Goal: Task Accomplishment & Management: Use online tool/utility

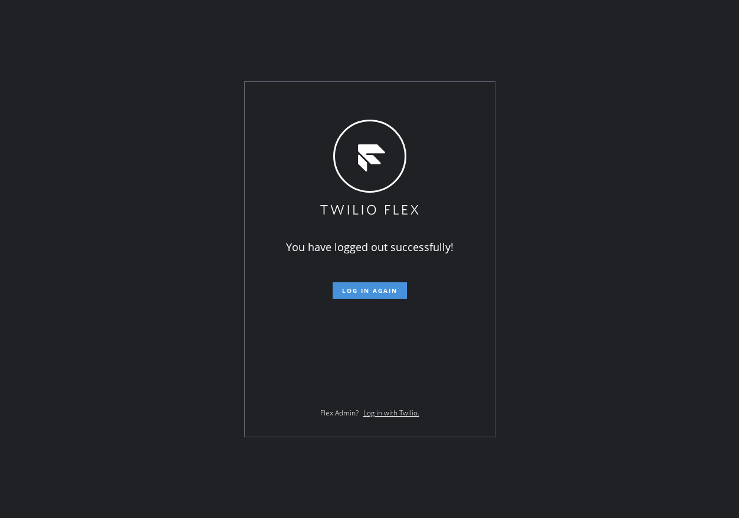
click at [365, 294] on span "Log in again" at bounding box center [369, 291] width 55 height 8
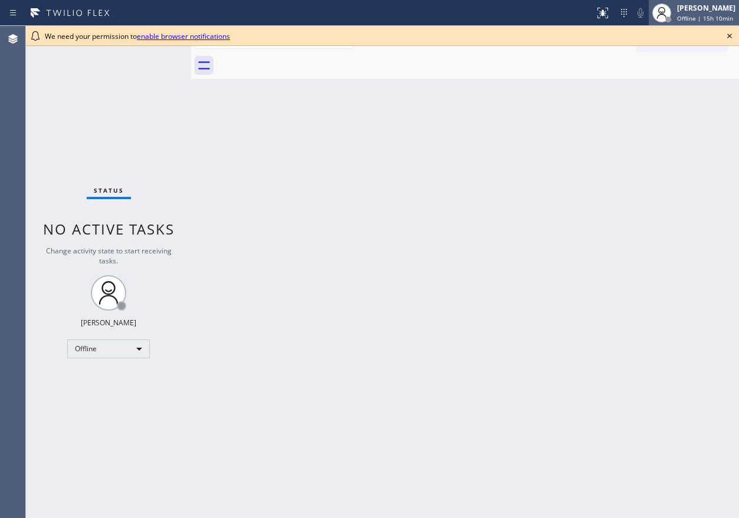
click at [688, 9] on div "[PERSON_NAME]" at bounding box center [706, 8] width 58 height 10
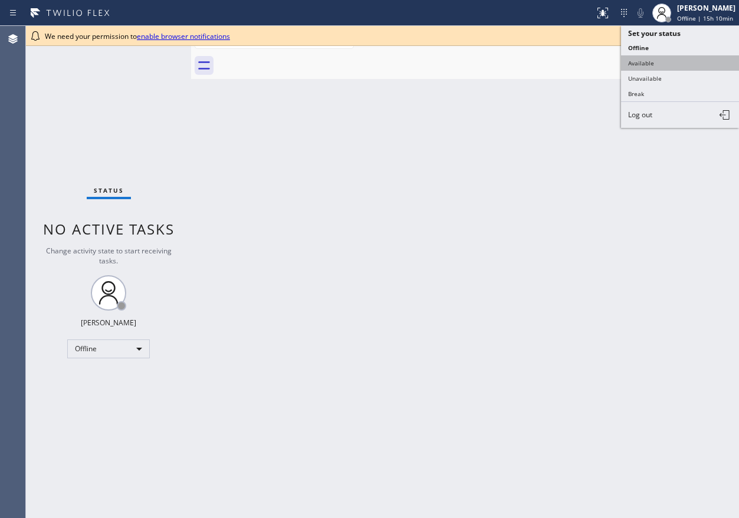
click at [681, 67] on button "Available" at bounding box center [680, 62] width 118 height 15
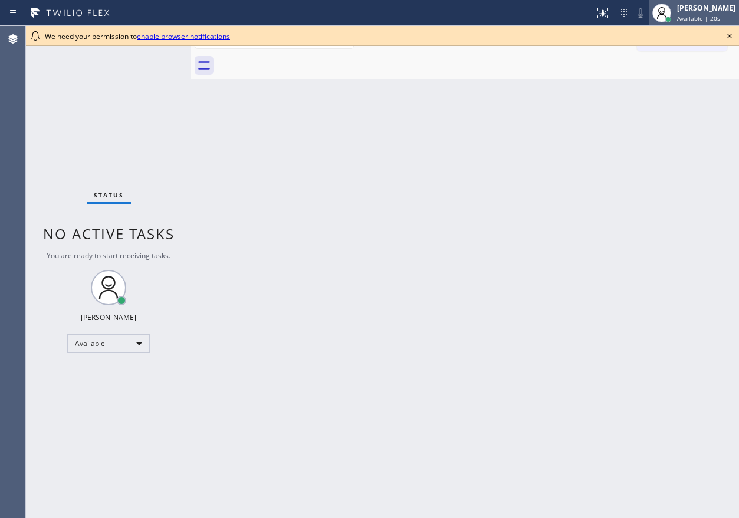
click at [702, 17] on span "Available | 20s" at bounding box center [698, 18] width 43 height 8
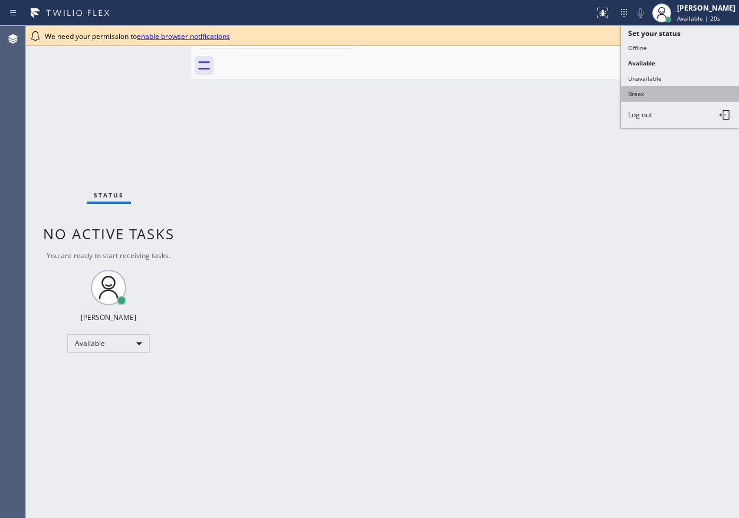
click at [687, 94] on button "Break" at bounding box center [680, 93] width 118 height 15
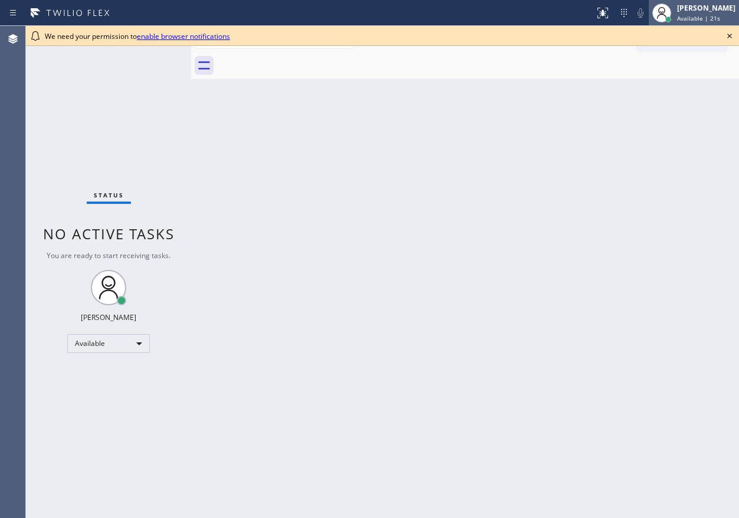
click at [703, 25] on div "Paula Arnado Available | 21s" at bounding box center [694, 13] width 90 height 26
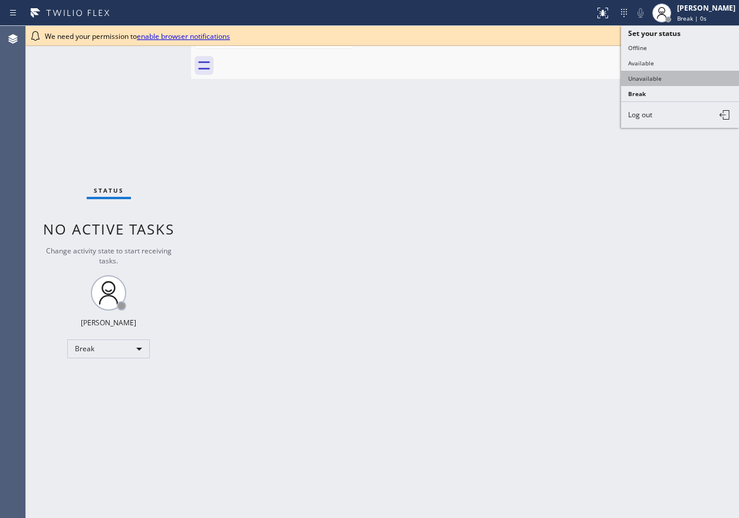
click at [671, 79] on button "Unavailable" at bounding box center [680, 78] width 118 height 15
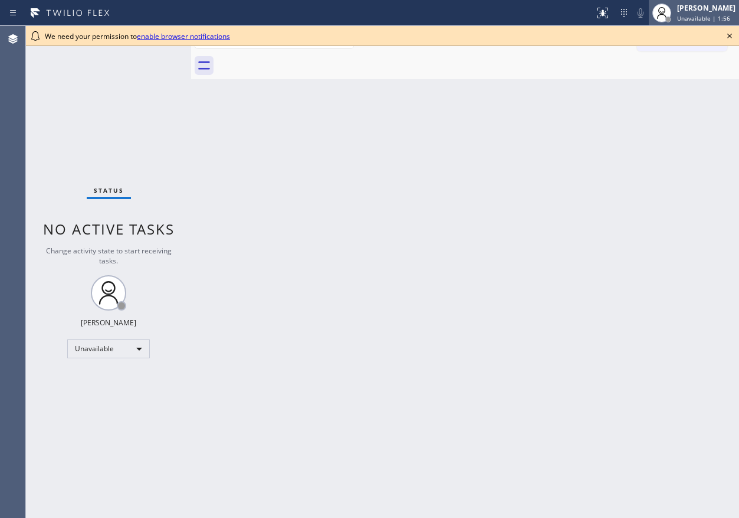
click at [720, 10] on div "[PERSON_NAME]" at bounding box center [706, 8] width 58 height 10
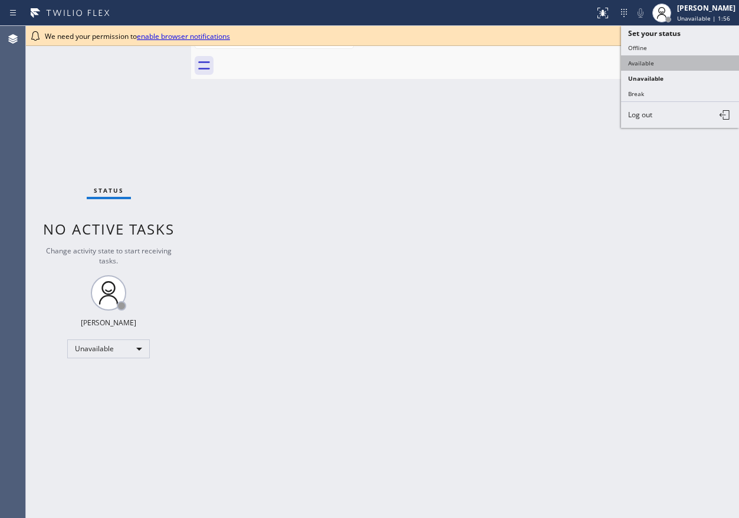
click at [688, 67] on button "Available" at bounding box center [680, 62] width 118 height 15
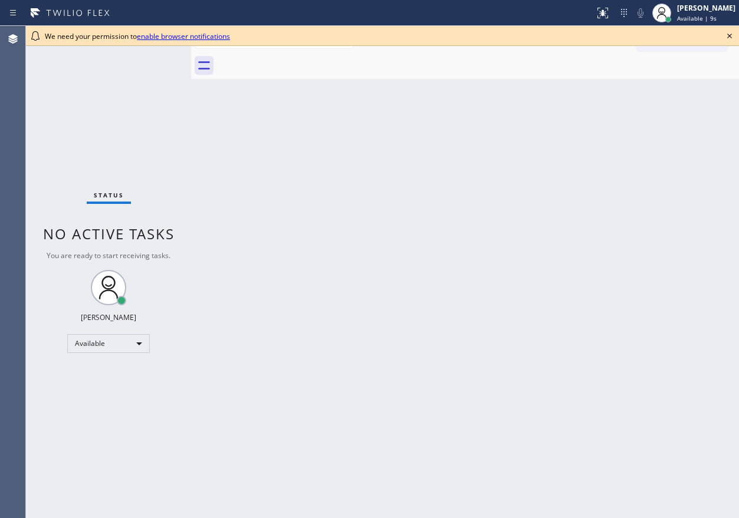
click at [728, 32] on icon at bounding box center [730, 36] width 14 height 14
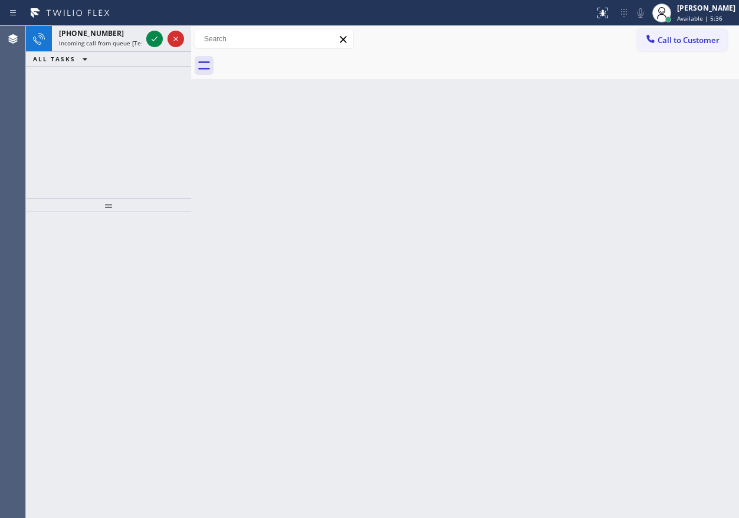
drag, startPoint x: 649, startPoint y: 182, endPoint x: 276, endPoint y: 104, distance: 380.8
click at [649, 182] on div "Back to Dashboard Change Sender ID Customers Technicians Select a contact Outbo…" at bounding box center [465, 272] width 548 height 493
click at [152, 41] on icon at bounding box center [154, 39] width 14 height 14
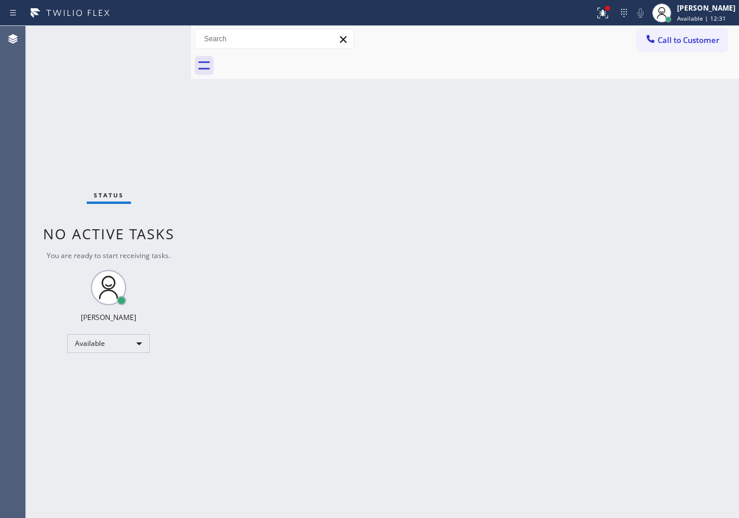
click at [694, 212] on div "Back to Dashboard Change Sender ID Customers Technicians Select a contact Outbo…" at bounding box center [465, 272] width 548 height 493
click at [591, 238] on div "Back to Dashboard Change Sender ID Customers Technicians Select a contact Outbo…" at bounding box center [465, 272] width 548 height 493
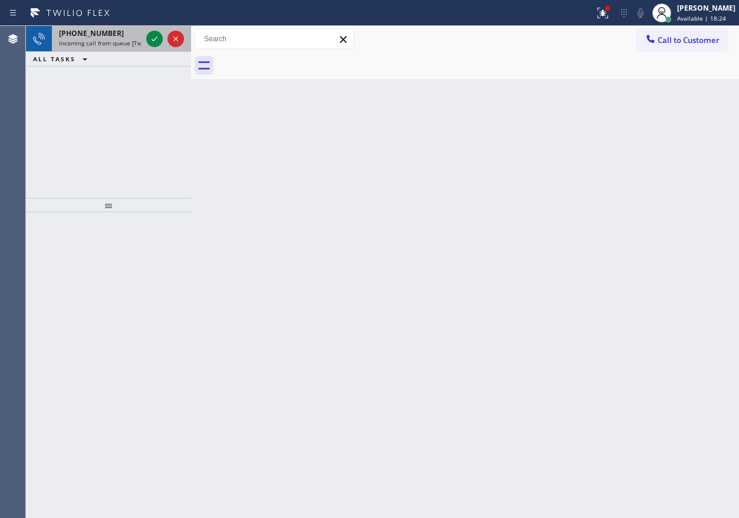
click at [146, 45] on div at bounding box center [165, 39] width 42 height 26
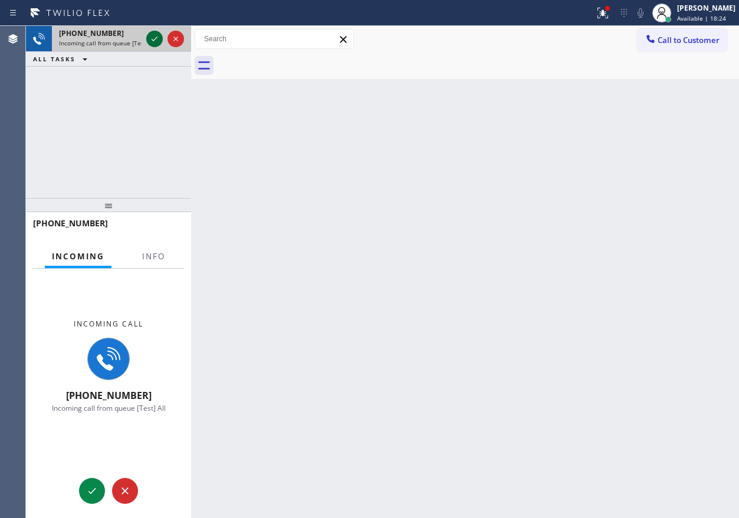
click at [150, 41] on icon at bounding box center [154, 39] width 14 height 14
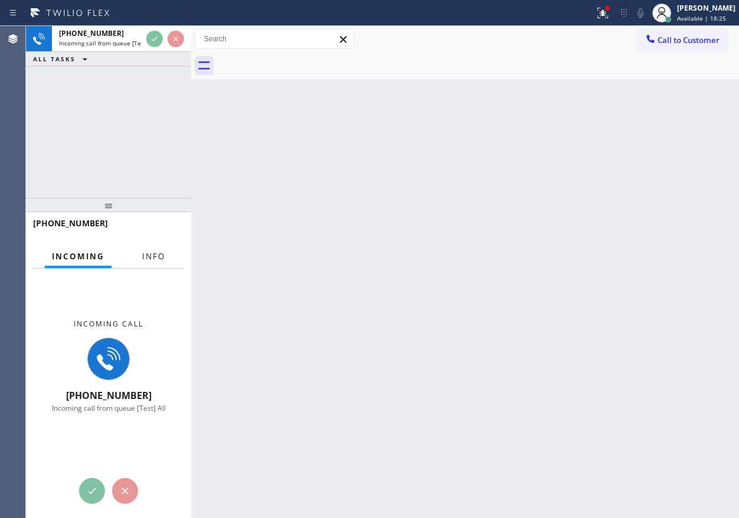
click at [153, 250] on button "Info" at bounding box center [153, 256] width 37 height 23
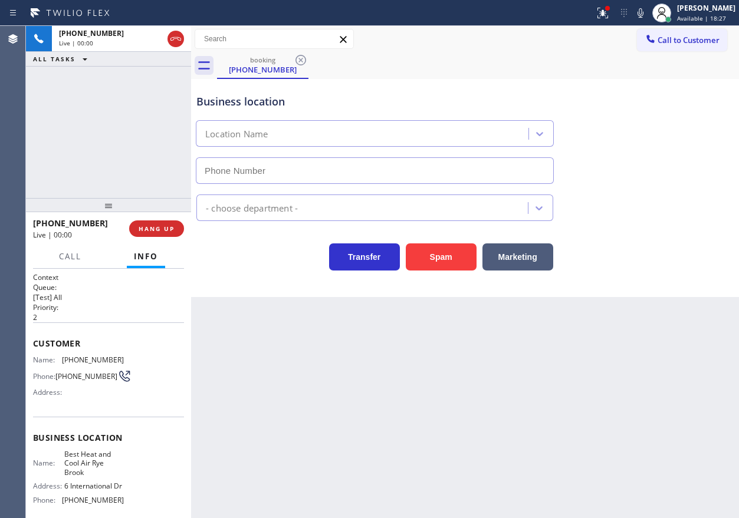
type input "(914) 996-4410"
click at [160, 235] on button "HANG UP" at bounding box center [156, 229] width 55 height 17
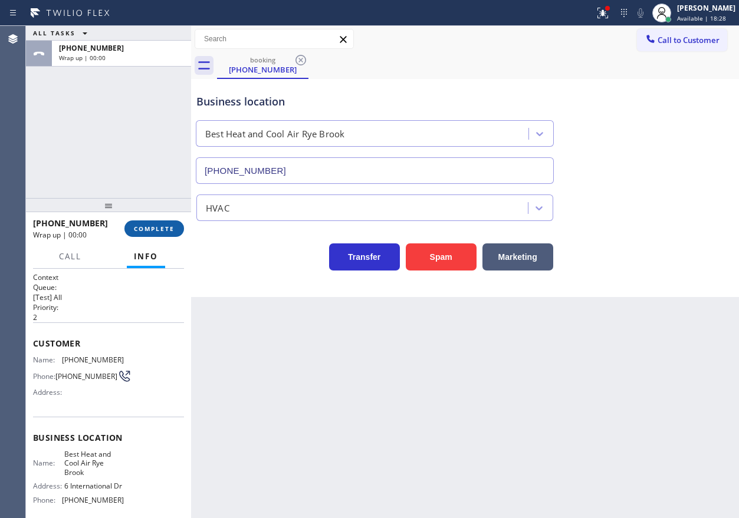
click at [161, 231] on span "COMPLETE" at bounding box center [154, 229] width 41 height 8
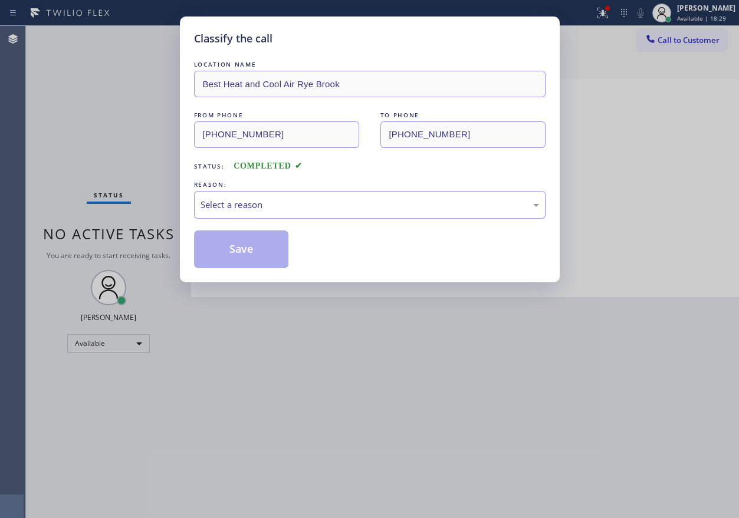
click at [333, 207] on div "Select a reason" at bounding box center [370, 205] width 339 height 14
click at [276, 257] on button "Save" at bounding box center [241, 250] width 95 height 38
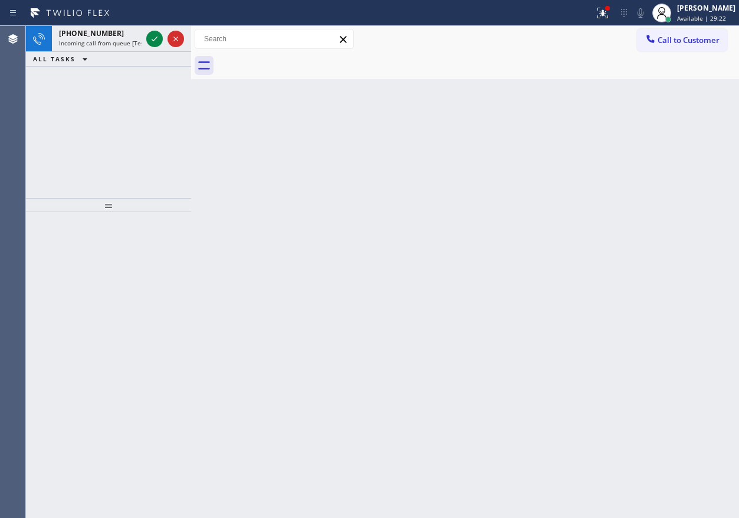
drag, startPoint x: 644, startPoint y: 149, endPoint x: 524, endPoint y: 122, distance: 122.8
click at [644, 149] on div "Back to Dashboard Change Sender ID Customers Technicians Select a contact Outbo…" at bounding box center [465, 272] width 548 height 493
click at [149, 38] on icon at bounding box center [154, 39] width 14 height 14
click at [646, 227] on div "Back to Dashboard Change Sender ID Customers Technicians Select a contact Outbo…" at bounding box center [465, 272] width 548 height 493
click at [156, 32] on icon at bounding box center [154, 39] width 14 height 14
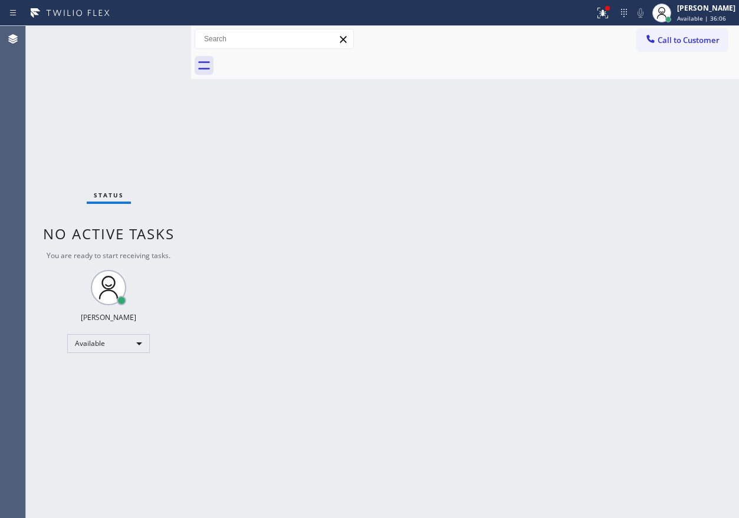
click at [156, 32] on div "Status No active tasks You are ready to start receiving tasks. [PERSON_NAME] Av…" at bounding box center [108, 272] width 165 height 493
click at [156, 34] on div "Status No active tasks You are ready to start receiving tasks. [PERSON_NAME] Av…" at bounding box center [108, 272] width 165 height 493
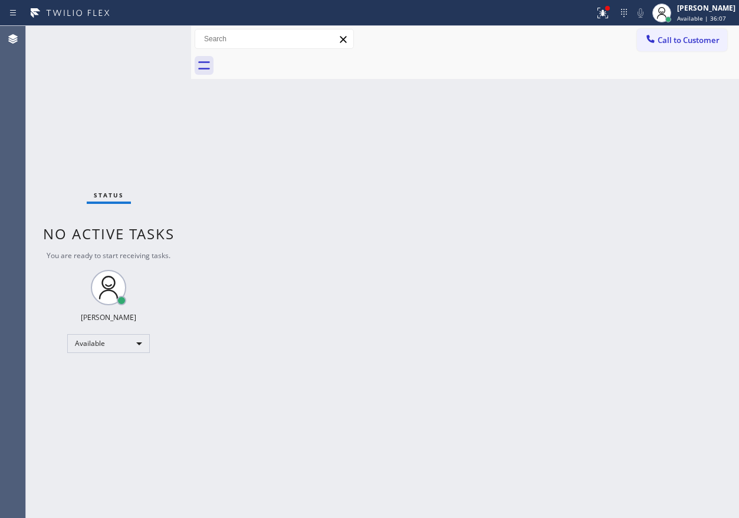
click at [156, 34] on div "Status No active tasks You are ready to start receiving tasks. [PERSON_NAME] Av…" at bounding box center [108, 272] width 165 height 493
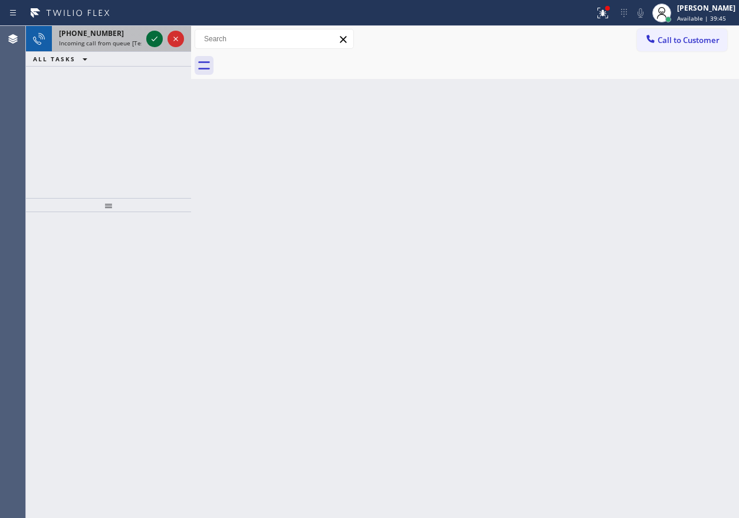
click at [153, 40] on icon at bounding box center [154, 39] width 14 height 14
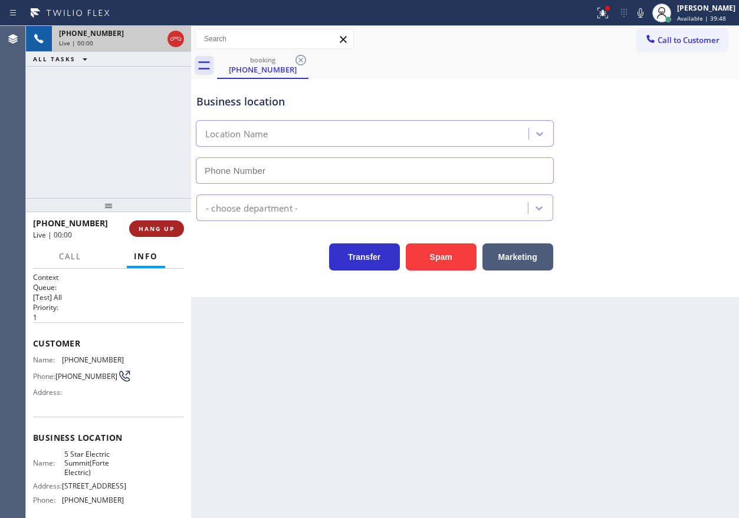
type input "(908) 201-8274"
click at [159, 234] on button "HANG UP" at bounding box center [156, 229] width 55 height 17
click at [160, 230] on span "HANG UP" at bounding box center [157, 229] width 36 height 8
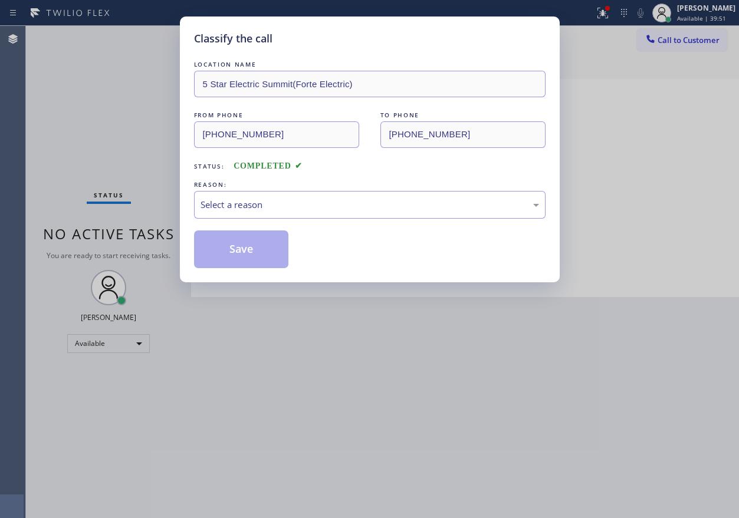
click at [254, 220] on div "LOCATION NAME 5 Star Electric Summit(Forte Electric) FROM PHONE (732) 382-9806 …" at bounding box center [370, 163] width 352 height 210
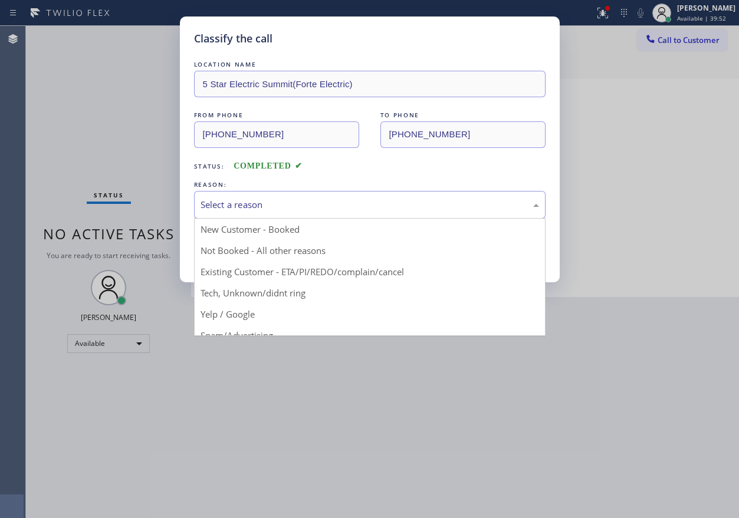
click at [258, 205] on div "Select a reason" at bounding box center [370, 205] width 339 height 14
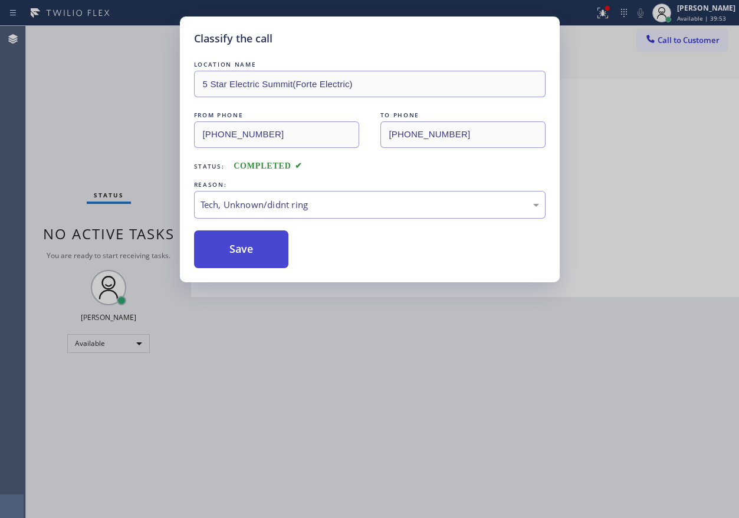
click at [253, 250] on button "Save" at bounding box center [241, 250] width 95 height 38
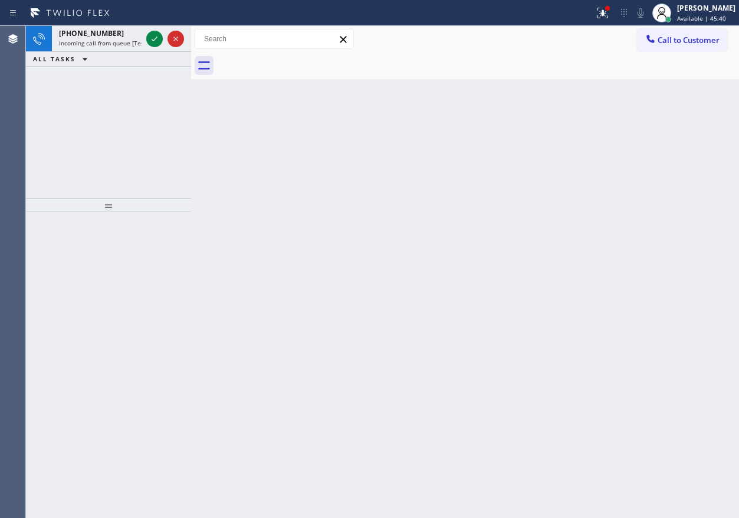
click at [102, 147] on div "+19197171869 Incoming call from queue [Test] All ALL TASKS ALL TASKS ACTIVE TAS…" at bounding box center [108, 112] width 165 height 172
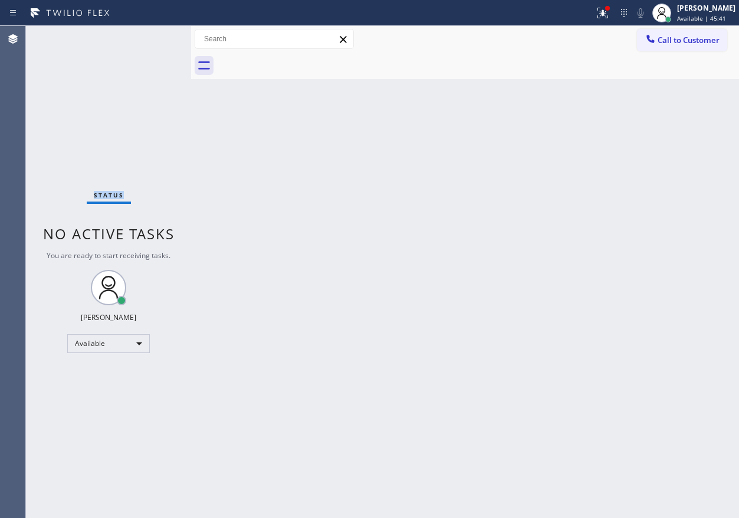
click at [159, 39] on div "Status No active tasks You are ready to start receiving tasks. [PERSON_NAME] Av…" at bounding box center [108, 272] width 165 height 493
click at [155, 40] on div "Status No active tasks You are ready to start receiving tasks. [PERSON_NAME] Av…" at bounding box center [108, 272] width 165 height 493
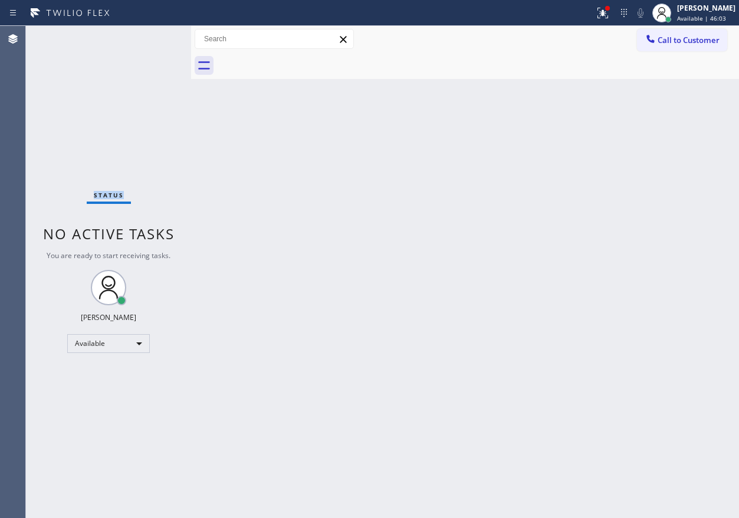
click at [654, 217] on div "Back to Dashboard Change Sender ID Customers Technicians Select a contact Outbo…" at bounding box center [465, 272] width 548 height 493
click at [611, 8] on div at bounding box center [607, 8] width 7 height 7
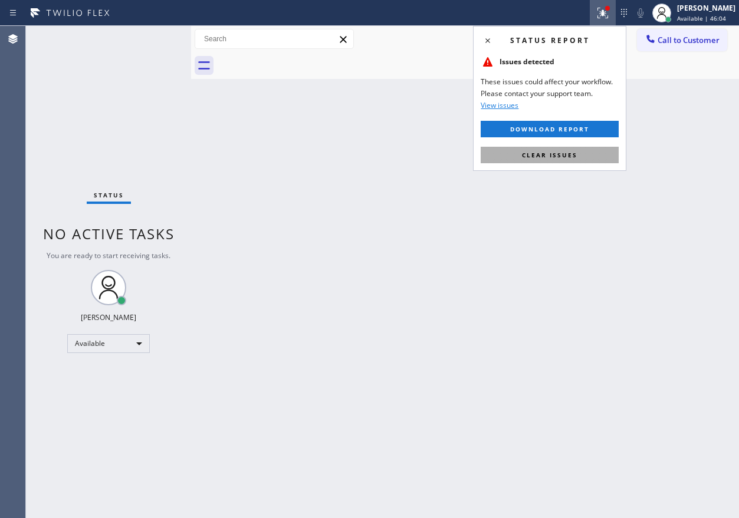
click at [563, 159] on button "Clear issues" at bounding box center [550, 155] width 138 height 17
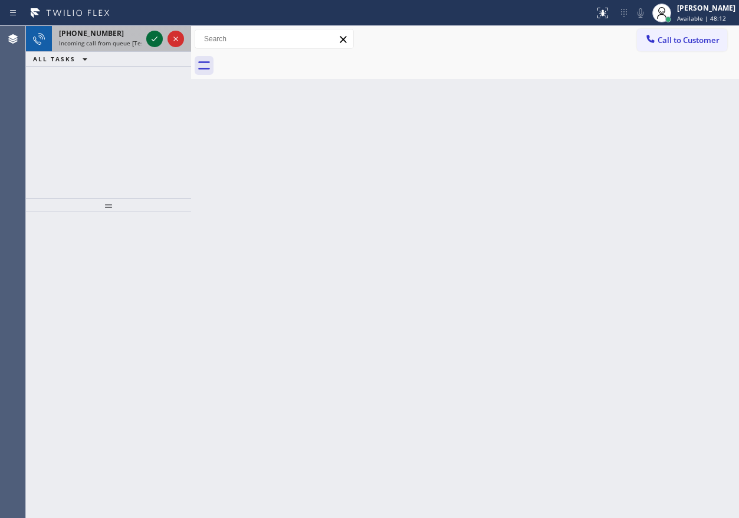
click at [152, 37] on icon at bounding box center [154, 39] width 14 height 14
click at [156, 42] on icon at bounding box center [154, 39] width 14 height 14
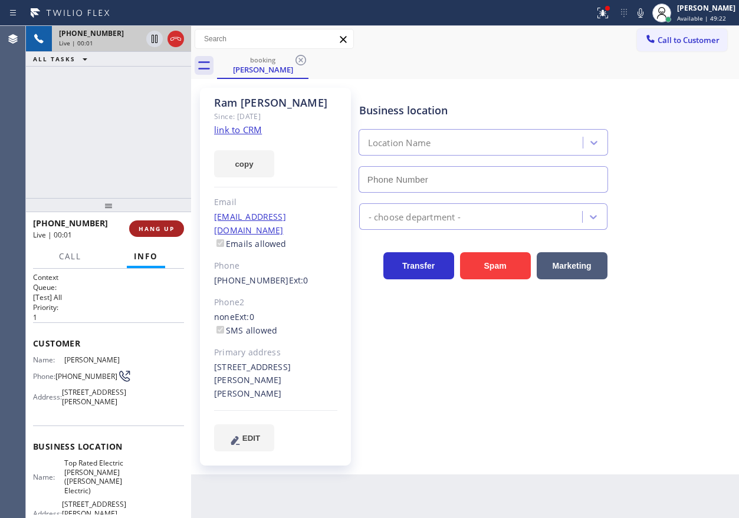
click at [163, 229] on span "HANG UP" at bounding box center [157, 229] width 36 height 8
type input "(908) 364-9298"
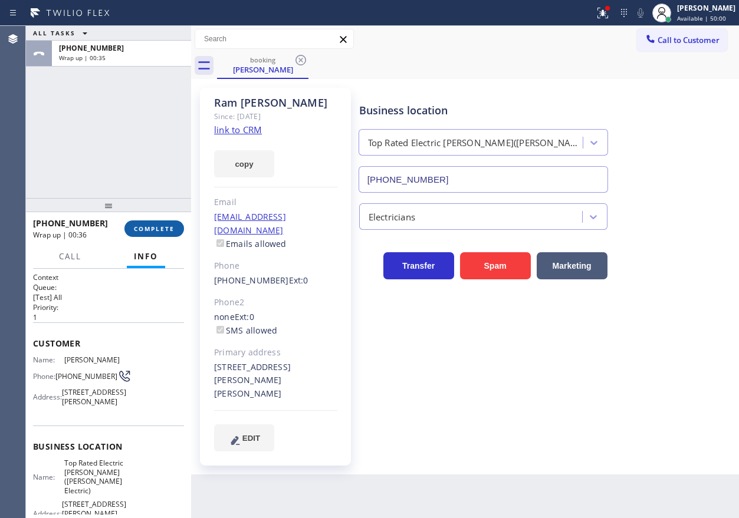
click at [163, 229] on span "COMPLETE" at bounding box center [154, 229] width 41 height 8
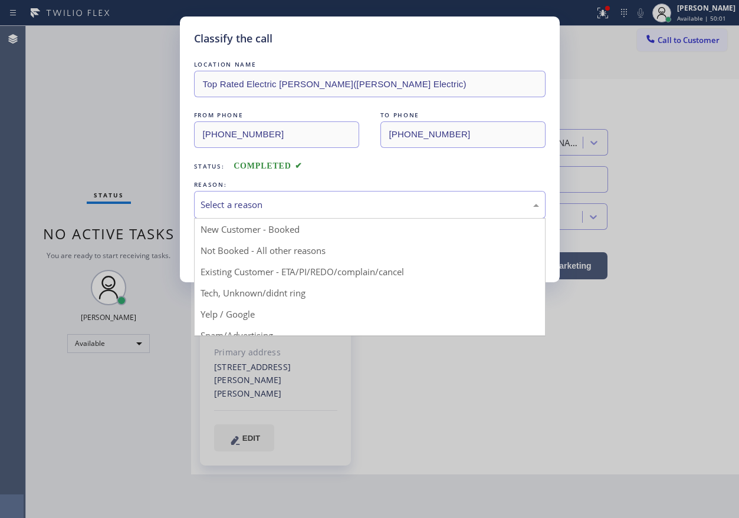
drag, startPoint x: 278, startPoint y: 193, endPoint x: 278, endPoint y: 201, distance: 8.3
click at [278, 196] on div "Select a reason" at bounding box center [370, 205] width 352 height 28
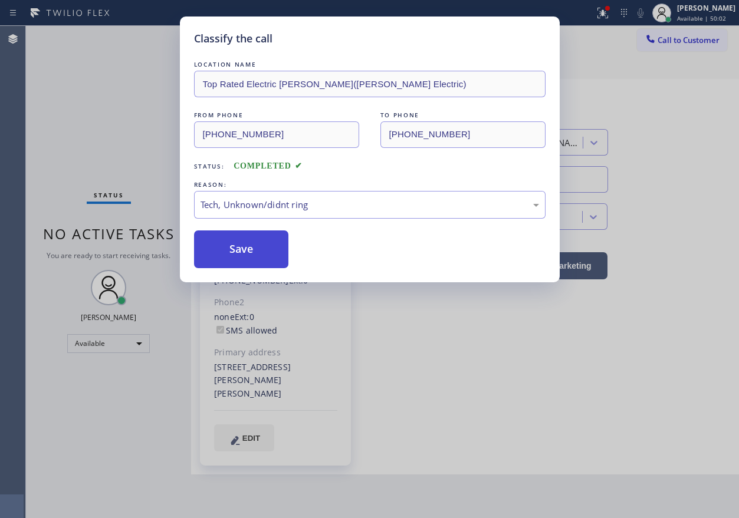
click at [257, 251] on button "Save" at bounding box center [241, 250] width 95 height 38
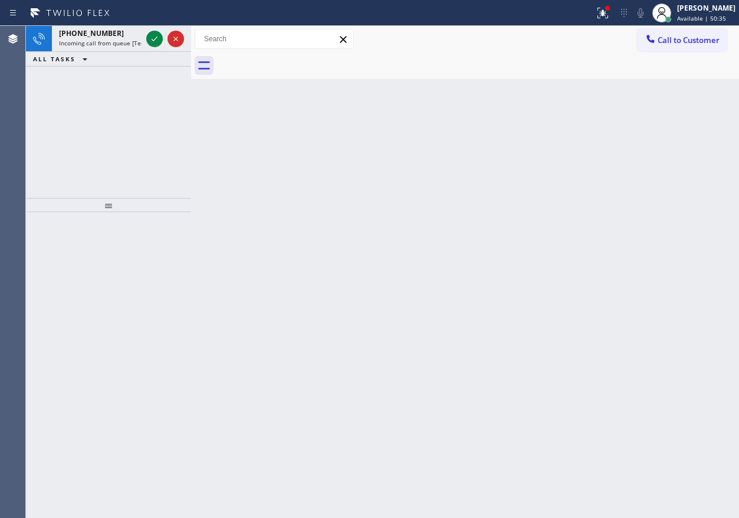
click at [152, 40] on icon at bounding box center [155, 39] width 6 height 5
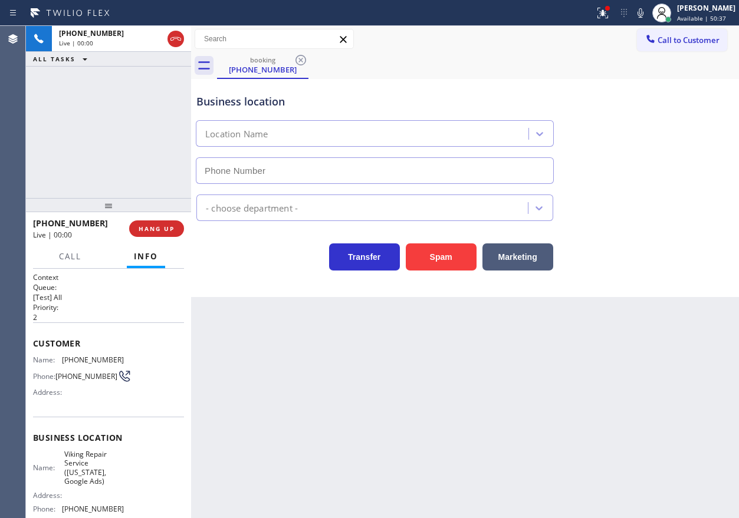
type input "(253) 263-1431"
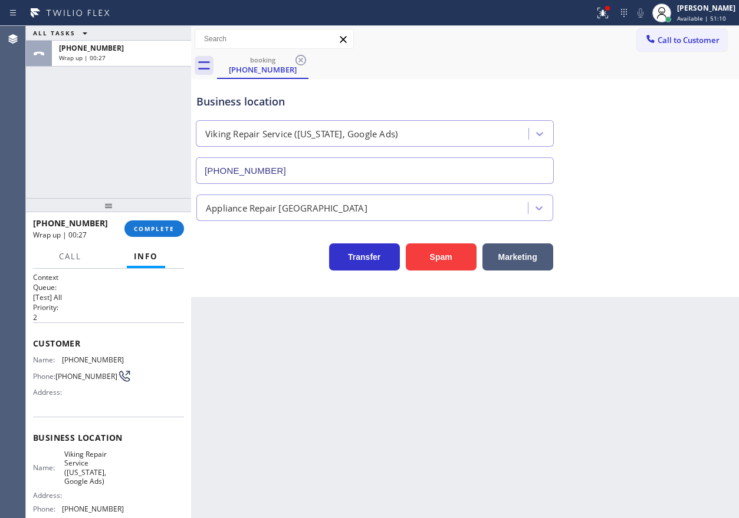
drag, startPoint x: 175, startPoint y: 229, endPoint x: 229, endPoint y: 229, distance: 54.3
click at [175, 229] on button "COMPLETE" at bounding box center [154, 229] width 60 height 17
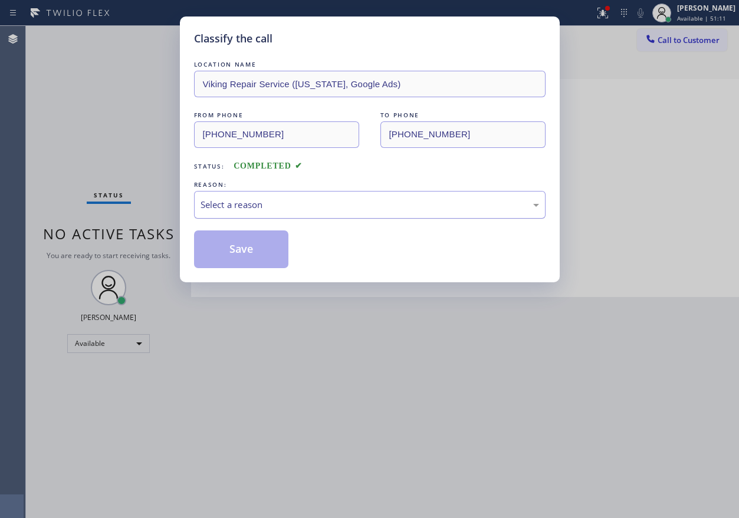
click at [320, 211] on div "Select a reason" at bounding box center [370, 205] width 339 height 14
click at [263, 255] on button "Save" at bounding box center [241, 250] width 95 height 38
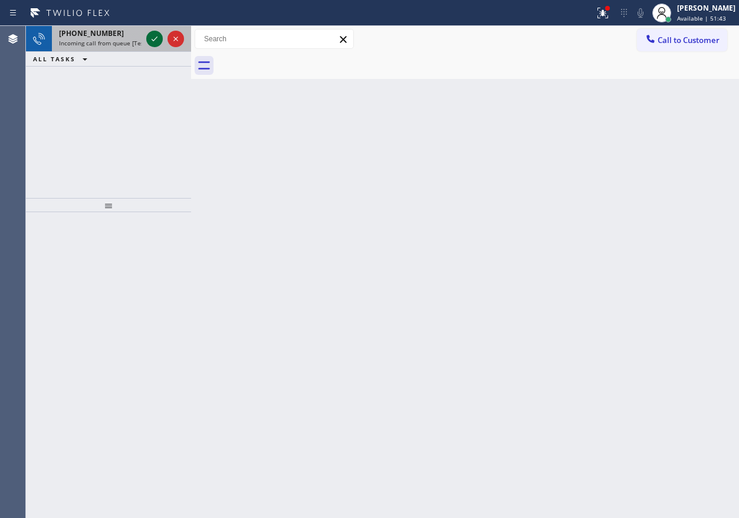
click at [152, 37] on icon at bounding box center [154, 39] width 14 height 14
drag, startPoint x: 152, startPoint y: 37, endPoint x: 149, endPoint y: 32, distance: 6.1
click at [149, 32] on icon at bounding box center [154, 39] width 14 height 14
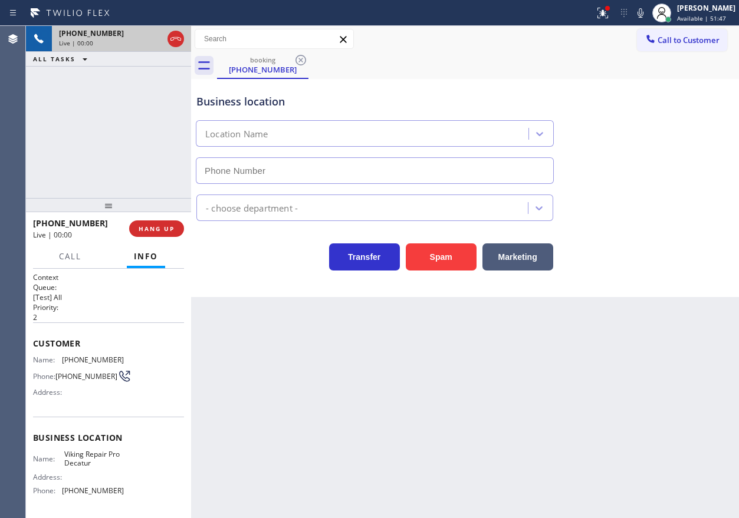
type input "(678) 855-8895"
click at [166, 229] on span "HANG UP" at bounding box center [157, 229] width 36 height 8
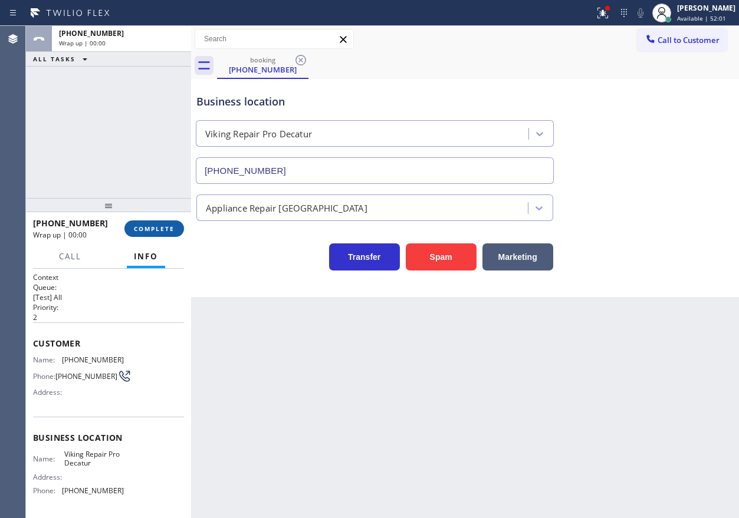
click at [166, 229] on span "COMPLETE" at bounding box center [154, 229] width 41 height 8
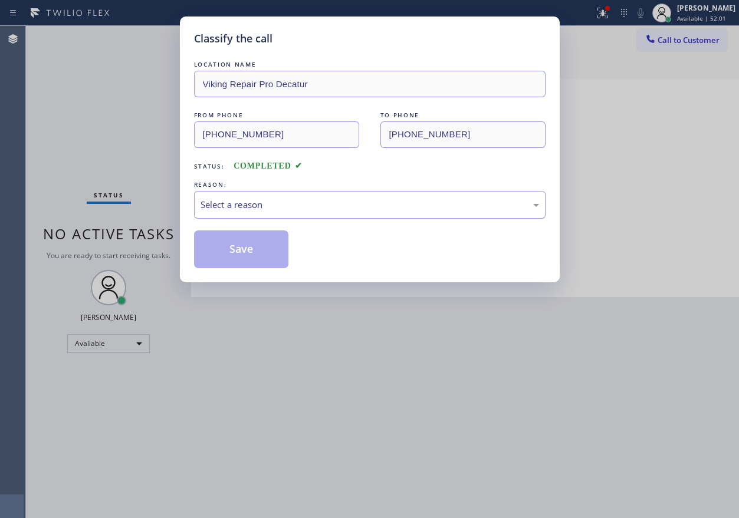
click at [273, 201] on div "Select a reason" at bounding box center [370, 205] width 339 height 14
click at [249, 237] on button "Save" at bounding box center [241, 250] width 95 height 38
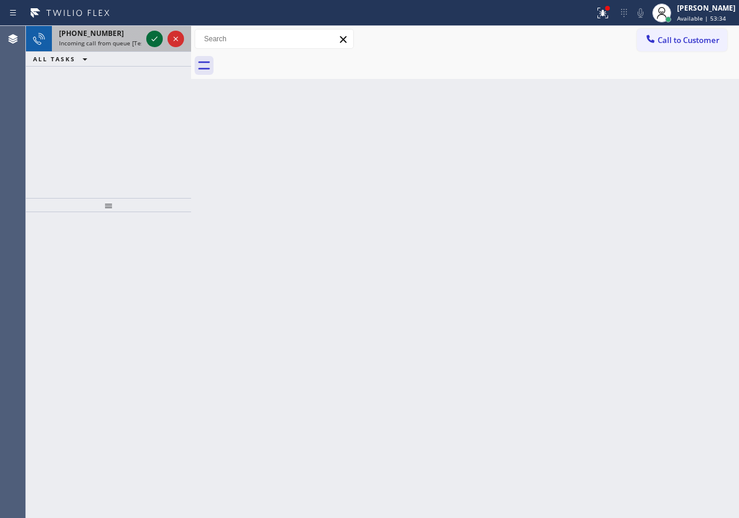
click at [156, 38] on icon at bounding box center [154, 39] width 14 height 14
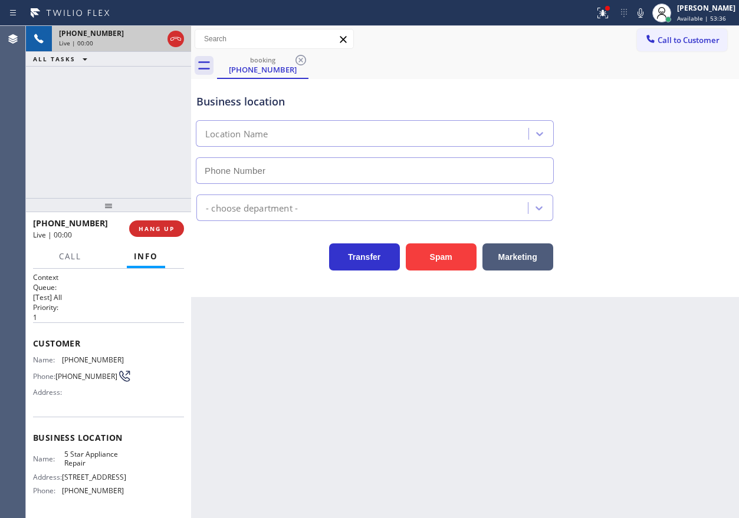
type input "[PHONE_NUMBER]"
click at [91, 464] on span "5 Star Appliance Repair" at bounding box center [93, 459] width 59 height 18
copy span "5 Star Appliance Repair"
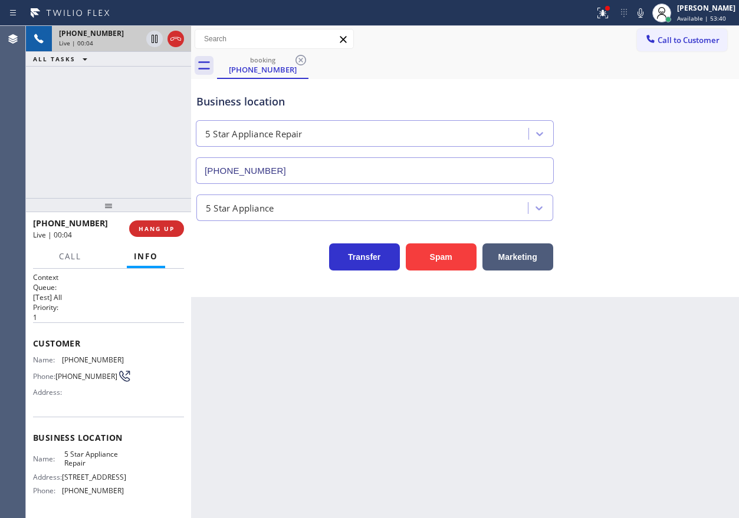
click at [377, 165] on input "[PHONE_NUMBER]" at bounding box center [375, 170] width 358 height 27
click at [73, 363] on span "(773) 255-1459" at bounding box center [93, 360] width 62 height 9
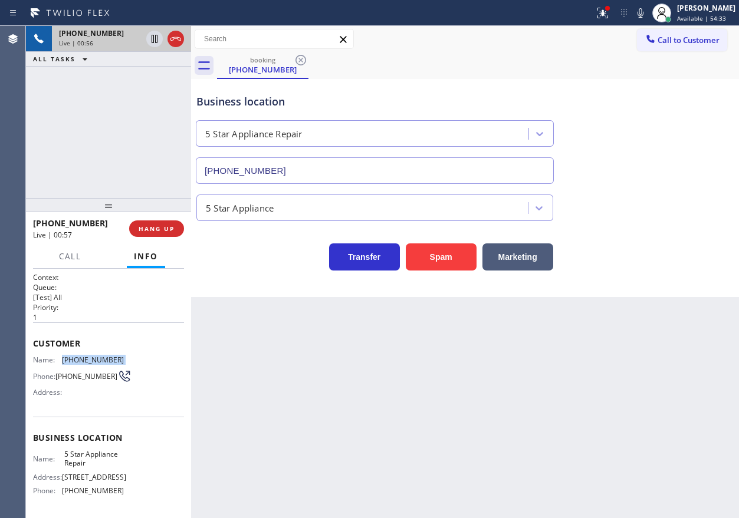
click at [73, 363] on span "(773) 255-1459" at bounding box center [93, 360] width 62 height 9
copy span "(773) 255-1459"
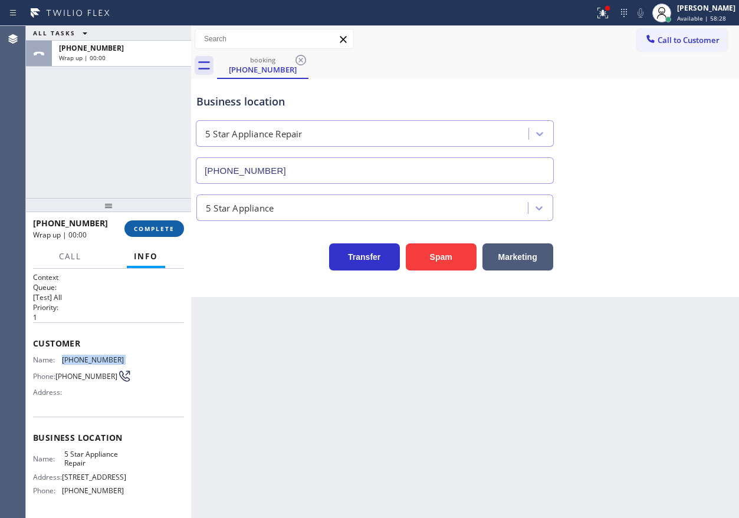
click at [162, 228] on span "COMPLETE" at bounding box center [154, 229] width 41 height 8
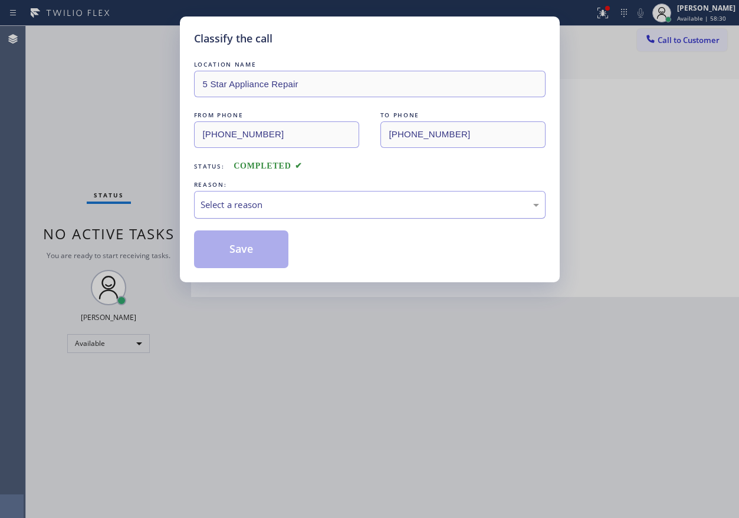
click at [284, 210] on div "Select a reason" at bounding box center [370, 205] width 339 height 14
click at [231, 248] on button "Save" at bounding box center [241, 250] width 95 height 38
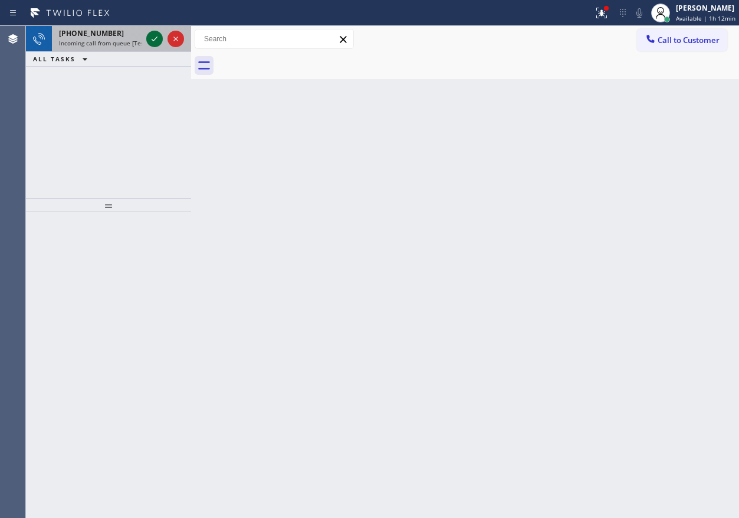
click at [155, 39] on icon at bounding box center [155, 39] width 6 height 5
click at [586, 156] on div "Back to Dashboard Change Sender ID Customers Technicians Select a contact Outbo…" at bounding box center [465, 272] width 548 height 493
click at [151, 38] on icon at bounding box center [154, 39] width 14 height 14
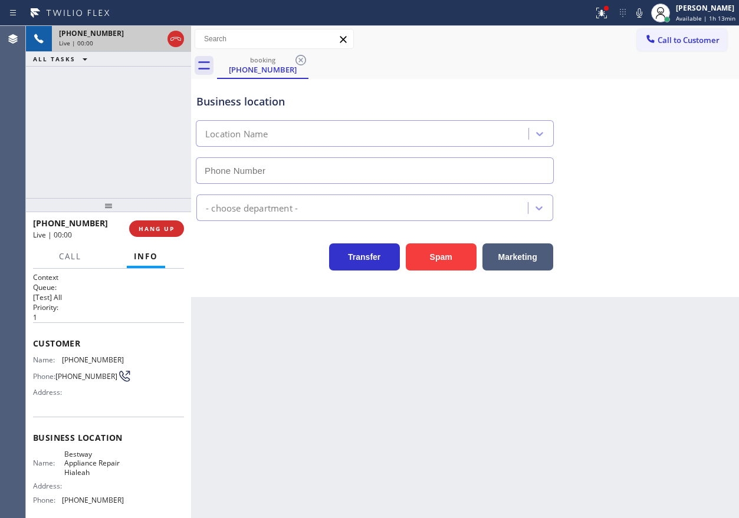
type input "(786) 730-6093"
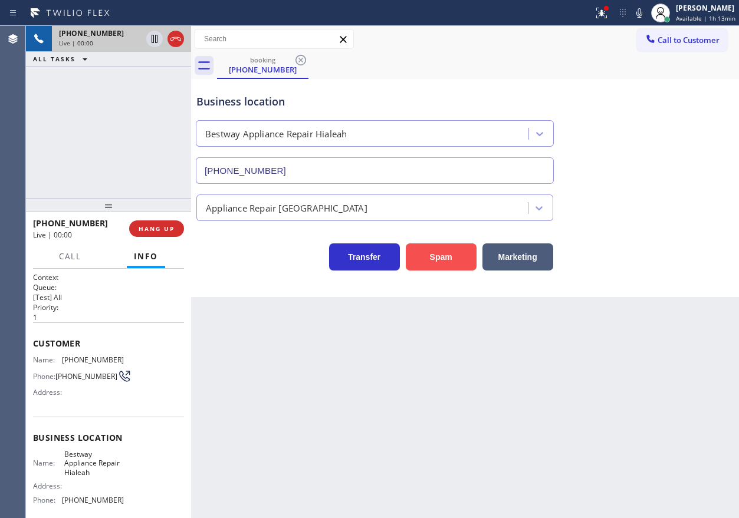
click at [449, 260] on button "Spam" at bounding box center [441, 257] width 71 height 27
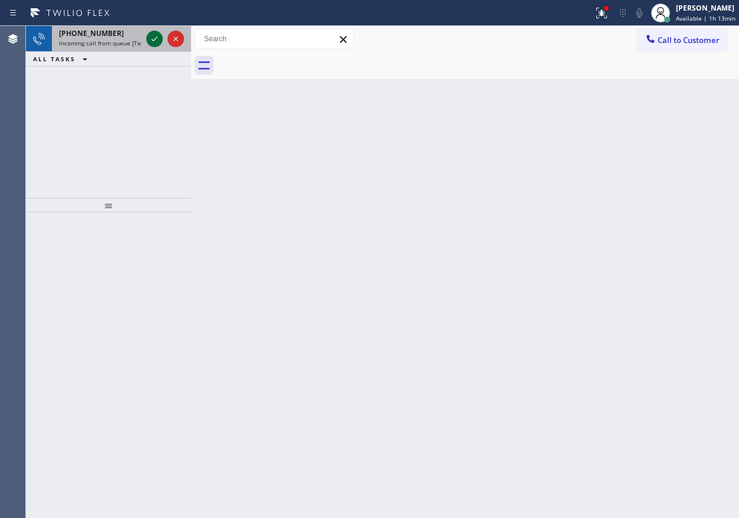
click at [154, 40] on icon at bounding box center [155, 39] width 6 height 5
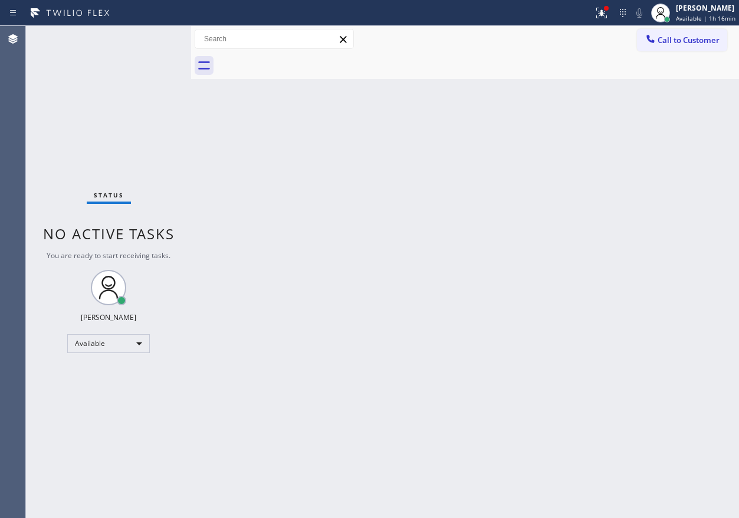
click at [156, 38] on div "Status No active tasks You are ready to start receiving tasks. [PERSON_NAME] Av…" at bounding box center [108, 272] width 165 height 493
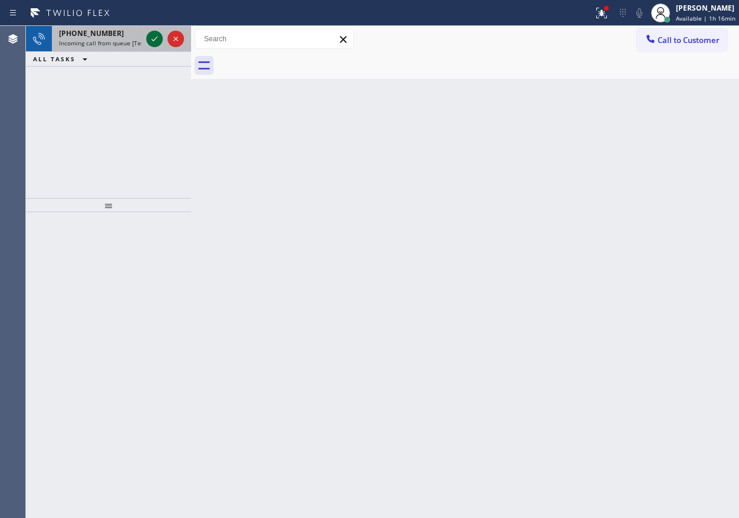
click at [156, 38] on icon at bounding box center [154, 39] width 14 height 14
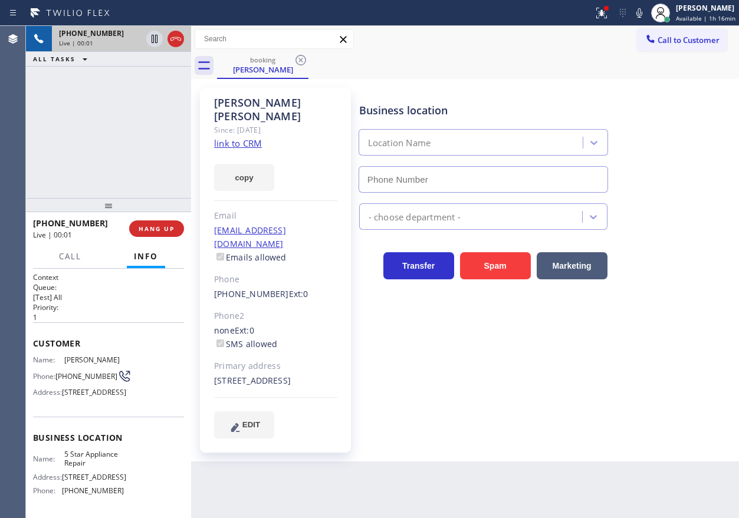
type input "[PHONE_NUMBER]"
click at [237, 150] on div "copy" at bounding box center [275, 170] width 123 height 41
click at [238, 137] on link "link to CRM" at bounding box center [238, 143] width 48 height 12
click at [92, 468] on span "5 Star Appliance Repair" at bounding box center [93, 459] width 59 height 18
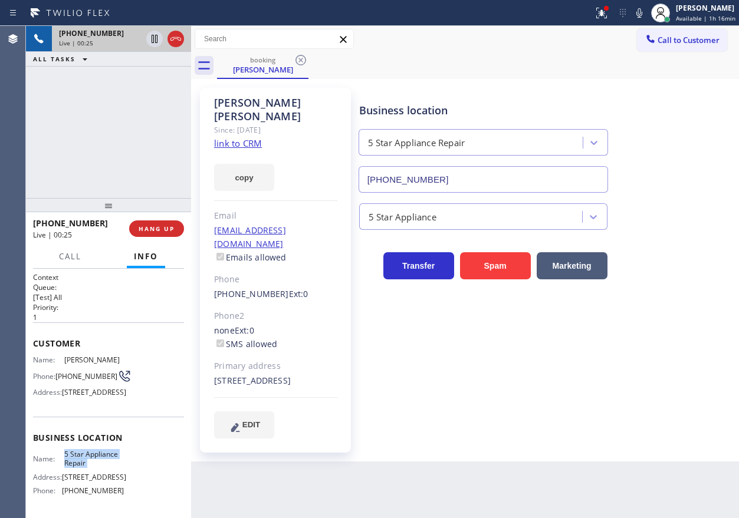
click at [92, 468] on span "5 Star Appliance Repair" at bounding box center [93, 459] width 59 height 18
copy span "5 Star Appliance Repair"
click at [521, 172] on input "[PHONE_NUMBER]" at bounding box center [484, 179] width 250 height 27
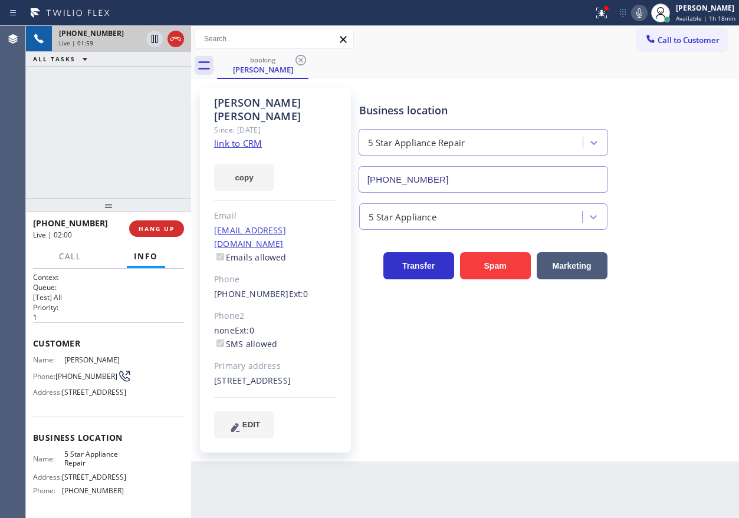
click at [645, 18] on icon at bounding box center [639, 13] width 14 height 14
click at [642, 17] on icon at bounding box center [639, 12] width 6 height 9
click at [155, 36] on icon at bounding box center [154, 39] width 14 height 14
click at [646, 386] on div "Business location 5 Star Appliance Repair (855) 731-4952 5 Star Appliance Trans…" at bounding box center [546, 263] width 379 height 344
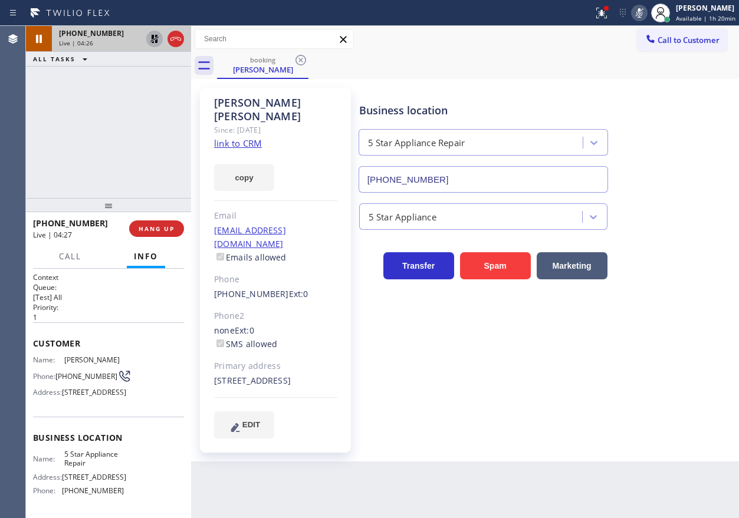
click at [638, 9] on icon at bounding box center [639, 13] width 14 height 14
click at [150, 32] on icon at bounding box center [154, 39] width 14 height 14
click at [623, 408] on div "Business location 5 Star Appliance Repair (855) 731-4952 5 Star Appliance Trans…" at bounding box center [546, 263] width 379 height 344
click at [639, 15] on icon at bounding box center [639, 13] width 14 height 14
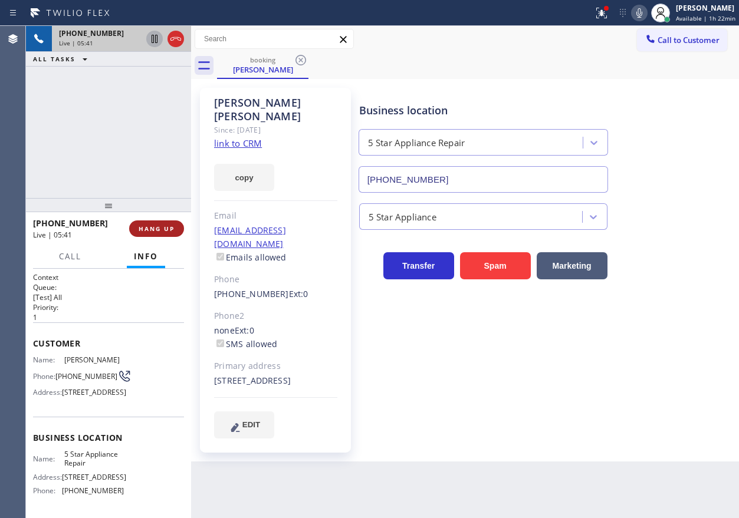
click at [166, 232] on span "HANG UP" at bounding box center [157, 229] width 36 height 8
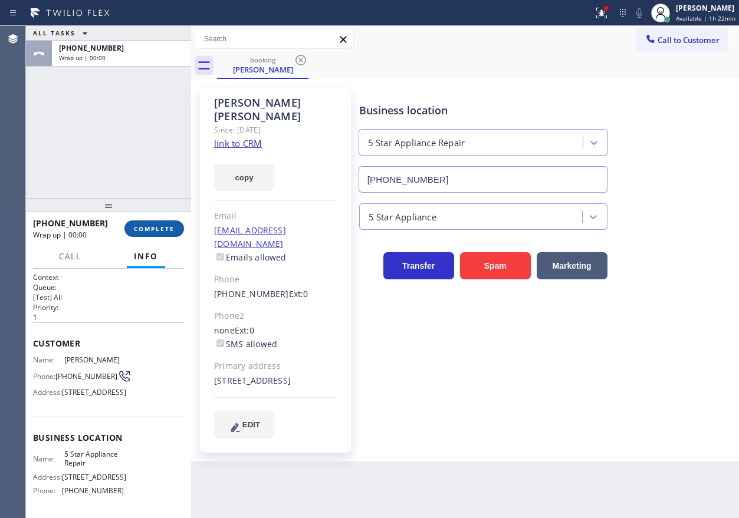
click at [166, 232] on span "COMPLETE" at bounding box center [154, 229] width 41 height 8
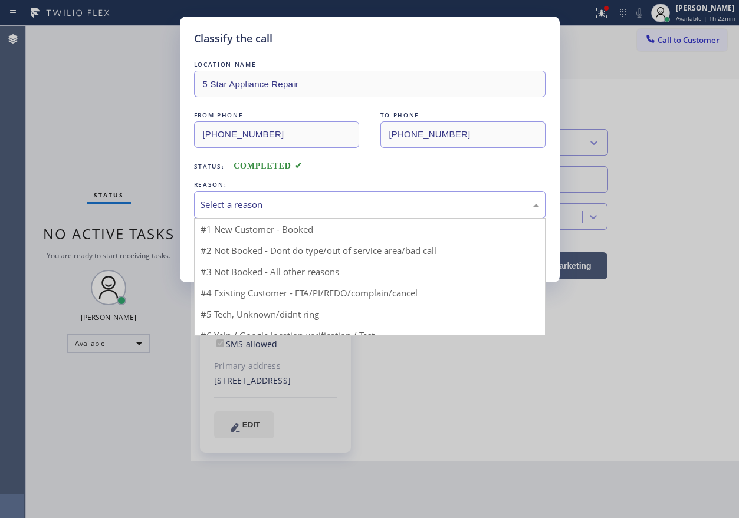
click at [251, 212] on div "Select a reason" at bounding box center [370, 205] width 352 height 28
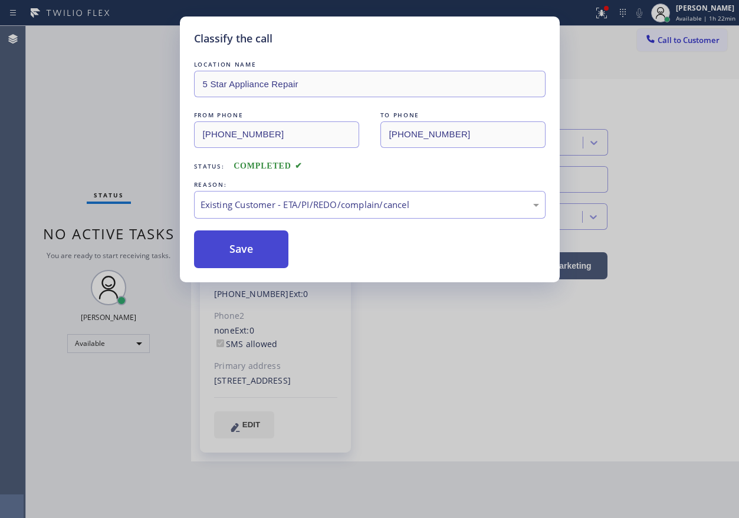
click at [238, 253] on button "Save" at bounding box center [241, 250] width 95 height 38
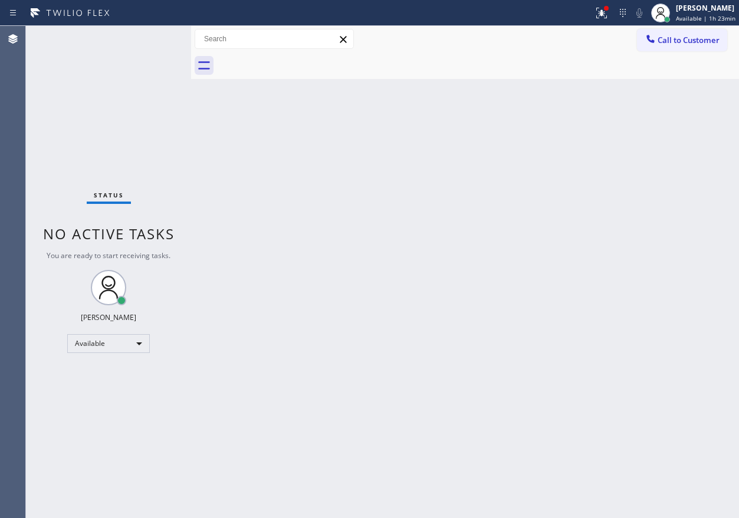
click at [667, 230] on div "Back to Dashboard Change Sender ID Customers Technicians Select a contact Outbo…" at bounding box center [465, 272] width 548 height 493
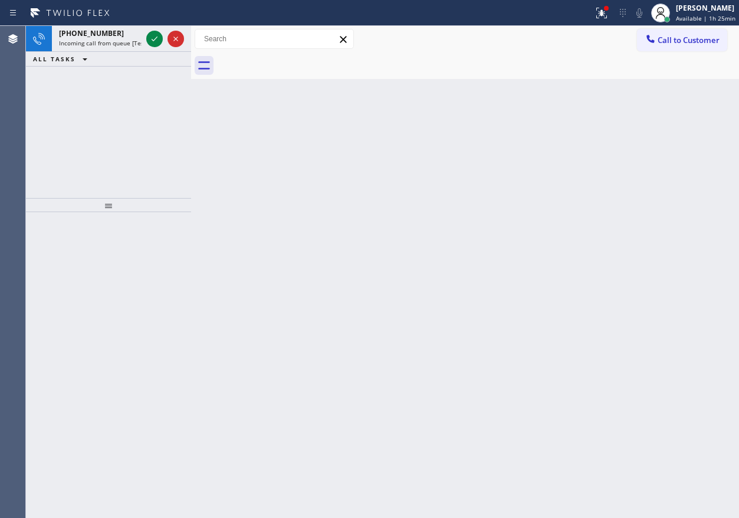
click at [605, 119] on div "Back to Dashboard Change Sender ID Customers Technicians Select a contact Outbo…" at bounding box center [465, 272] width 548 height 493
click at [152, 35] on icon at bounding box center [154, 39] width 14 height 14
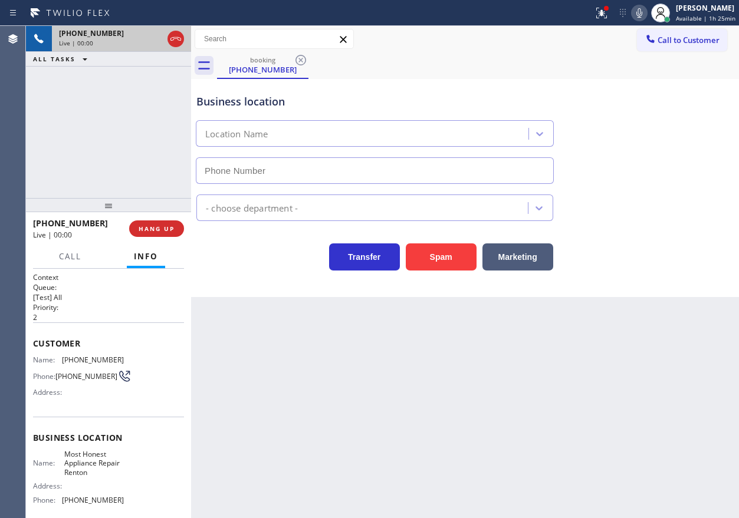
type input "(425) 225-3525"
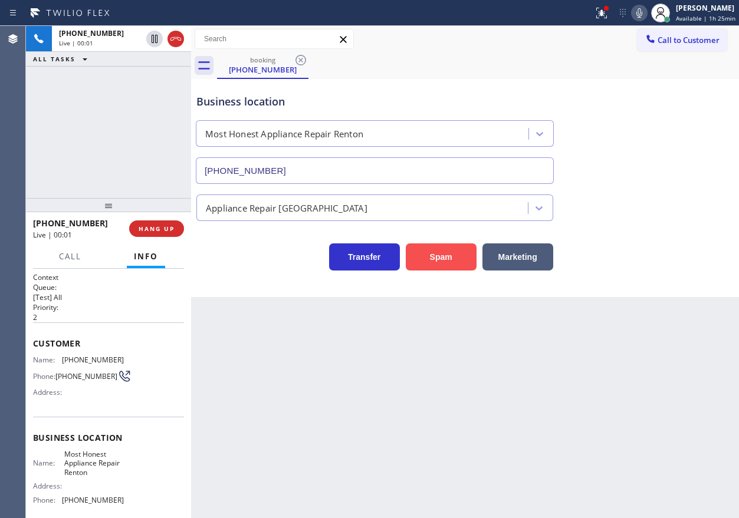
click at [441, 254] on button "Spam" at bounding box center [441, 257] width 71 height 27
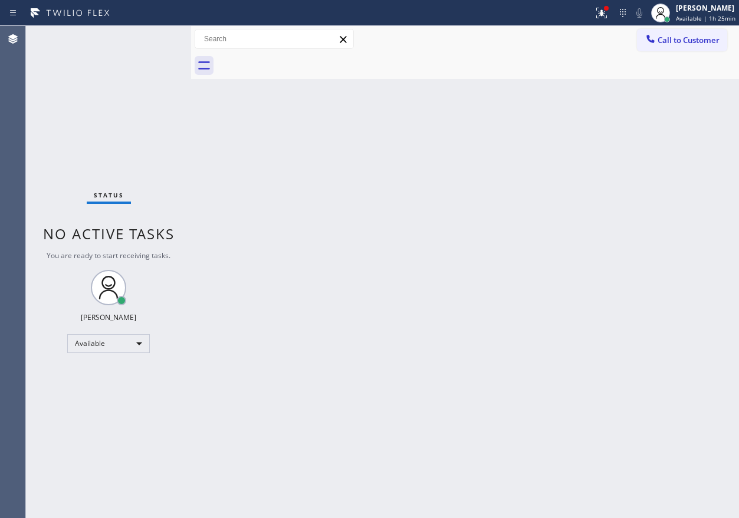
click at [619, 112] on div "Back to Dashboard Change Sender ID Customers Technicians Select a contact Outbo…" at bounding box center [465, 272] width 548 height 493
click at [599, 12] on icon at bounding box center [602, 13] width 14 height 14
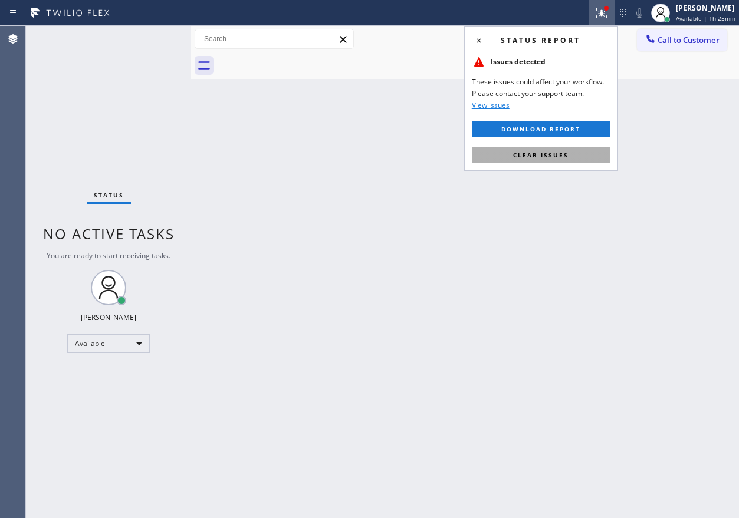
click at [544, 162] on button "Clear issues" at bounding box center [541, 155] width 138 height 17
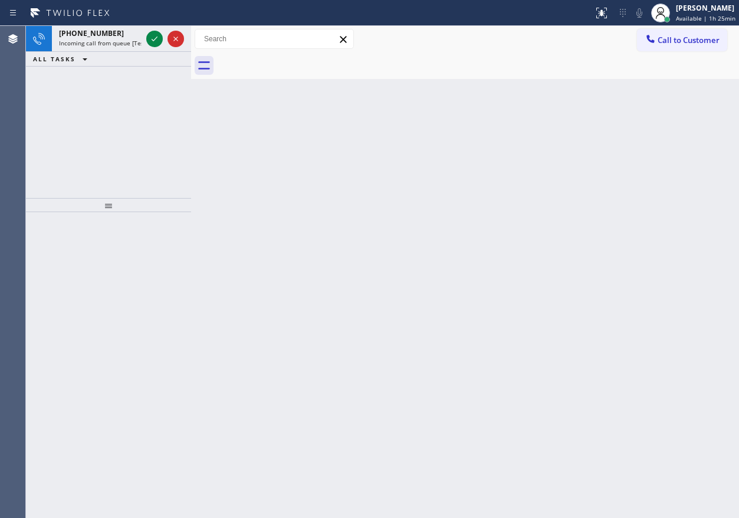
drag, startPoint x: 624, startPoint y: 193, endPoint x: 354, endPoint y: 123, distance: 279.1
click at [624, 193] on div "Back to Dashboard Change Sender ID Customers Technicians Select a contact Outbo…" at bounding box center [465, 272] width 548 height 493
click at [150, 38] on icon at bounding box center [154, 39] width 14 height 14
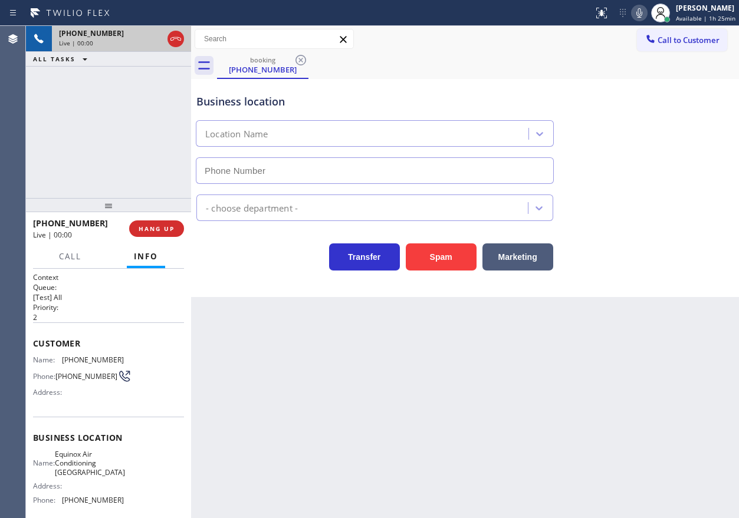
type input "(310) 361-0820"
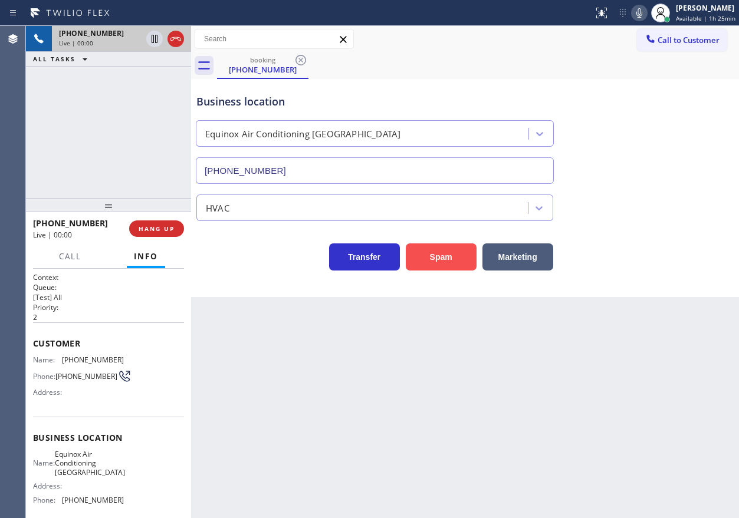
click at [424, 255] on button "Spam" at bounding box center [441, 257] width 71 height 27
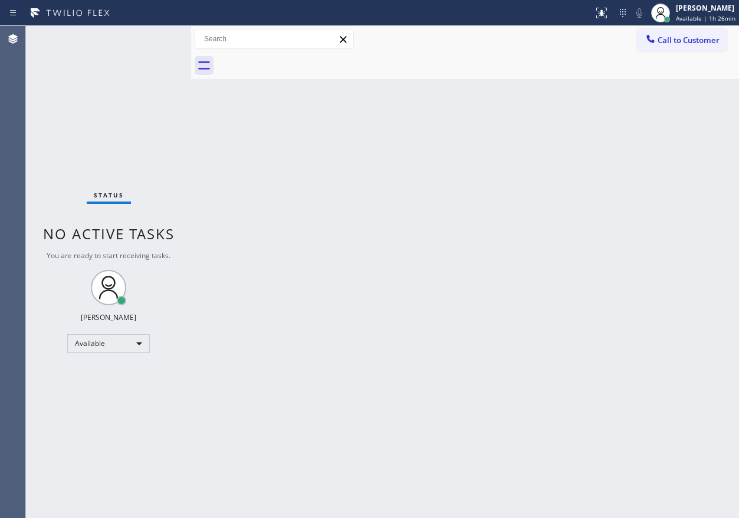
click at [592, 216] on div "Back to Dashboard Change Sender ID Customers Technicians Select a contact Outbo…" at bounding box center [465, 272] width 548 height 493
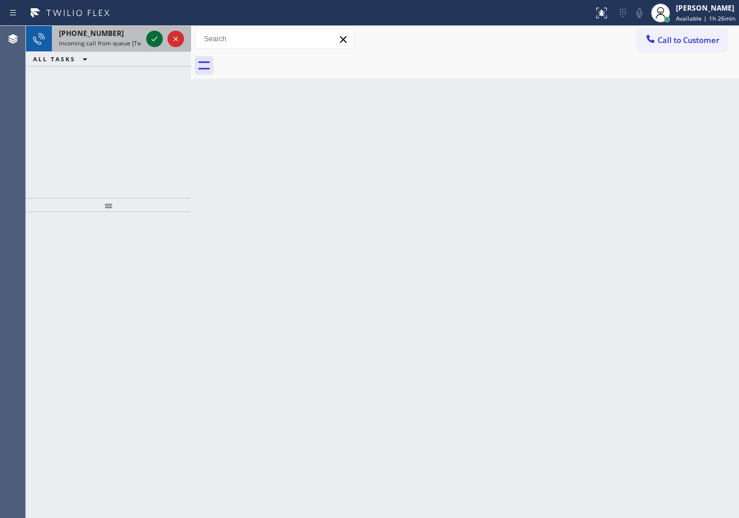
click at [153, 33] on icon at bounding box center [154, 39] width 14 height 14
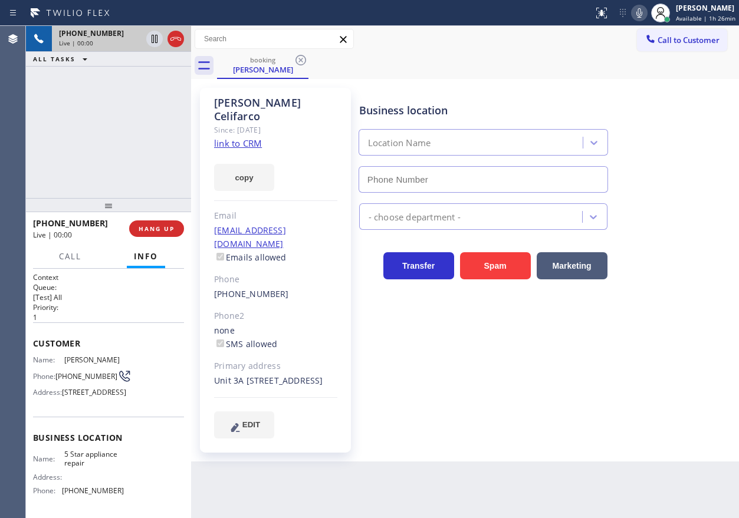
type input "(480) 418-9915"
click at [260, 136] on div "John Celifarco Since: 20 may 2020 link to CRM copy Email No@gmail.com Emails al…" at bounding box center [275, 270] width 151 height 365
click at [258, 137] on link "link to CRM" at bounding box center [238, 143] width 48 height 12
click at [106, 468] on span "5 Star appliance repair" at bounding box center [93, 459] width 59 height 18
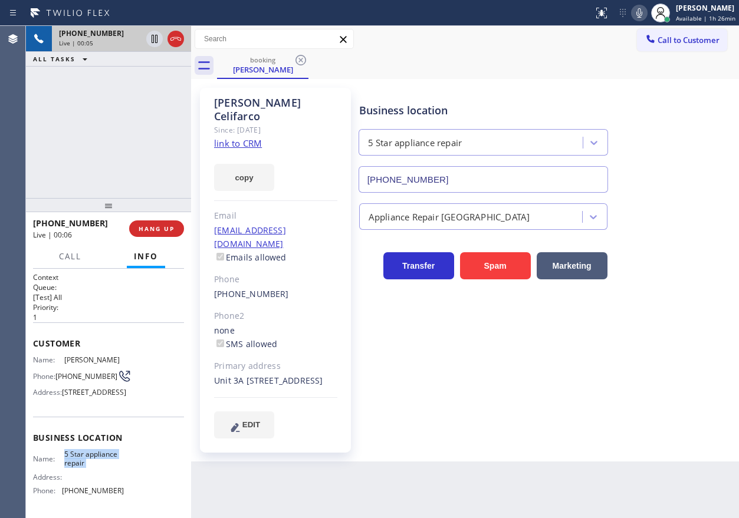
click at [106, 468] on span "5 Star appliance repair" at bounding box center [93, 459] width 59 height 18
copy span "5 Star appliance repair"
click at [471, 163] on div "(480) 418-9915" at bounding box center [483, 177] width 254 height 31
click at [472, 173] on input "(480) 418-9915" at bounding box center [484, 179] width 250 height 27
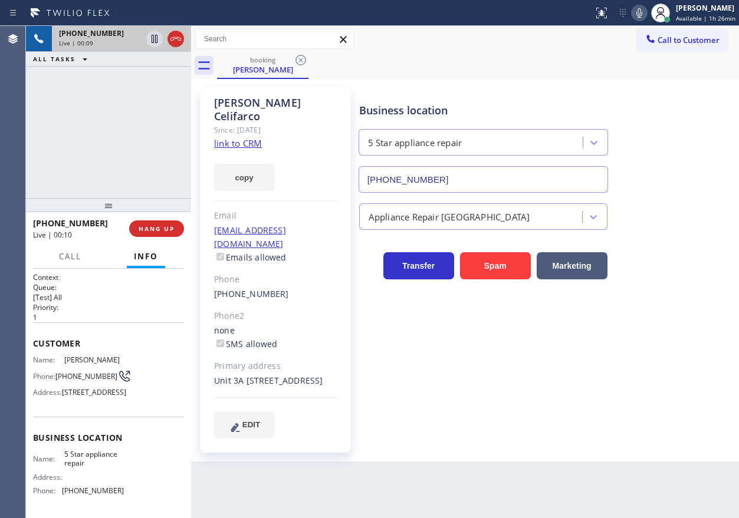
click at [472, 173] on input "(480) 418-9915" at bounding box center [484, 179] width 250 height 27
click at [168, 225] on span "HANG UP" at bounding box center [157, 229] width 36 height 8
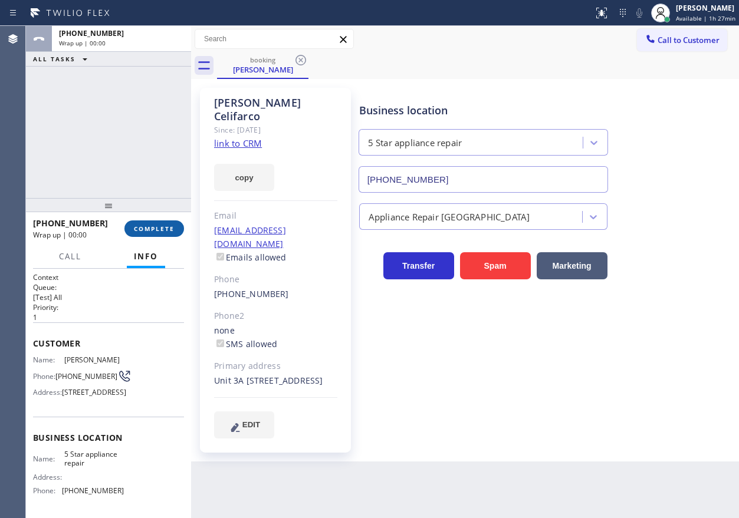
click at [166, 227] on span "COMPLETE" at bounding box center [154, 229] width 41 height 8
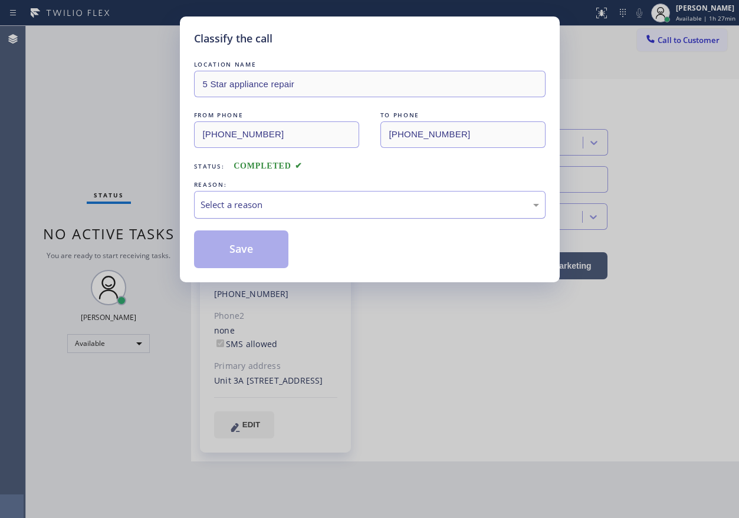
click at [288, 214] on div "Select a reason" at bounding box center [370, 205] width 352 height 28
click at [254, 256] on button "Save" at bounding box center [241, 250] width 95 height 38
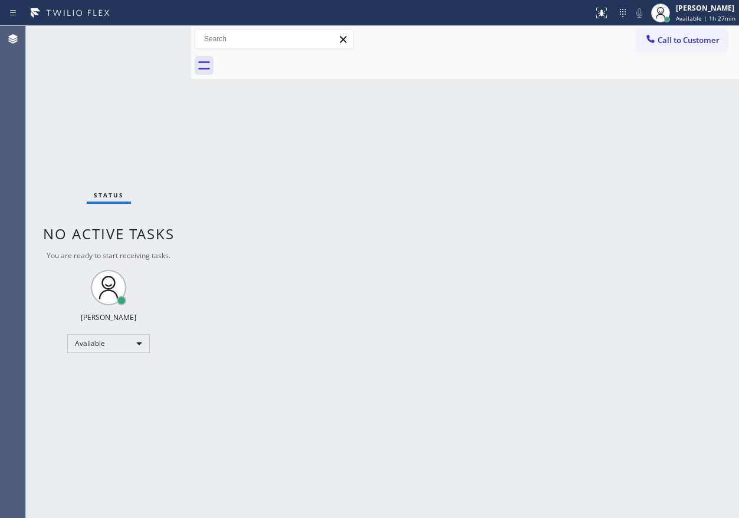
click at [645, 157] on div "Back to Dashboard Change Sender ID Customers Technicians Select a contact Outbo…" at bounding box center [465, 272] width 548 height 493
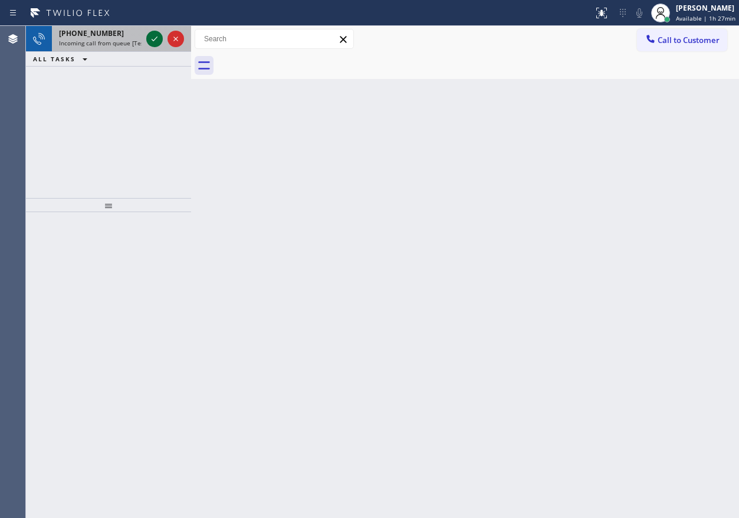
click at [151, 40] on icon at bounding box center [154, 39] width 14 height 14
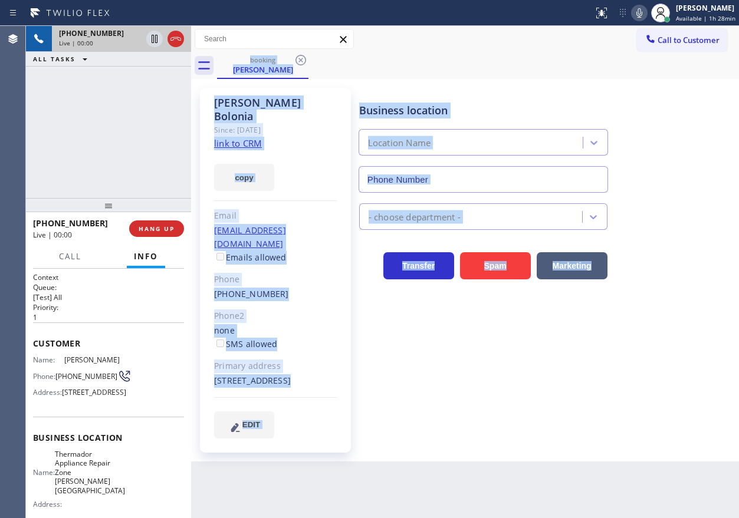
type input "(929) 512-5657"
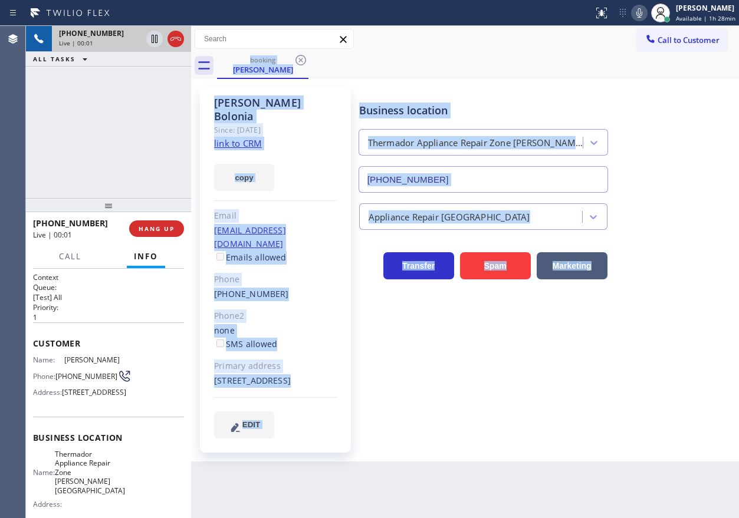
click at [551, 425] on div "Business location Thermador Appliance Repair Zone Morris Park (929) 512-5657 Ap…" at bounding box center [546, 275] width 379 height 368
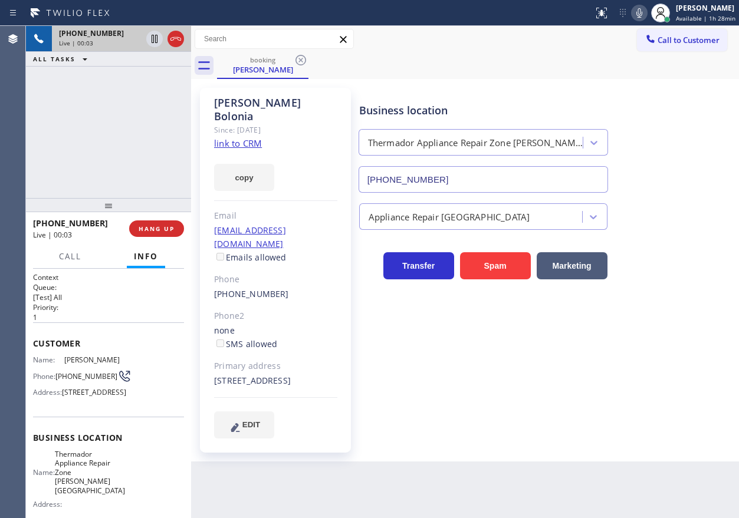
click at [250, 137] on link "link to CRM" at bounding box center [238, 143] width 48 height 12
click at [55, 477] on span "Name:" at bounding box center [44, 472] width 22 height 9
click at [93, 492] on span "Thermador Appliance Repair Zone Morris Park" at bounding box center [90, 472] width 70 height 45
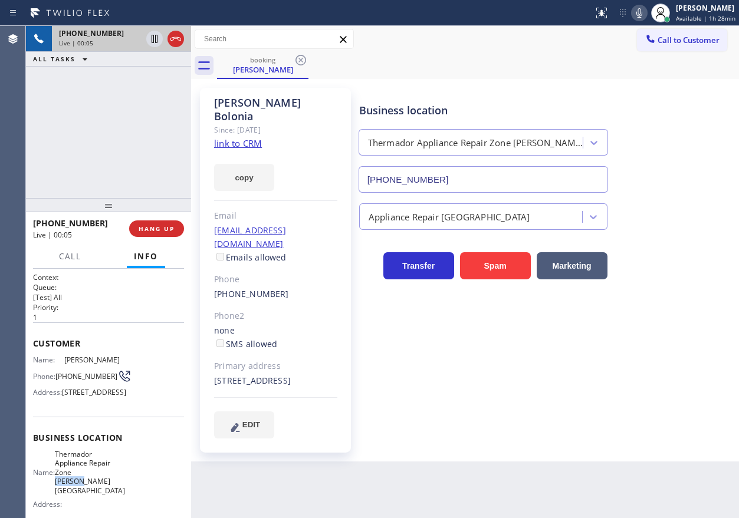
click at [93, 492] on span "Thermador Appliance Repair Zone Morris Park" at bounding box center [90, 472] width 70 height 45
copy span "Thermador Appliance Repair Zone Morris Park"
click at [487, 182] on input "(929) 512-5657" at bounding box center [484, 179] width 250 height 27
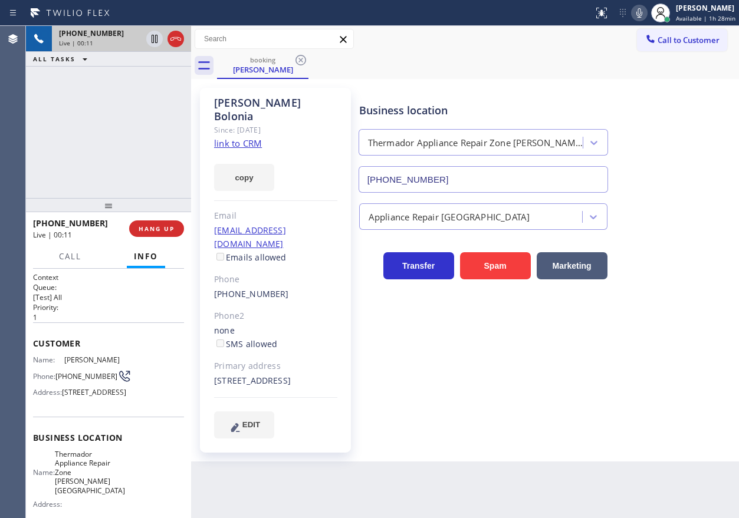
click at [487, 182] on input "(929) 512-5657" at bounding box center [484, 179] width 250 height 27
click at [644, 15] on icon at bounding box center [639, 13] width 14 height 14
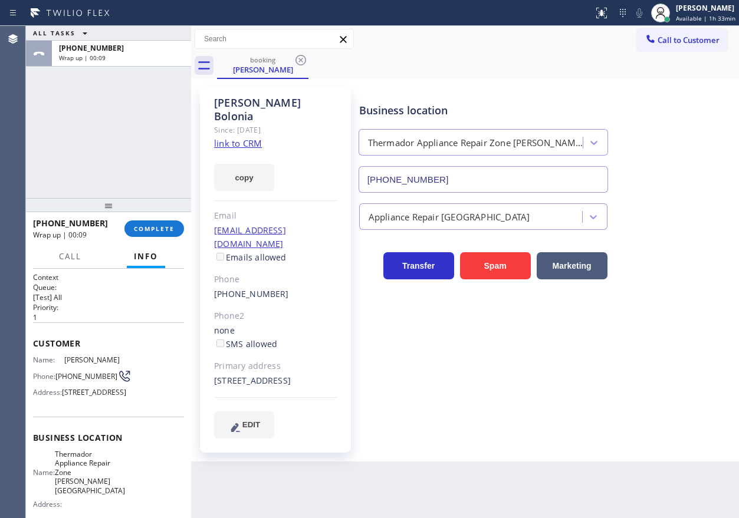
drag, startPoint x: 168, startPoint y: 226, endPoint x: 232, endPoint y: 208, distance: 66.7
click at [169, 226] on span "COMPLETE" at bounding box center [154, 229] width 41 height 8
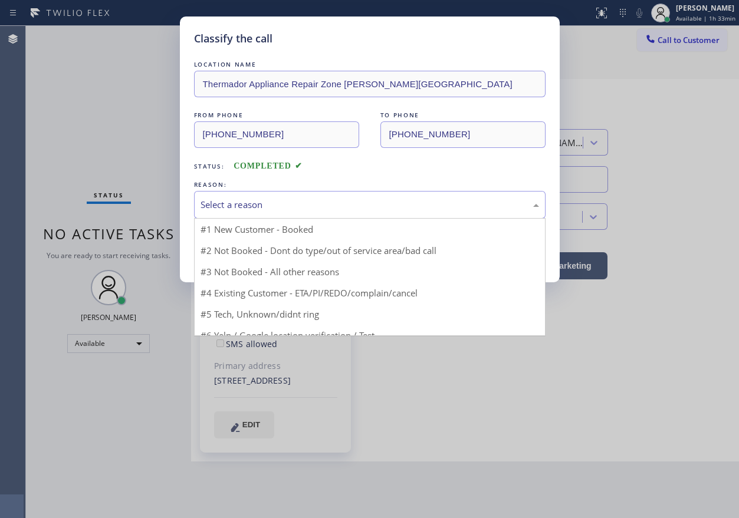
click at [255, 206] on div "Select a reason" at bounding box center [370, 205] width 339 height 14
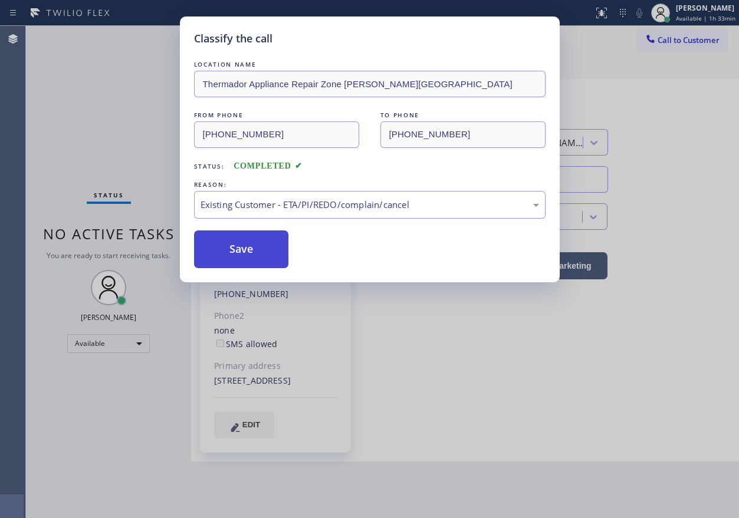
drag, startPoint x: 228, startPoint y: 245, endPoint x: 696, endPoint y: 330, distance: 476.0
click at [228, 245] on button "Save" at bounding box center [241, 250] width 95 height 38
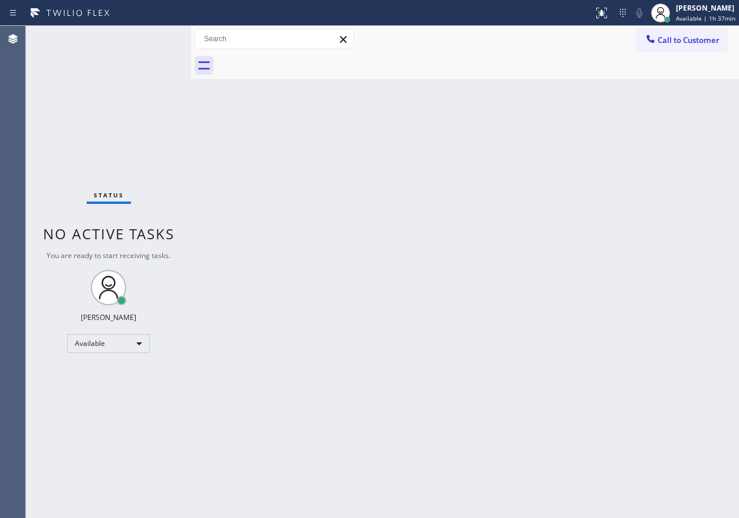
click at [615, 270] on div "Back to Dashboard Change Sender ID Customers Technicians Select a contact Outbo…" at bounding box center [465, 272] width 548 height 493
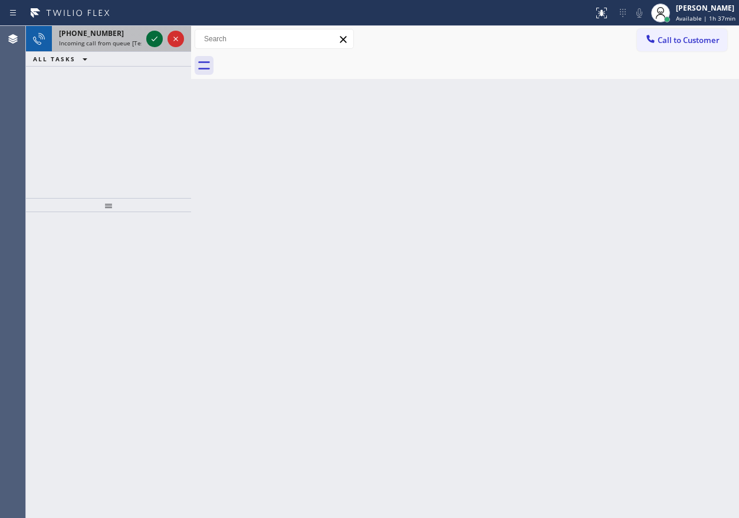
click at [151, 36] on icon at bounding box center [154, 39] width 14 height 14
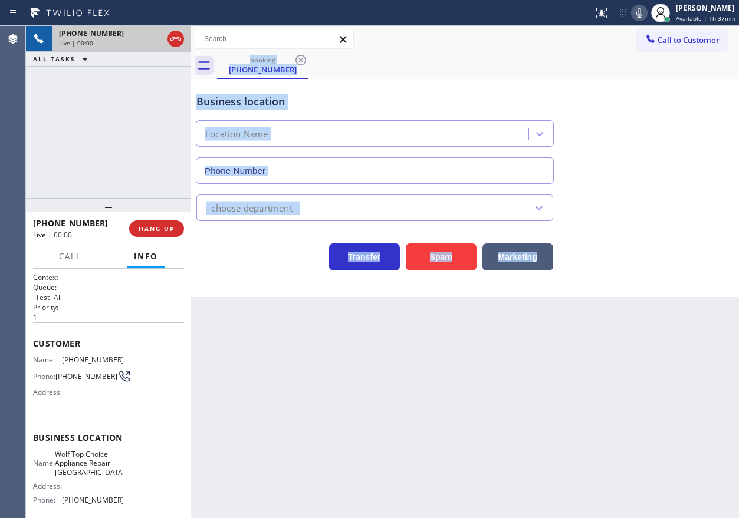
type input "(972) 734-3680"
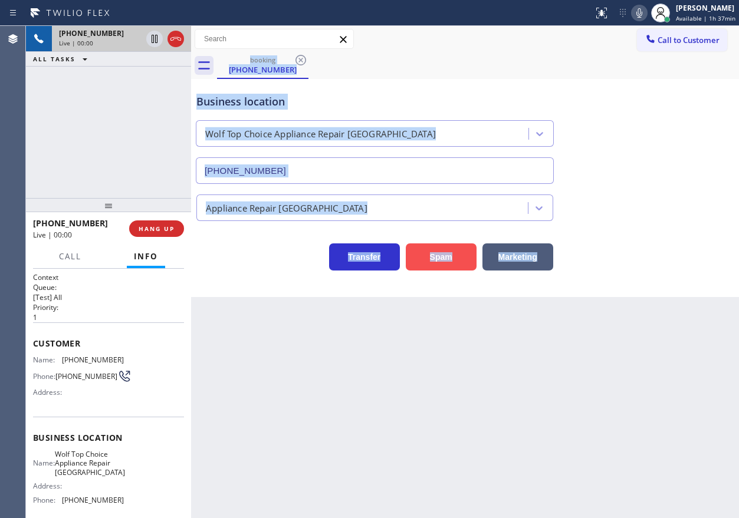
click at [441, 261] on button "Spam" at bounding box center [441, 257] width 71 height 27
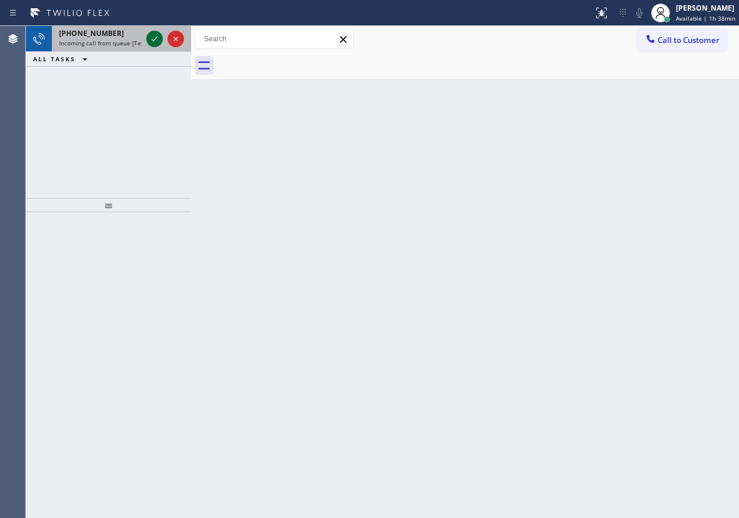
click at [154, 42] on icon at bounding box center [154, 39] width 14 height 14
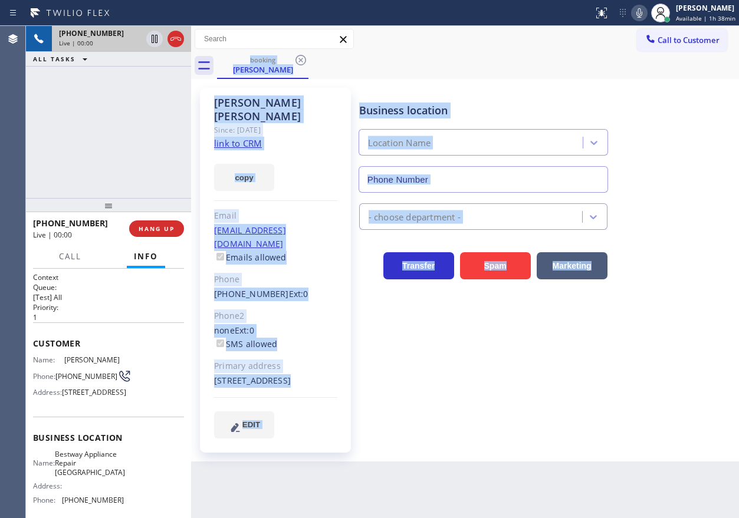
type input "(602) 975-4672"
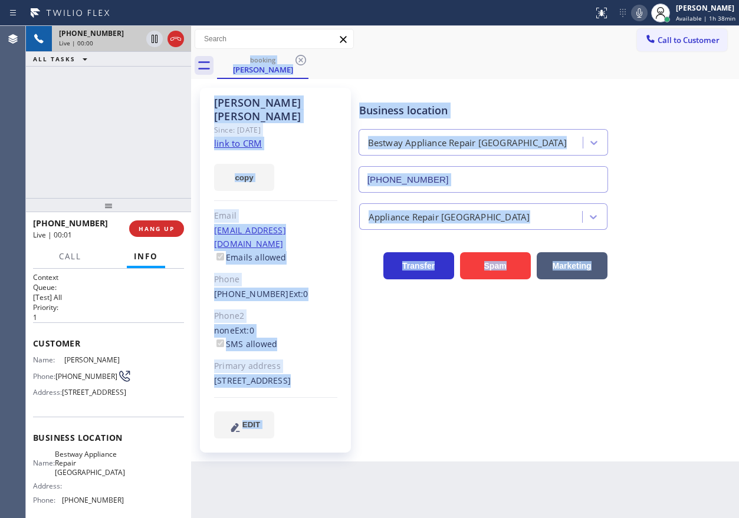
click at [524, 375] on div "Business location Bestway Appliance Repair Phoenix (602) 975-4672 Appliance Rep…" at bounding box center [546, 263] width 379 height 344
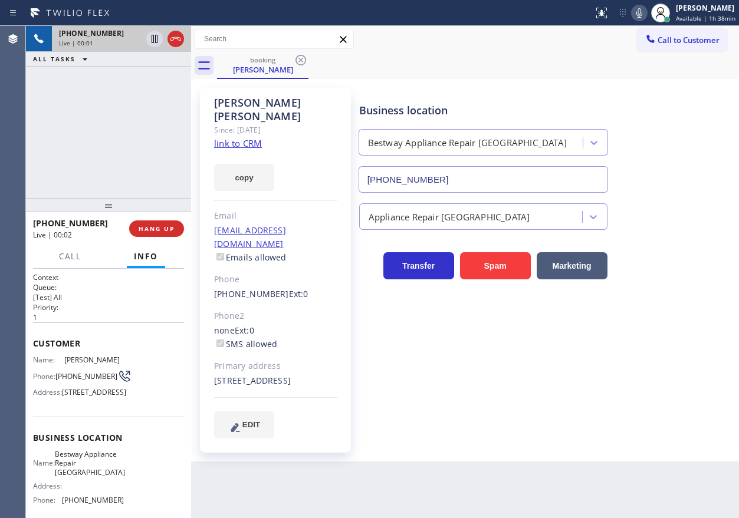
click at [258, 137] on link "link to CRM" at bounding box center [238, 143] width 48 height 12
click at [72, 477] on span "Bestway Appliance Repair Phoenix" at bounding box center [90, 463] width 70 height 27
copy span "Bestway Appliance Repair Phoenix"
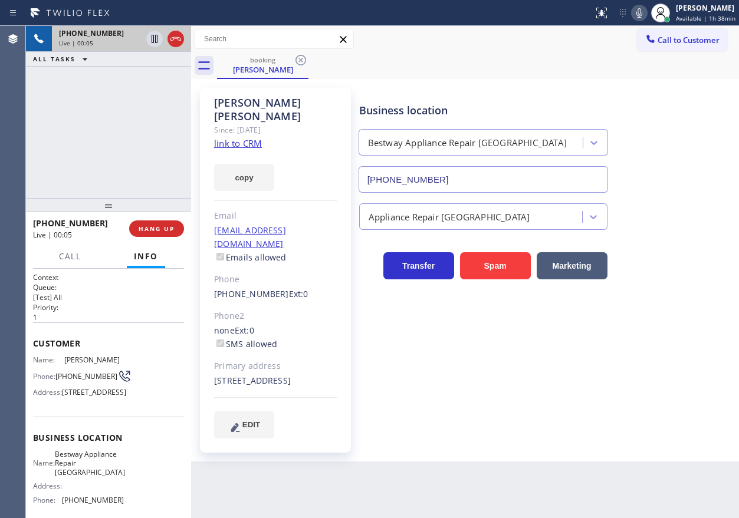
click at [524, 182] on input "(602) 975-4672" at bounding box center [484, 179] width 250 height 27
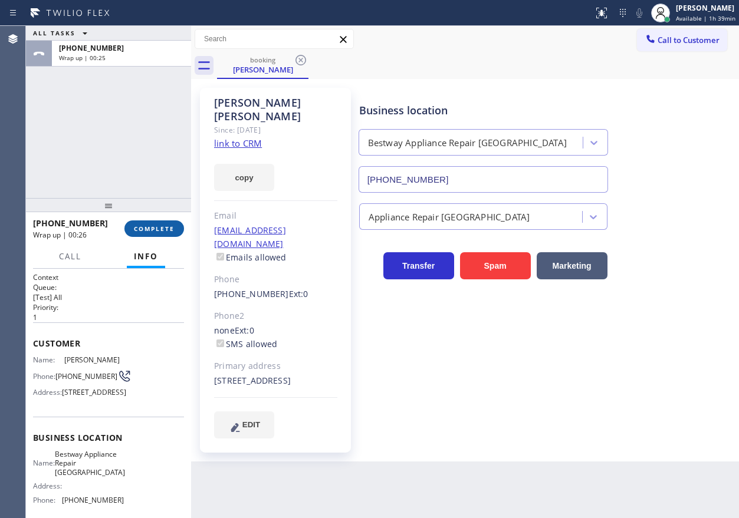
click at [156, 227] on span "COMPLETE" at bounding box center [154, 229] width 41 height 8
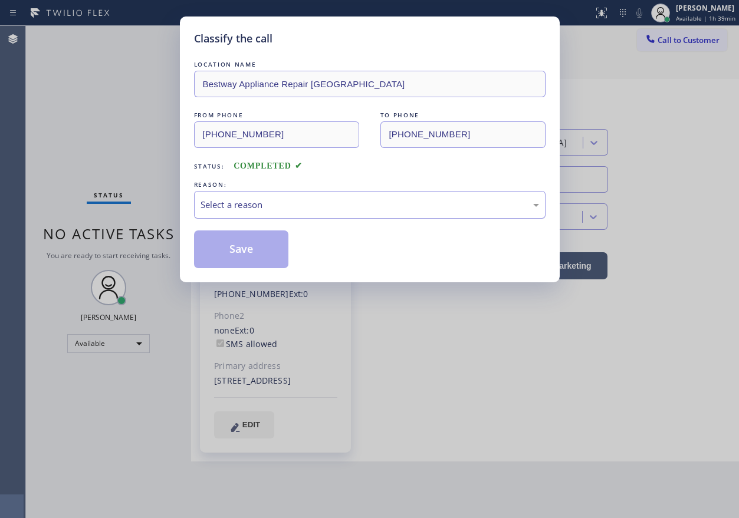
click at [317, 207] on div "Select a reason" at bounding box center [370, 205] width 339 height 14
drag, startPoint x: 250, startPoint y: 287, endPoint x: 248, endPoint y: 271, distance: 15.4
click at [247, 257] on button "Save" at bounding box center [241, 250] width 95 height 38
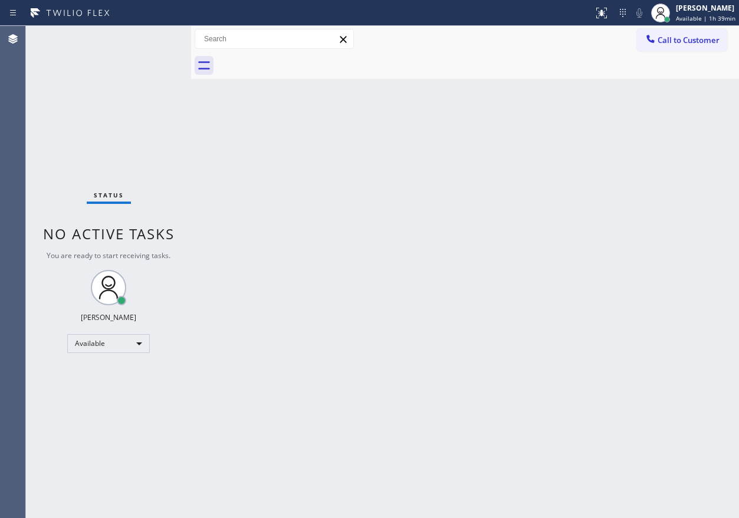
click at [151, 38] on div "Status No active tasks You are ready to start receiving tasks. [PERSON_NAME] Av…" at bounding box center [108, 272] width 165 height 493
click at [602, 300] on div "Back to Dashboard Change Sender ID Customers Technicians Select a contact Outbo…" at bounding box center [465, 272] width 548 height 493
click at [613, 166] on div "Back to Dashboard Change Sender ID Customers Technicians Select a contact Outbo…" at bounding box center [465, 272] width 548 height 493
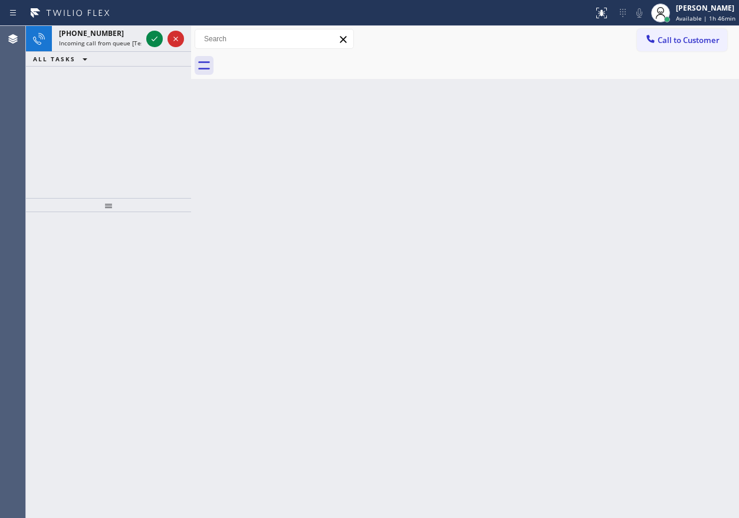
drag, startPoint x: 615, startPoint y: 122, endPoint x: 311, endPoint y: 59, distance: 310.1
click at [615, 122] on div "Back to Dashboard Change Sender ID Customers Technicians Select a contact Outbo…" at bounding box center [465, 272] width 548 height 493
click at [156, 39] on icon at bounding box center [155, 39] width 6 height 5
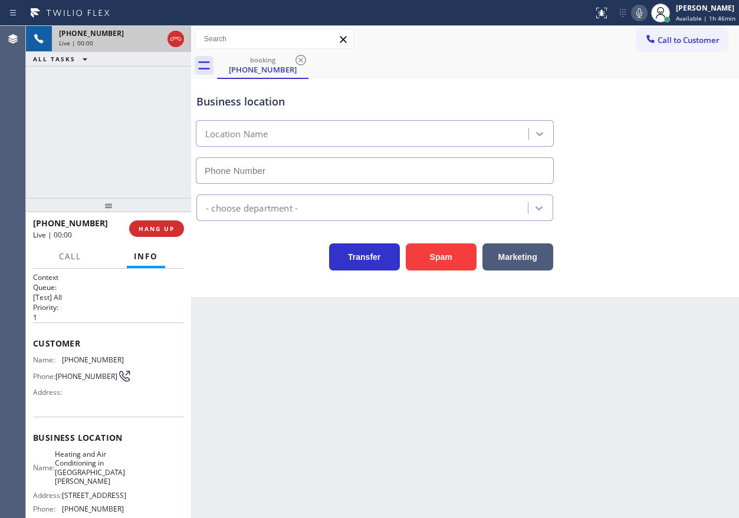
type input "(657) 207-0199"
click at [110, 479] on span "Heating and Air Conditioning in Santa Ana" at bounding box center [90, 468] width 70 height 37
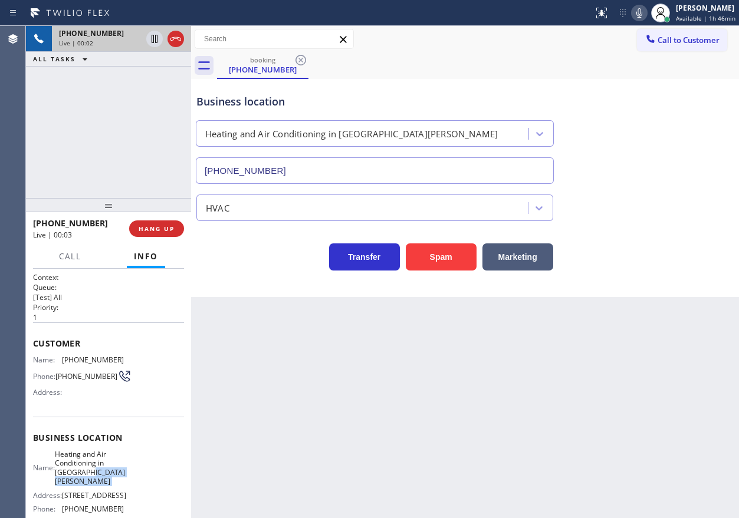
click at [110, 479] on span "Heating and Air Conditioning in Santa Ana" at bounding box center [90, 468] width 70 height 37
copy span "Heating and Air Conditioning in Santa Ana"
click at [326, 176] on input "(657) 207-0199" at bounding box center [375, 170] width 358 height 27
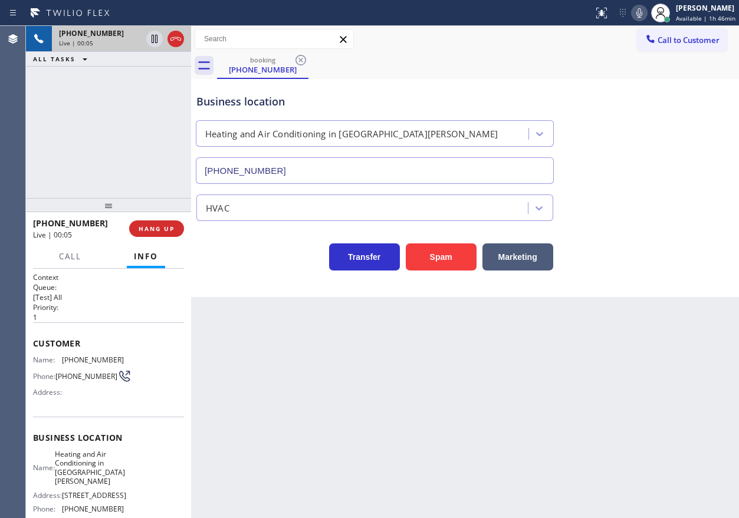
click at [326, 176] on input "(657) 207-0199" at bounding box center [375, 170] width 358 height 27
click at [169, 226] on span "HANG UP" at bounding box center [157, 229] width 36 height 8
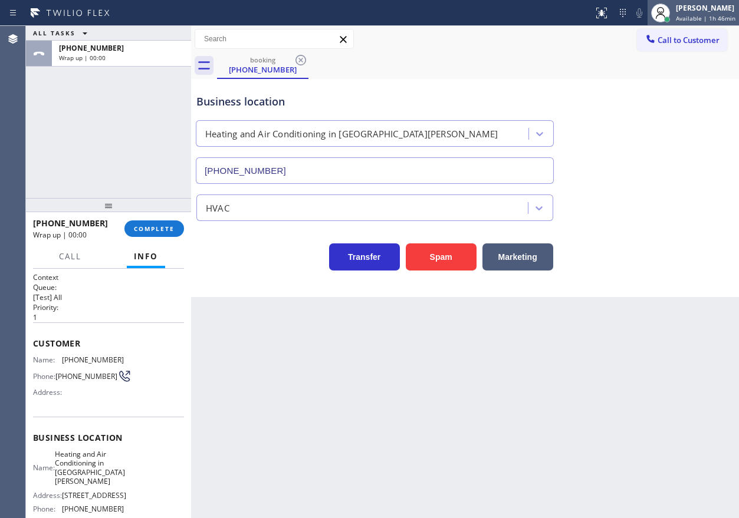
click at [704, 16] on span "Available | 1h 46min" at bounding box center [706, 18] width 60 height 8
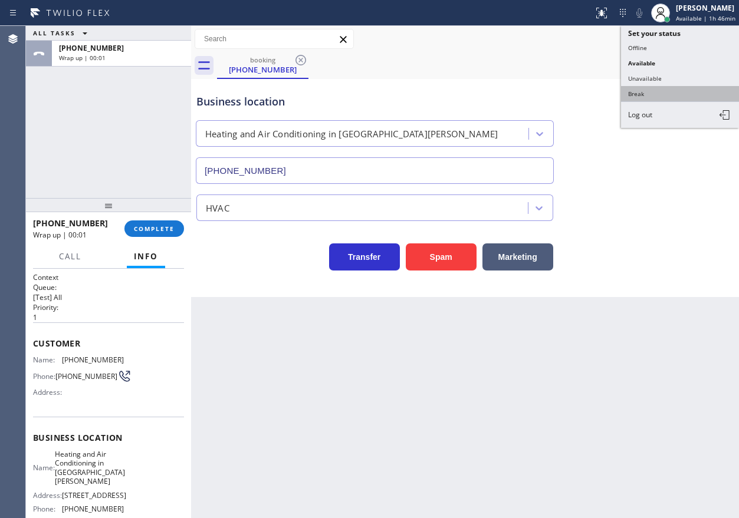
click at [655, 92] on button "Break" at bounding box center [680, 93] width 118 height 15
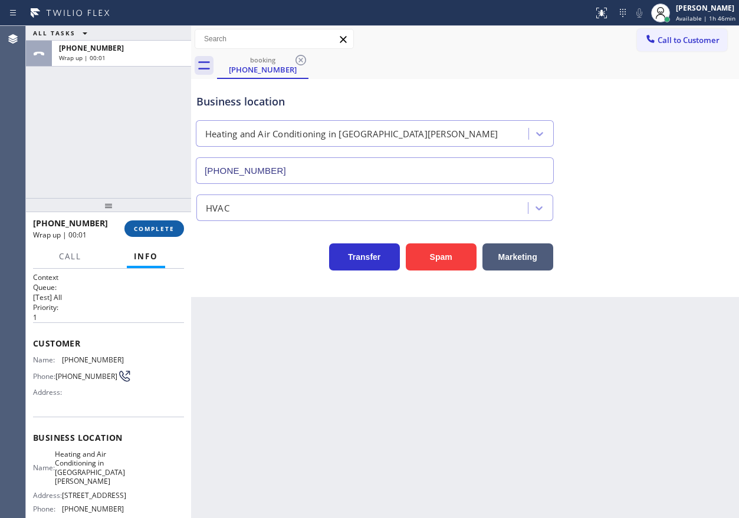
click at [149, 232] on span "COMPLETE" at bounding box center [154, 229] width 41 height 8
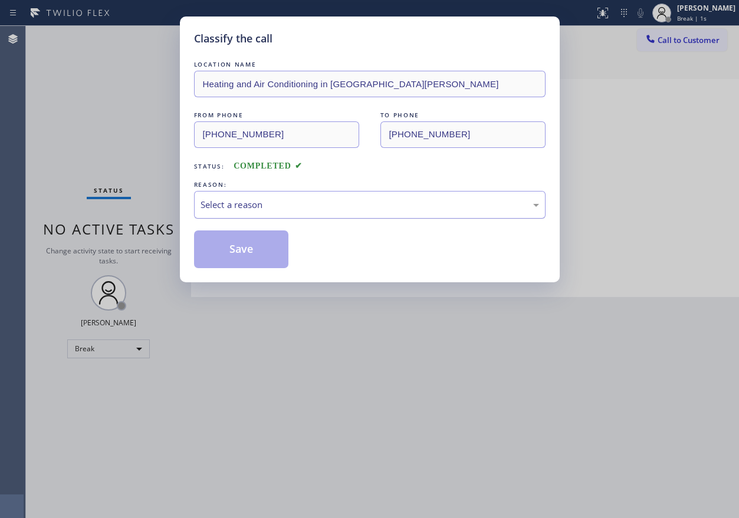
click at [310, 206] on div "Select a reason" at bounding box center [370, 205] width 339 height 14
click at [251, 252] on button "Save" at bounding box center [241, 250] width 95 height 38
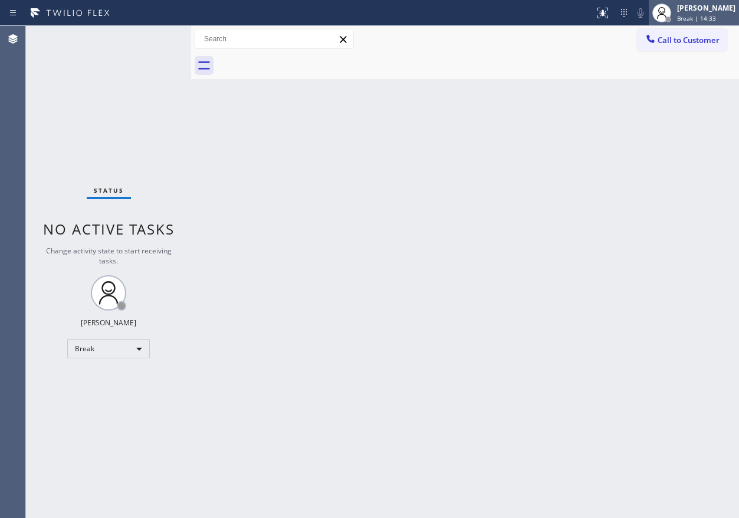
click at [713, 17] on span "Break | 14:33" at bounding box center [696, 18] width 39 height 8
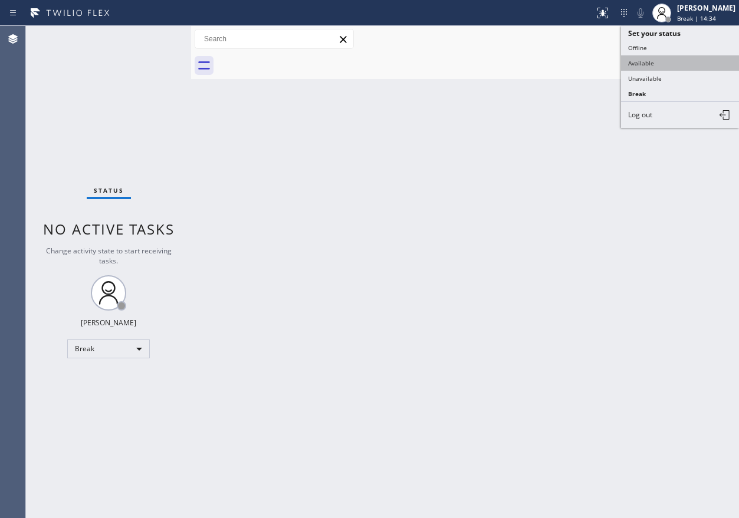
click at [661, 64] on button "Available" at bounding box center [680, 62] width 118 height 15
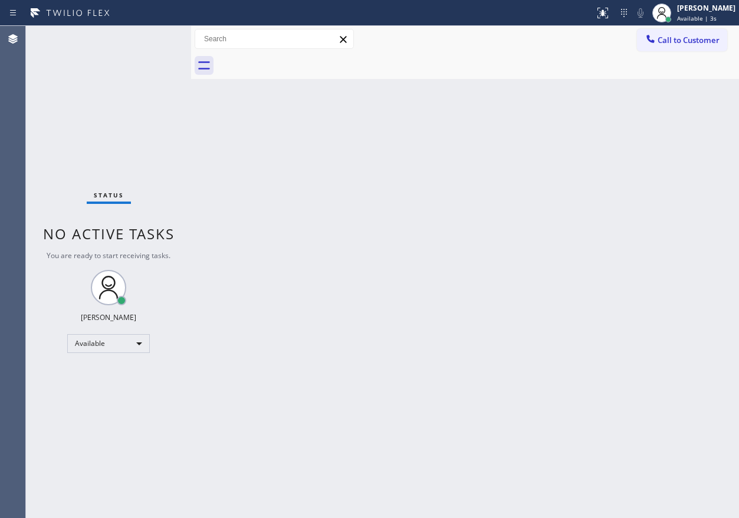
click at [575, 200] on div "Back to Dashboard Change Sender ID Customers Technicians Select a contact Outbo…" at bounding box center [465, 272] width 548 height 493
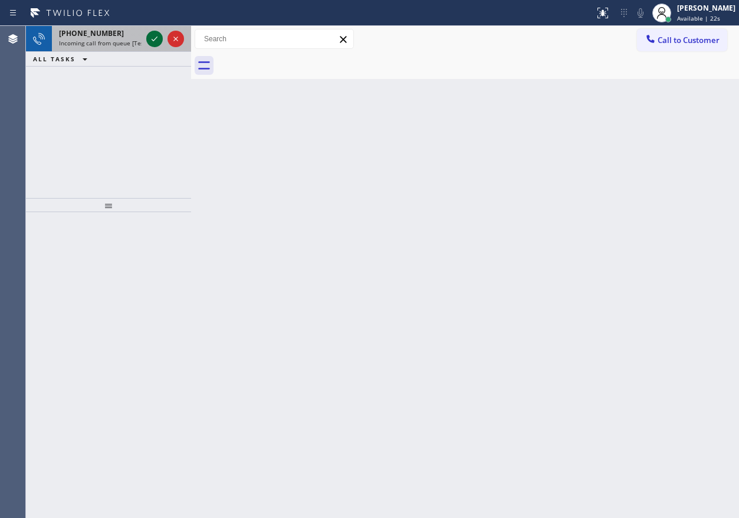
click at [159, 42] on icon at bounding box center [154, 39] width 14 height 14
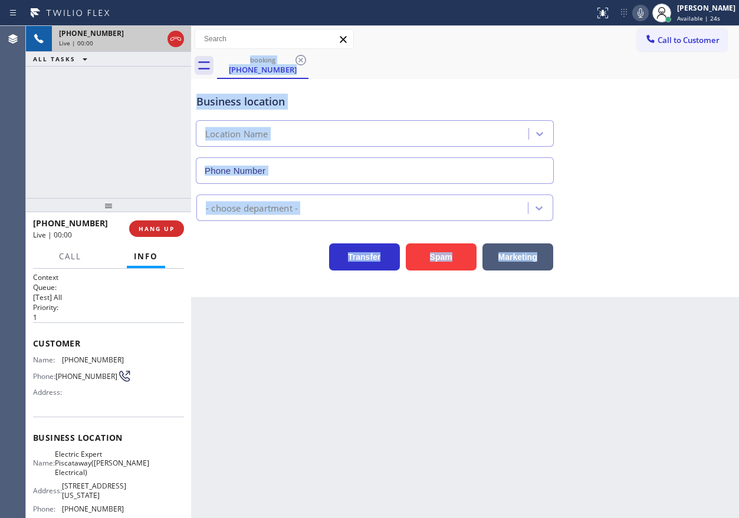
type input "(908) 734-9262"
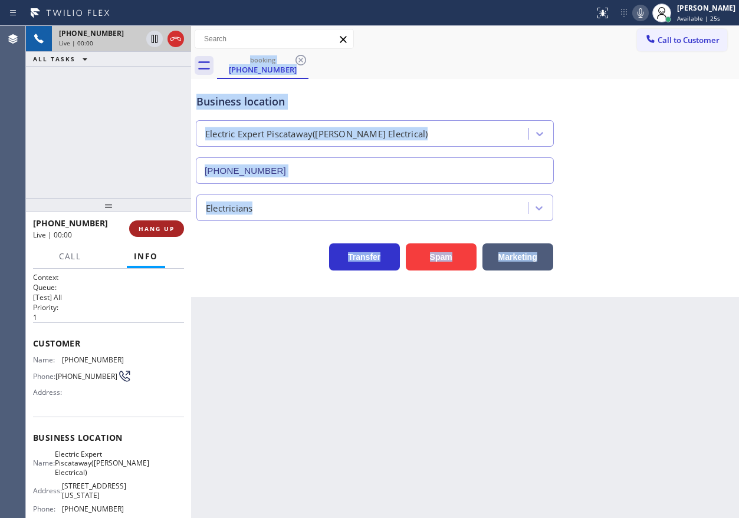
click at [165, 229] on span "HANG UP" at bounding box center [157, 229] width 36 height 8
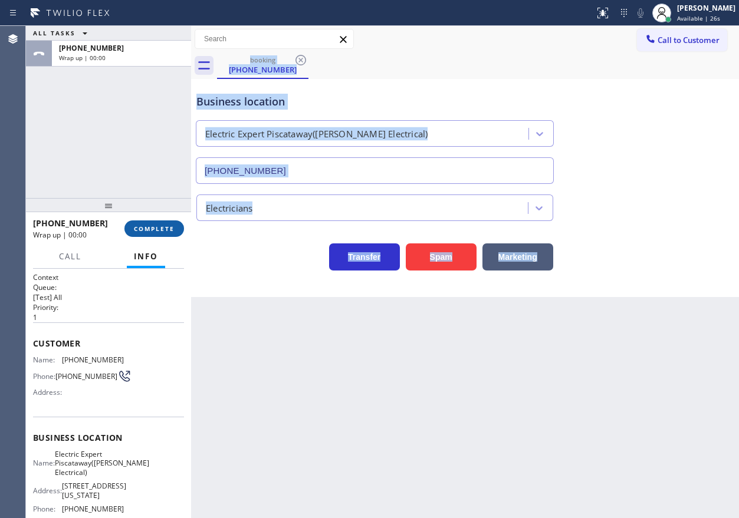
click at [163, 229] on span "COMPLETE" at bounding box center [154, 229] width 41 height 8
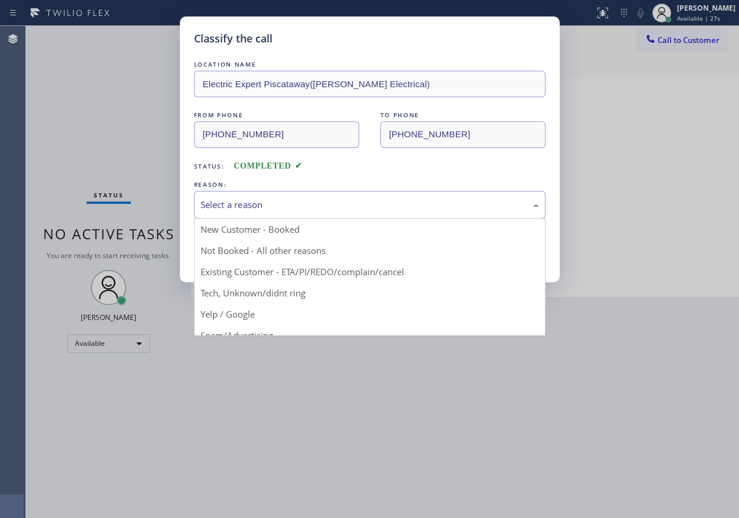
click at [273, 210] on div "Select a reason" at bounding box center [370, 205] width 339 height 14
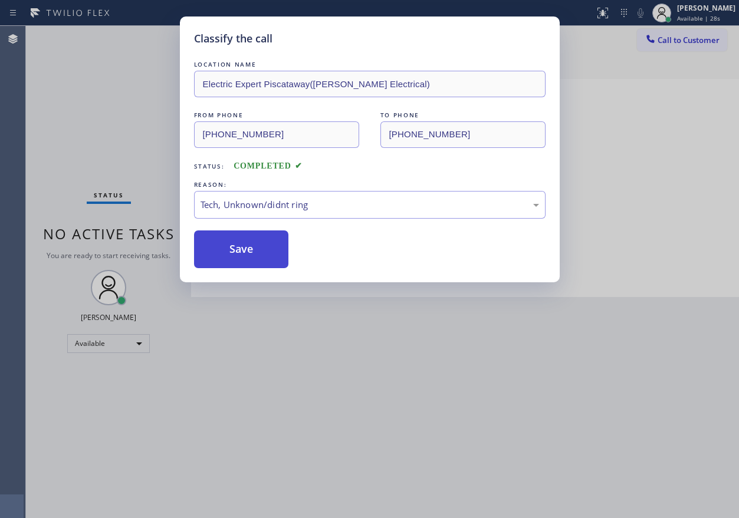
click at [242, 254] on button "Save" at bounding box center [241, 250] width 95 height 38
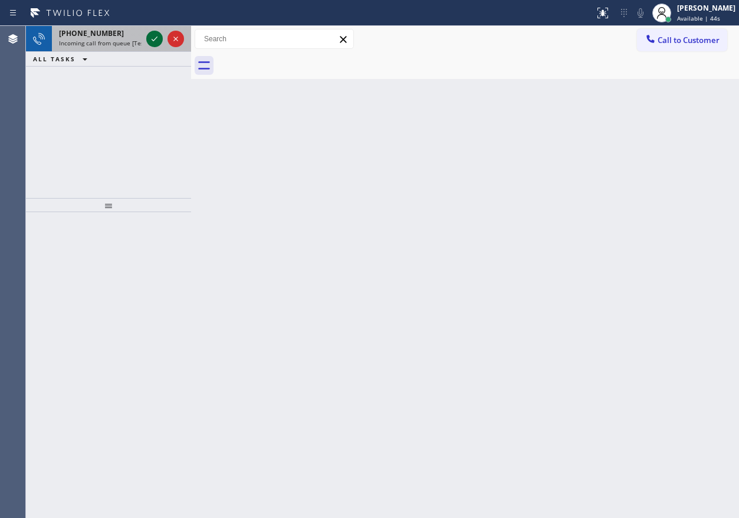
click at [151, 38] on icon at bounding box center [154, 39] width 14 height 14
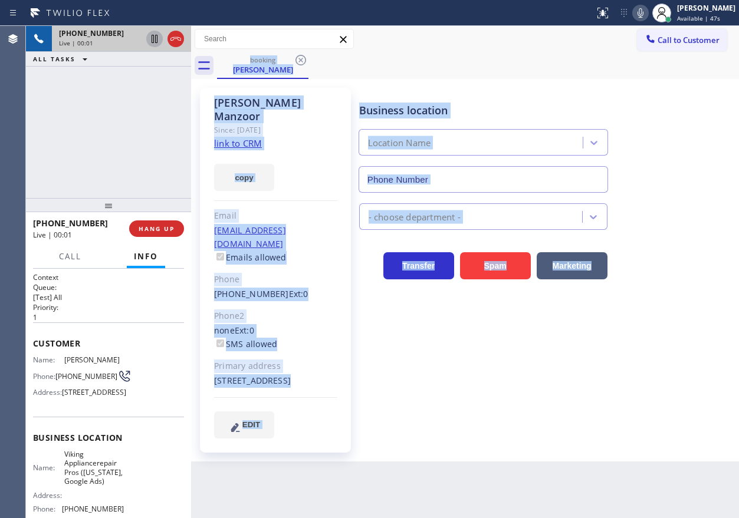
type input "(315) 631-0488"
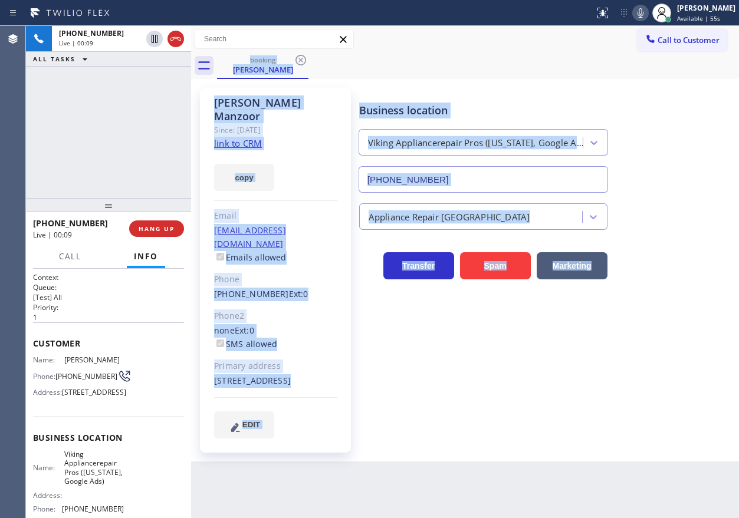
click at [342, 153] on div "Ahmed Manzoor Since: 20 may 2020 link to CRM copy Email no@gmail.com Emails all…" at bounding box center [275, 270] width 151 height 365
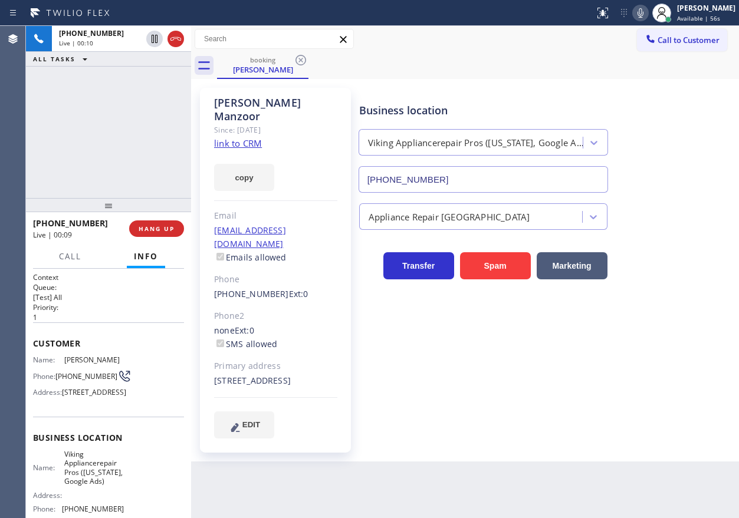
click at [255, 137] on link "link to CRM" at bounding box center [238, 143] width 48 height 12
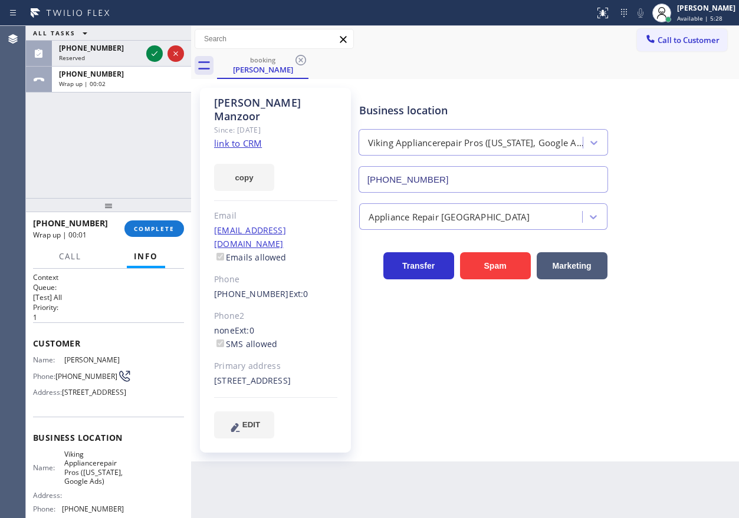
click at [83, 397] on span "24-12 27th St, Long Island City, NY 11102, USA" at bounding box center [94, 392] width 64 height 9
copy span "11102"
click at [154, 234] on button "COMPLETE" at bounding box center [154, 229] width 60 height 17
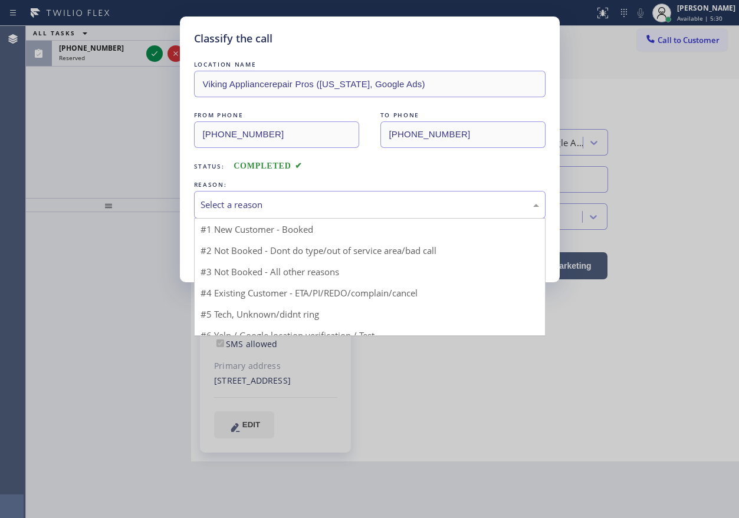
click at [293, 202] on div "Select a reason" at bounding box center [370, 205] width 339 height 14
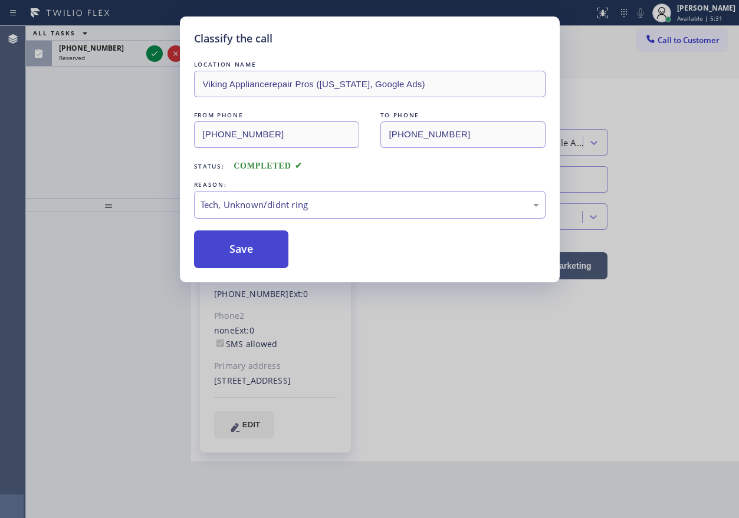
click at [237, 254] on button "Save" at bounding box center [241, 250] width 95 height 38
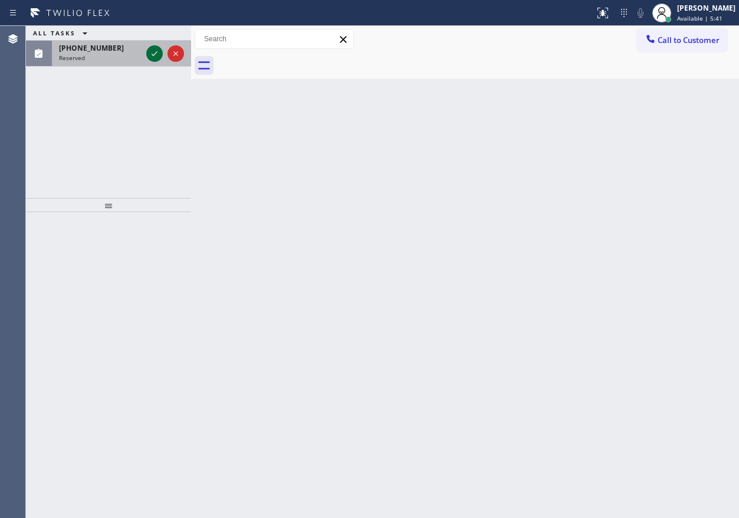
click at [153, 50] on icon at bounding box center [154, 54] width 14 height 14
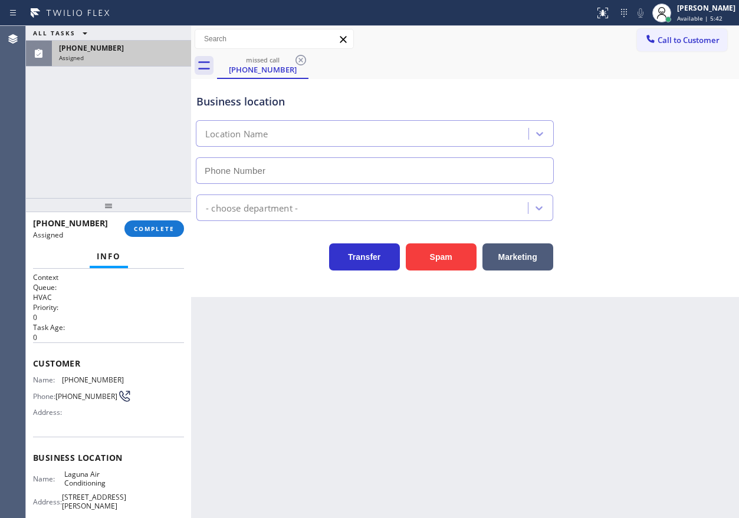
type input "(949) 523-3665"
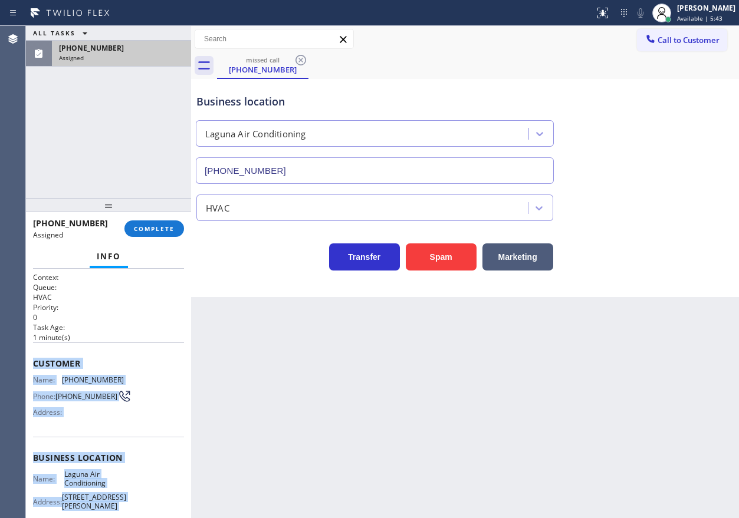
scroll to position [123, 0]
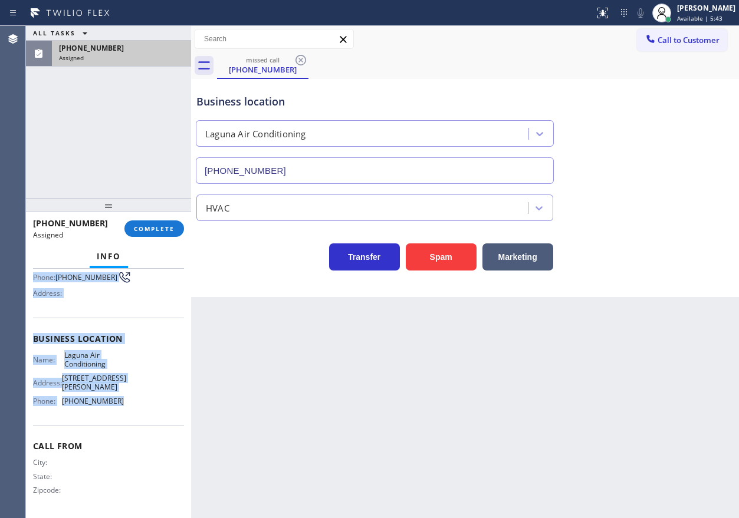
drag, startPoint x: 33, startPoint y: 363, endPoint x: 145, endPoint y: 406, distance: 119.5
click at [145, 406] on div "Context Queue: HVAC Priority: 0 Task Age: 1 minute(s) Customer Name: (949) 421-…" at bounding box center [108, 334] width 151 height 362
copy div "Customer Name: (949) 421-7277 Phone: (949) 421-7277 Address: Business location …"
click at [170, 224] on button "COMPLETE" at bounding box center [154, 229] width 60 height 17
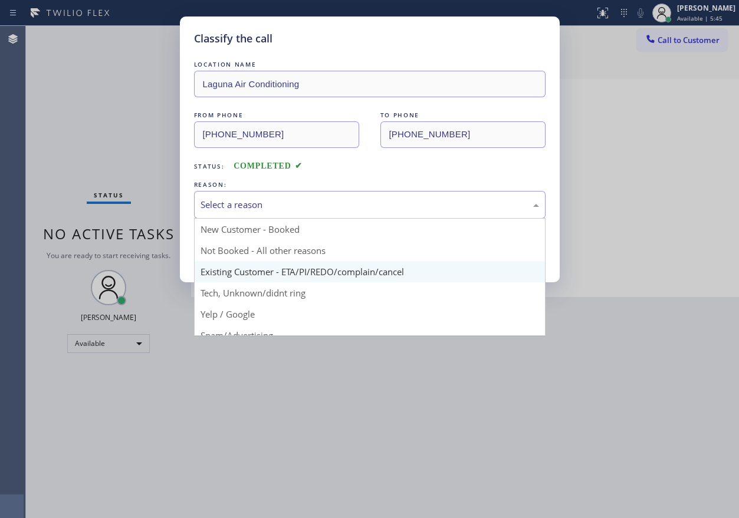
drag, startPoint x: 245, startPoint y: 200, endPoint x: 246, endPoint y: 262, distance: 62.5
click at [246, 201] on div "Select a reason" at bounding box center [370, 205] width 339 height 14
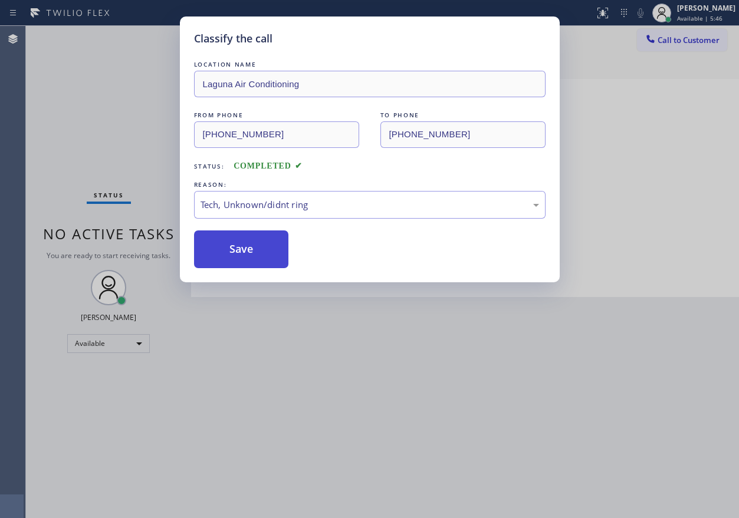
click at [245, 252] on button "Save" at bounding box center [241, 250] width 95 height 38
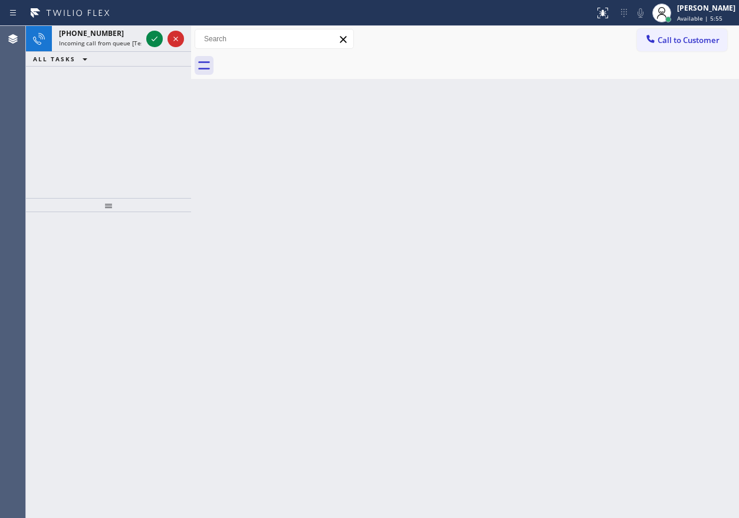
click at [661, 270] on div "Back to Dashboard Change Sender ID Customers Technicians Select a contact Outbo…" at bounding box center [465, 272] width 548 height 493
click at [157, 42] on icon at bounding box center [154, 39] width 14 height 14
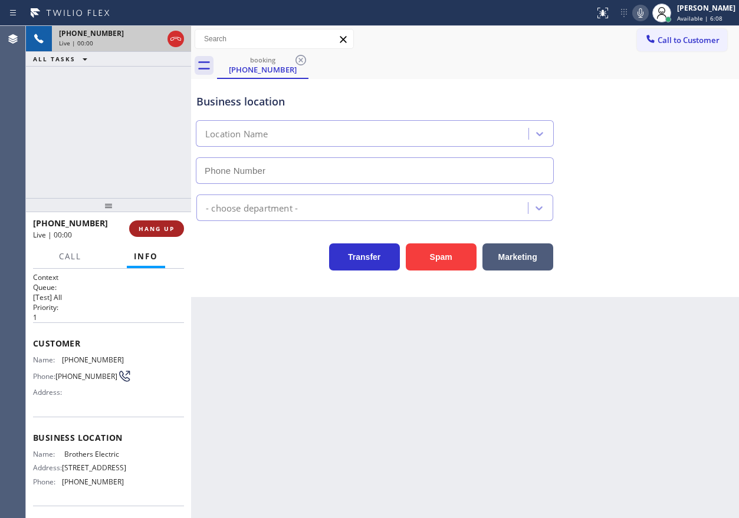
type input "(848) 315-2525"
click at [167, 232] on span "HANG UP" at bounding box center [157, 229] width 36 height 8
click at [167, 230] on span "HANG UP" at bounding box center [157, 229] width 36 height 8
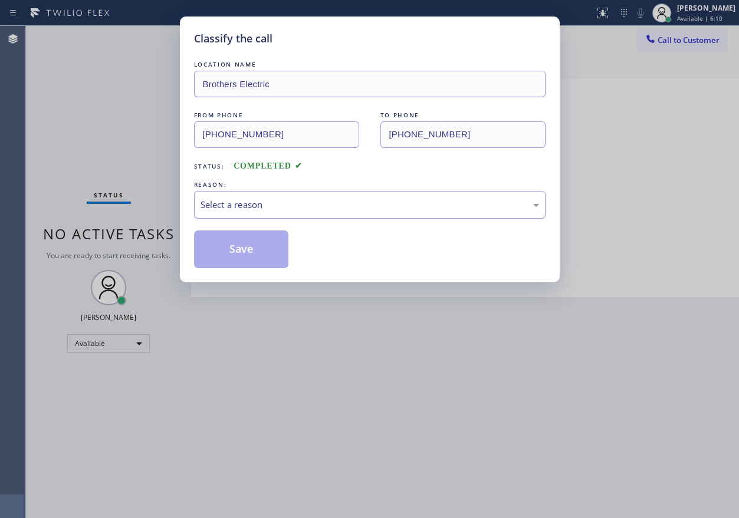
click at [334, 203] on div "Select a reason" at bounding box center [370, 205] width 339 height 14
click at [241, 249] on button "Save" at bounding box center [241, 250] width 95 height 38
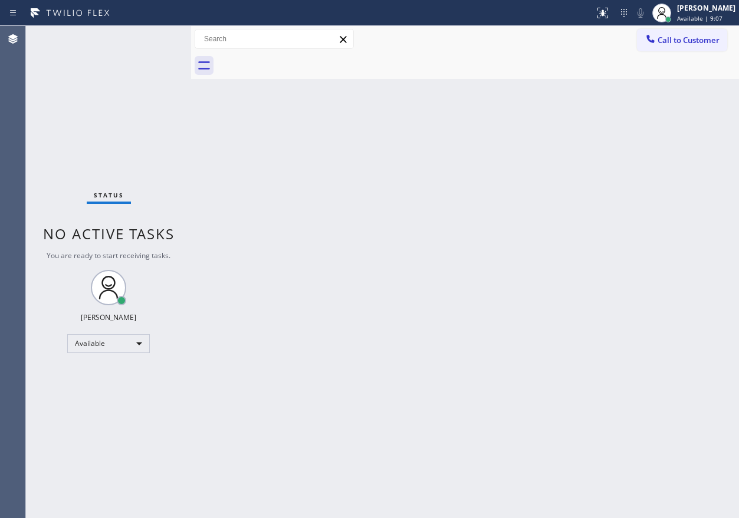
click at [581, 218] on div "Back to Dashboard Change Sender ID Customers Technicians Select a contact Outbo…" at bounding box center [465, 272] width 548 height 493
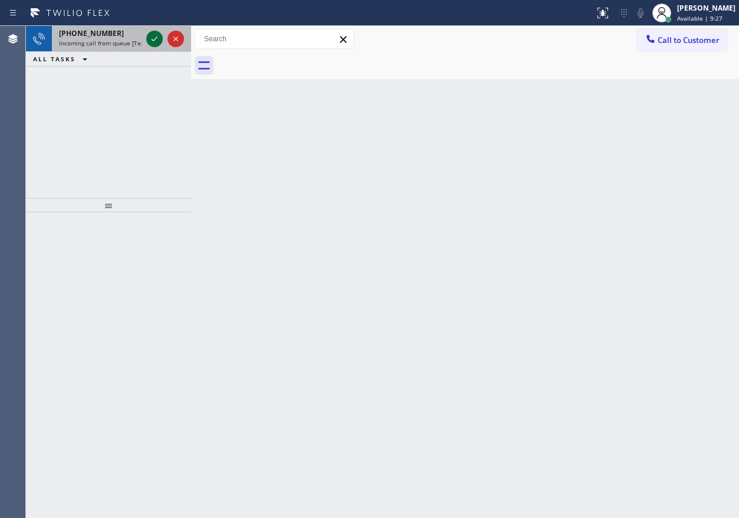
click at [155, 39] on icon at bounding box center [154, 39] width 14 height 14
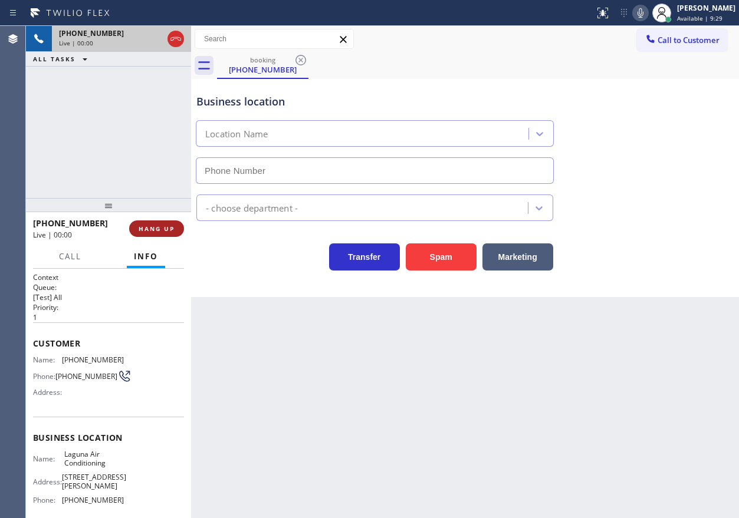
type input "(949) 523-3665"
click at [169, 224] on button "HANG UP" at bounding box center [156, 229] width 55 height 17
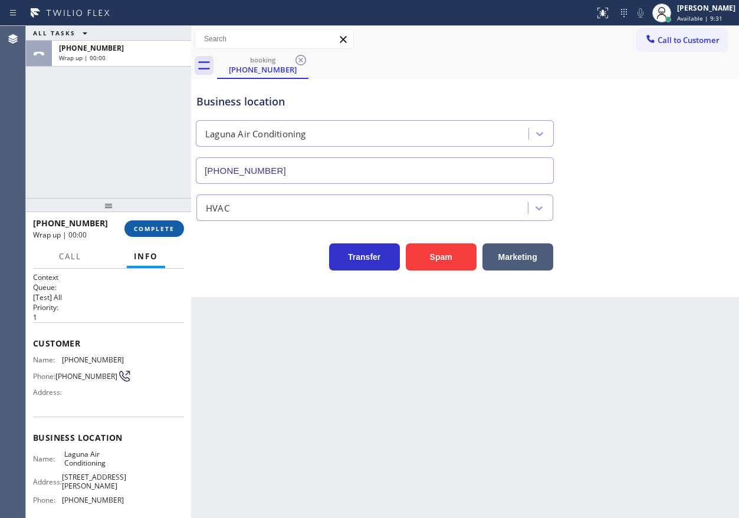
click at [167, 228] on span "COMPLETE" at bounding box center [154, 229] width 41 height 8
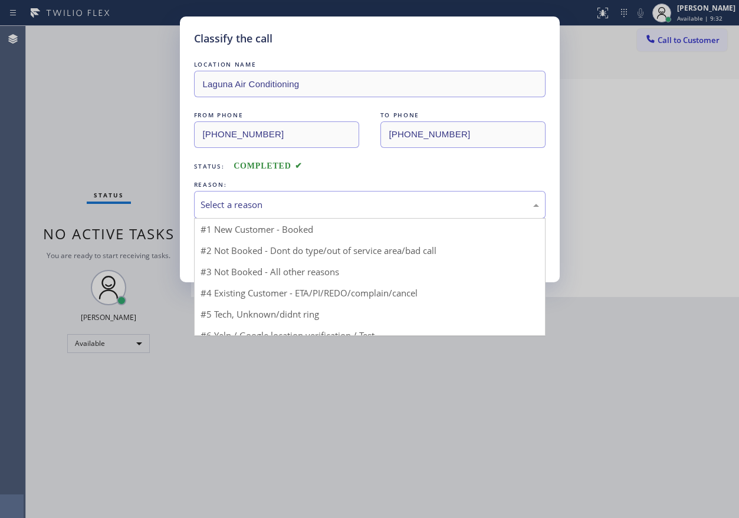
click at [316, 197] on div "Select a reason" at bounding box center [370, 205] width 352 height 28
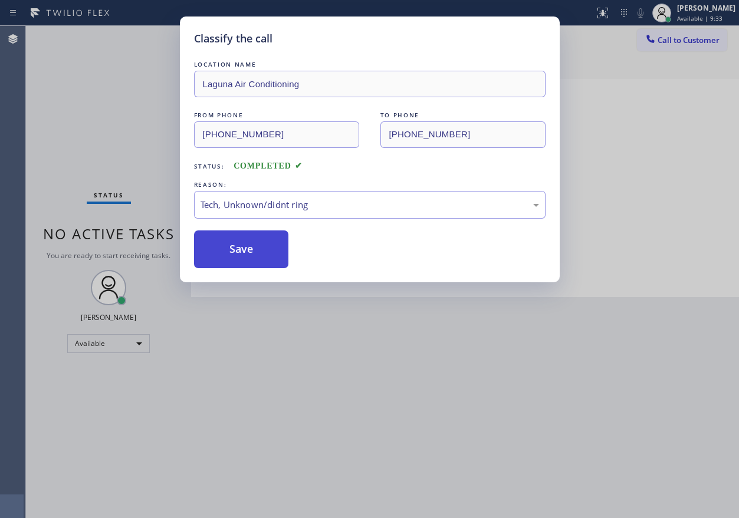
click at [244, 258] on button "Save" at bounding box center [241, 250] width 95 height 38
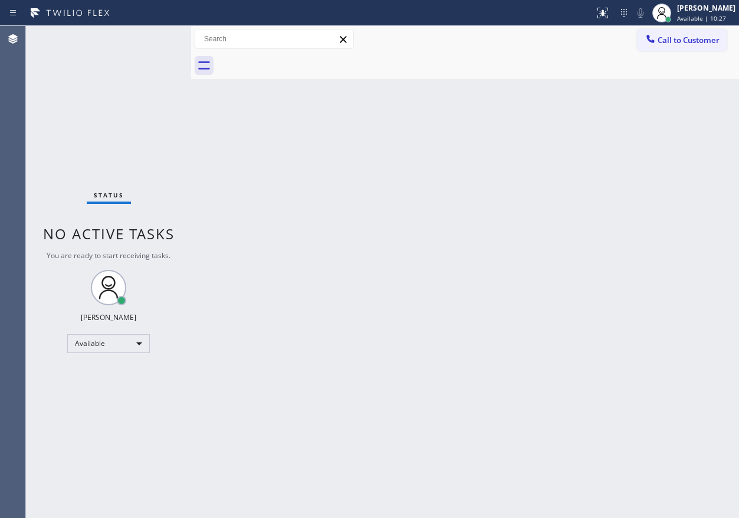
click at [150, 38] on div "Status No active tasks You are ready to start receiving tasks. [PERSON_NAME] Av…" at bounding box center [108, 272] width 165 height 493
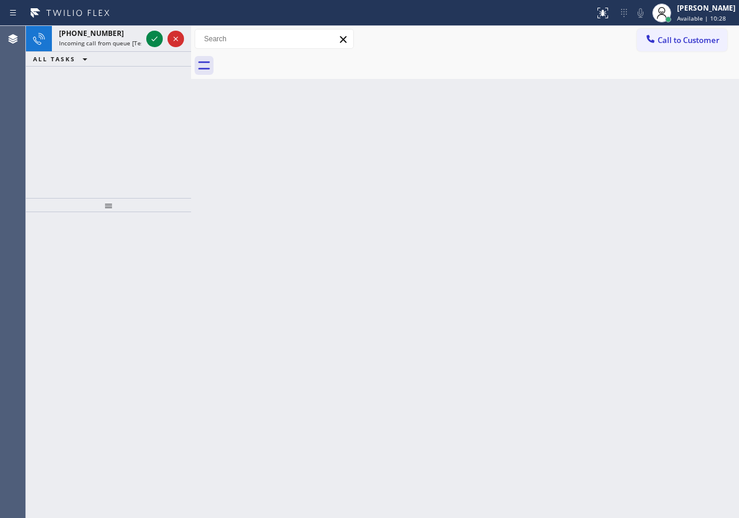
click at [150, 38] on icon at bounding box center [154, 39] width 14 height 14
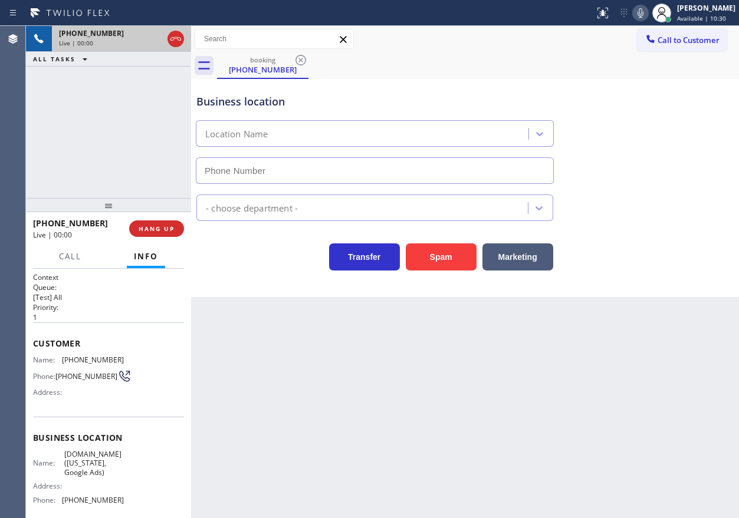
type input "[PHONE_NUMBER]"
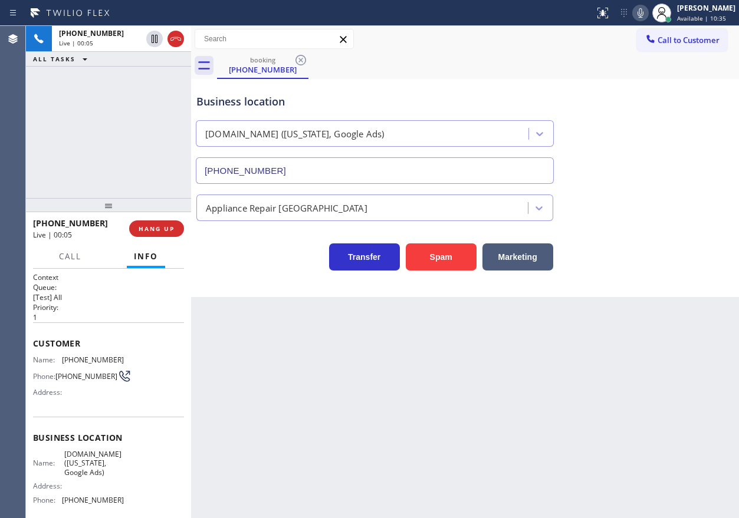
click at [100, 462] on span "[DOMAIN_NAME] ([US_STATE], Google Ads)" at bounding box center [93, 463] width 59 height 27
copy span "[DOMAIN_NAME] ([US_STATE], Google Ads)"
click at [409, 173] on input "[PHONE_NUMBER]" at bounding box center [375, 170] width 358 height 27
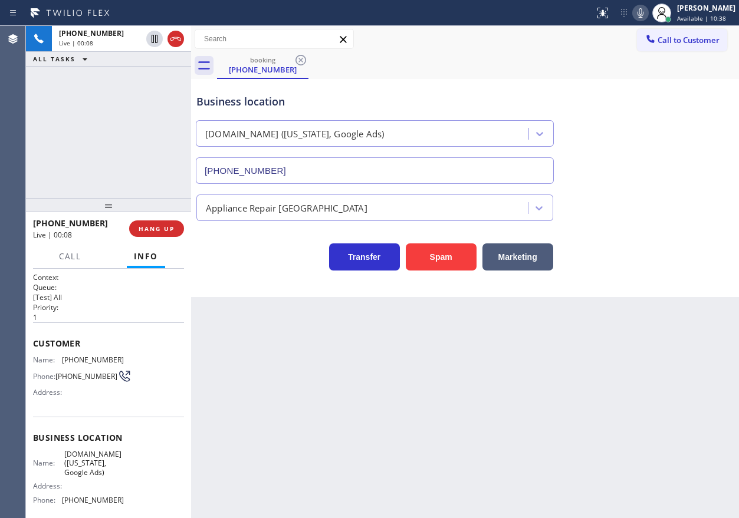
click at [409, 173] on input "[PHONE_NUMBER]" at bounding box center [375, 170] width 358 height 27
click at [97, 356] on span "(347) 288-7813" at bounding box center [93, 360] width 62 height 9
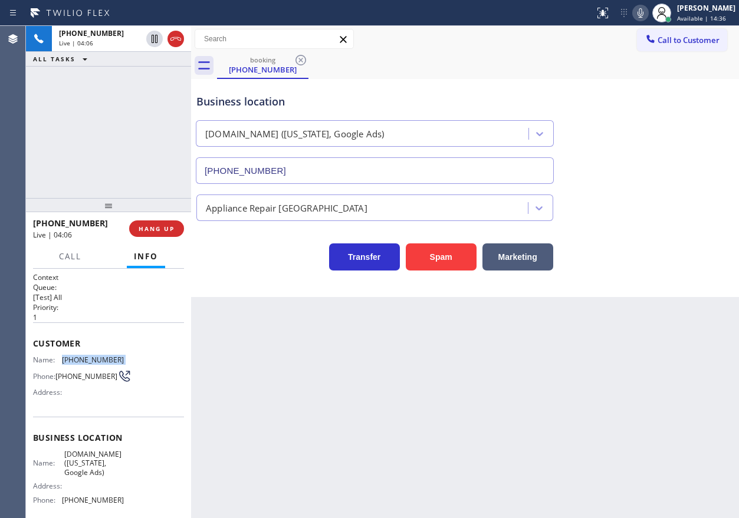
click at [648, 8] on icon at bounding box center [640, 13] width 14 height 14
click at [648, 9] on icon at bounding box center [640, 13] width 14 height 14
click at [156, 77] on icon at bounding box center [154, 80] width 14 height 14
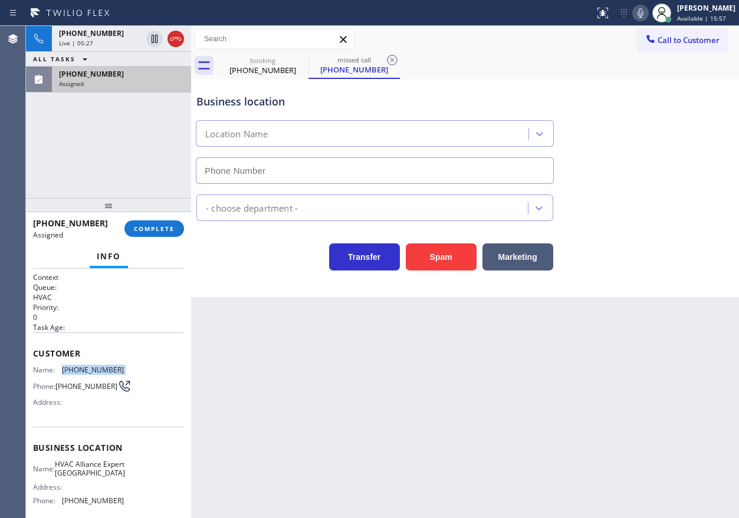
type input "(714) 844-7445"
click at [67, 391] on span "(714) 844-7145" at bounding box center [86, 386] width 62 height 9
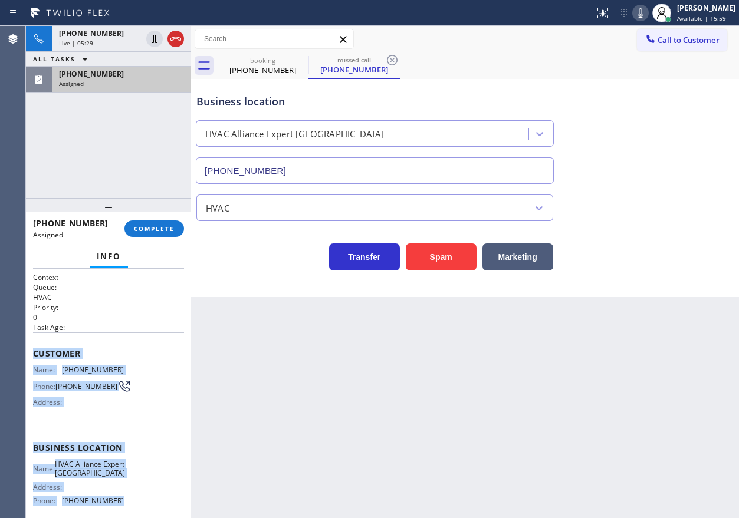
scroll to position [113, 0]
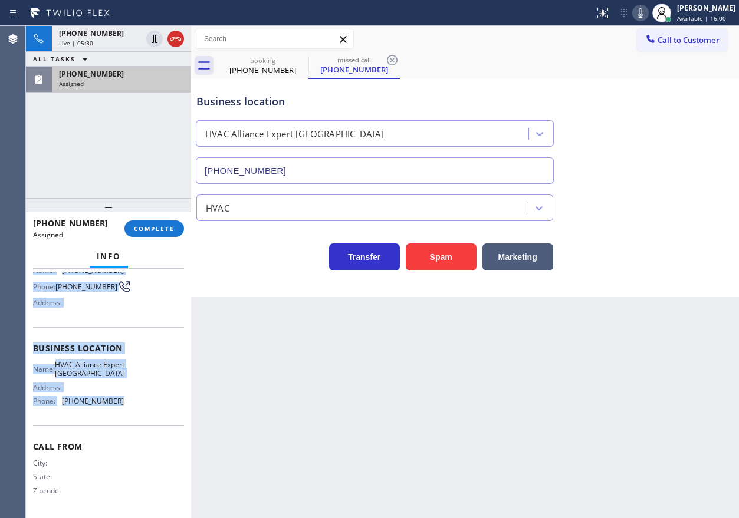
drag, startPoint x: 32, startPoint y: 354, endPoint x: 145, endPoint y: 418, distance: 128.6
click at [145, 418] on div "Context Queue: HVAC Priority: 0 Task Age: Customer Name: (714) 844-7145 Phone: …" at bounding box center [108, 394] width 165 height 250
click at [171, 232] on span "COMPLETE" at bounding box center [154, 229] width 41 height 8
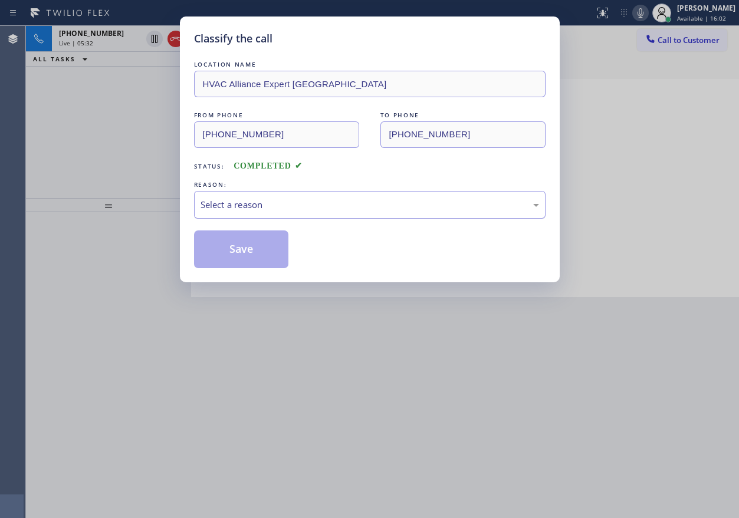
click at [267, 208] on div "Select a reason" at bounding box center [370, 205] width 339 height 14
click at [237, 245] on button "Save" at bounding box center [241, 250] width 95 height 38
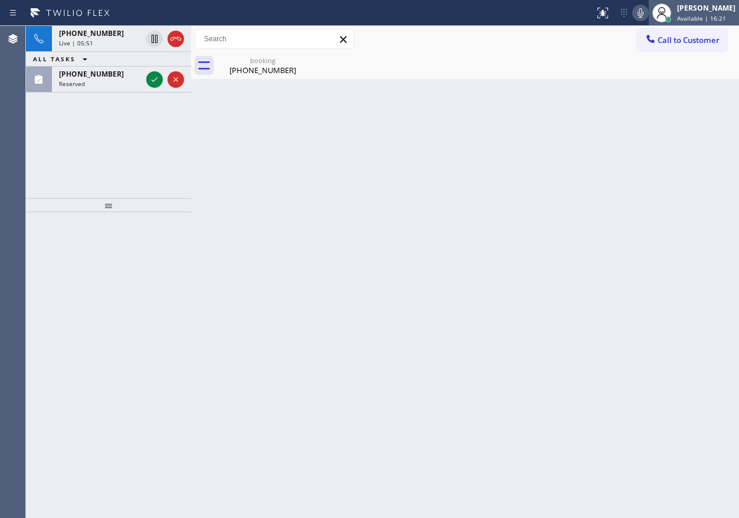
click at [707, 11] on div "[PERSON_NAME]" at bounding box center [706, 8] width 58 height 10
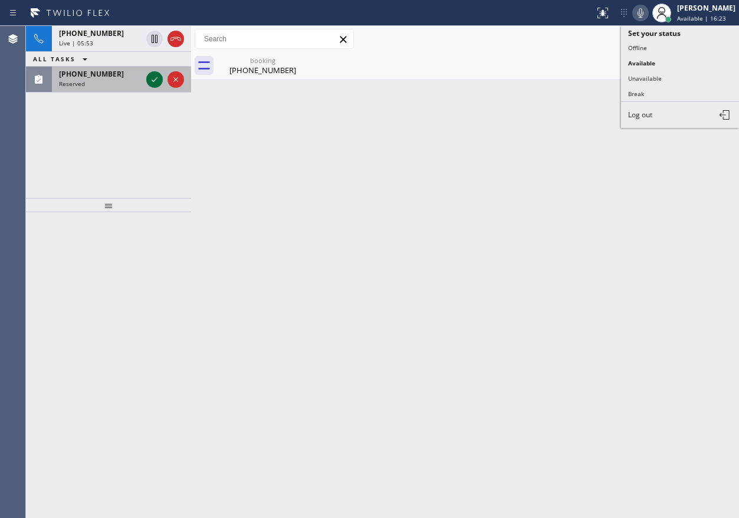
click at [152, 74] on icon at bounding box center [154, 80] width 14 height 14
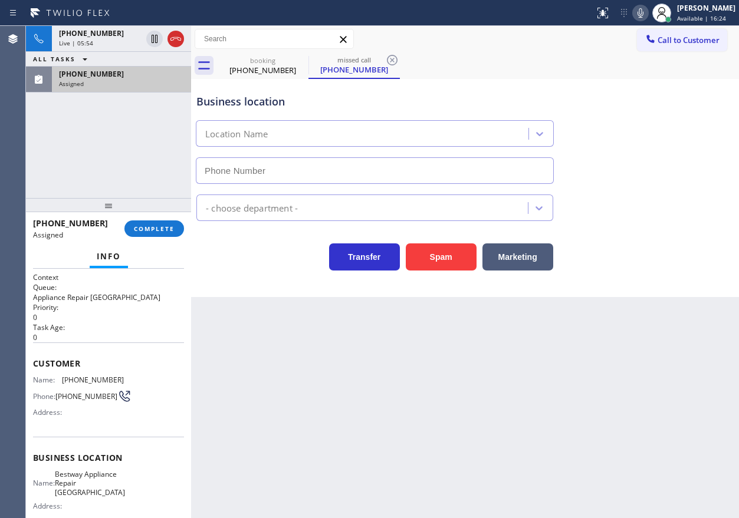
type input "(805) 600-5844"
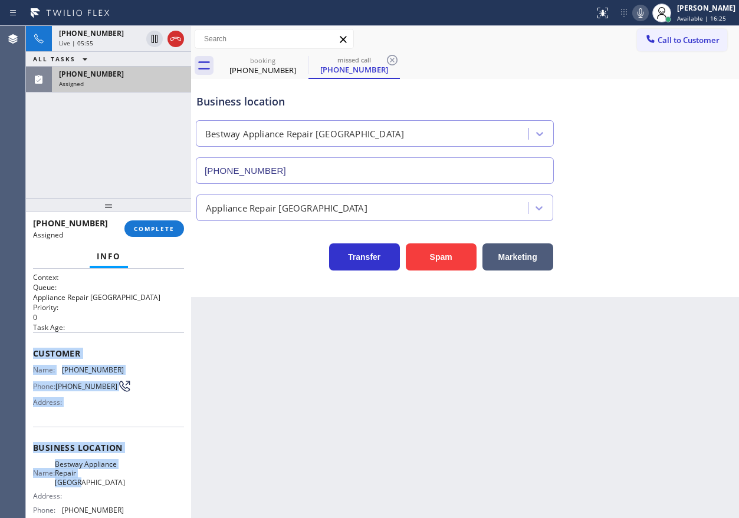
scroll to position [113, 0]
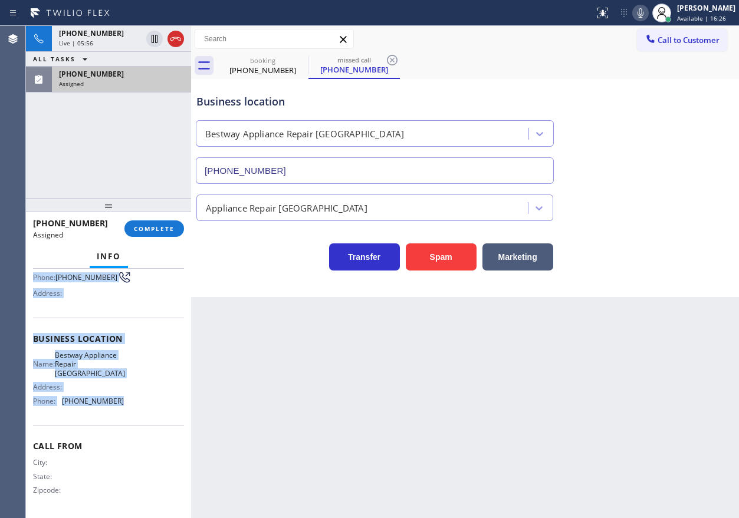
drag, startPoint x: 35, startPoint y: 354, endPoint x: 142, endPoint y: 402, distance: 117.3
click at [142, 402] on div "Context Queue: Appliance Repair High End Priority: 0 Task Age: Customer Name: (…" at bounding box center [108, 339] width 151 height 352
click at [149, 230] on span "COMPLETE" at bounding box center [154, 229] width 41 height 8
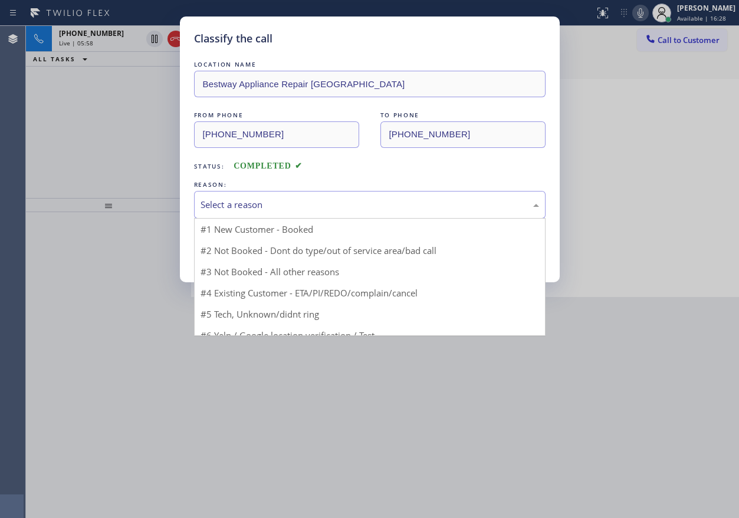
drag, startPoint x: 290, startPoint y: 208, endPoint x: 288, endPoint y: 214, distance: 6.4
click at [290, 208] on div "Select a reason" at bounding box center [370, 205] width 339 height 14
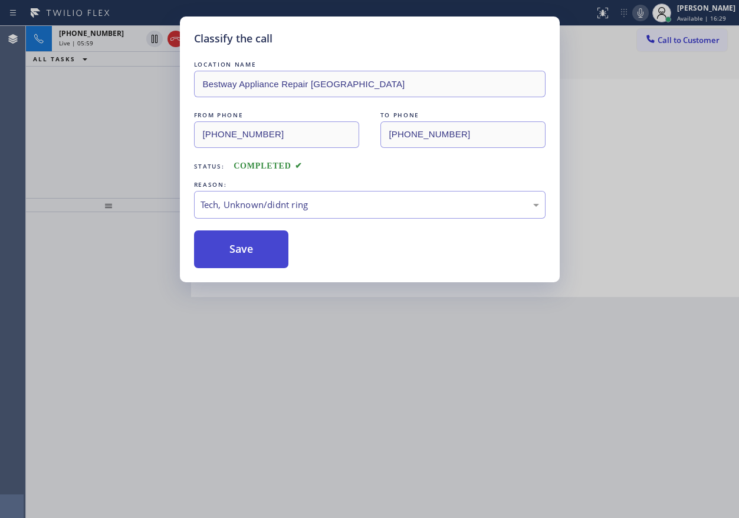
click at [252, 264] on button "Save" at bounding box center [241, 250] width 95 height 38
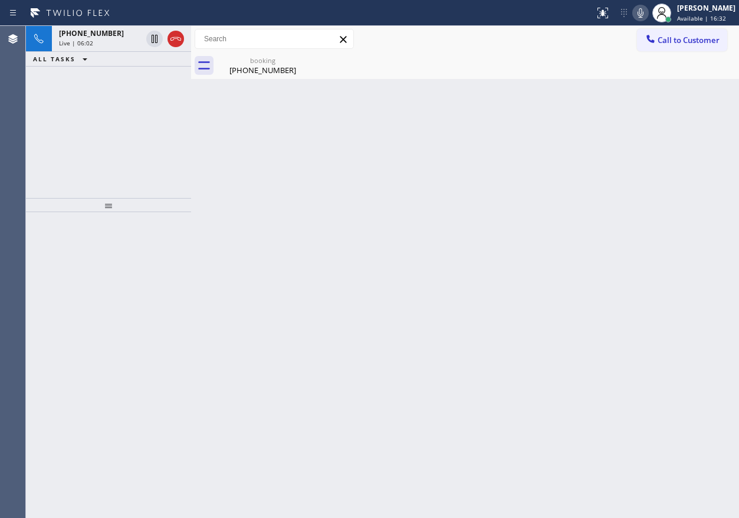
click at [600, 204] on div "Back to Dashboard Change Sender ID Customers Technicians Select a contact Outbo…" at bounding box center [465, 272] width 548 height 493
click at [695, 10] on div "[PERSON_NAME]" at bounding box center [706, 8] width 58 height 10
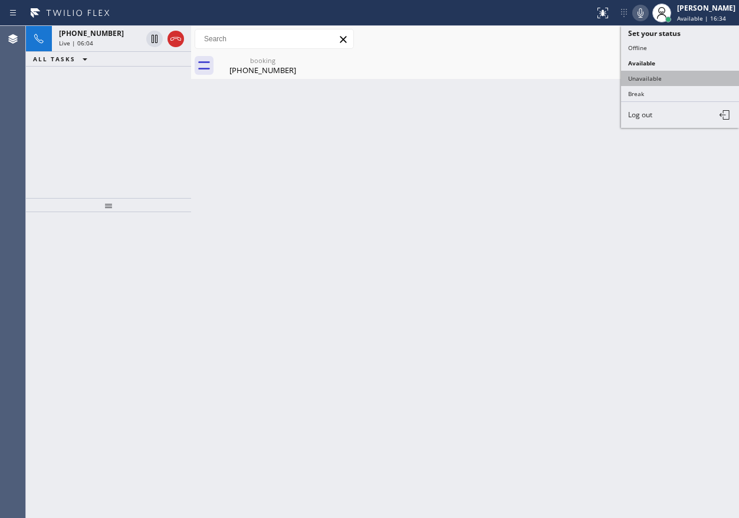
click at [684, 77] on button "Unavailable" at bounding box center [680, 78] width 118 height 15
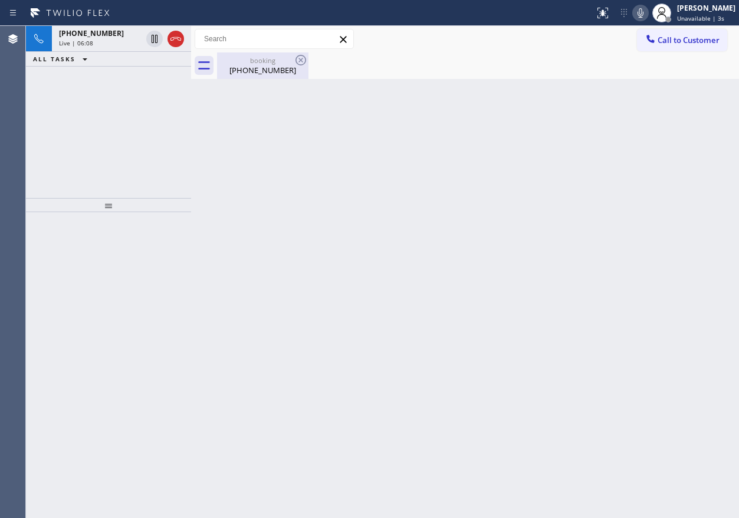
click at [283, 60] on div "booking" at bounding box center [262, 60] width 89 height 9
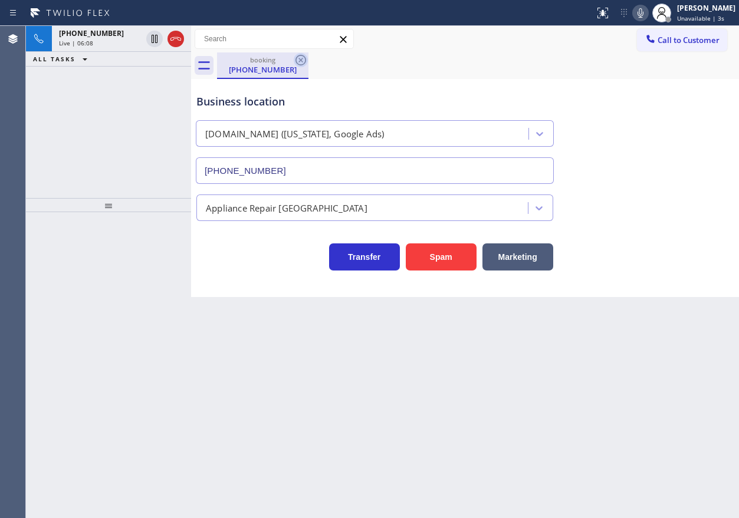
click at [299, 60] on icon at bounding box center [301, 60] width 14 height 14
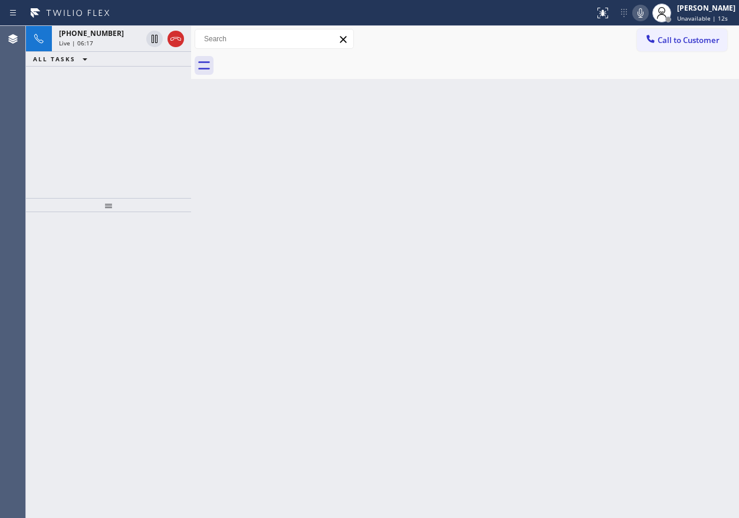
drag, startPoint x: 175, startPoint y: 40, endPoint x: 176, endPoint y: 160, distance: 119.7
click at [175, 40] on icon at bounding box center [176, 39] width 14 height 14
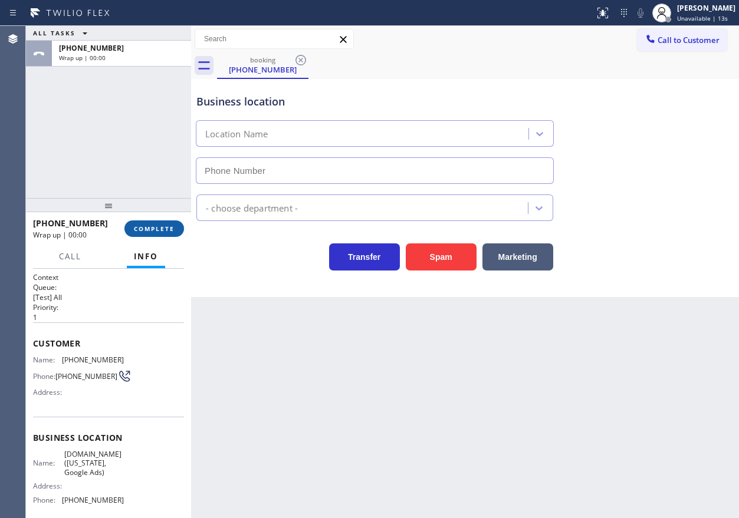
type input "[PHONE_NUMBER]"
click at [156, 226] on span "COMPLETE" at bounding box center [154, 229] width 41 height 8
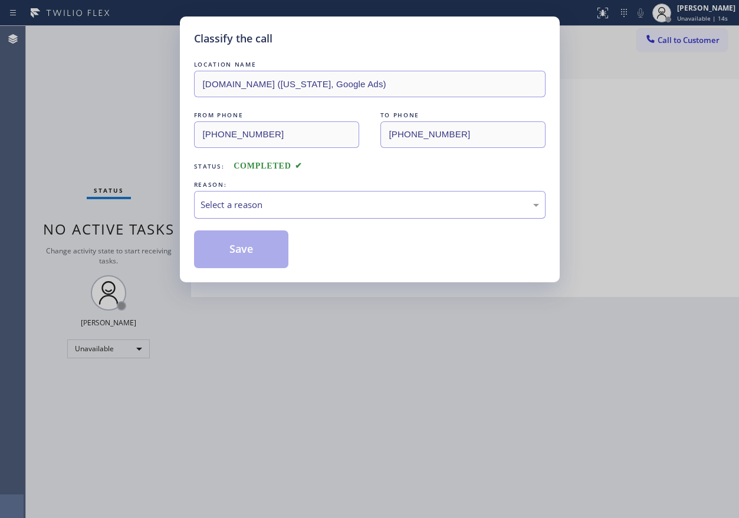
click at [282, 191] on div "Select a reason" at bounding box center [370, 205] width 352 height 28
click at [240, 255] on button "Save" at bounding box center [241, 250] width 95 height 38
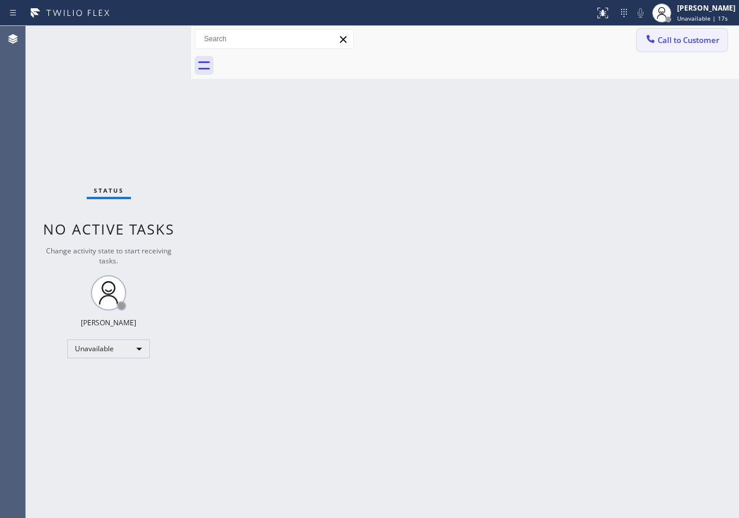
click at [687, 43] on span "Call to Customer" at bounding box center [689, 40] width 62 height 11
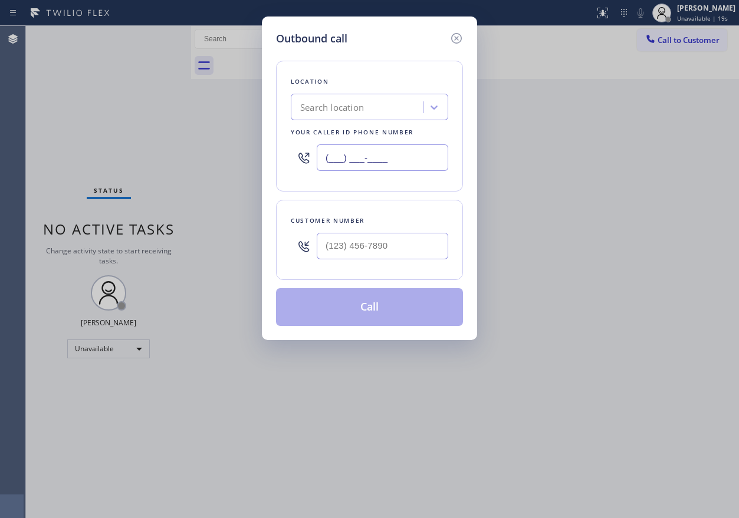
click at [429, 156] on input "(___) ___-____" at bounding box center [383, 158] width 132 height 27
paste input "315) 973-1147"
type input "[PHONE_NUMBER]"
click at [436, 239] on input "(___) ___-____" at bounding box center [383, 246] width 132 height 27
paste input "978) 760-0519"
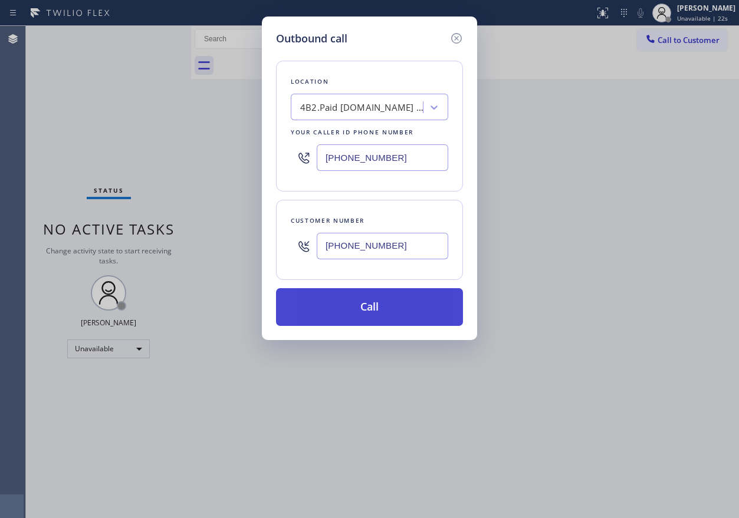
type input "(978) 760-0519"
click at [373, 306] on button "Call" at bounding box center [369, 307] width 187 height 38
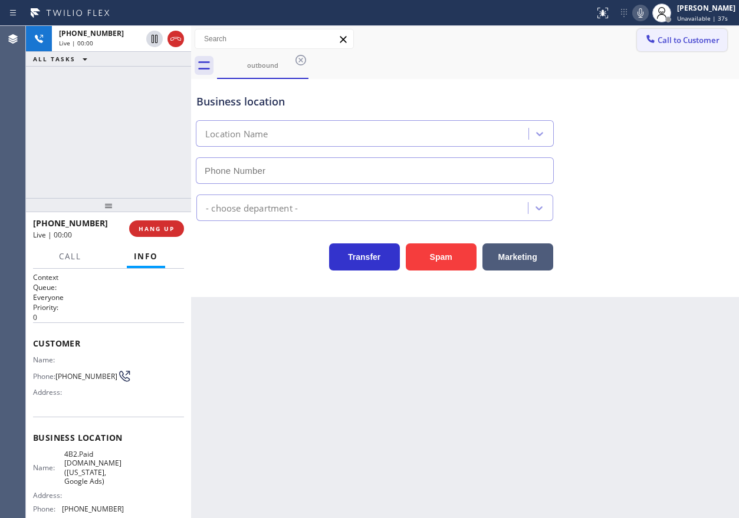
type input "[PHONE_NUMBER]"
click at [166, 231] on span "HANG UP" at bounding box center [157, 229] width 36 height 8
click at [184, 228] on div "+19787600519 Live | 00:24 HANG UP" at bounding box center [108, 228] width 165 height 33
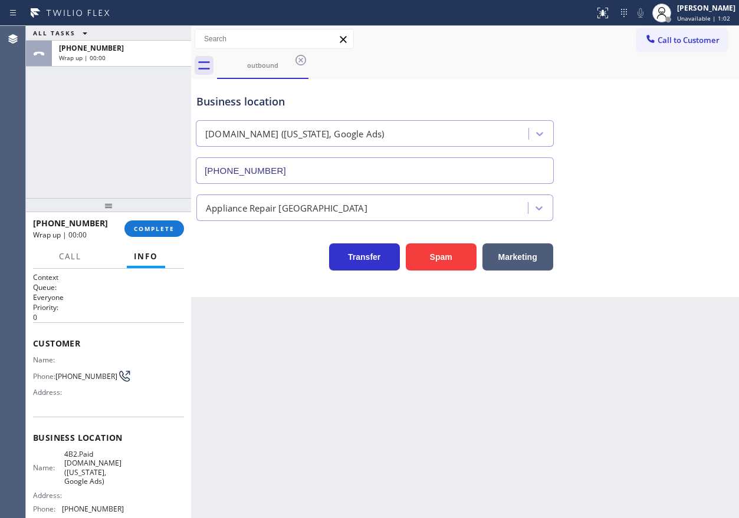
drag, startPoint x: 164, startPoint y: 228, endPoint x: 285, endPoint y: 236, distance: 121.8
click at [164, 228] on span "COMPLETE" at bounding box center [154, 229] width 41 height 8
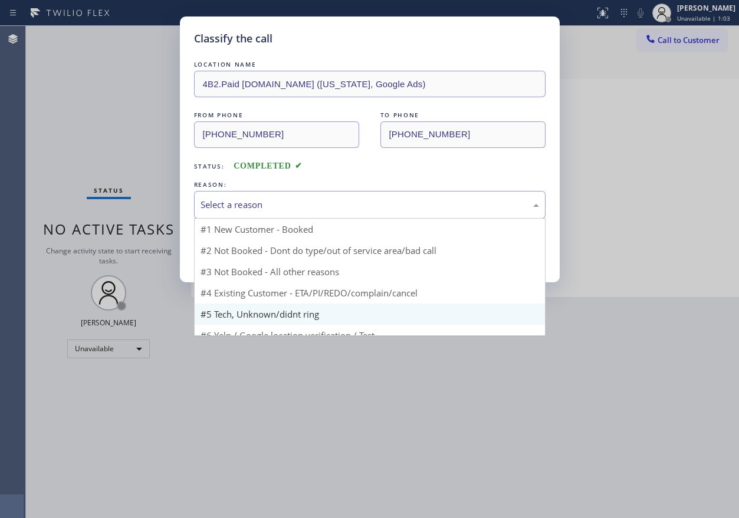
drag, startPoint x: 287, startPoint y: 196, endPoint x: 296, endPoint y: 283, distance: 87.2
click at [287, 197] on div "Select a reason" at bounding box center [370, 205] width 352 height 28
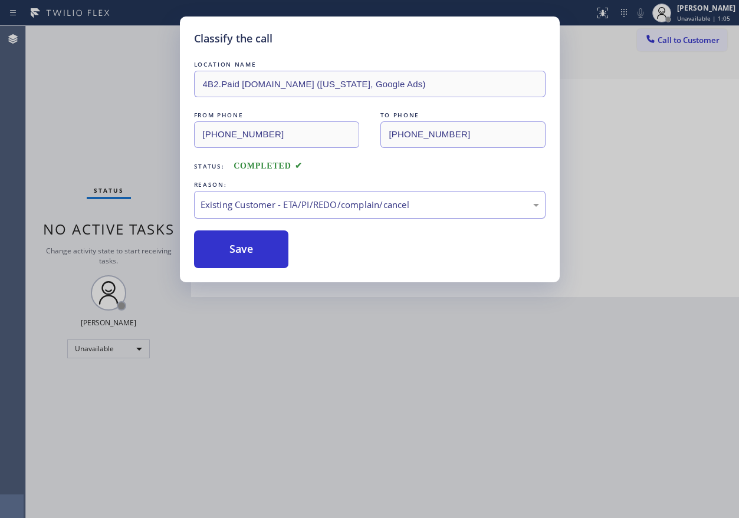
click at [282, 218] on div "Existing Customer - ETA/PI/REDO/complain/cancel" at bounding box center [370, 205] width 352 height 28
drag, startPoint x: 238, startPoint y: 250, endPoint x: 595, endPoint y: 105, distance: 385.8
click at [238, 250] on button "Save" at bounding box center [241, 250] width 95 height 38
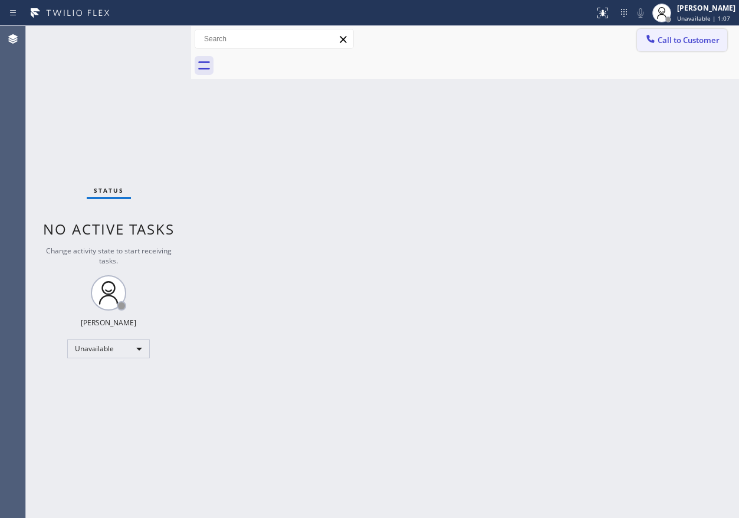
click at [676, 38] on span "Call to Customer" at bounding box center [689, 40] width 62 height 11
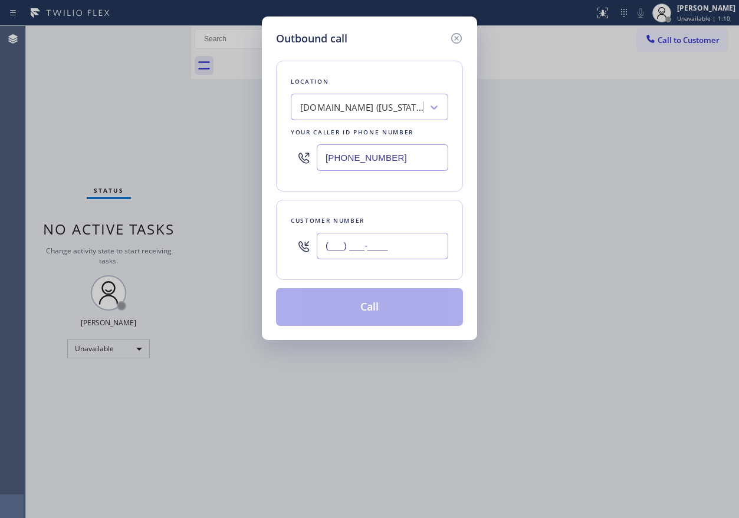
click at [409, 237] on input "(___) ___-____" at bounding box center [383, 246] width 132 height 27
paste input "978) 760-0519"
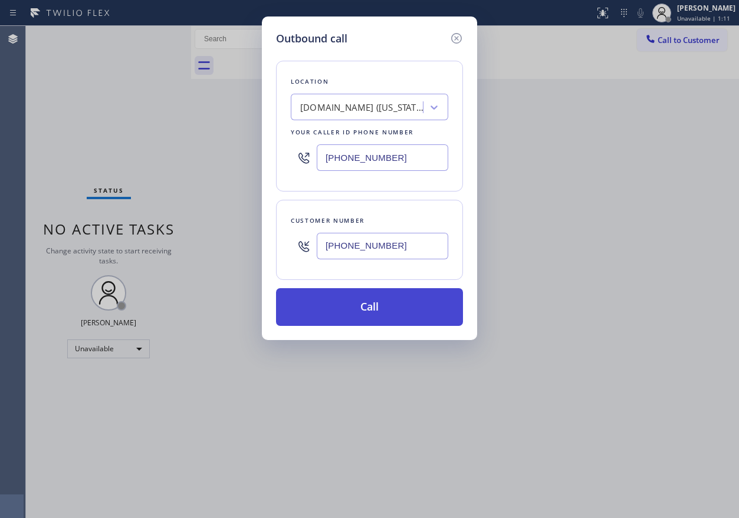
type input "(978) 760-0519"
click at [395, 313] on button "Call" at bounding box center [369, 307] width 187 height 38
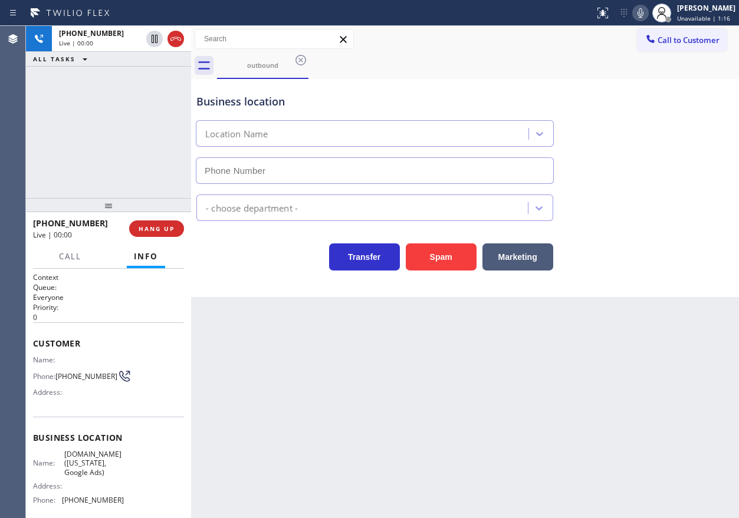
type input "[PHONE_NUMBER]"
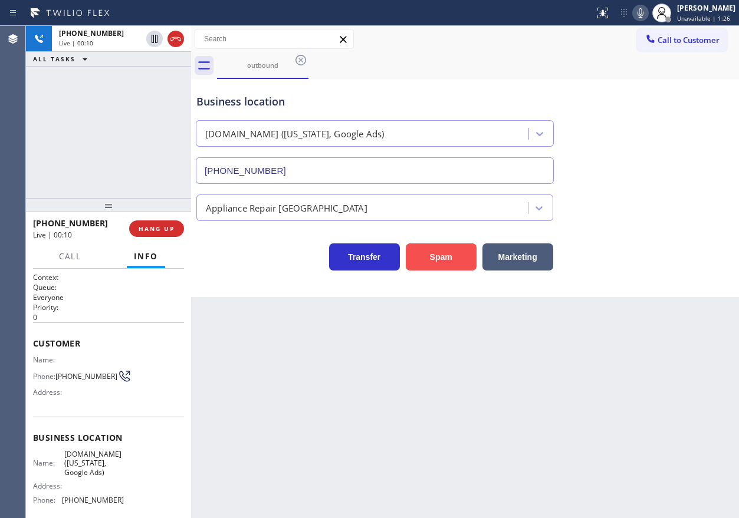
click at [449, 261] on button "Spam" at bounding box center [441, 257] width 71 height 27
click at [153, 229] on span "HANG UP" at bounding box center [157, 229] width 36 height 8
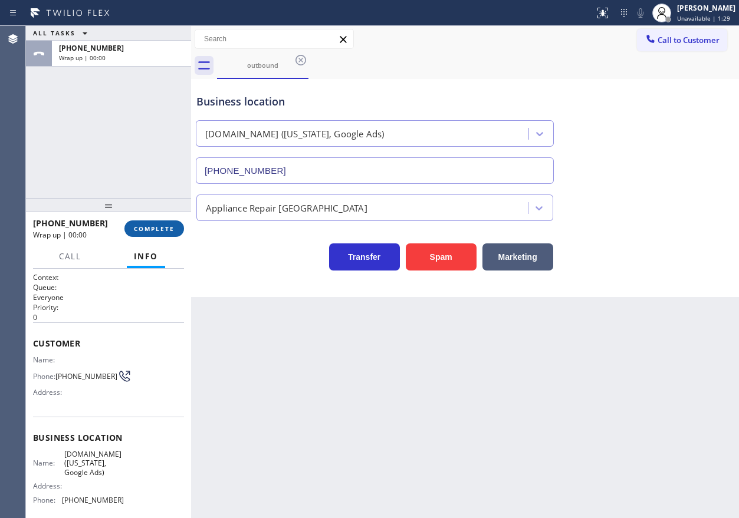
click at [153, 229] on span "COMPLETE" at bounding box center [154, 229] width 41 height 8
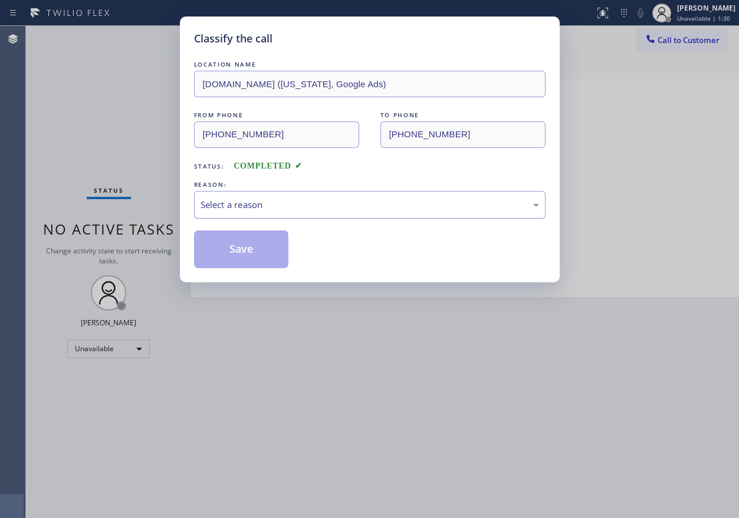
click at [303, 205] on div "Select a reason" at bounding box center [370, 205] width 339 height 14
click at [250, 257] on button "Save" at bounding box center [241, 250] width 95 height 38
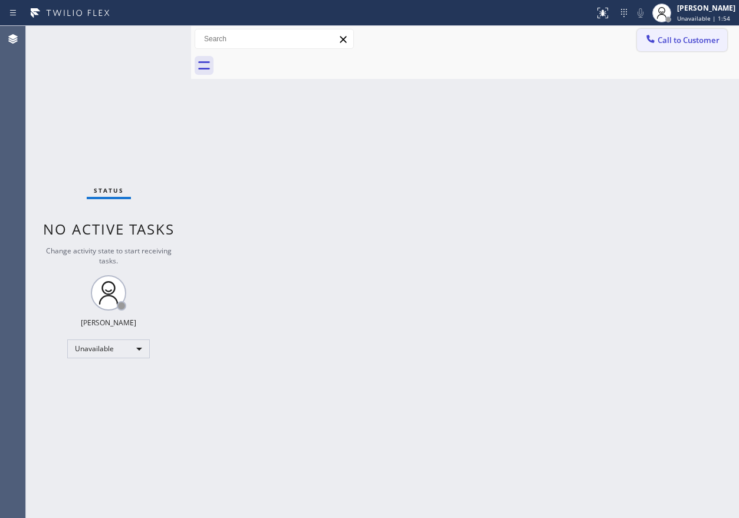
click at [691, 45] on span "Call to Customer" at bounding box center [689, 40] width 62 height 11
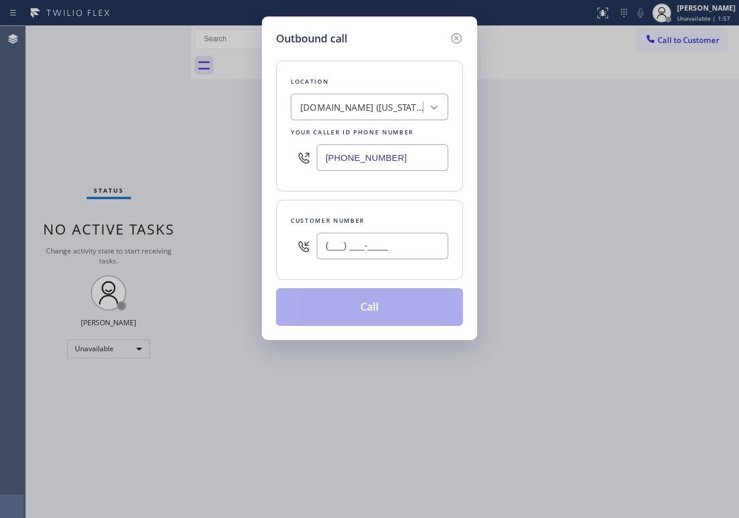
click at [416, 250] on input "(___) ___-____" at bounding box center [383, 246] width 132 height 27
paste input "347) 288-7813"
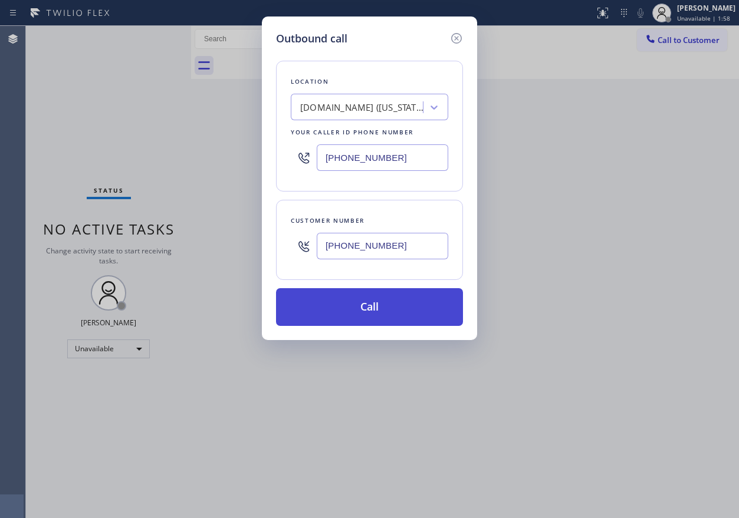
type input "(347) 288-7813"
click at [366, 294] on button "Call" at bounding box center [369, 307] width 187 height 38
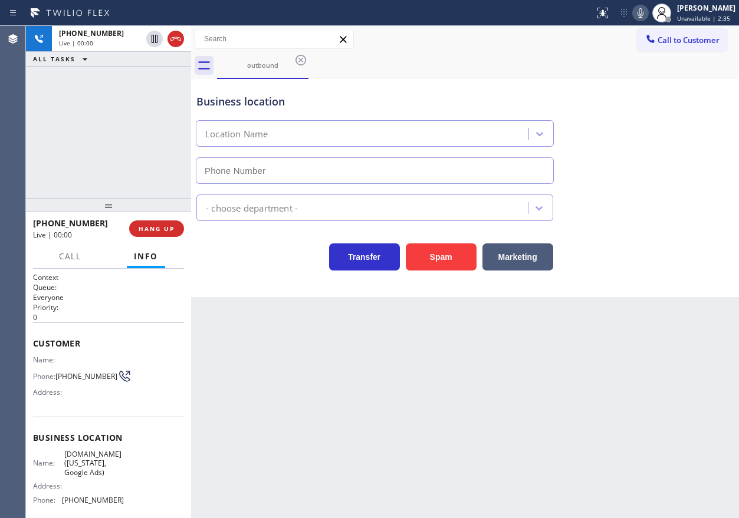
type input "[PHONE_NUMBER]"
click at [171, 232] on span "HANG UP" at bounding box center [157, 229] width 36 height 8
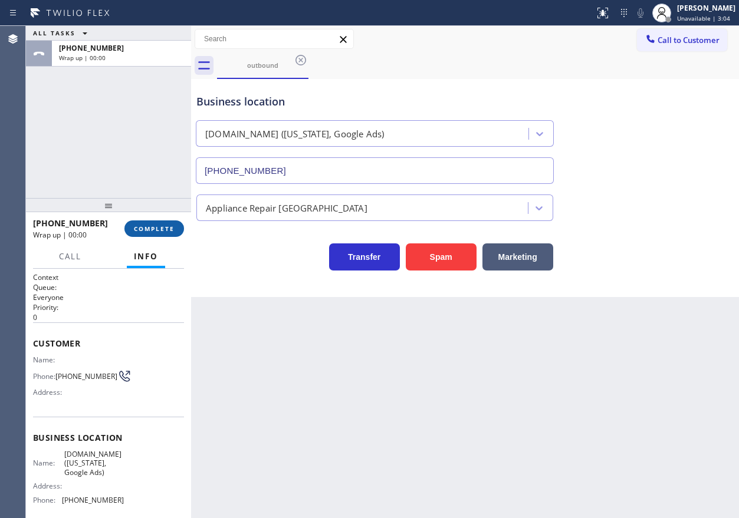
click at [162, 230] on span "COMPLETE" at bounding box center [154, 229] width 41 height 8
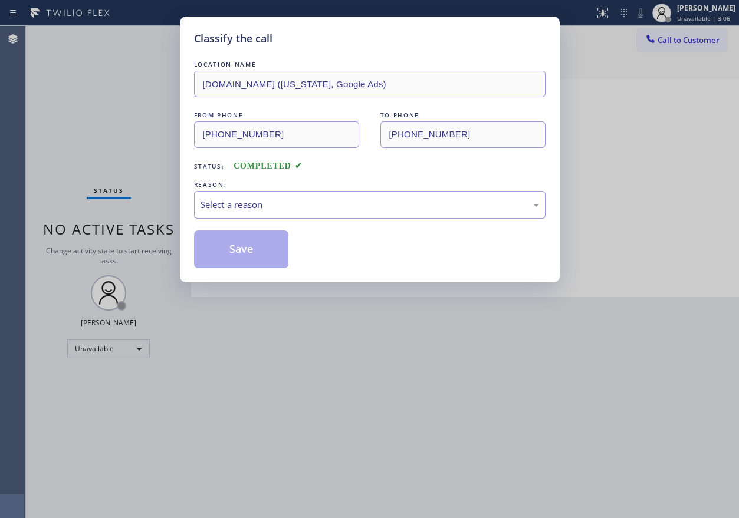
click at [359, 206] on div "Select a reason" at bounding box center [370, 205] width 339 height 14
click at [257, 250] on button "Save" at bounding box center [241, 250] width 95 height 38
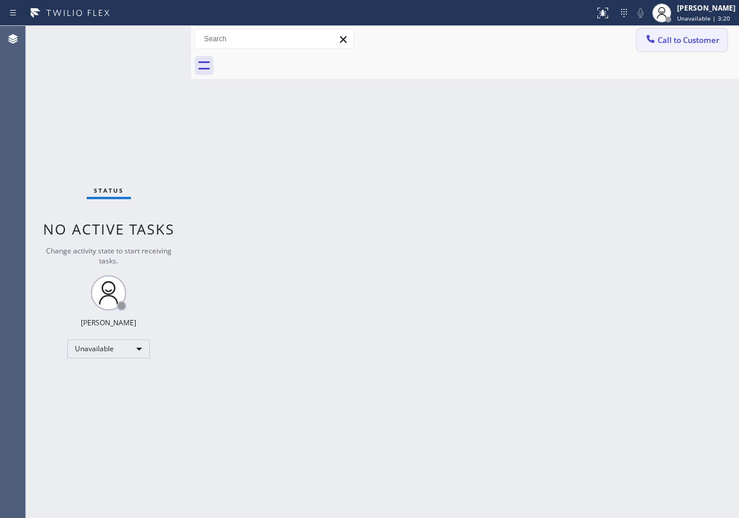
click at [669, 44] on span "Call to Customer" at bounding box center [689, 40] width 62 height 11
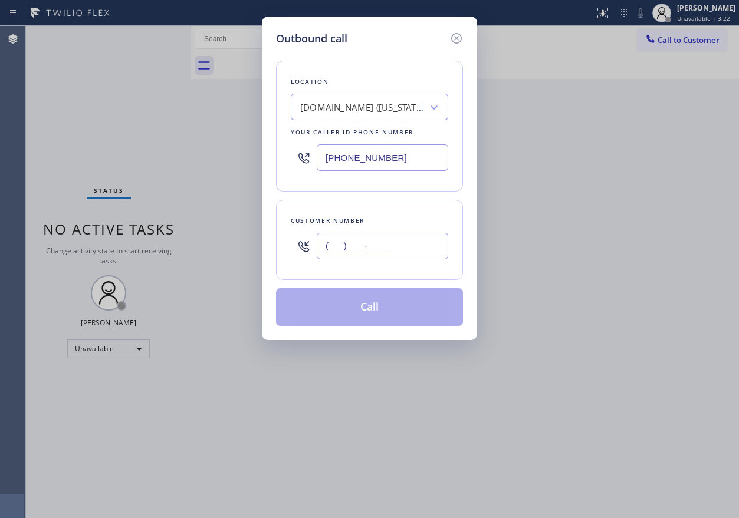
click at [425, 250] on input "(___) ___-____" at bounding box center [383, 246] width 132 height 27
paste input "347) 288-7813"
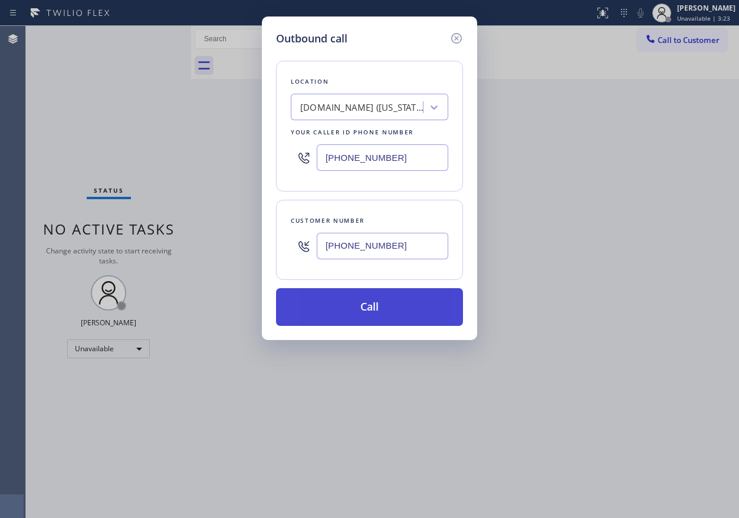
type input "(347) 288-7813"
click at [360, 318] on button "Call" at bounding box center [369, 307] width 187 height 38
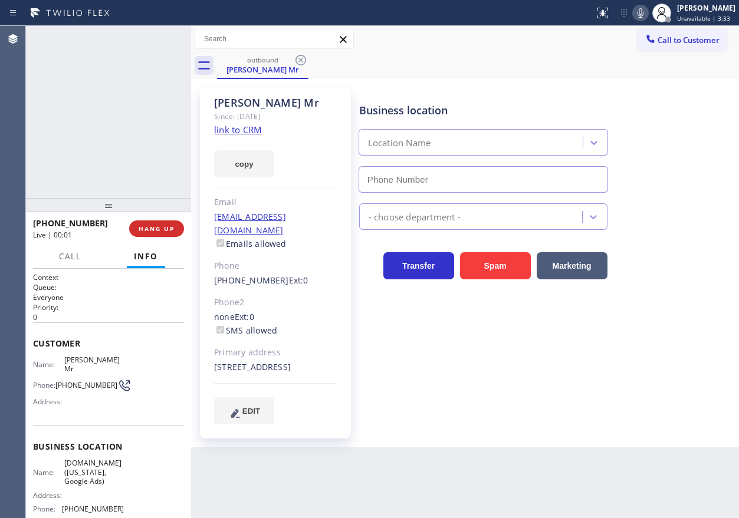
type input "[PHONE_NUMBER]"
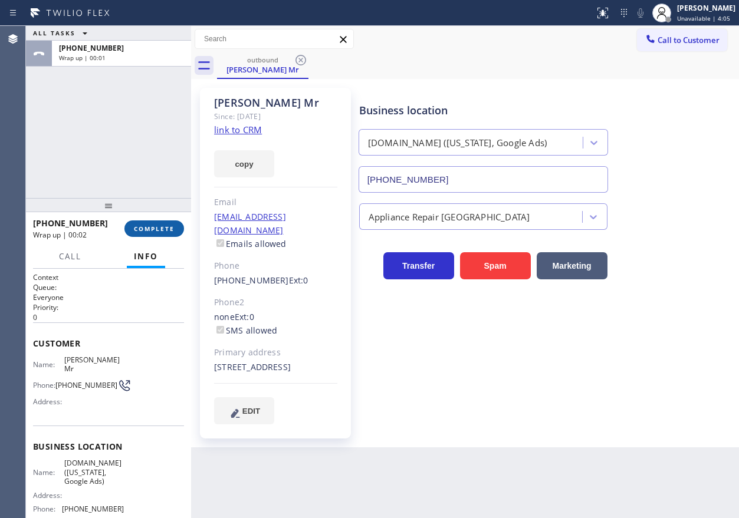
click at [175, 225] on button "COMPLETE" at bounding box center [154, 229] width 60 height 17
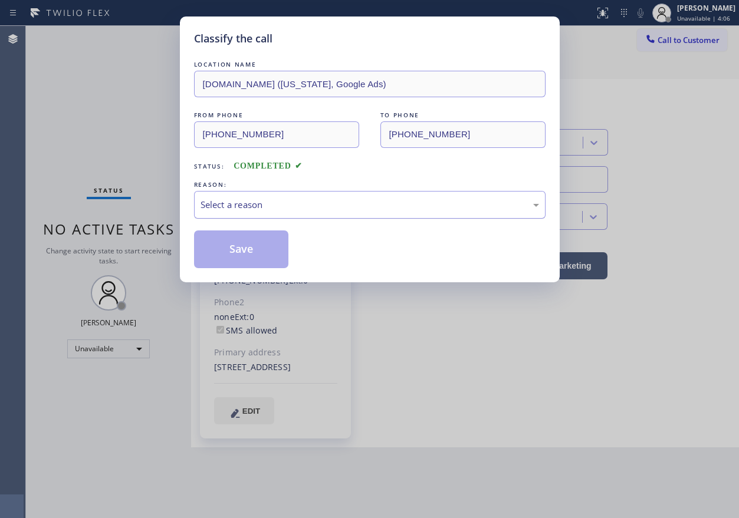
click at [393, 200] on div "Select a reason" at bounding box center [370, 205] width 339 height 14
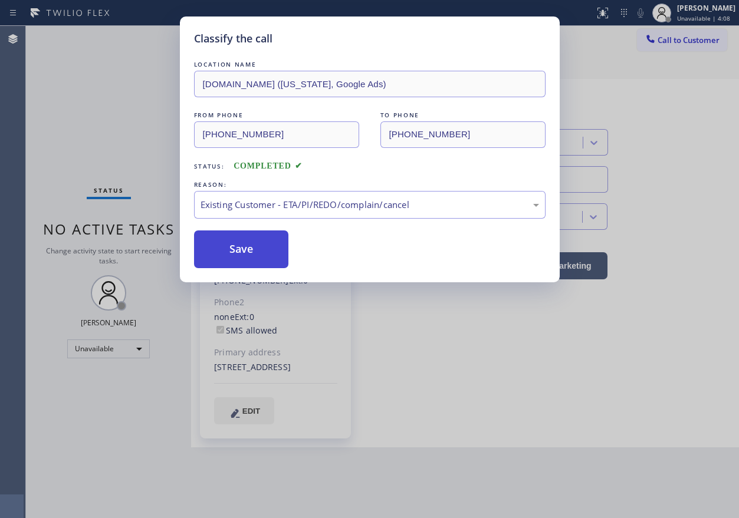
click at [242, 257] on button "Save" at bounding box center [241, 250] width 95 height 38
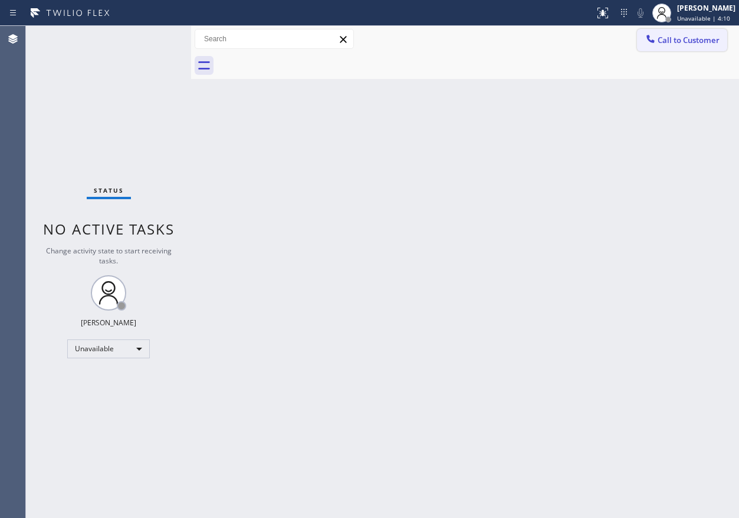
click at [688, 40] on span "Call to Customer" at bounding box center [689, 40] width 62 height 11
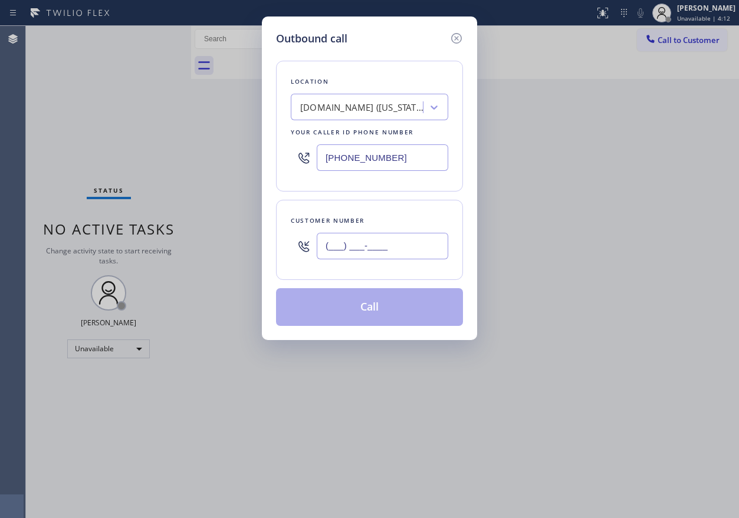
click at [402, 254] on input "(___) ___-____" at bounding box center [383, 246] width 132 height 27
paste input "978) 760-0519"
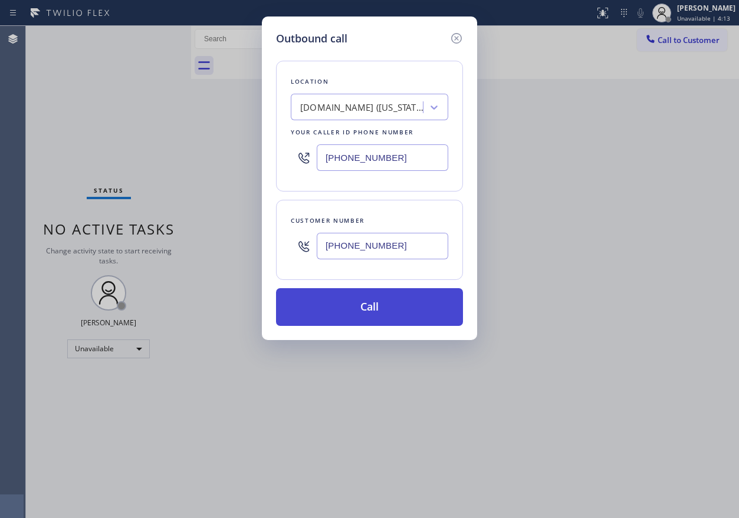
type input "(978) 760-0519"
click at [377, 317] on button "Call" at bounding box center [369, 307] width 187 height 38
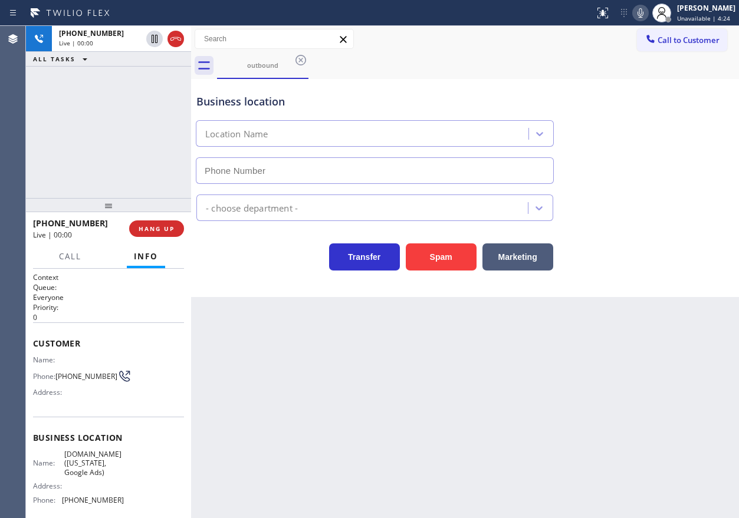
type input "[PHONE_NUMBER]"
click at [157, 234] on button "HANG UP" at bounding box center [156, 229] width 55 height 17
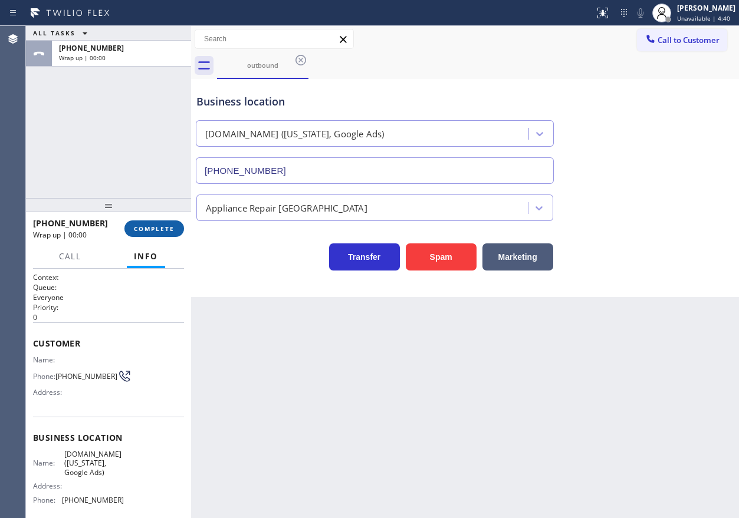
click at [157, 234] on button "COMPLETE" at bounding box center [154, 229] width 60 height 17
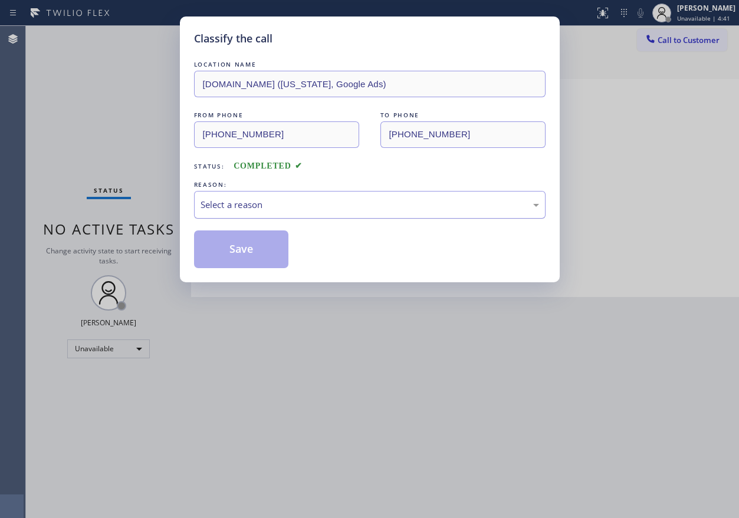
click at [280, 201] on div "Select a reason" at bounding box center [370, 205] width 339 height 14
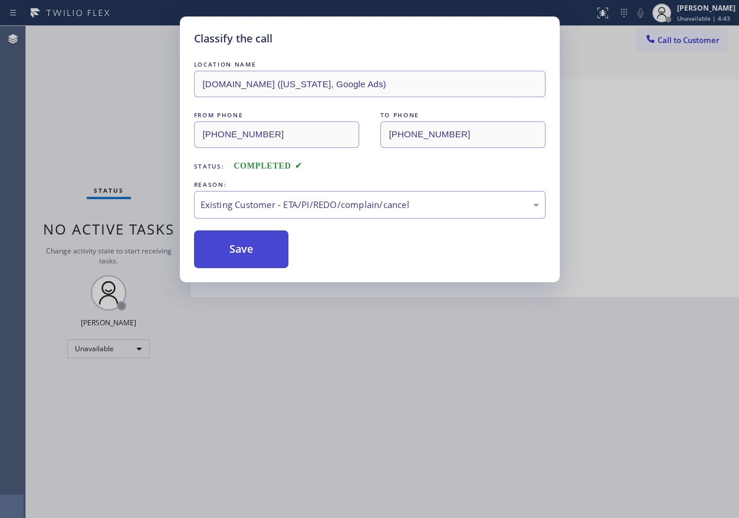
drag, startPoint x: 238, startPoint y: 250, endPoint x: 535, endPoint y: 125, distance: 322.3
click at [238, 249] on button "Save" at bounding box center [241, 250] width 95 height 38
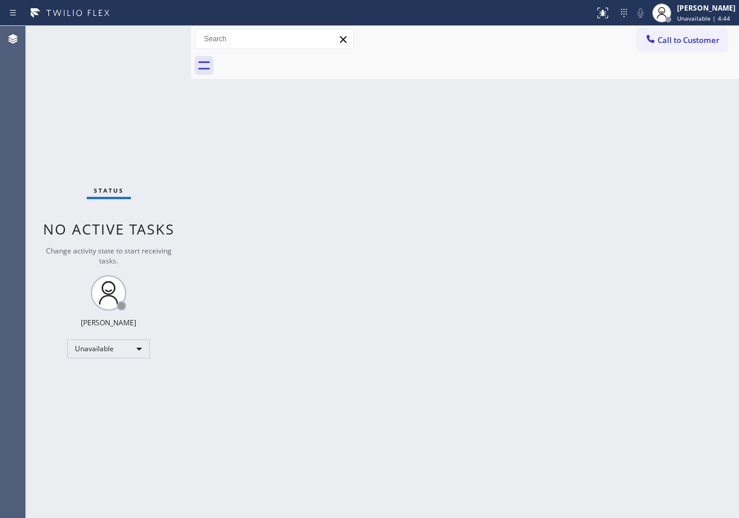
click at [684, 40] on span "Call to Customer" at bounding box center [689, 40] width 62 height 11
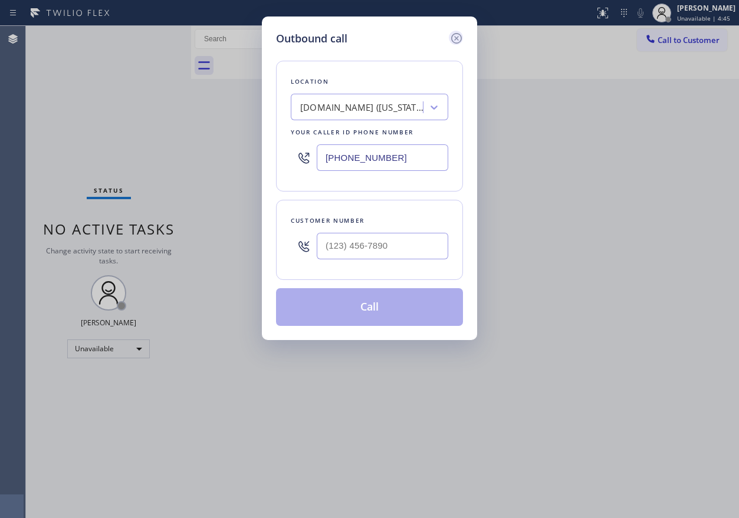
drag, startPoint x: 452, startPoint y: 41, endPoint x: 482, endPoint y: 41, distance: 29.5
click at [453, 41] on icon at bounding box center [456, 38] width 14 height 14
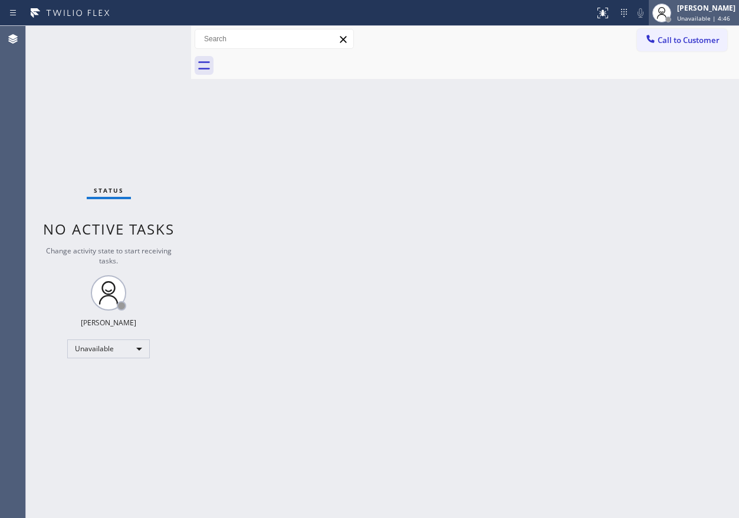
click at [708, 14] on div "Paula Arnado Unavailable | 4:46" at bounding box center [707, 12] width 64 height 21
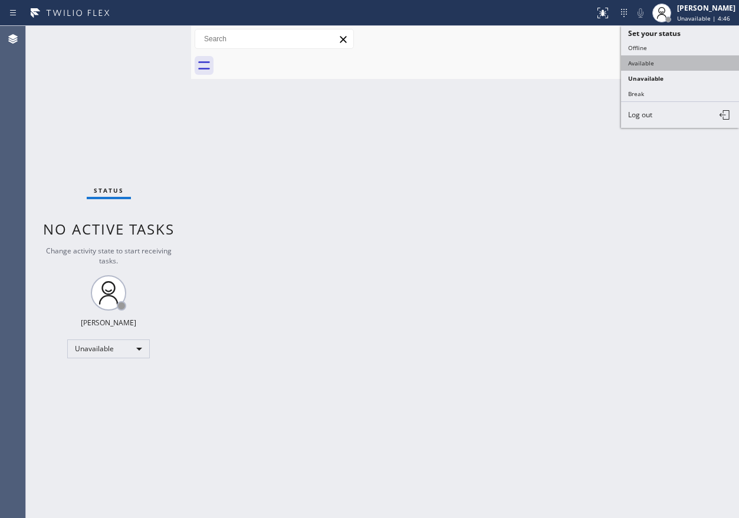
click at [643, 64] on button "Available" at bounding box center [680, 62] width 118 height 15
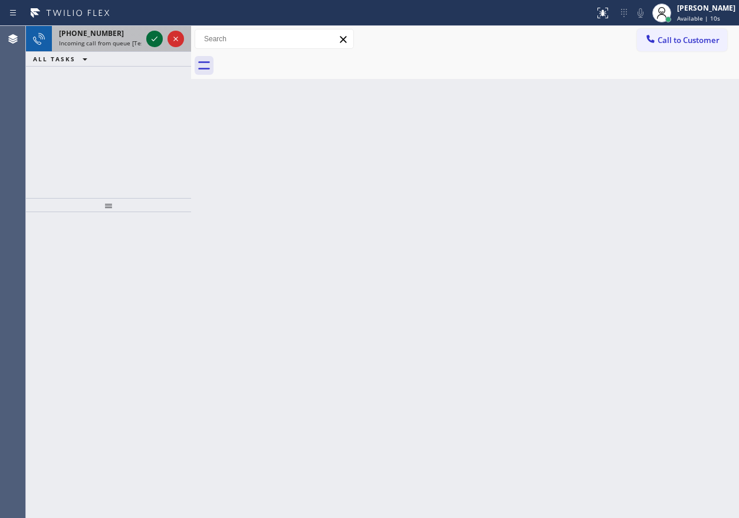
click at [152, 38] on icon at bounding box center [154, 39] width 14 height 14
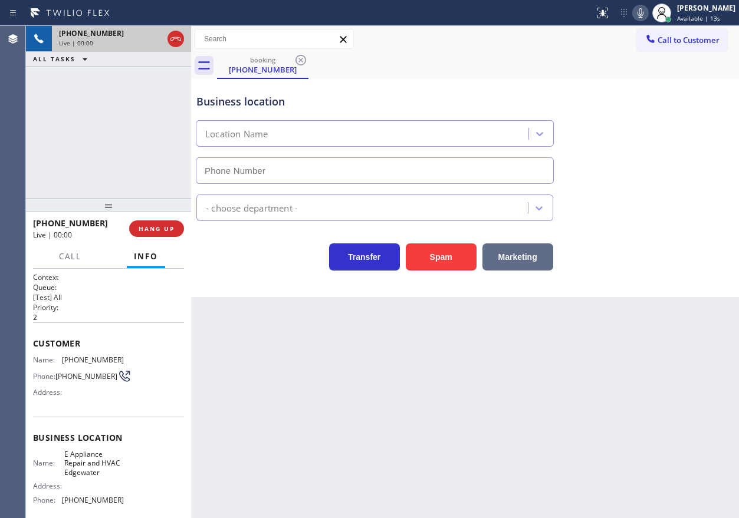
type input "(410) 397-5990"
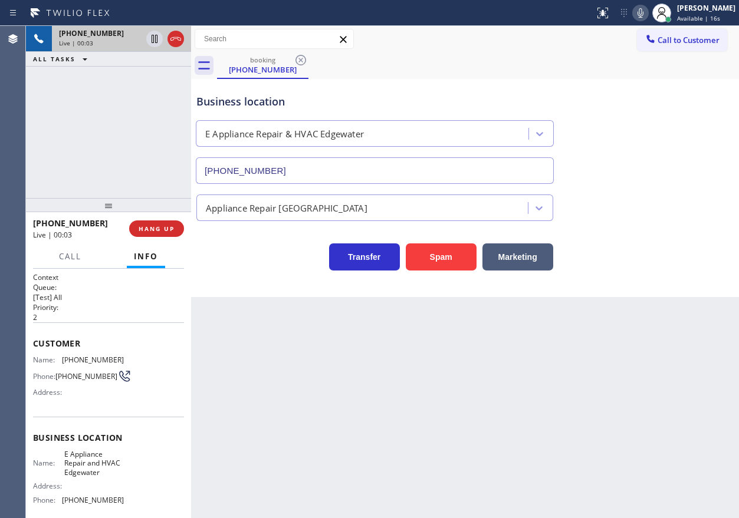
click at [106, 474] on span "E Appliance Repair and HVAC Edgewater" at bounding box center [93, 463] width 59 height 27
click at [350, 171] on input "(410) 397-5990" at bounding box center [375, 170] width 358 height 27
click at [348, 171] on input "(410) 397-5990" at bounding box center [375, 170] width 358 height 27
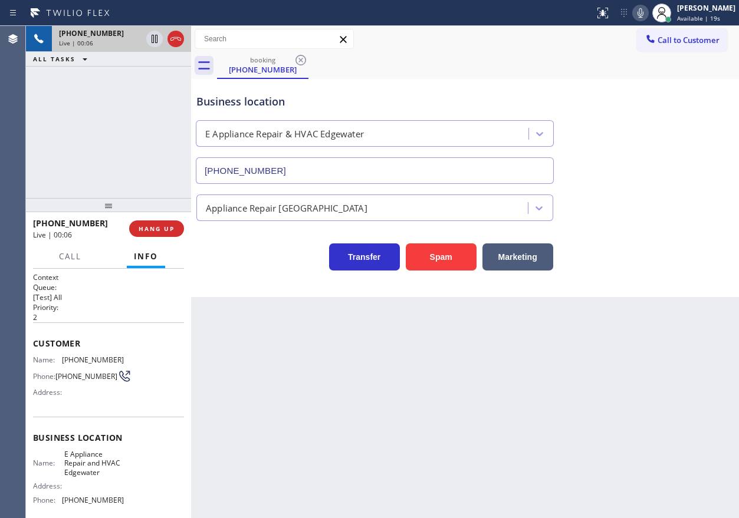
click at [348, 171] on input "(410) 397-5990" at bounding box center [375, 170] width 358 height 27
click at [308, 161] on input "(410) 397-5990" at bounding box center [375, 170] width 358 height 27
click at [78, 357] on span "(410) 798-7177" at bounding box center [93, 360] width 62 height 9
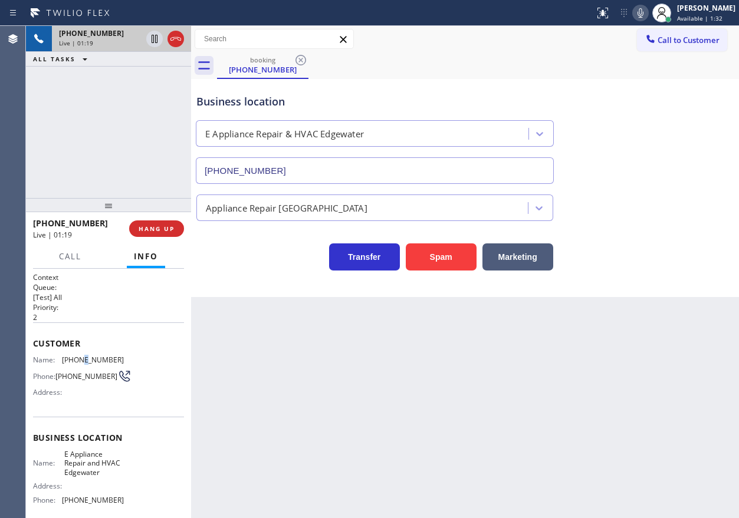
click at [78, 357] on span "(410) 798-7177" at bounding box center [93, 360] width 62 height 9
click at [73, 251] on button "Call" at bounding box center [70, 256] width 37 height 23
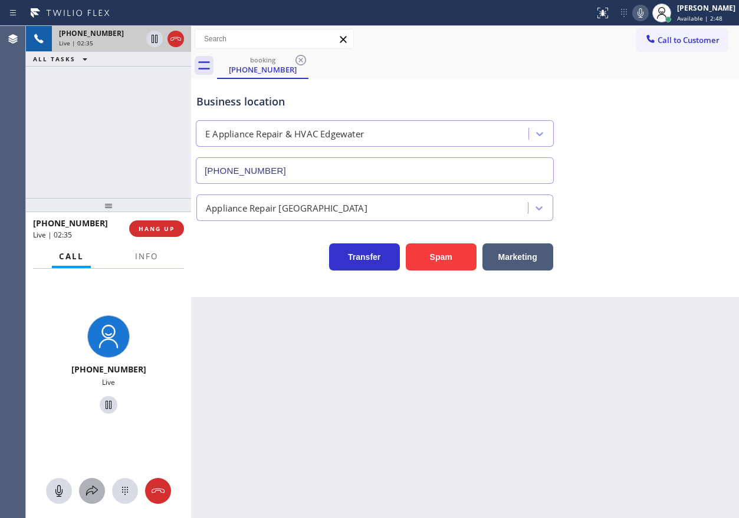
click at [91, 490] on icon at bounding box center [92, 491] width 14 height 14
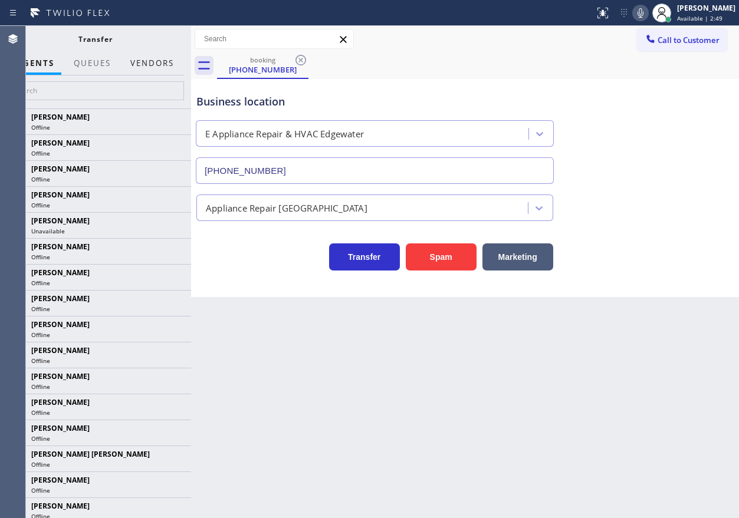
click at [156, 68] on button "Vendors" at bounding box center [152, 63] width 58 height 23
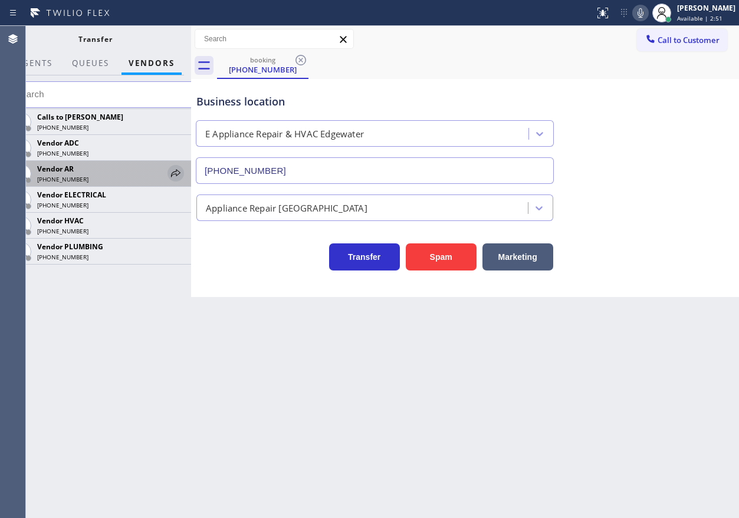
click at [178, 169] on icon at bounding box center [176, 173] width 14 height 14
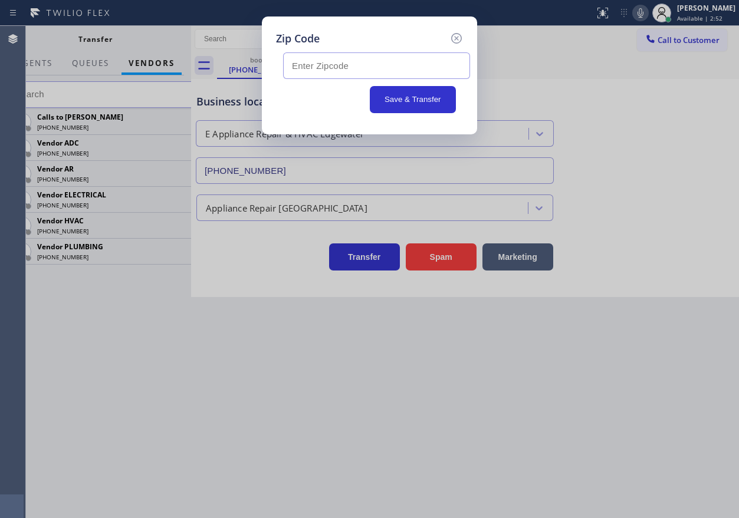
click at [409, 71] on input "text" at bounding box center [376, 65] width 187 height 27
paste input "21037"
type input "21037"
click at [408, 105] on button "Save & Transfer" at bounding box center [413, 99] width 87 height 27
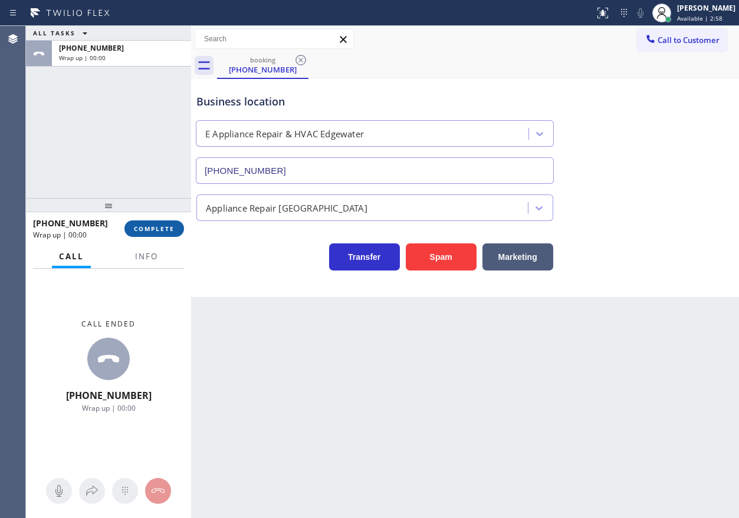
click at [167, 229] on span "COMPLETE" at bounding box center [154, 229] width 41 height 8
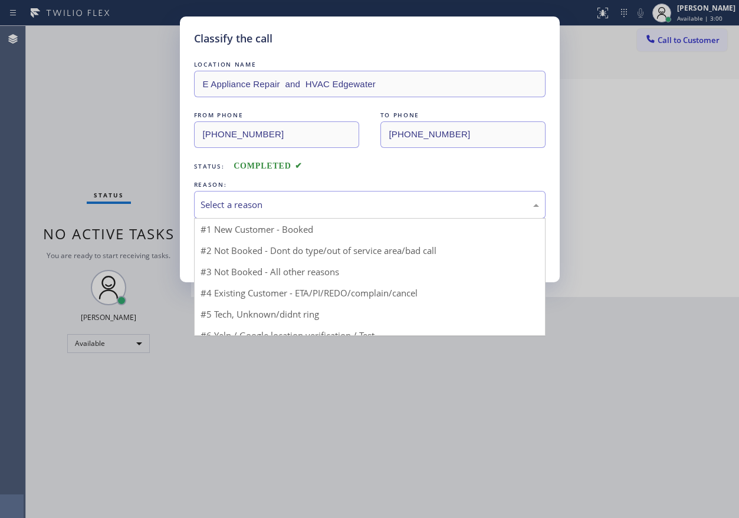
click at [331, 212] on div "Select a reason" at bounding box center [370, 205] width 352 height 28
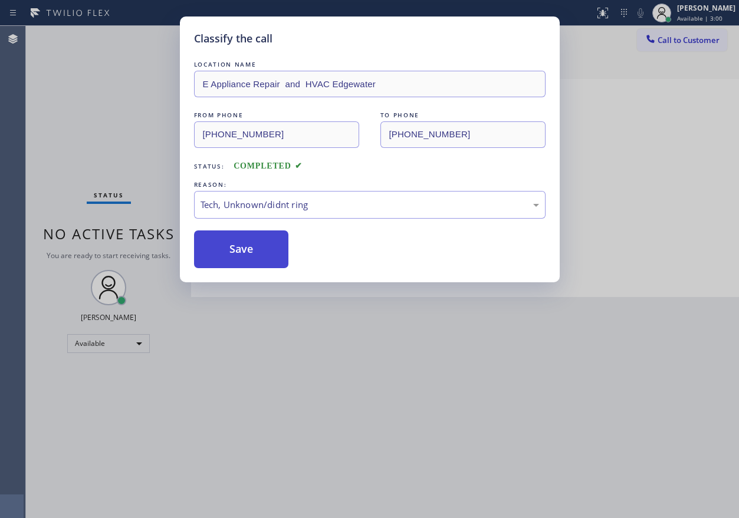
click at [258, 257] on button "Save" at bounding box center [241, 250] width 95 height 38
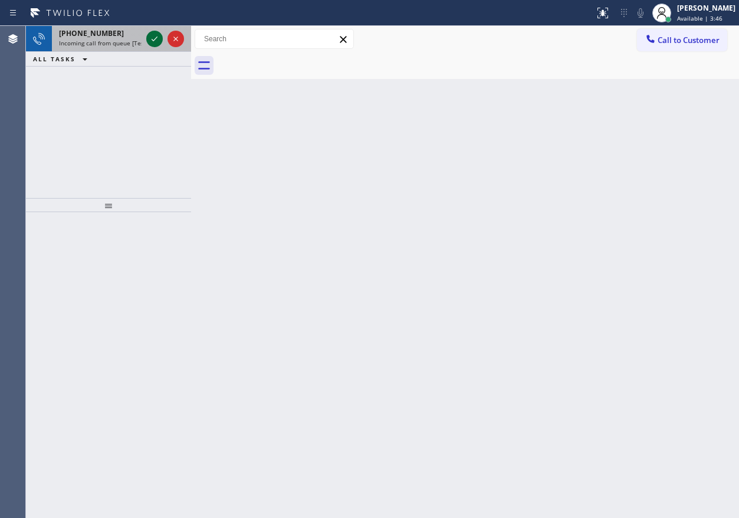
click at [150, 37] on icon at bounding box center [154, 39] width 14 height 14
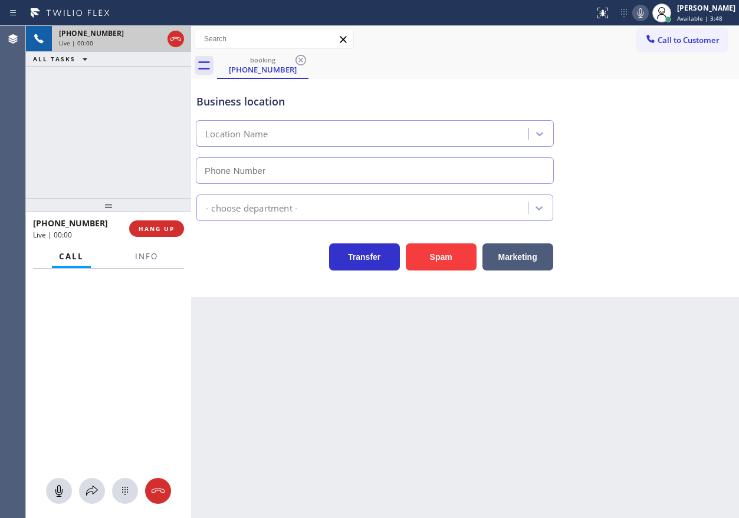
type input "(908) 364-8969"
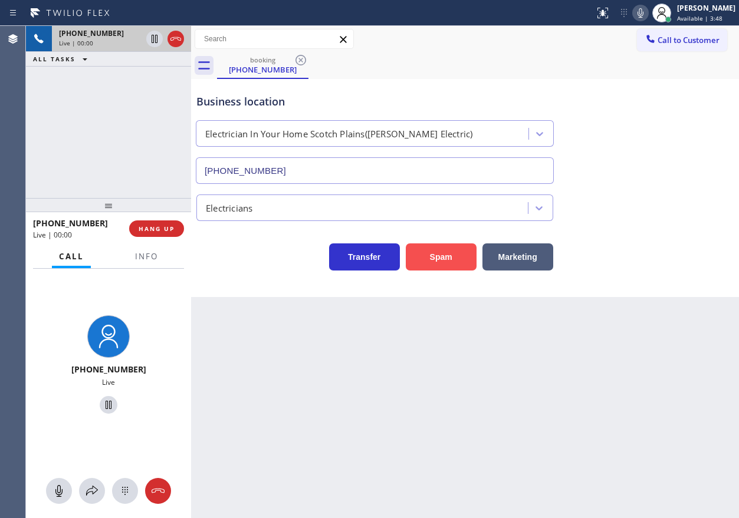
click at [449, 258] on button "Spam" at bounding box center [441, 257] width 71 height 27
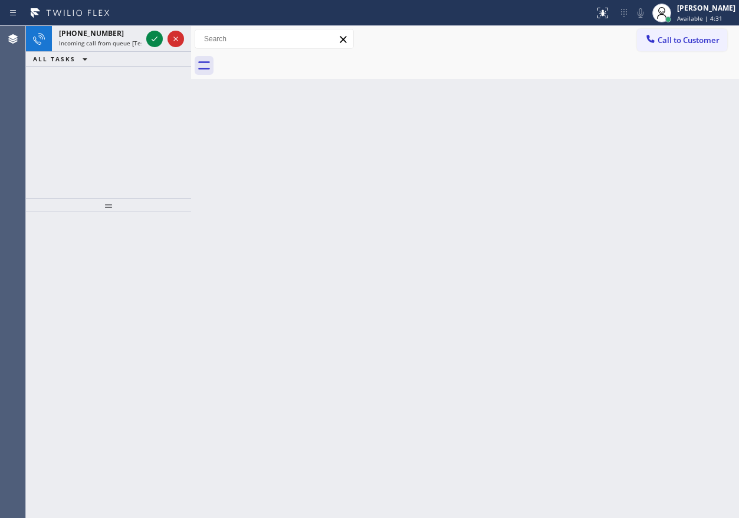
click at [644, 340] on div "Back to Dashboard Change Sender ID Customers Technicians Select a contact Outbo…" at bounding box center [465, 272] width 548 height 493
click at [151, 42] on icon at bounding box center [154, 39] width 14 height 14
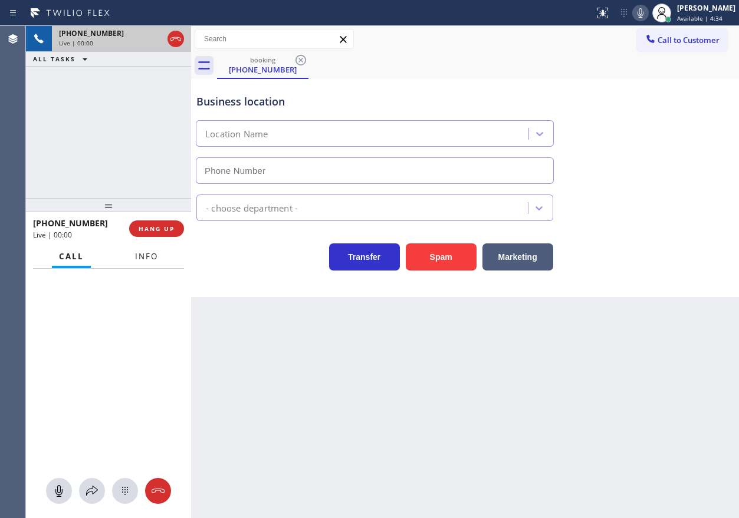
type input "(855) 213-9318"
click at [154, 251] on button "Info" at bounding box center [146, 256] width 37 height 23
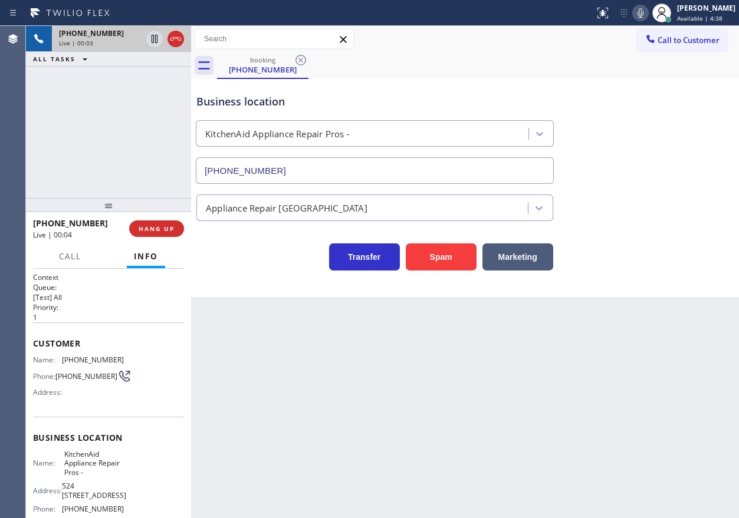
click at [83, 473] on span "KitchenAid Appliance Repair Pros -" at bounding box center [93, 463] width 59 height 27
click at [323, 164] on input "(855) 213-9318" at bounding box center [375, 170] width 358 height 27
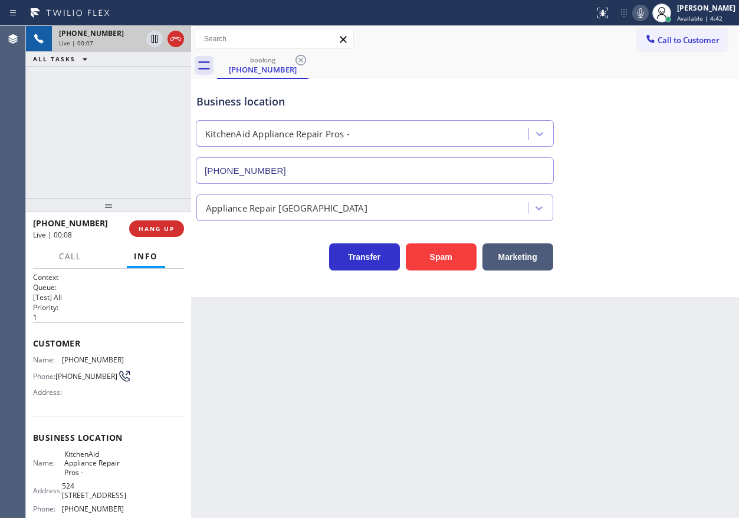
click at [323, 164] on input "(855) 213-9318" at bounding box center [375, 170] width 358 height 27
click at [442, 254] on button "Spam" at bounding box center [441, 257] width 71 height 27
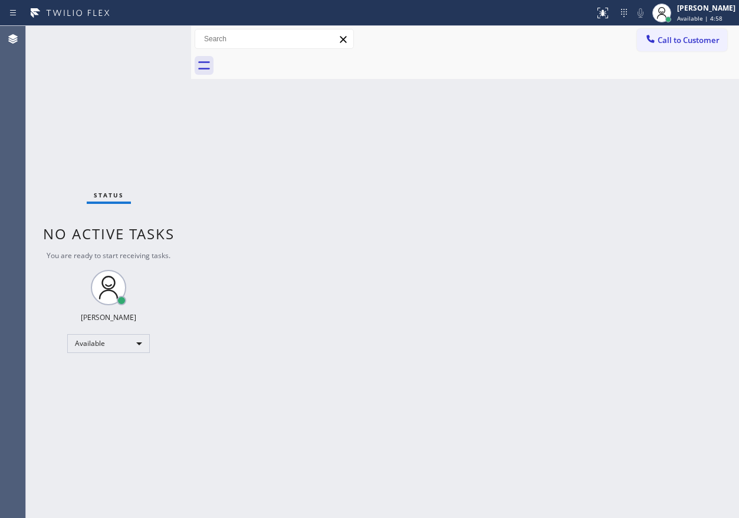
click at [155, 38] on div "Status No active tasks You are ready to start receiving tasks. [PERSON_NAME] Av…" at bounding box center [108, 272] width 165 height 493
click at [152, 38] on div "Status No active tasks You are ready to start receiving tasks. [PERSON_NAME] Av…" at bounding box center [108, 272] width 165 height 493
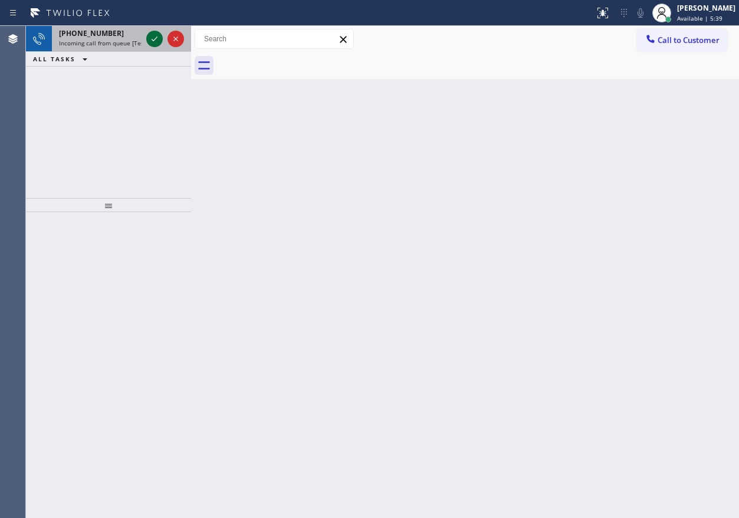
click at [152, 38] on icon at bounding box center [154, 39] width 14 height 14
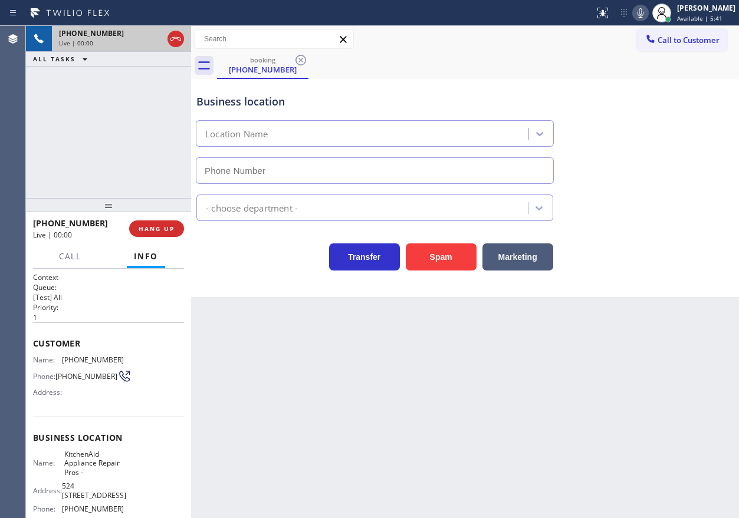
type input "(855) 213-9318"
click at [97, 455] on span "KitchenAid Appliance Repair Pros -" at bounding box center [93, 463] width 59 height 27
click at [308, 167] on input "(855) 213-9318" at bounding box center [375, 170] width 358 height 27
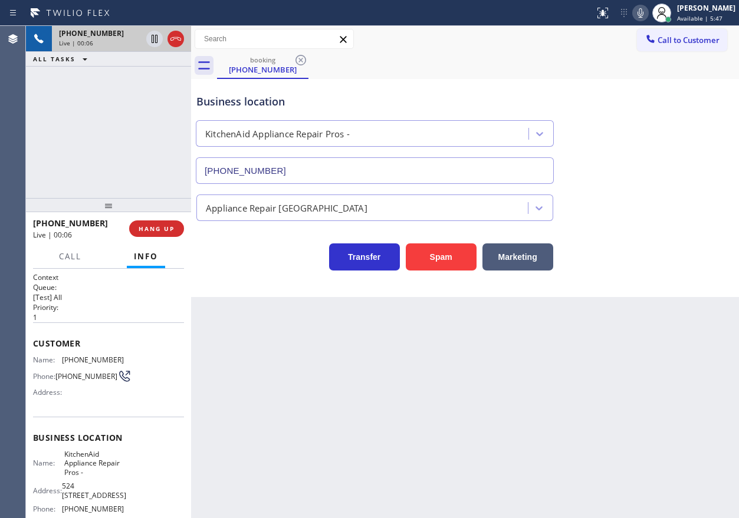
click at [308, 167] on input "(855) 213-9318" at bounding box center [375, 170] width 358 height 27
click at [78, 360] on span "(865) 898-4922" at bounding box center [93, 360] width 62 height 9
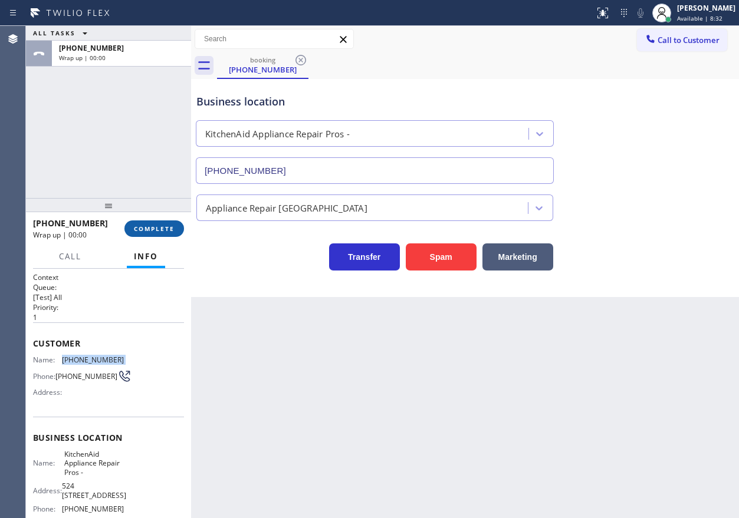
click at [146, 227] on span "COMPLETE" at bounding box center [154, 229] width 41 height 8
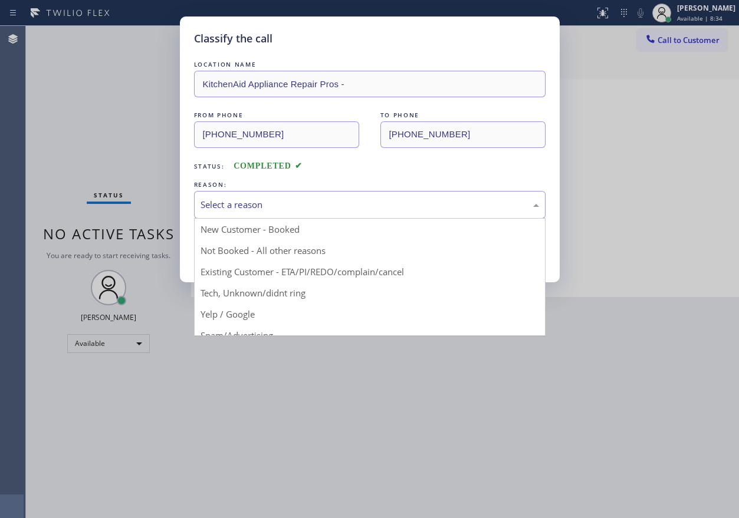
click at [251, 212] on div "Select a reason" at bounding box center [370, 205] width 352 height 28
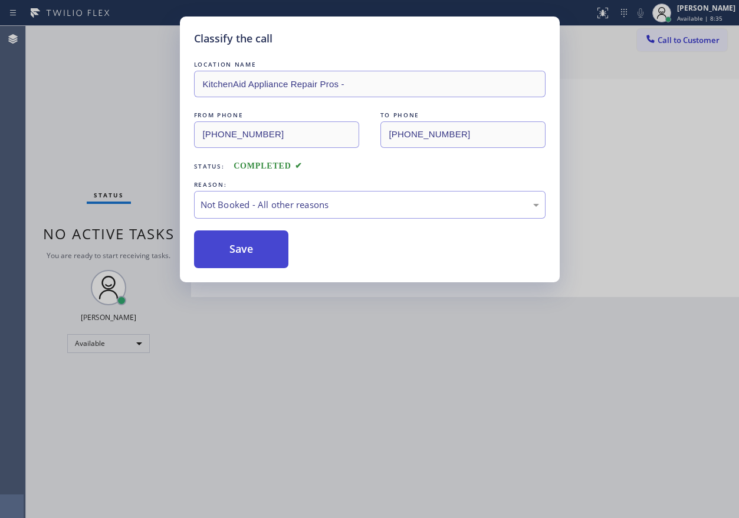
click at [250, 251] on button "Save" at bounding box center [241, 250] width 95 height 38
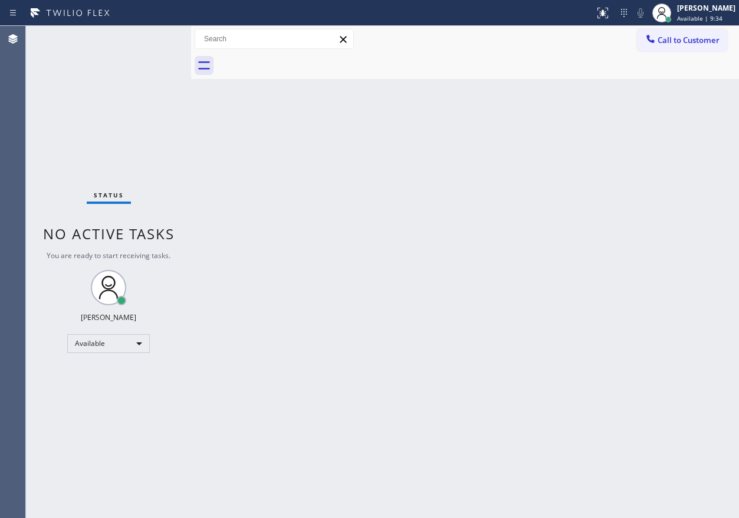
click at [657, 128] on div "Back to Dashboard Change Sender ID Customers Technicians Select a contact Outbo…" at bounding box center [465, 272] width 548 height 493
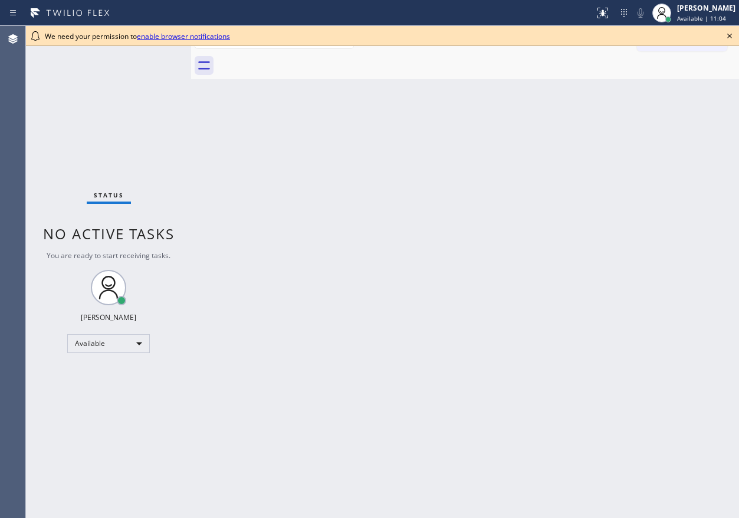
drag, startPoint x: 730, startPoint y: 33, endPoint x: 616, endPoint y: 421, distance: 404.1
click at [731, 33] on icon at bounding box center [730, 36] width 14 height 14
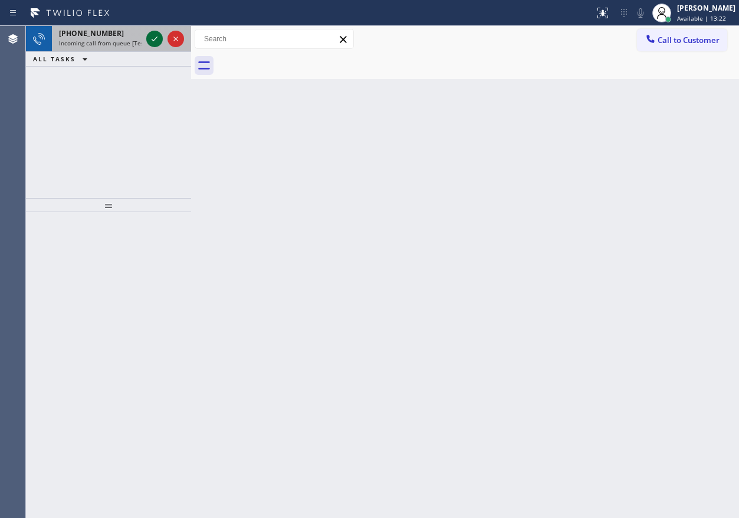
click at [157, 38] on icon at bounding box center [154, 39] width 14 height 14
click at [156, 39] on icon at bounding box center [155, 39] width 6 height 5
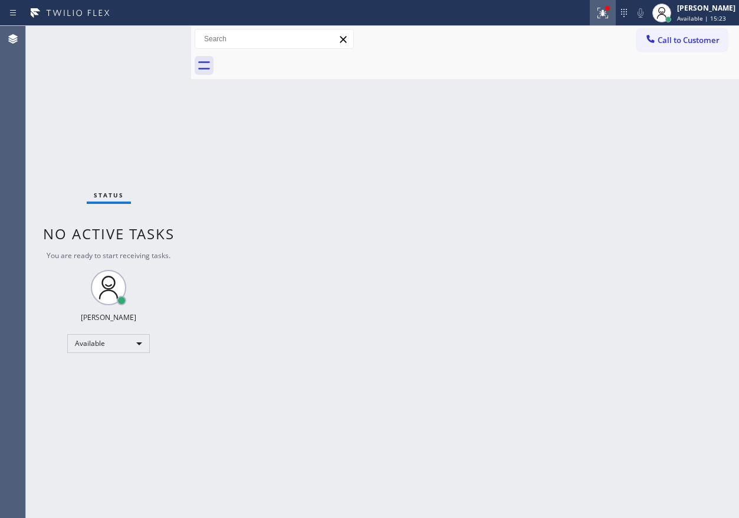
click at [616, 6] on div at bounding box center [603, 13] width 26 height 14
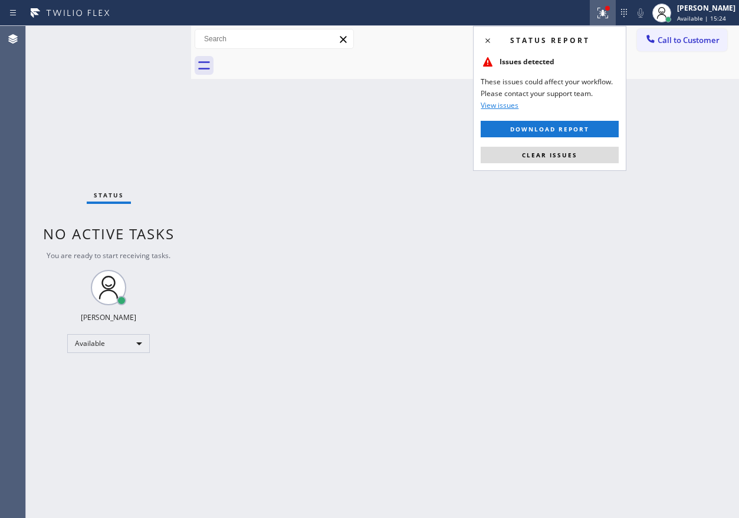
click at [586, 163] on div "Status report Issues detected These issues could affect your workflow. Please c…" at bounding box center [549, 98] width 153 height 145
click at [586, 157] on button "Clear issues" at bounding box center [550, 155] width 138 height 17
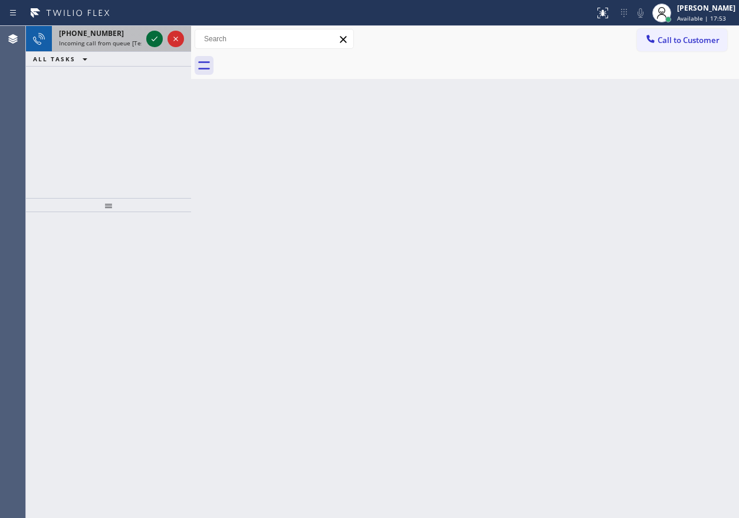
click at [151, 38] on icon at bounding box center [154, 39] width 14 height 14
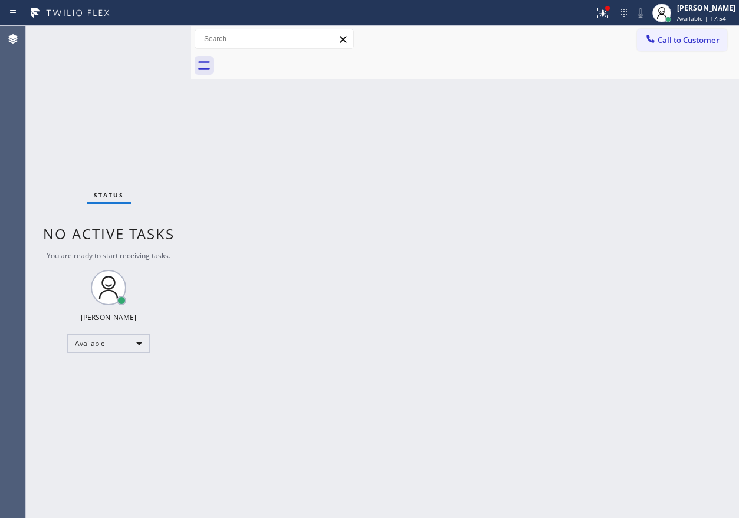
click at [392, 278] on div "Back to Dashboard Change Sender ID Customers Technicians Select a contact Outbo…" at bounding box center [465, 272] width 548 height 493
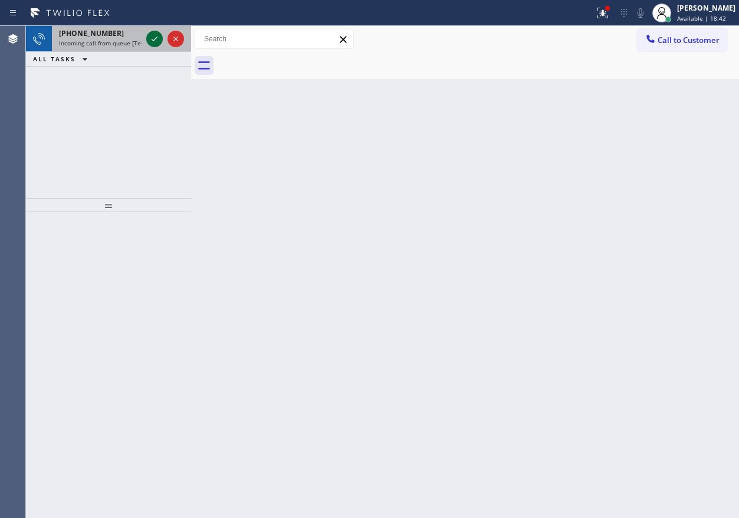
click at [150, 40] on icon at bounding box center [154, 39] width 14 height 14
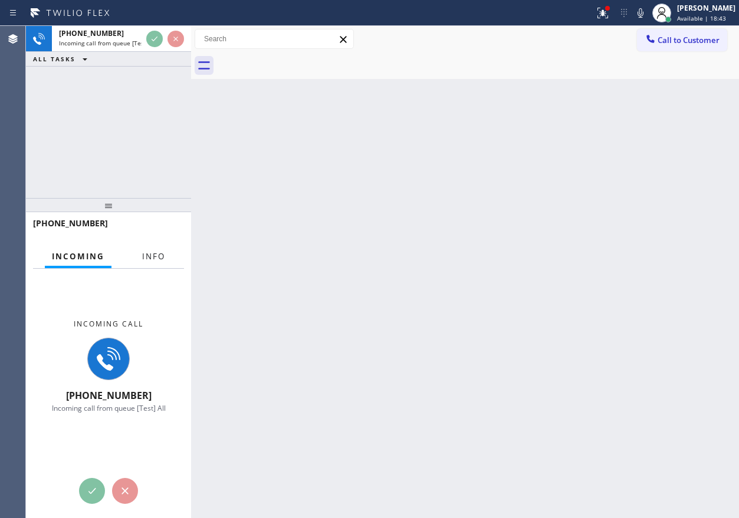
click at [146, 258] on span "Info" at bounding box center [153, 256] width 23 height 11
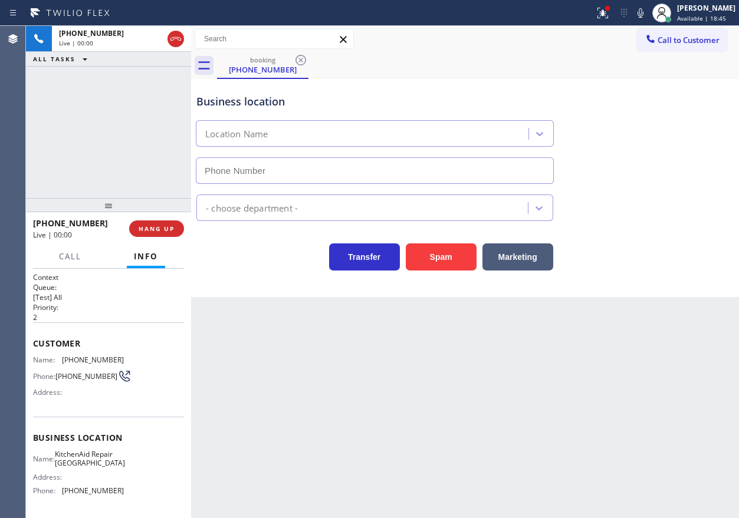
type input "[PHONE_NUMBER]"
click at [95, 460] on span "KitchenAid Repair [GEOGRAPHIC_DATA]" at bounding box center [90, 459] width 70 height 18
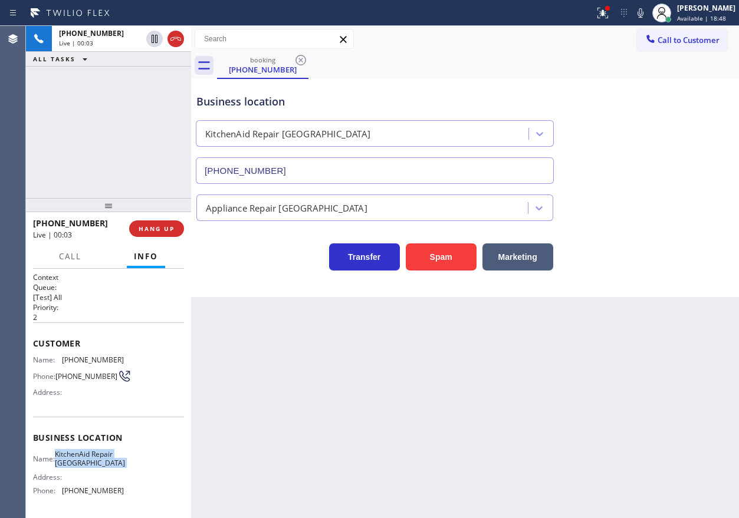
click at [95, 460] on span "KitchenAid Repair [GEOGRAPHIC_DATA]" at bounding box center [90, 459] width 70 height 18
copy span "KitchenAid Repair [GEOGRAPHIC_DATA]"
click at [375, 184] on div "Appliance Repair [GEOGRAPHIC_DATA]" at bounding box center [465, 202] width 542 height 37
click at [380, 172] on input "[PHONE_NUMBER]" at bounding box center [375, 170] width 358 height 27
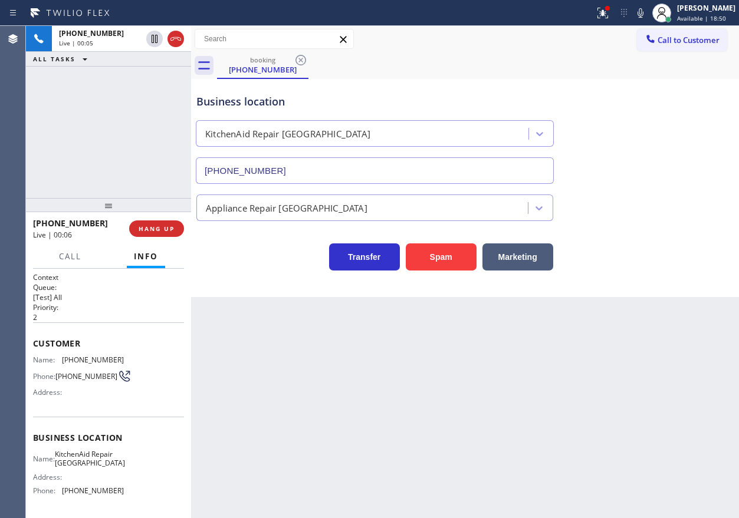
click at [380, 172] on input "[PHONE_NUMBER]" at bounding box center [375, 170] width 358 height 27
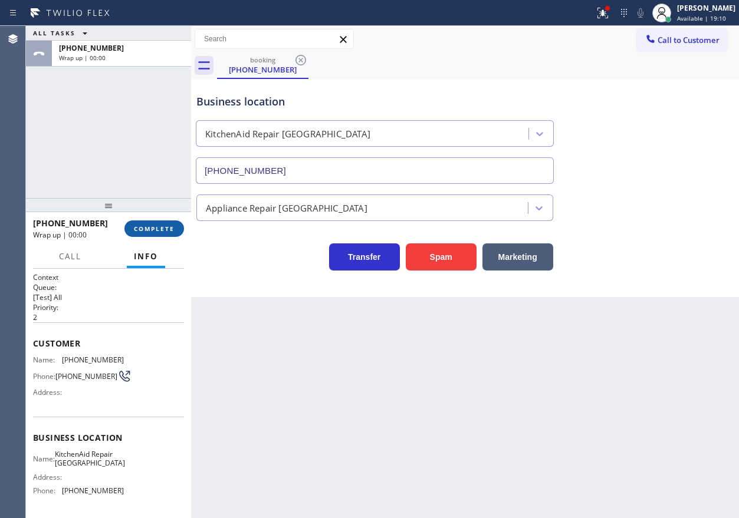
click at [143, 223] on button "COMPLETE" at bounding box center [154, 229] width 60 height 17
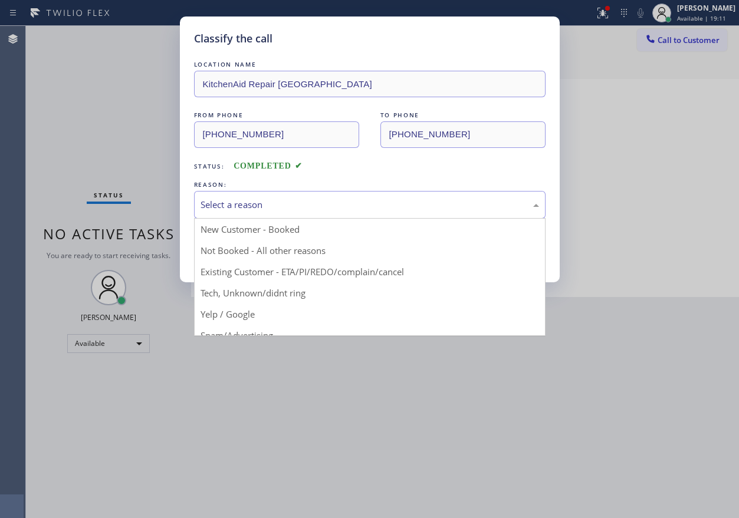
click at [318, 200] on div "Select a reason" at bounding box center [370, 205] width 339 height 14
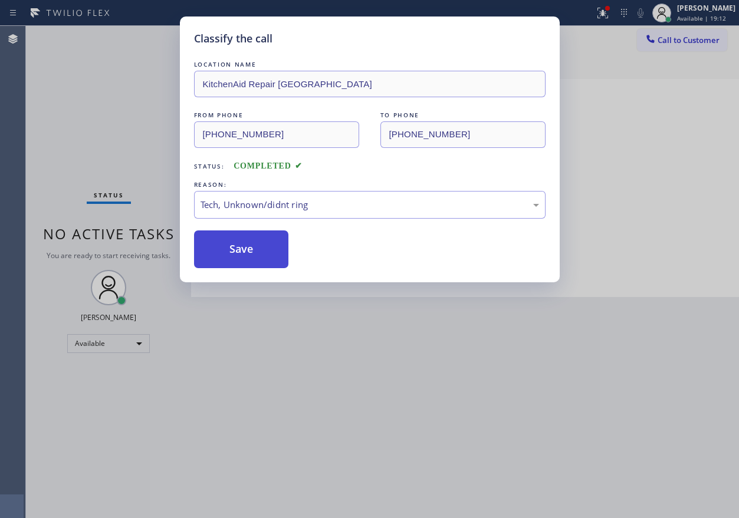
click at [241, 251] on button "Save" at bounding box center [241, 250] width 95 height 38
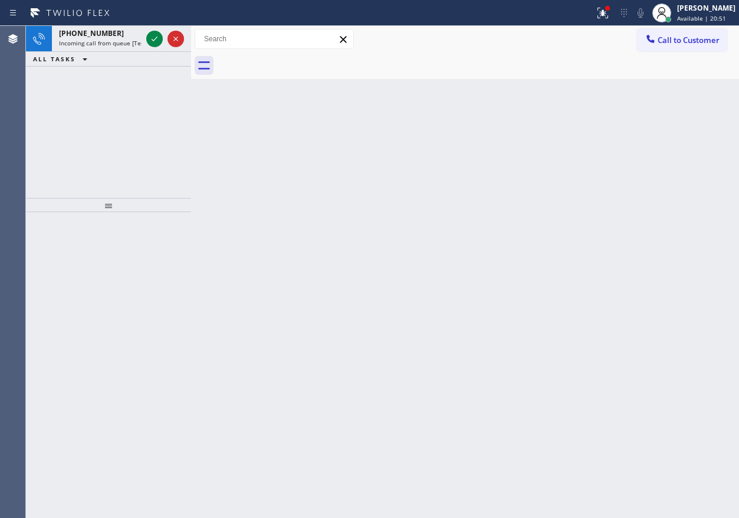
drag, startPoint x: 613, startPoint y: 226, endPoint x: 525, endPoint y: 193, distance: 94.2
click at [613, 226] on div "Back to Dashboard Change Sender ID Customers Technicians Select a contact Outbo…" at bounding box center [465, 272] width 548 height 493
click at [163, 31] on div at bounding box center [165, 39] width 42 height 26
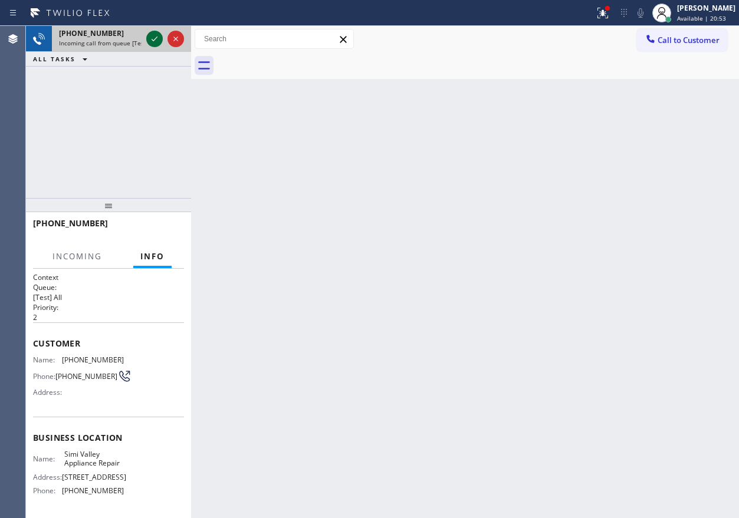
click at [156, 35] on icon at bounding box center [154, 39] width 14 height 14
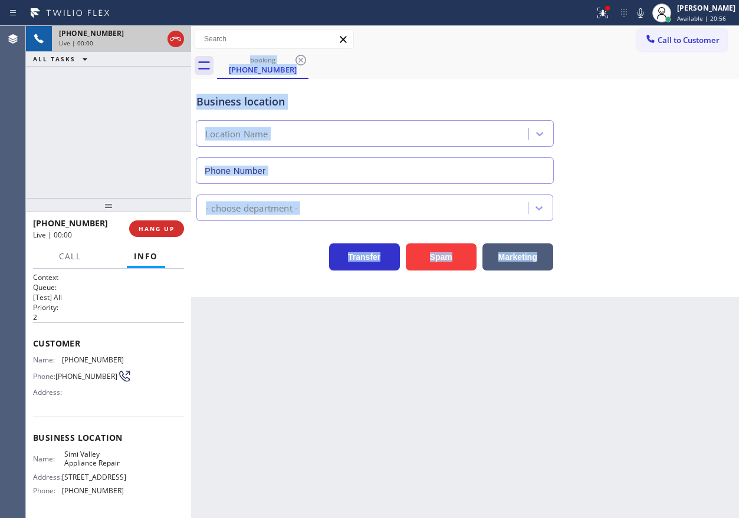
type input "[PHONE_NUMBER]"
click at [661, 210] on div "Appliance Repair Regular" at bounding box center [465, 205] width 542 height 31
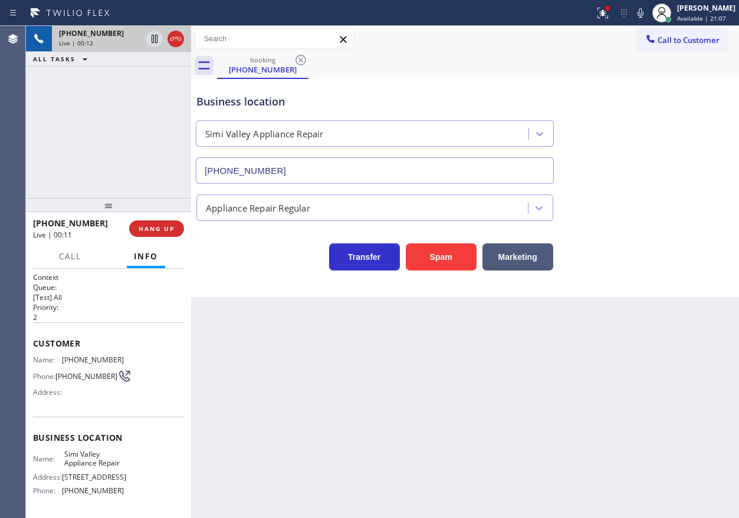
click at [100, 465] on span "Simi Valley Appliance Repair" at bounding box center [93, 459] width 59 height 18
copy span "Simi Valley Appliance Repair"
click at [359, 167] on input "[PHONE_NUMBER]" at bounding box center [375, 170] width 358 height 27
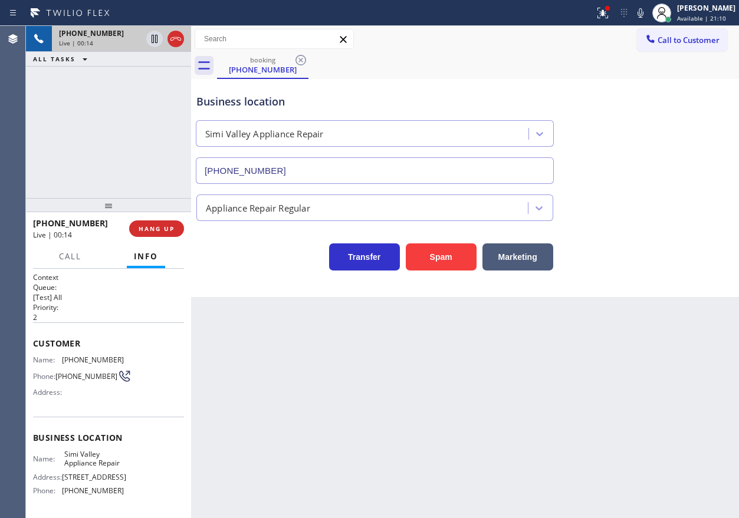
click at [359, 167] on input "[PHONE_NUMBER]" at bounding box center [375, 170] width 358 height 27
click at [71, 354] on div "Customer Name: [PHONE_NUMBER] Phone: [PHONE_NUMBER] Address:" at bounding box center [108, 370] width 151 height 94
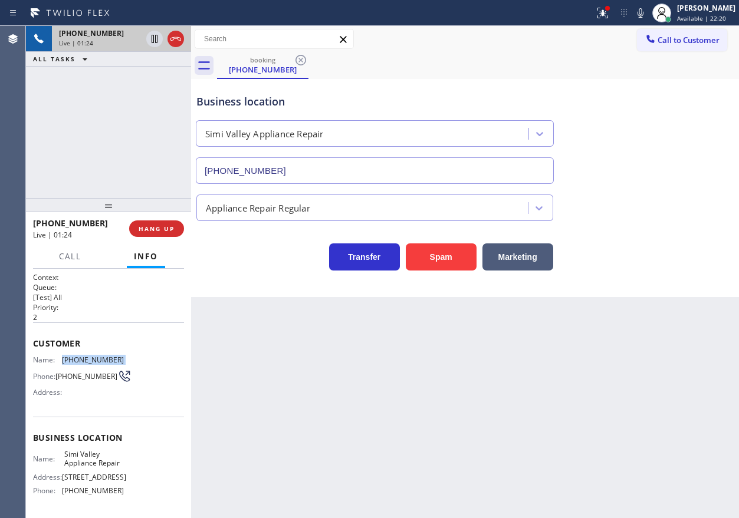
copy span "[PHONE_NUMBER]"
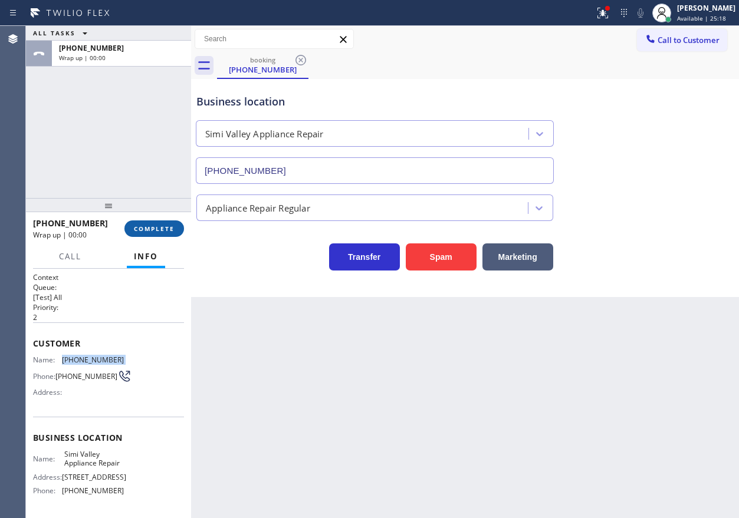
click at [163, 231] on span "COMPLETE" at bounding box center [154, 229] width 41 height 8
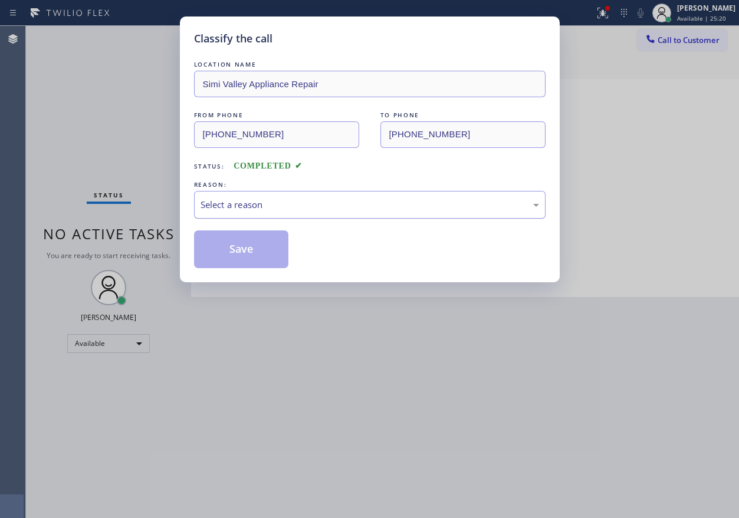
drag, startPoint x: 267, startPoint y: 205, endPoint x: 260, endPoint y: 214, distance: 10.9
click at [267, 206] on div "Select a reason" at bounding box center [370, 205] width 339 height 14
drag, startPoint x: 239, startPoint y: 244, endPoint x: 267, endPoint y: 223, distance: 34.1
click at [239, 243] on button "Save" at bounding box center [241, 250] width 95 height 38
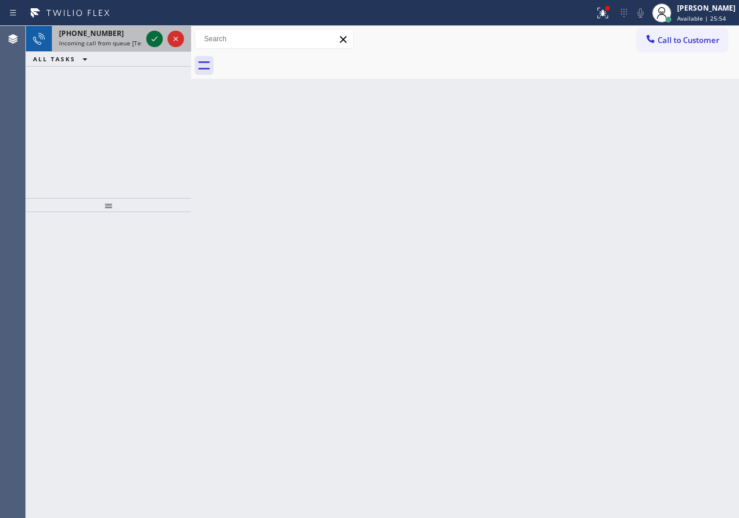
click at [155, 38] on icon at bounding box center [154, 39] width 14 height 14
click at [152, 38] on icon at bounding box center [154, 39] width 14 height 14
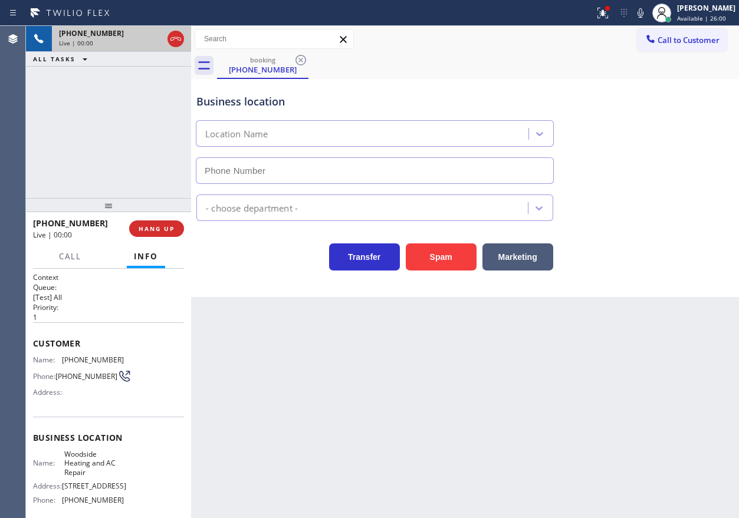
type input "[PHONE_NUMBER]"
click at [170, 225] on span "HANG UP" at bounding box center [157, 229] width 36 height 8
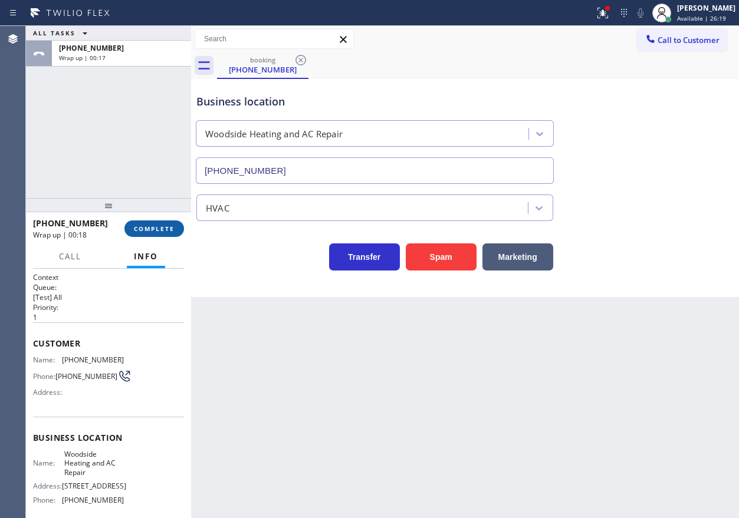
click at [160, 229] on span "COMPLETE" at bounding box center [154, 229] width 41 height 8
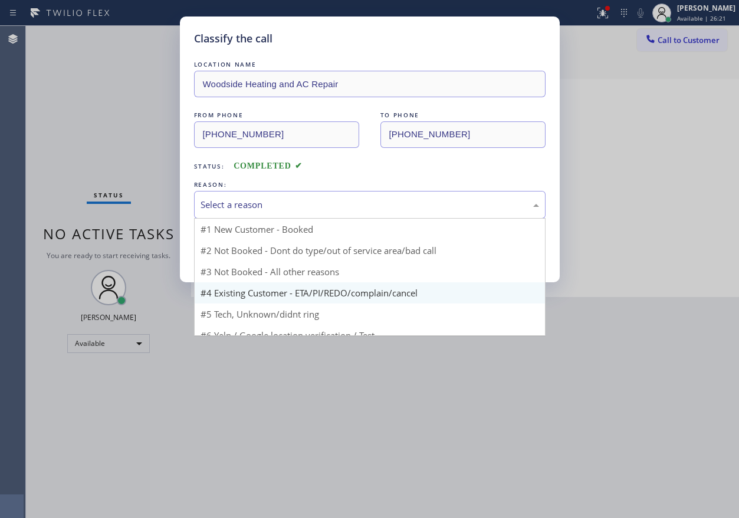
drag, startPoint x: 274, startPoint y: 193, endPoint x: 271, endPoint y: 261, distance: 67.9
click at [274, 197] on div "Select a reason" at bounding box center [370, 205] width 352 height 28
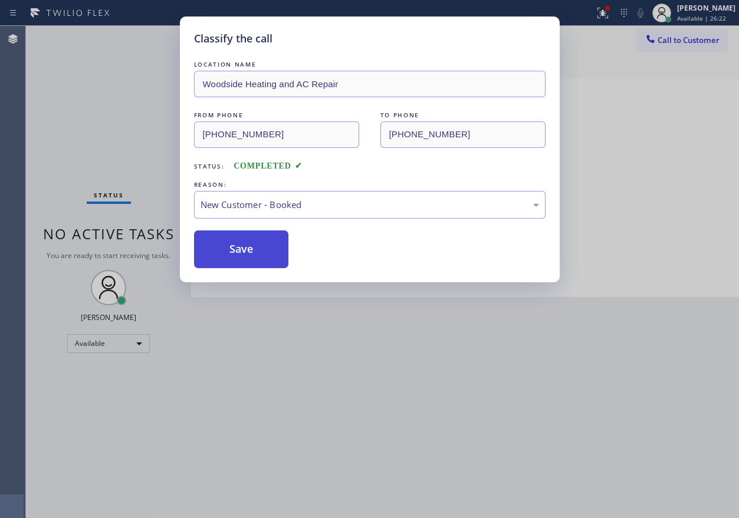
click at [248, 245] on button "Save" at bounding box center [241, 250] width 95 height 38
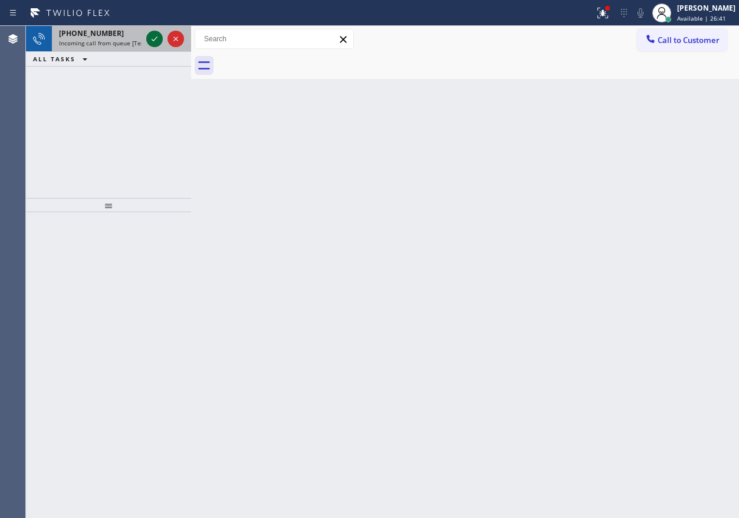
click at [150, 34] on icon at bounding box center [154, 39] width 14 height 14
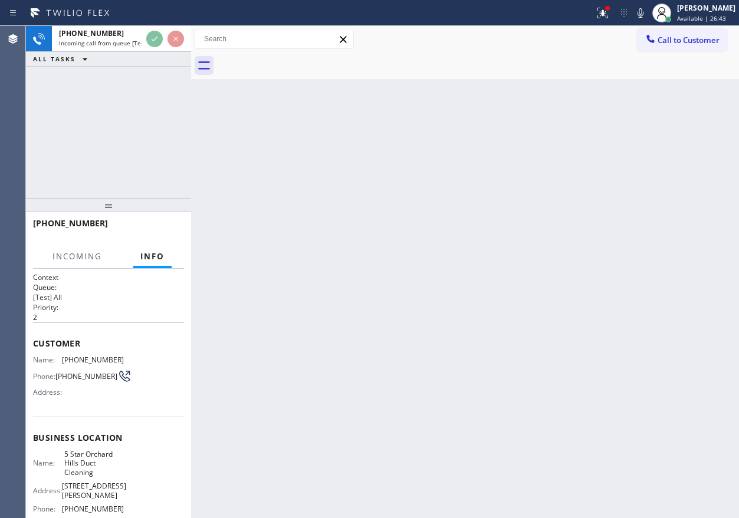
drag, startPoint x: 404, startPoint y: 142, endPoint x: 393, endPoint y: 143, distance: 10.6
click at [403, 142] on div "Back to Dashboard Change Sender ID Customers Technicians Select a contact Outbo…" at bounding box center [465, 272] width 548 height 493
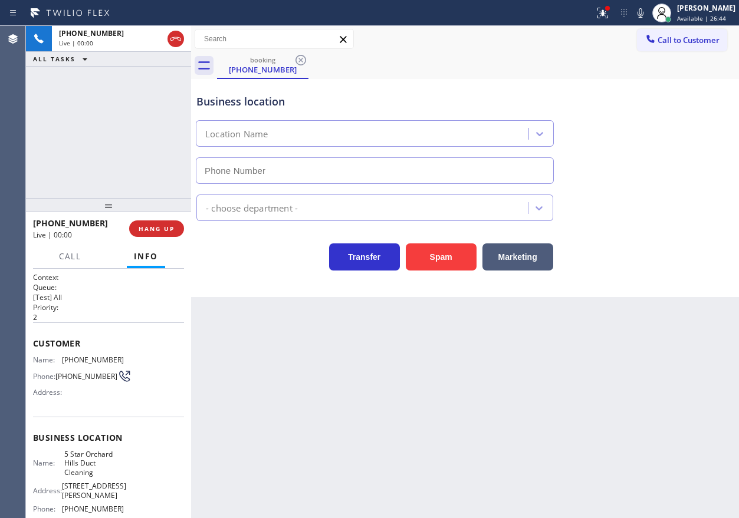
type input "[PHONE_NUMBER]"
click at [148, 232] on span "HANG UP" at bounding box center [157, 229] width 36 height 8
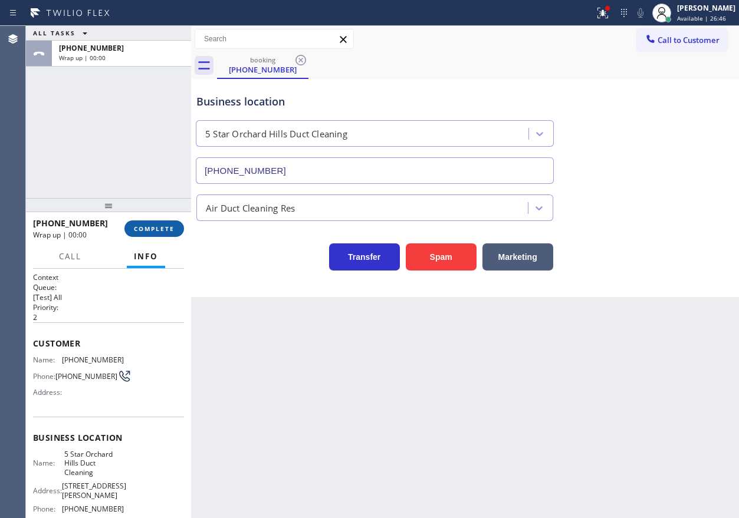
click at [157, 228] on span "COMPLETE" at bounding box center [154, 229] width 41 height 8
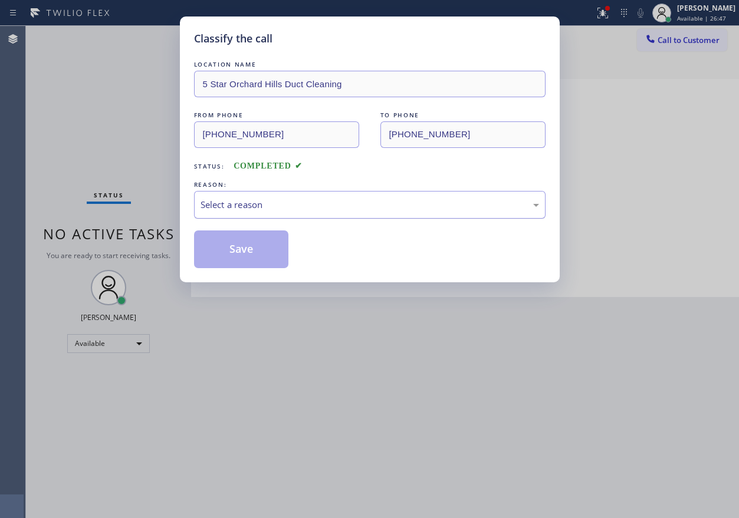
click at [267, 205] on div "Select a reason" at bounding box center [370, 205] width 339 height 14
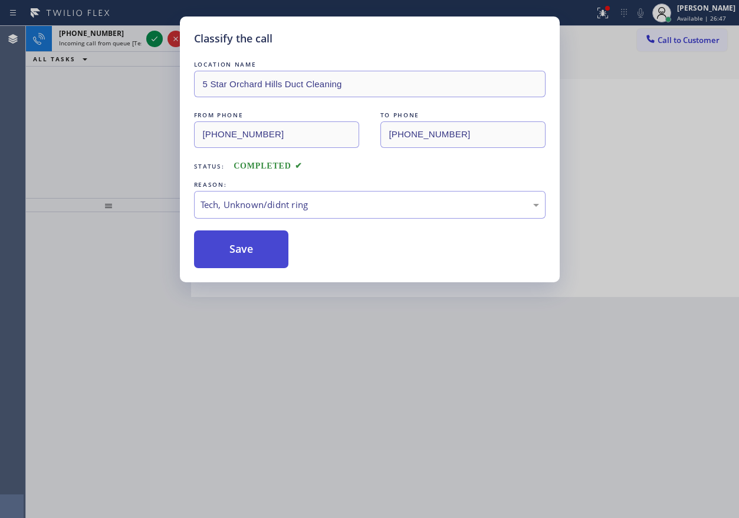
click at [256, 245] on button "Save" at bounding box center [241, 250] width 95 height 38
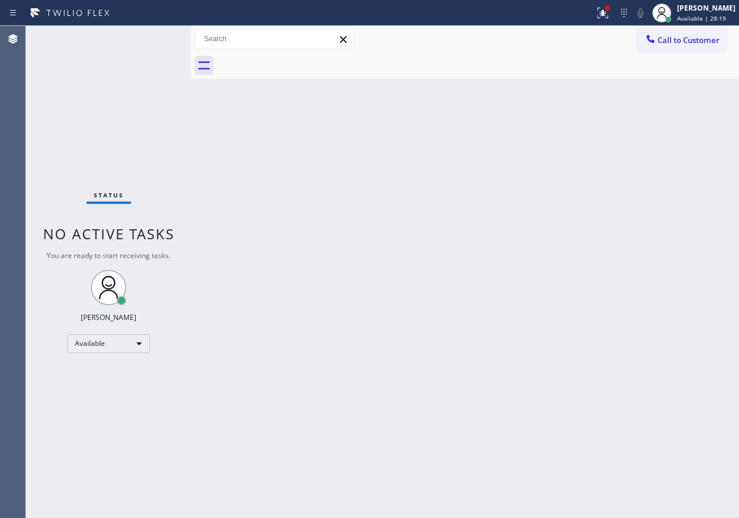
click at [590, 15] on div at bounding box center [297, 13] width 585 height 19
click at [610, 17] on icon at bounding box center [603, 13] width 14 height 14
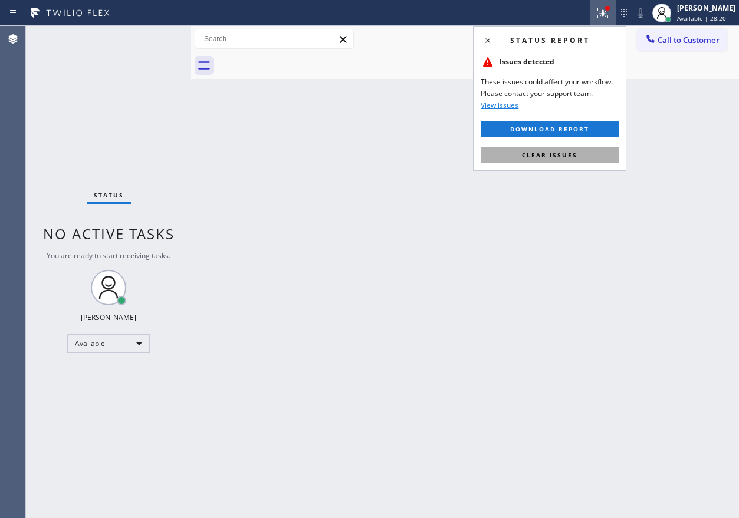
click at [573, 163] on button "Clear issues" at bounding box center [550, 155] width 138 height 17
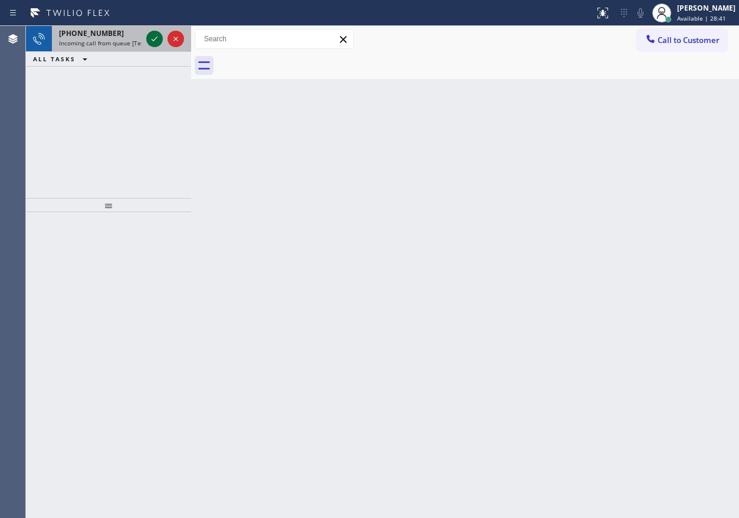
click at [155, 38] on icon at bounding box center [154, 39] width 14 height 14
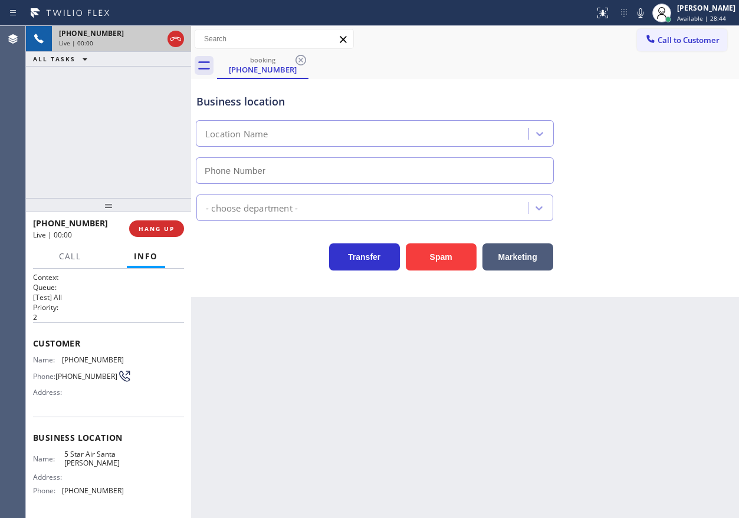
type input "[PHONE_NUMBER]"
click at [434, 262] on button "Spam" at bounding box center [441, 257] width 71 height 27
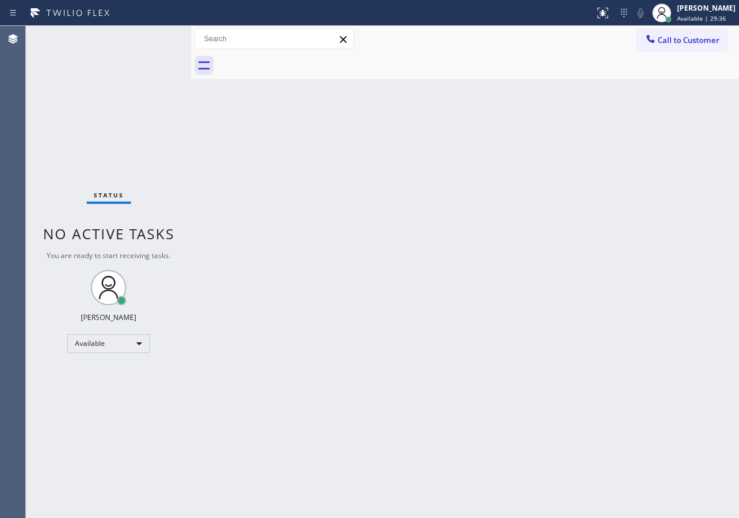
click at [631, 257] on div "Back to Dashboard Change Sender ID Customers Technicians Select a contact Outbo…" at bounding box center [465, 272] width 548 height 493
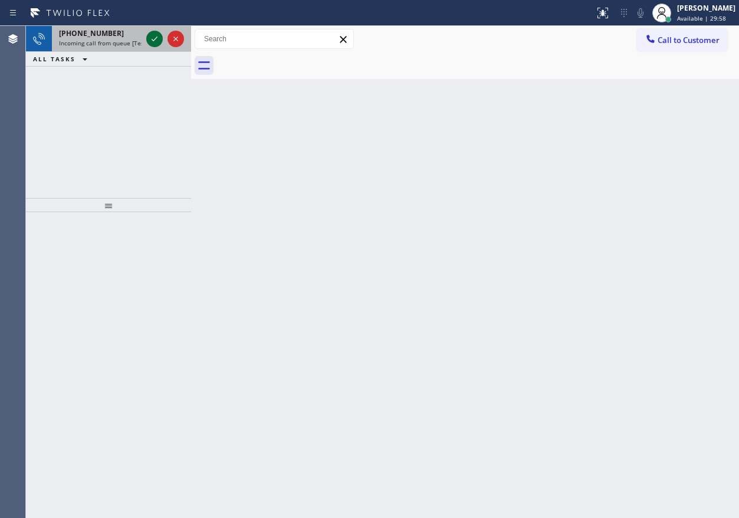
click at [150, 38] on icon at bounding box center [154, 39] width 14 height 14
click at [629, 241] on div "Back to Dashboard Change Sender ID Customers Technicians Select a contact Outbo…" at bounding box center [465, 272] width 548 height 493
drag, startPoint x: 616, startPoint y: 215, endPoint x: 591, endPoint y: 211, distance: 25.0
click at [616, 215] on div "Back to Dashboard Change Sender ID Customers Technicians Select a contact Outbo…" at bounding box center [465, 272] width 548 height 493
click at [145, 34] on div at bounding box center [165, 39] width 42 height 26
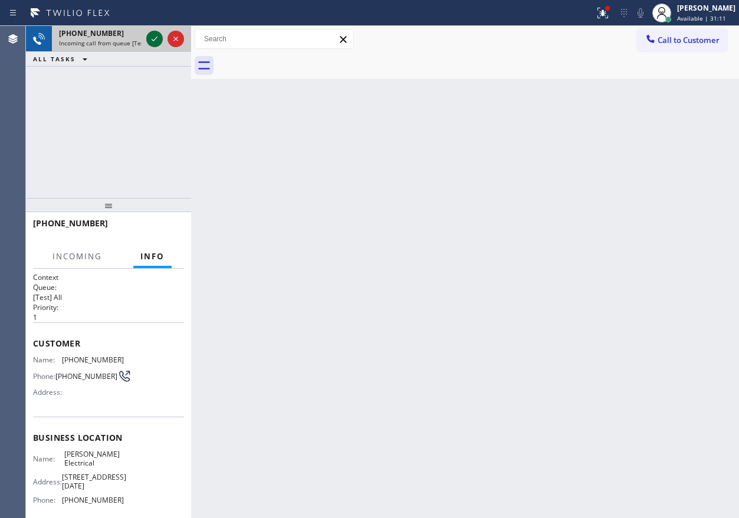
click at [149, 37] on icon at bounding box center [154, 39] width 14 height 14
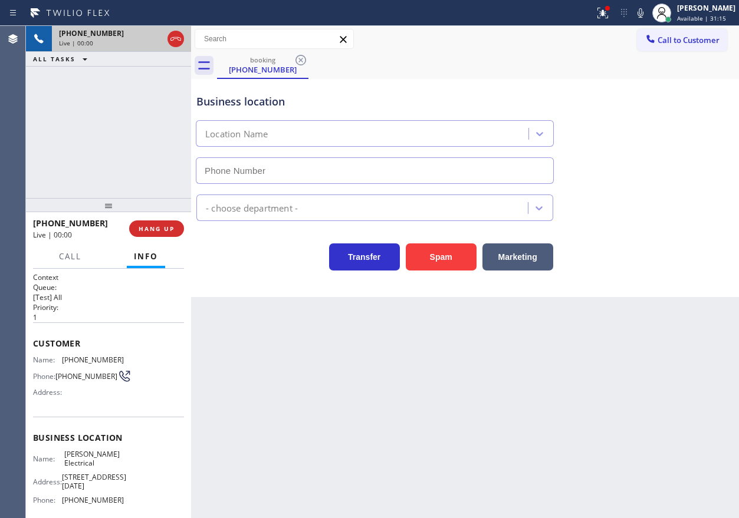
type input "[PHONE_NUMBER]"
click at [147, 231] on span "HANG UP" at bounding box center [157, 229] width 36 height 8
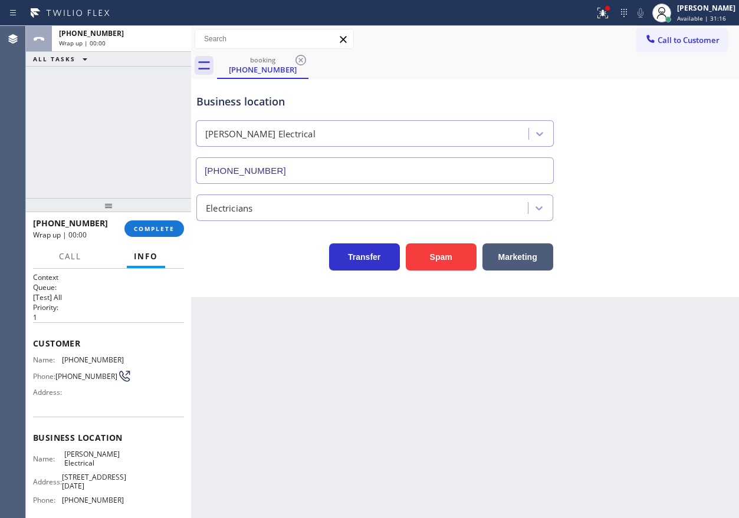
click at [153, 238] on div "[PHONE_NUMBER] Wrap up | 00:00 COMPLETE" at bounding box center [108, 229] width 151 height 31
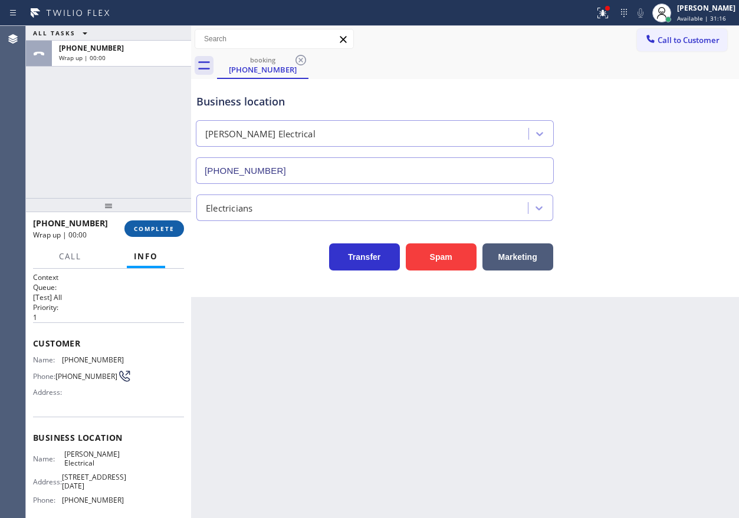
click at [170, 231] on span "COMPLETE" at bounding box center [154, 229] width 41 height 8
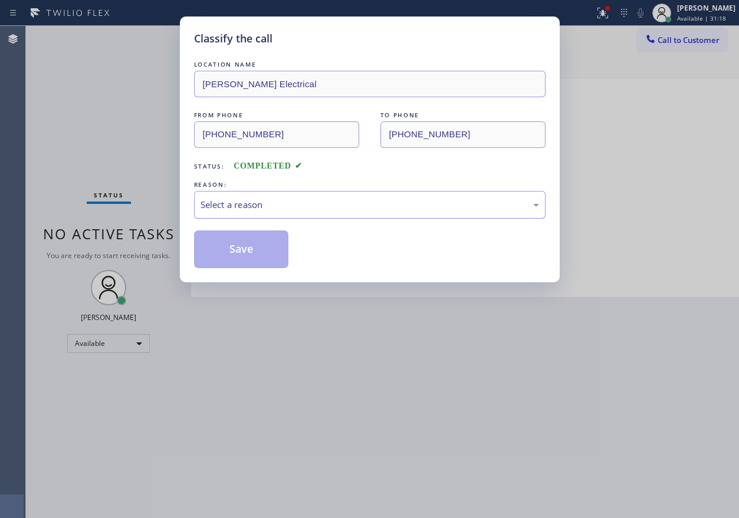
click at [280, 210] on div "Select a reason" at bounding box center [370, 205] width 339 height 14
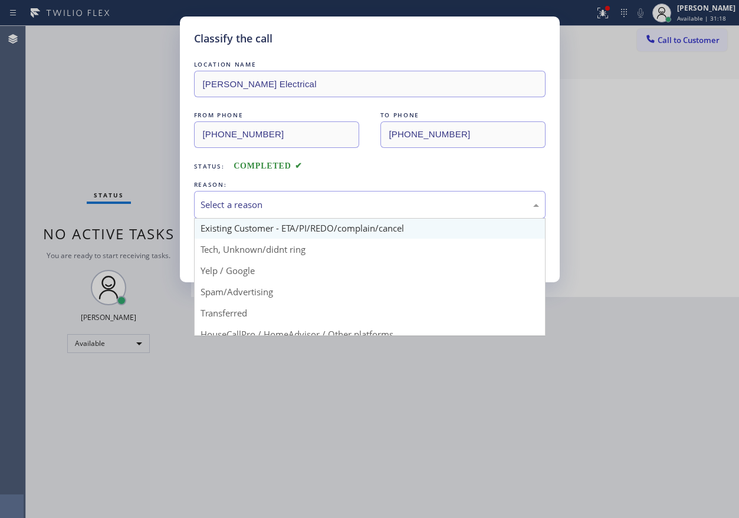
scroll to position [74, 0]
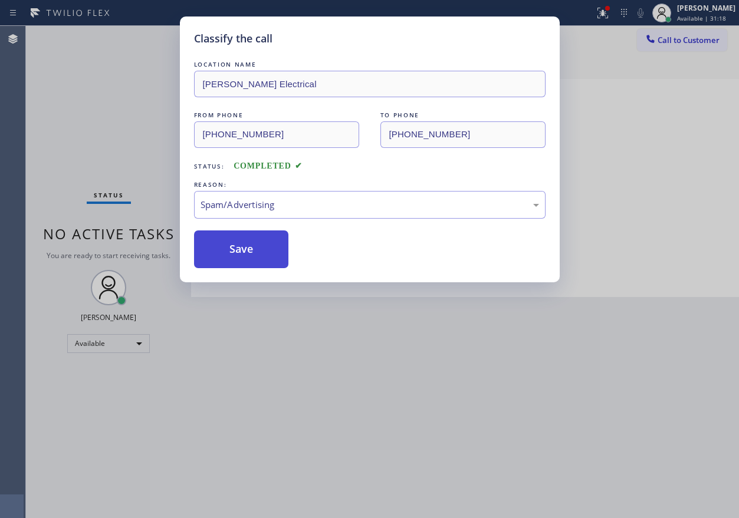
click at [237, 239] on button "Save" at bounding box center [241, 250] width 95 height 38
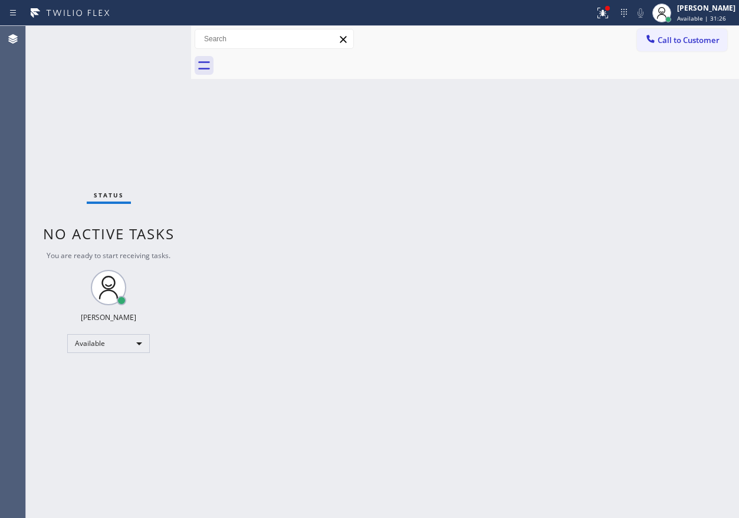
drag, startPoint x: 605, startPoint y: 14, endPoint x: 606, endPoint y: 34, distance: 20.7
click at [606, 14] on div at bounding box center [603, 13] width 26 height 14
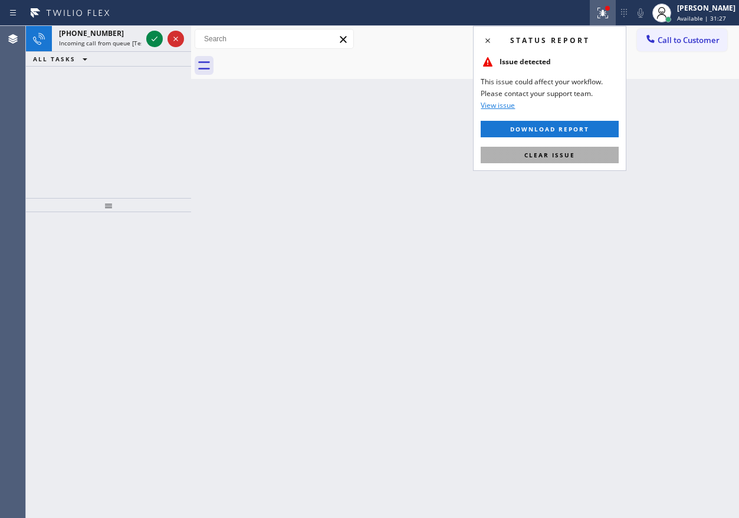
click at [587, 152] on button "Clear issue" at bounding box center [550, 155] width 138 height 17
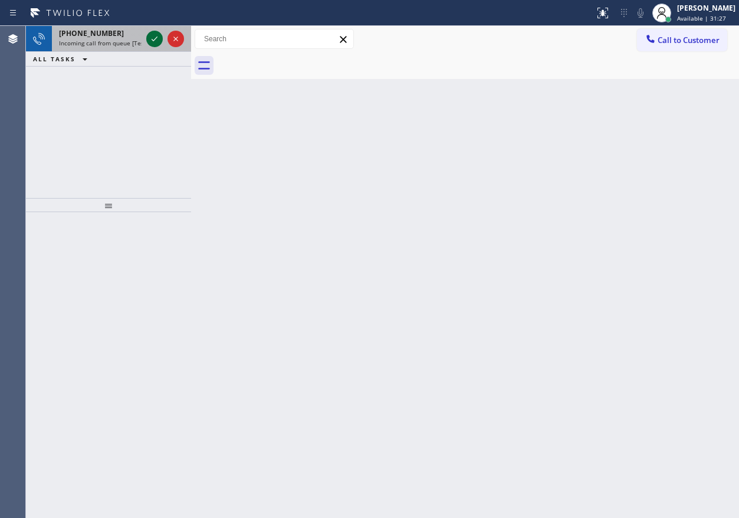
click at [152, 42] on icon at bounding box center [154, 39] width 14 height 14
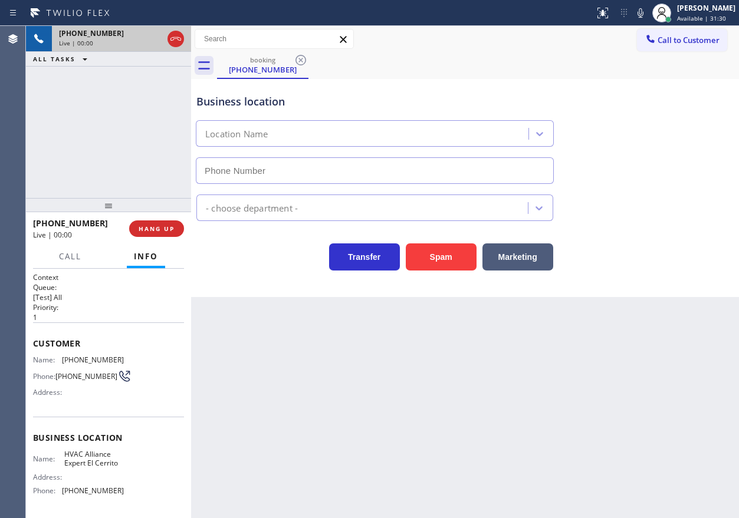
type input "[PHONE_NUMBER]"
click at [444, 263] on button "Spam" at bounding box center [441, 257] width 71 height 27
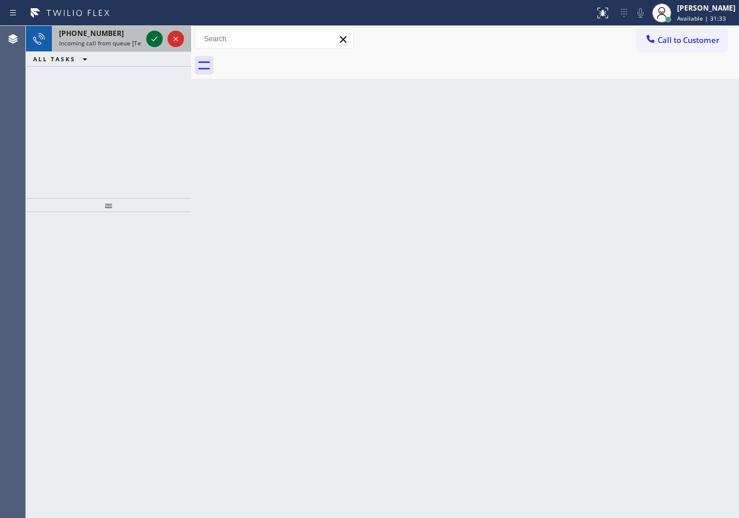
click at [152, 32] on icon at bounding box center [154, 39] width 14 height 14
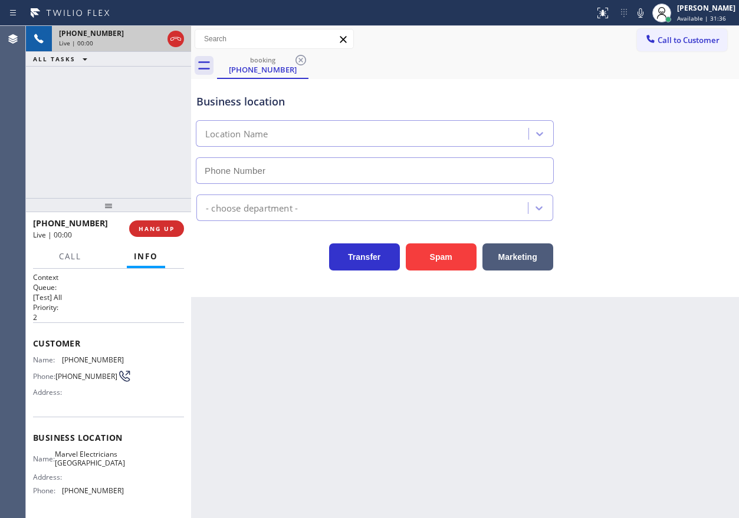
type input "[PHONE_NUMBER]"
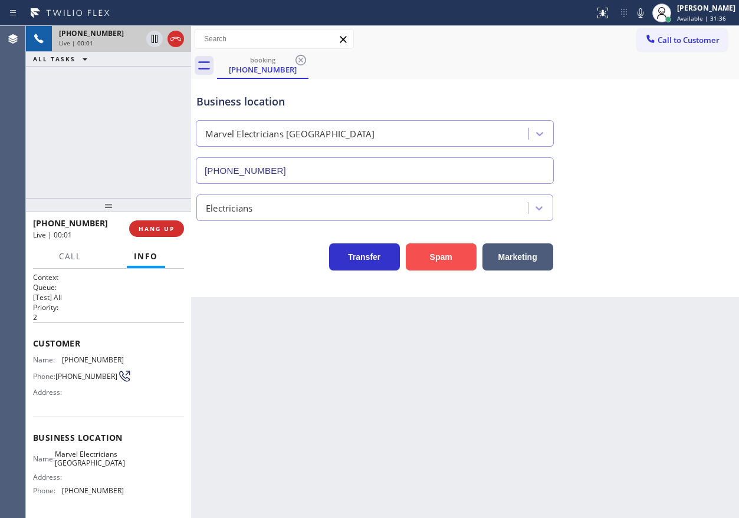
click at [418, 250] on button "Spam" at bounding box center [441, 257] width 71 height 27
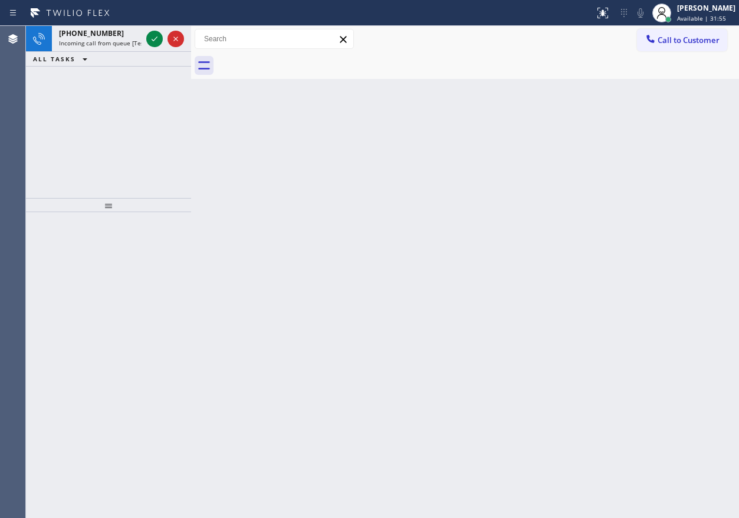
click at [623, 185] on div "Back to Dashboard Change Sender ID Customers Technicians Select a contact Outbo…" at bounding box center [465, 272] width 548 height 493
click at [153, 40] on icon at bounding box center [154, 39] width 14 height 14
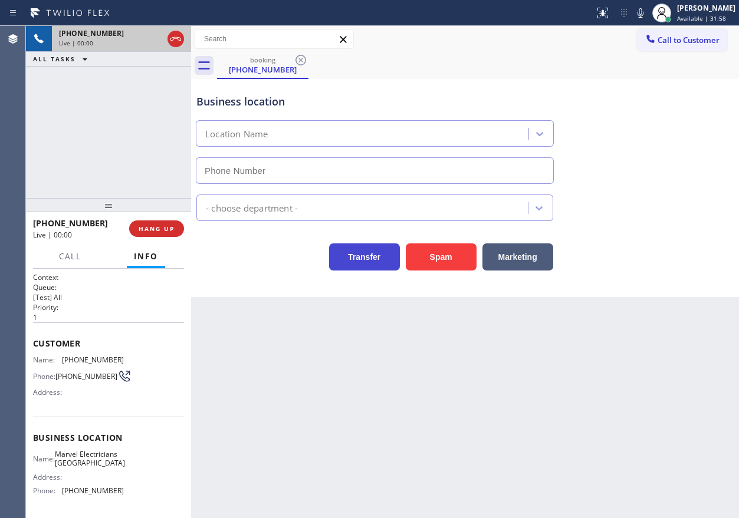
type input "[PHONE_NUMBER]"
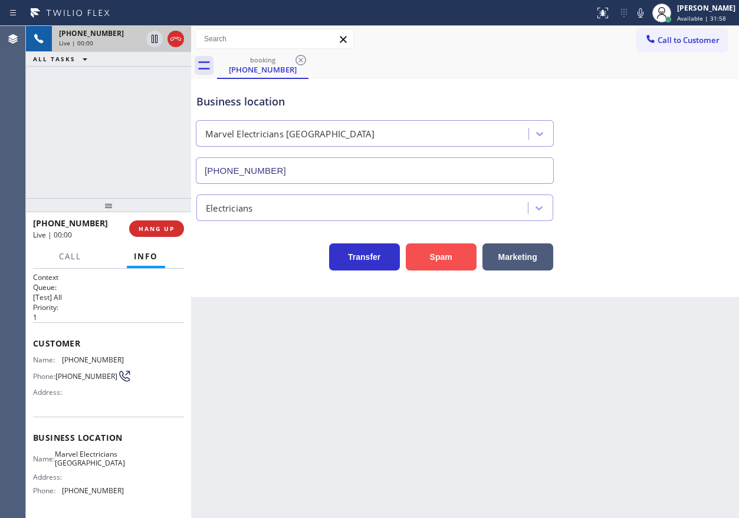
click at [437, 253] on button "Spam" at bounding box center [441, 257] width 71 height 27
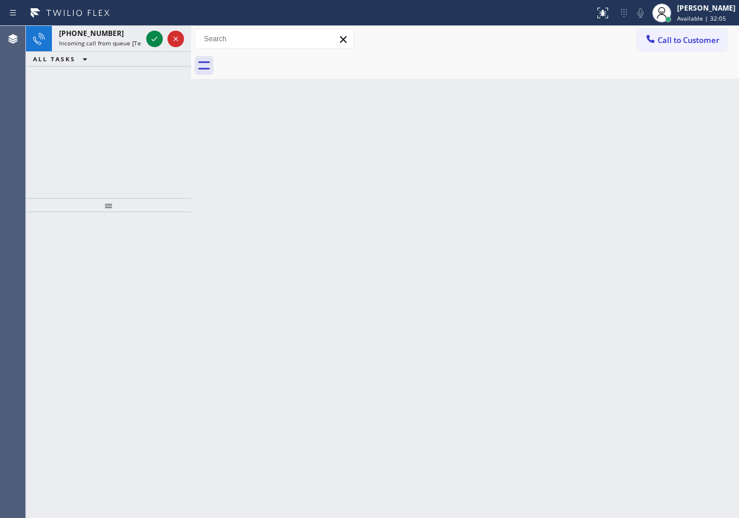
click at [630, 237] on div "Back to Dashboard Change Sender ID Customers Technicians Select a contact Outbo…" at bounding box center [465, 272] width 548 height 493
click at [149, 41] on icon at bounding box center [154, 39] width 14 height 14
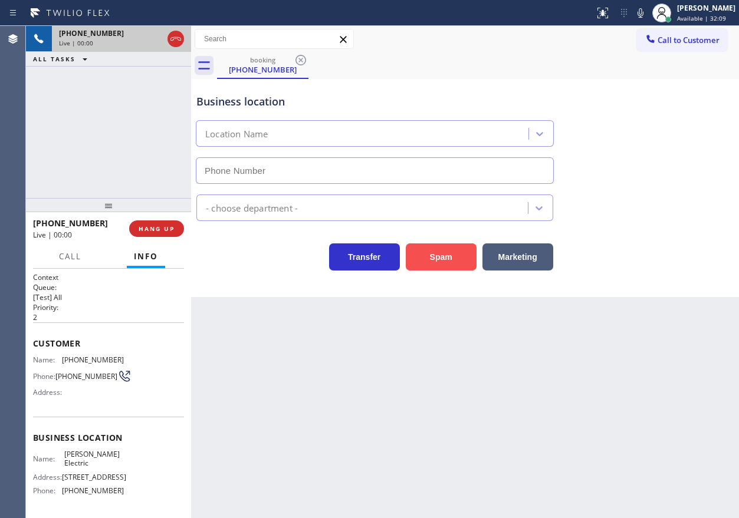
type input "[PHONE_NUMBER]"
click at [440, 252] on button "Spam" at bounding box center [441, 257] width 71 height 27
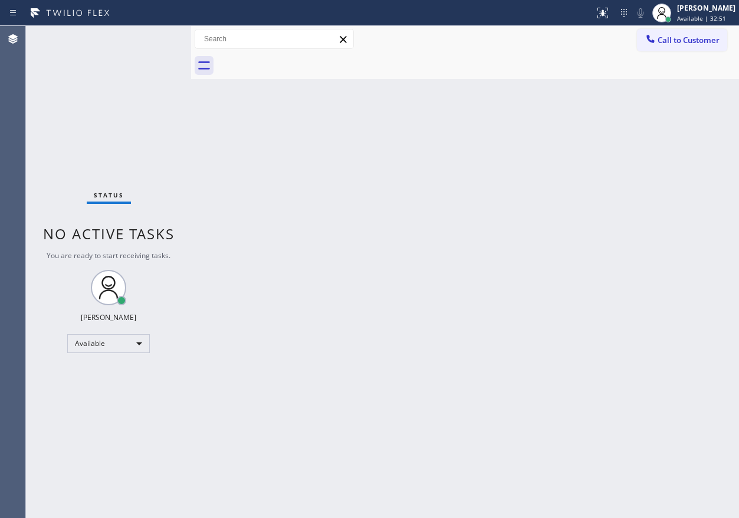
drag, startPoint x: 570, startPoint y: 106, endPoint x: 559, endPoint y: 107, distance: 11.8
click at [570, 106] on div "Back to Dashboard Change Sender ID Customers Technicians Select a contact Outbo…" at bounding box center [465, 272] width 548 height 493
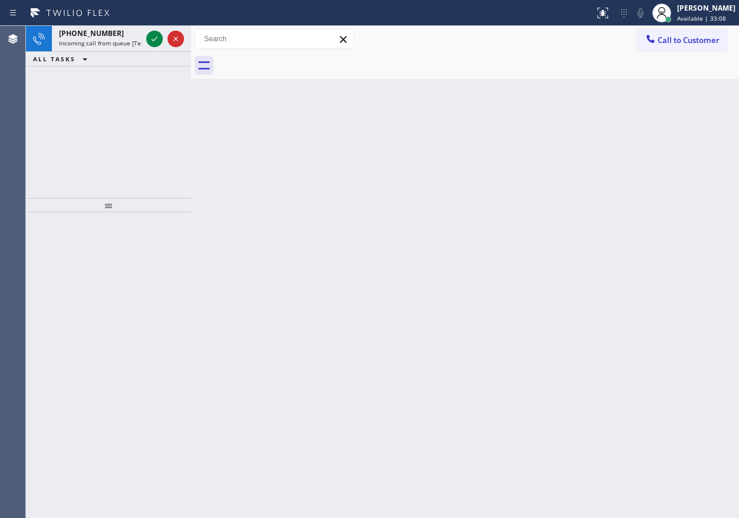
click at [600, 188] on div "Back to Dashboard Change Sender ID Customers Technicians Select a contact Outbo…" at bounding box center [465, 272] width 548 height 493
click at [155, 37] on icon at bounding box center [154, 39] width 14 height 14
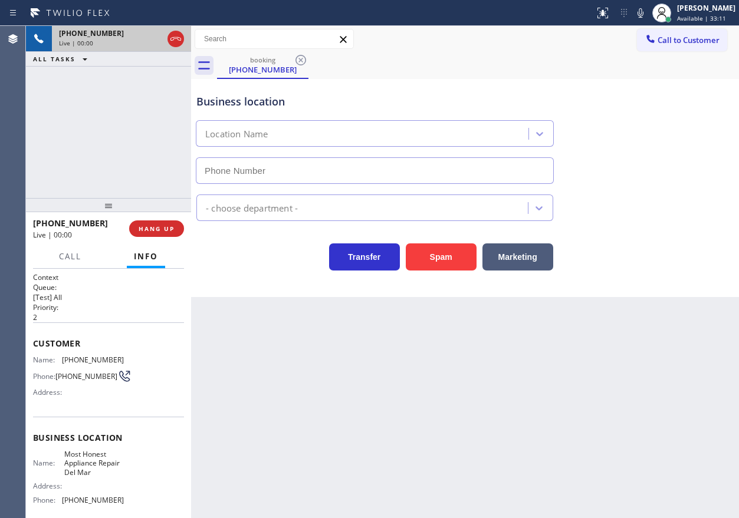
type input "[PHONE_NUMBER]"
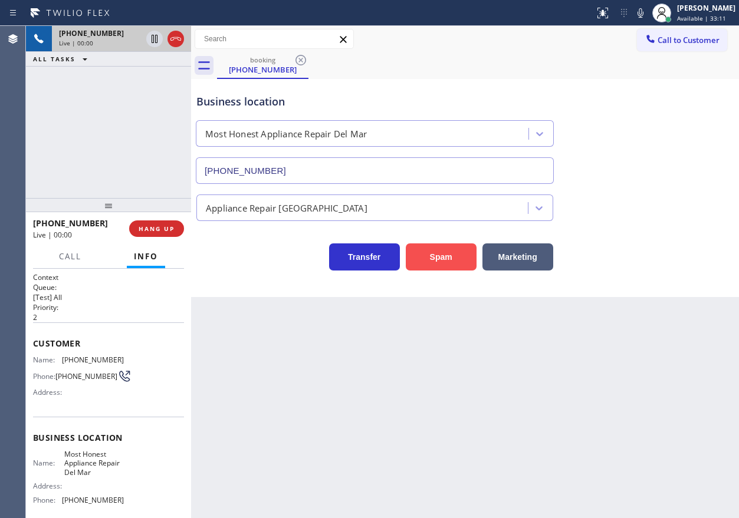
click at [443, 251] on button "Spam" at bounding box center [441, 257] width 71 height 27
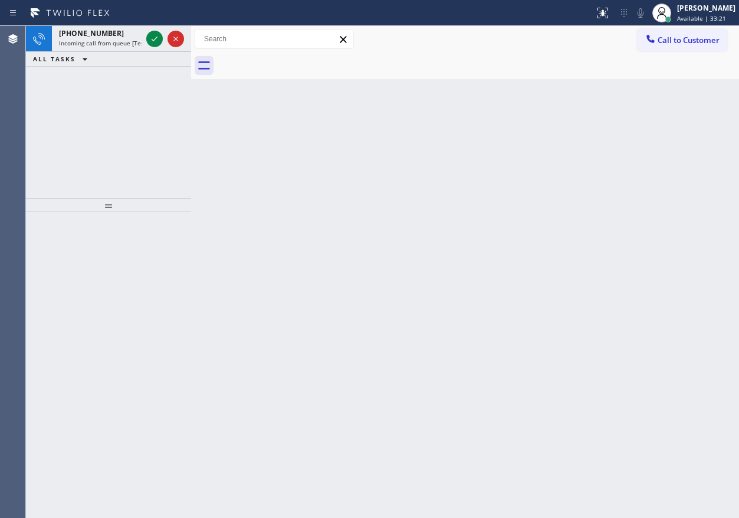
drag, startPoint x: 606, startPoint y: 247, endPoint x: 578, endPoint y: 247, distance: 27.7
click at [606, 247] on div "Back to Dashboard Change Sender ID Customers Technicians Select a contact Outbo…" at bounding box center [465, 272] width 548 height 493
click at [155, 41] on icon at bounding box center [154, 39] width 14 height 14
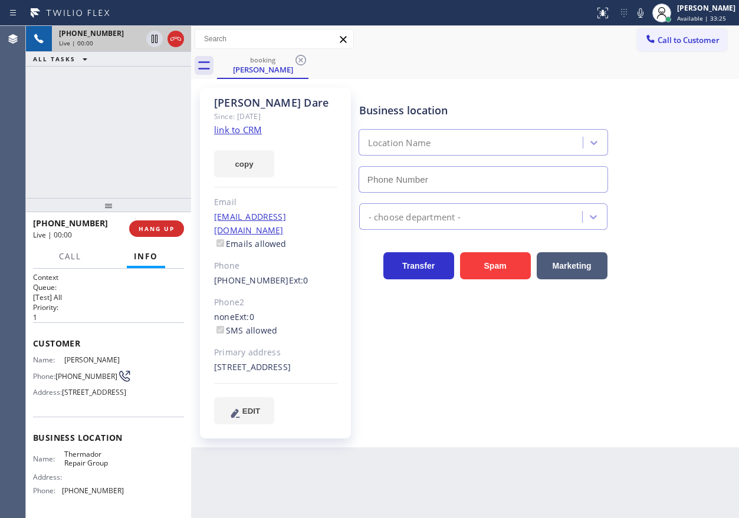
type input "[PHONE_NUMBER]"
click at [263, 129] on div "[PERSON_NAME] Since: [DATE] link to CRM copy Email [EMAIL_ADDRESS][DOMAIN_NAME]…" at bounding box center [275, 263] width 151 height 351
click at [247, 134] on link "link to CRM" at bounding box center [238, 130] width 48 height 12
click at [92, 468] on span "Thermador Repair Group" at bounding box center [93, 459] width 59 height 18
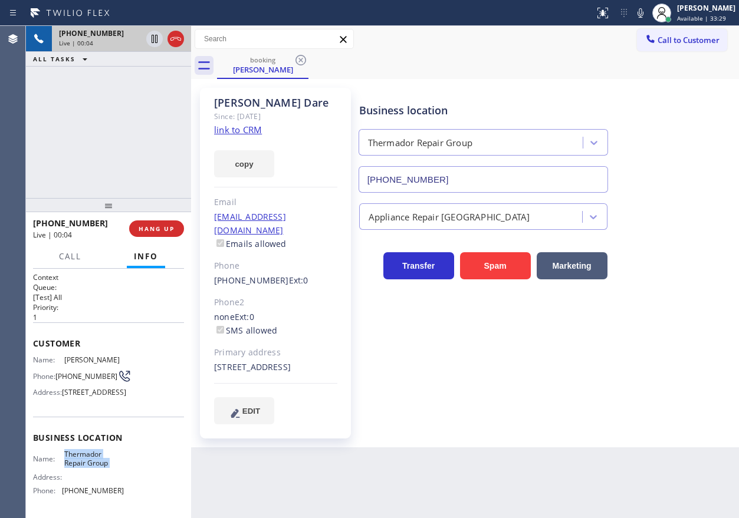
click at [92, 468] on span "Thermador Repair Group" at bounding box center [93, 459] width 59 height 18
copy span "Thermador Repair Group"
click at [451, 180] on input "[PHONE_NUMBER]" at bounding box center [484, 179] width 250 height 27
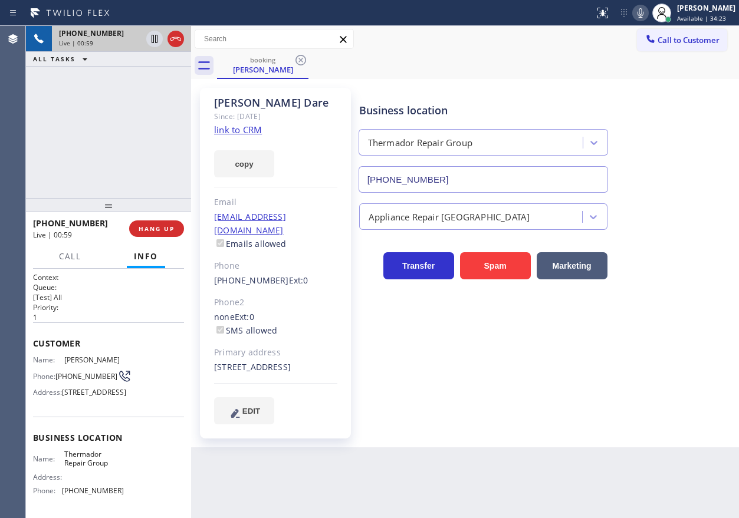
click at [648, 9] on icon at bounding box center [640, 13] width 14 height 14
click at [153, 34] on icon at bounding box center [154, 39] width 14 height 14
click at [698, 179] on div "Business location Thermador Repair Group [PHONE_NUMBER]" at bounding box center [546, 139] width 379 height 107
click at [648, 19] on icon at bounding box center [640, 13] width 14 height 14
click at [147, 38] on div at bounding box center [154, 39] width 17 height 14
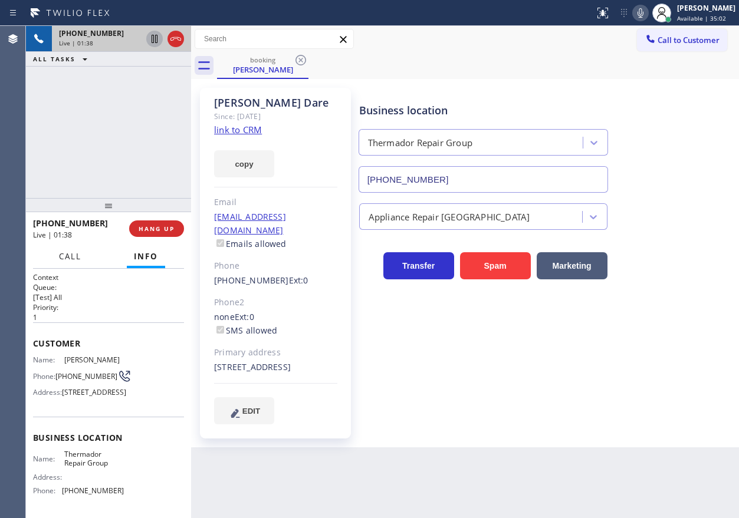
click at [67, 263] on button "Call" at bounding box center [70, 256] width 37 height 23
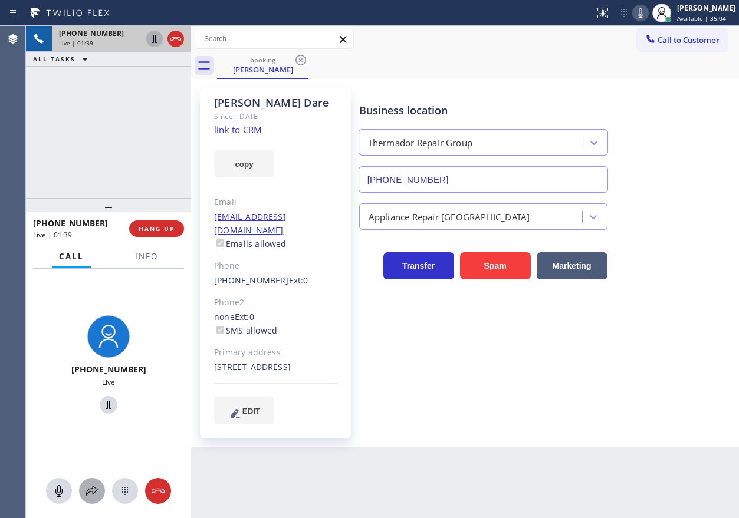
click at [89, 497] on icon at bounding box center [92, 491] width 14 height 14
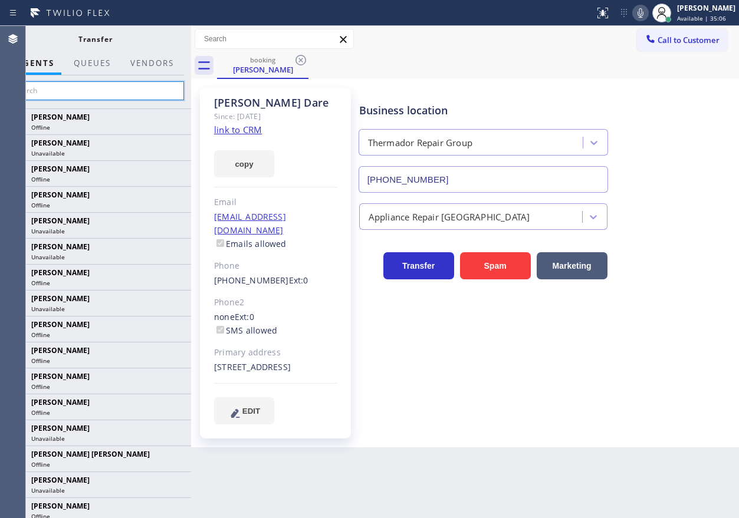
click at [99, 84] on input "text" at bounding box center [95, 90] width 178 height 19
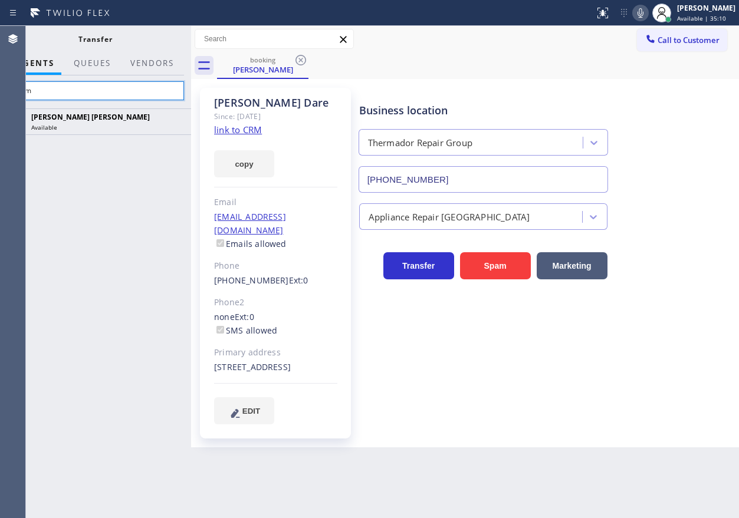
type input "raym"
click at [0, 0] on icon at bounding box center [0, 0] width 0 height 0
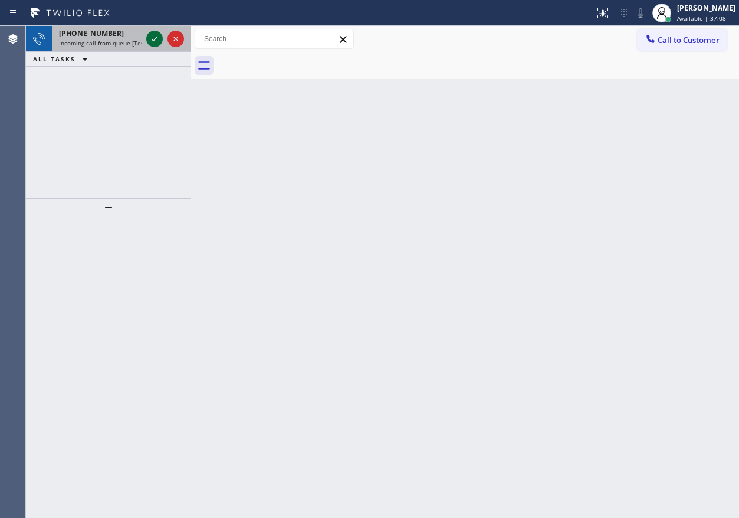
click at [156, 42] on icon at bounding box center [154, 39] width 14 height 14
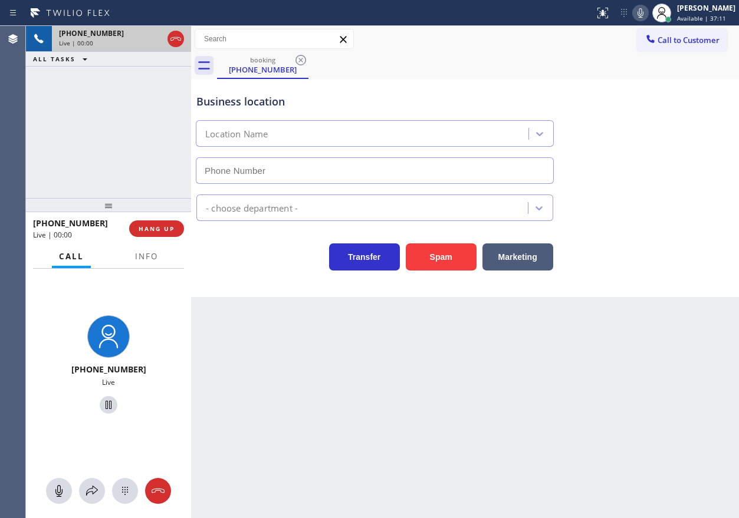
type input "[PHONE_NUMBER]"
click at [448, 255] on button "Spam" at bounding box center [441, 257] width 71 height 27
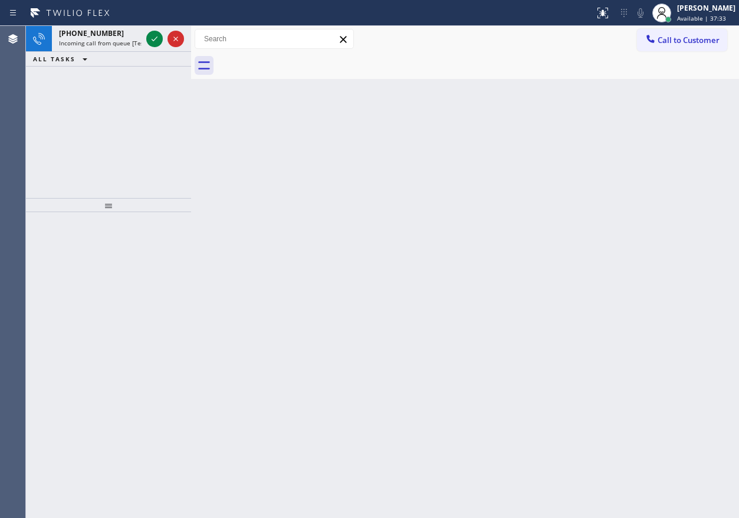
drag, startPoint x: 616, startPoint y: 288, endPoint x: 587, endPoint y: 266, distance: 36.7
click at [616, 288] on div "Back to Dashboard Change Sender ID Customers Technicians Select a contact Outbo…" at bounding box center [465, 272] width 548 height 493
click at [157, 42] on icon at bounding box center [154, 39] width 14 height 14
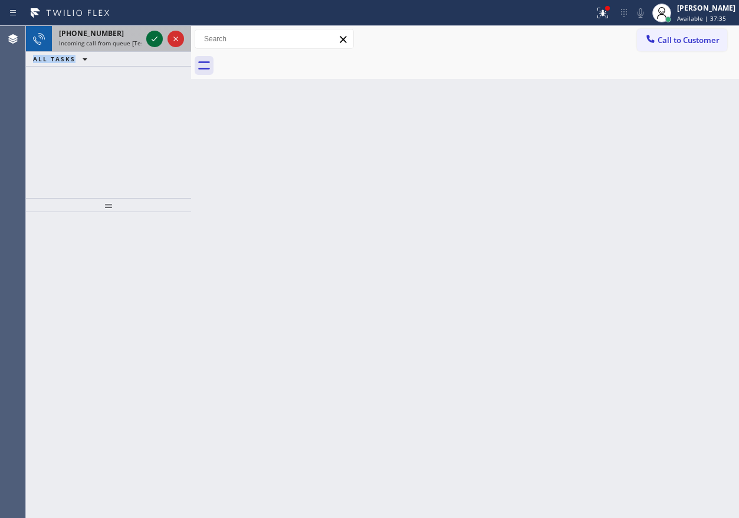
click at [157, 44] on icon at bounding box center [154, 39] width 14 height 14
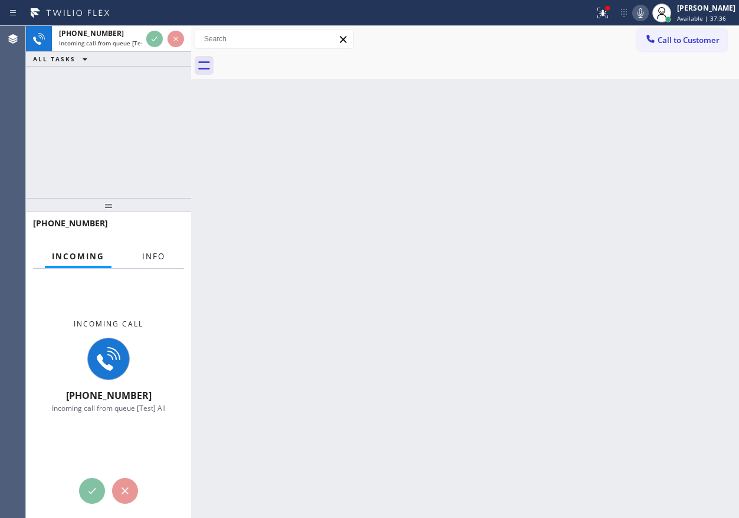
click at [153, 262] on span "Info" at bounding box center [153, 256] width 23 height 11
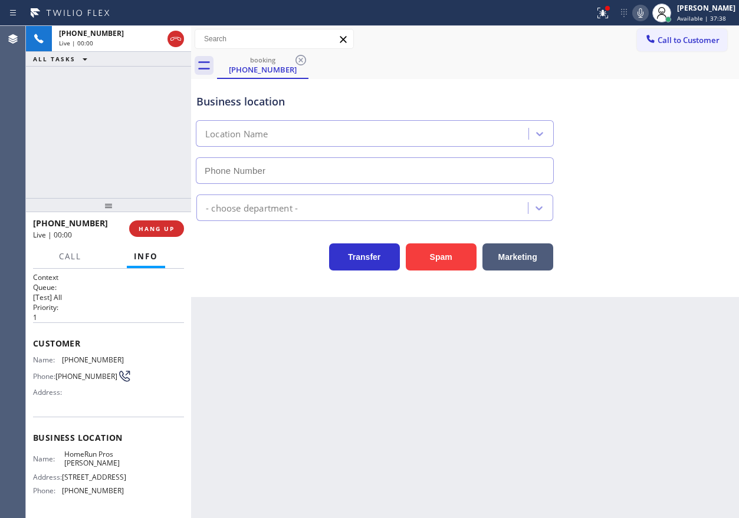
type input "[PHONE_NUMBER]"
click at [451, 264] on button "Spam" at bounding box center [441, 257] width 71 height 27
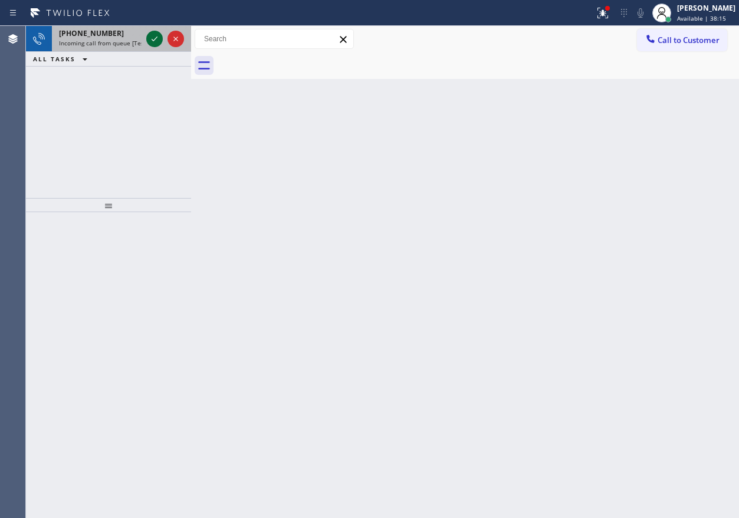
click at [156, 35] on icon at bounding box center [154, 39] width 14 height 14
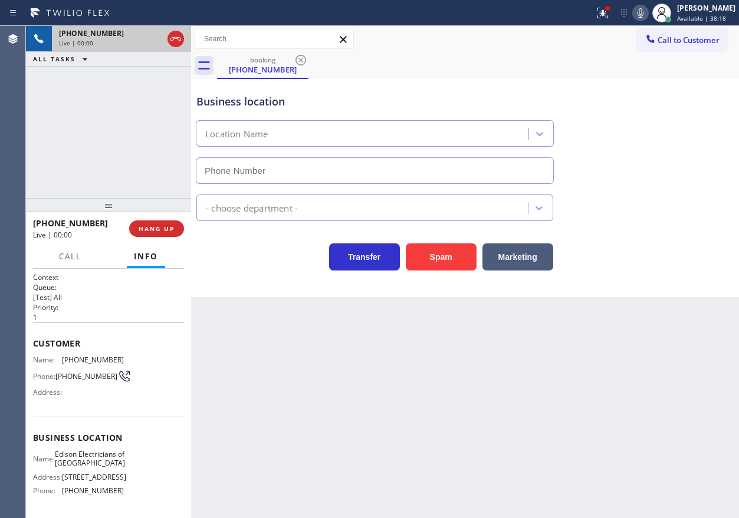
type input "[PHONE_NUMBER]"
click at [438, 256] on button "Spam" at bounding box center [441, 257] width 71 height 27
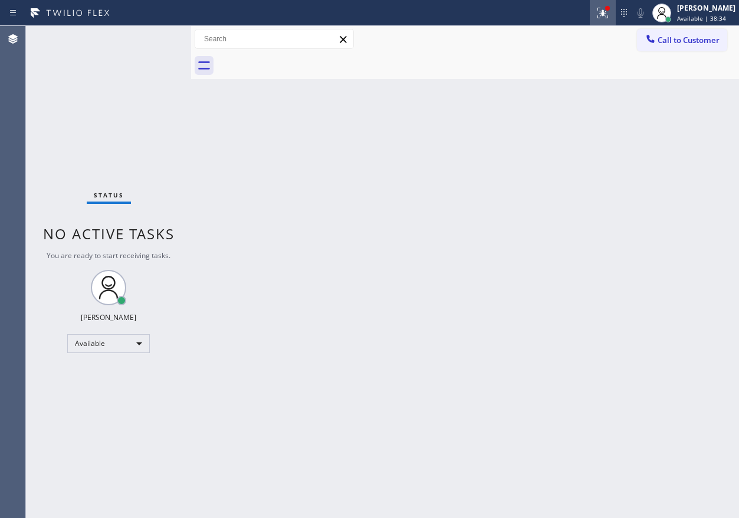
click at [605, 15] on icon at bounding box center [601, 12] width 7 height 8
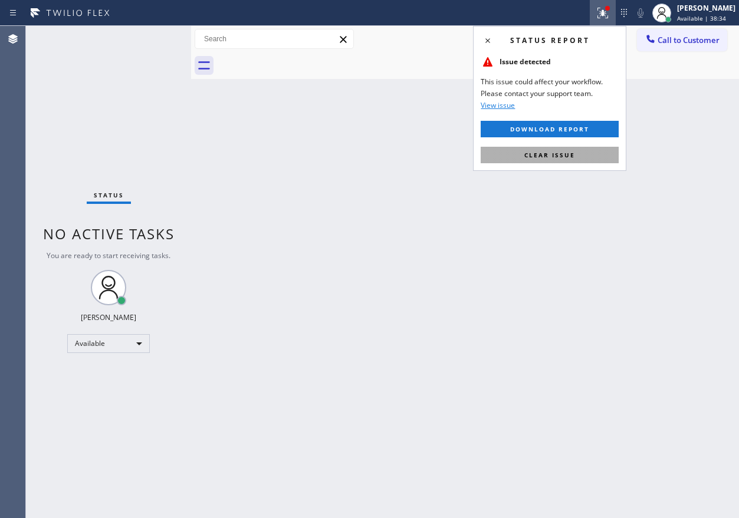
click at [556, 154] on span "Clear issue" at bounding box center [549, 155] width 51 height 8
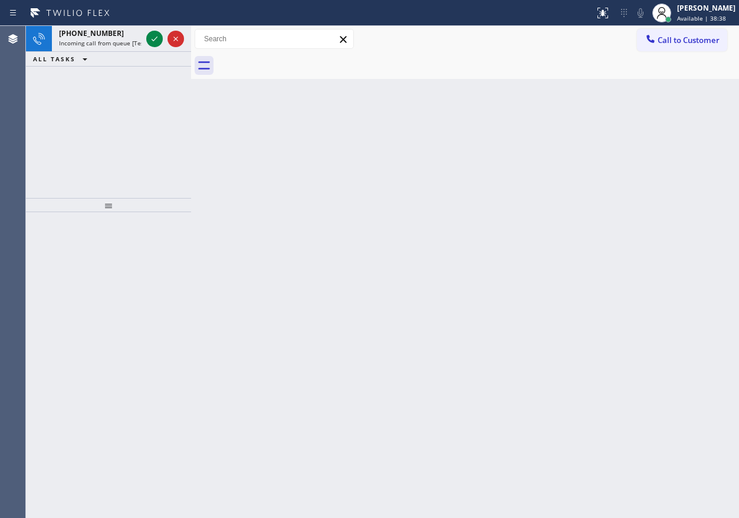
drag, startPoint x: 659, startPoint y: 214, endPoint x: 336, endPoint y: 35, distance: 368.8
click at [659, 214] on div "Back to Dashboard Change Sender ID Customers Technicians Select a contact Outbo…" at bounding box center [465, 272] width 548 height 493
click at [151, 40] on icon at bounding box center [154, 39] width 14 height 14
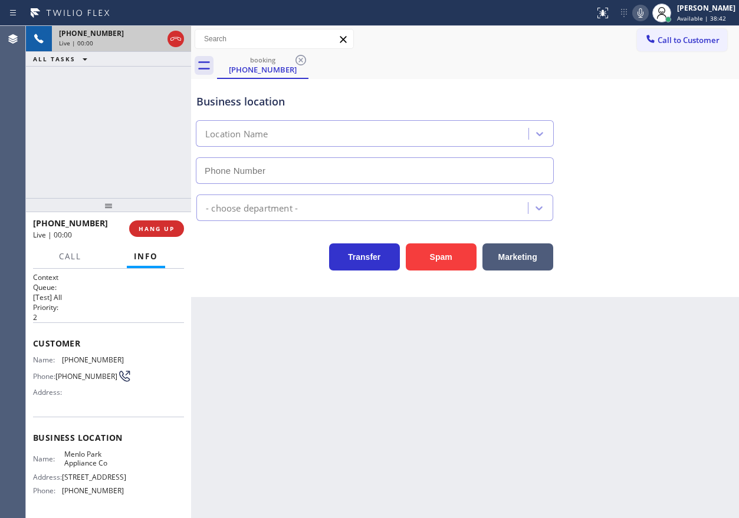
type input "[PHONE_NUMBER]"
click at [86, 457] on span "Menlo Park Appliance Co" at bounding box center [93, 459] width 59 height 18
click at [95, 462] on span "Menlo Park Appliance Co" at bounding box center [93, 459] width 59 height 18
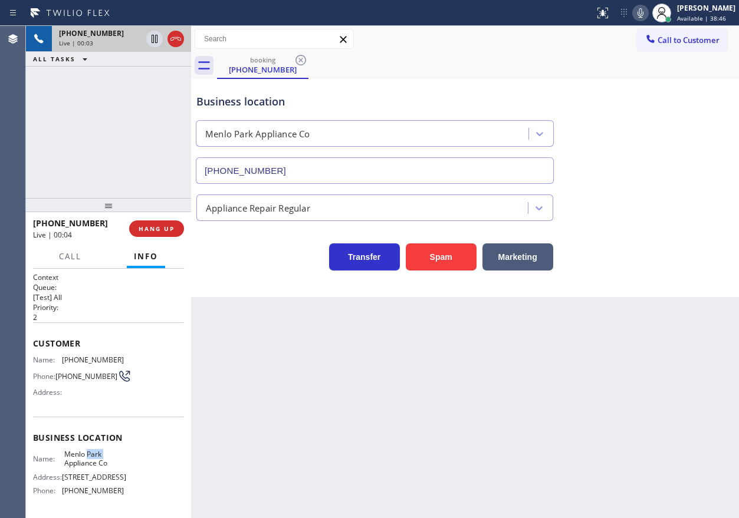
click at [95, 462] on span "Menlo Park Appliance Co" at bounding box center [93, 459] width 59 height 18
click at [311, 161] on input "[PHONE_NUMBER]" at bounding box center [375, 170] width 358 height 27
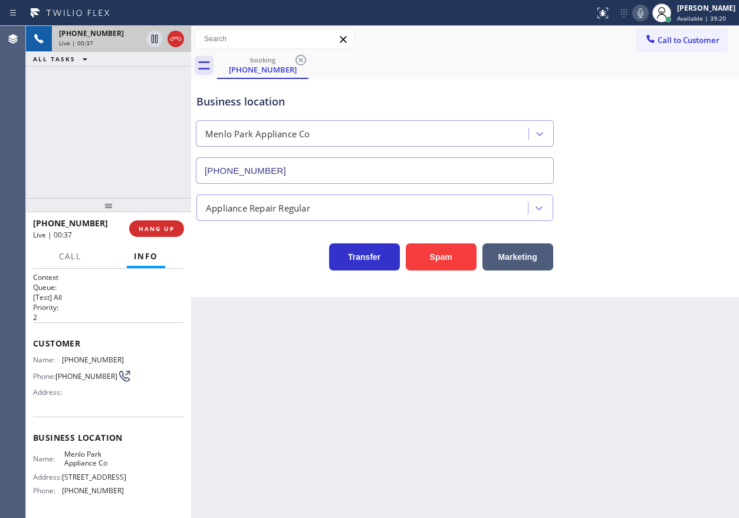
click at [648, 11] on icon at bounding box center [640, 13] width 14 height 14
click at [644, 11] on icon at bounding box center [641, 12] width 6 height 9
click at [648, 10] on icon at bounding box center [640, 13] width 14 height 14
click at [644, 14] on icon at bounding box center [641, 12] width 6 height 9
click at [631, 252] on div "Transfer Spam Marketing" at bounding box center [465, 252] width 542 height 38
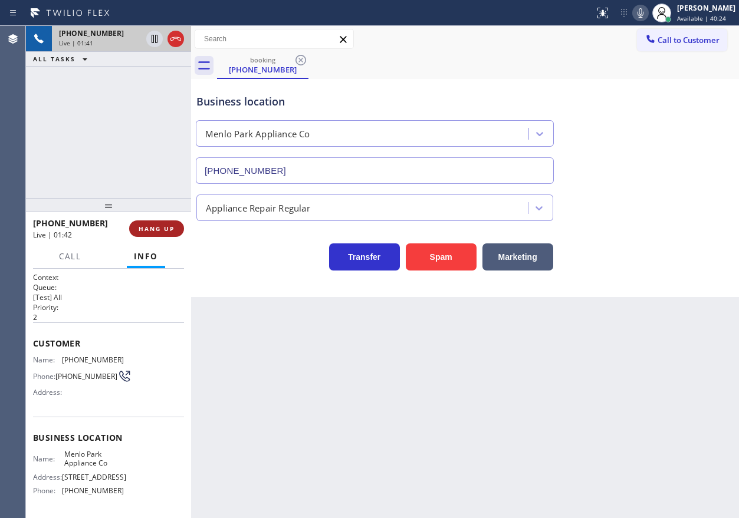
click at [169, 230] on span "HANG UP" at bounding box center [157, 229] width 36 height 8
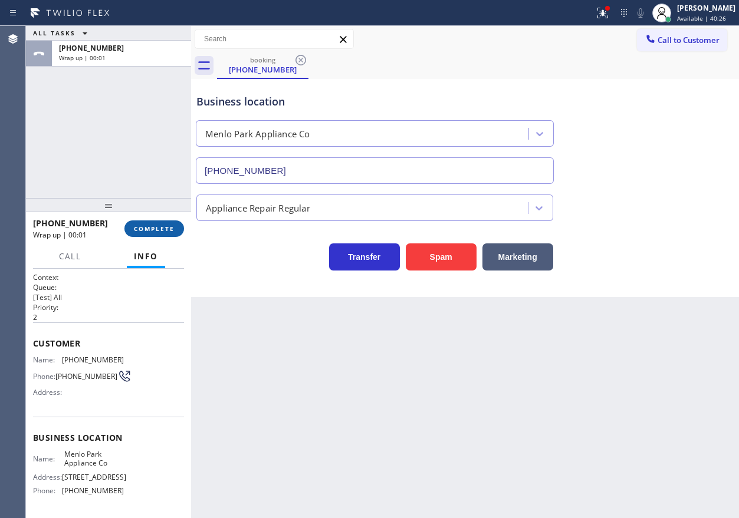
click at [177, 231] on button "COMPLETE" at bounding box center [154, 229] width 60 height 17
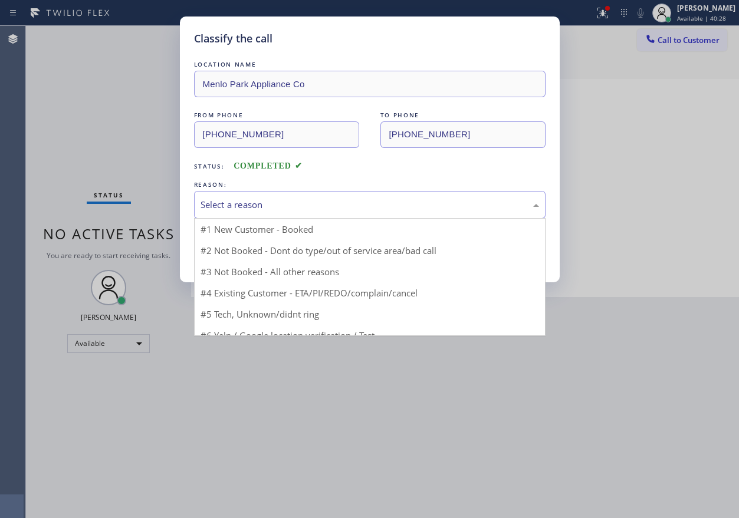
drag, startPoint x: 273, startPoint y: 203, endPoint x: 273, endPoint y: 287, distance: 83.8
click at [273, 205] on div "Select a reason" at bounding box center [370, 205] width 339 height 14
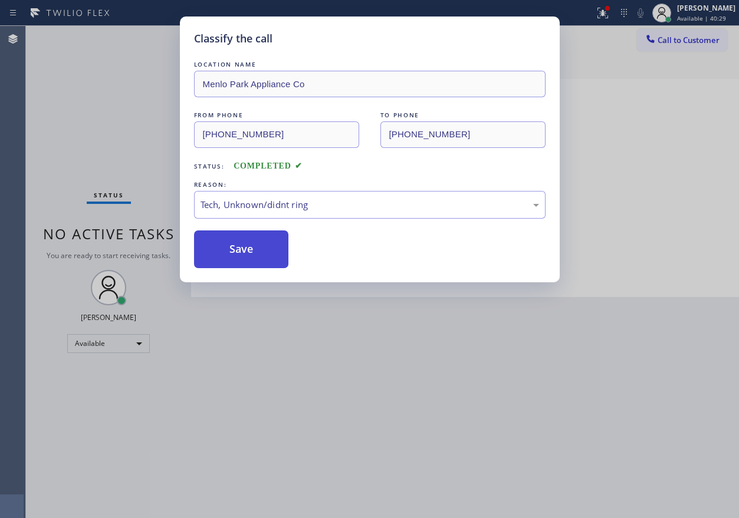
click at [254, 257] on button "Save" at bounding box center [241, 250] width 95 height 38
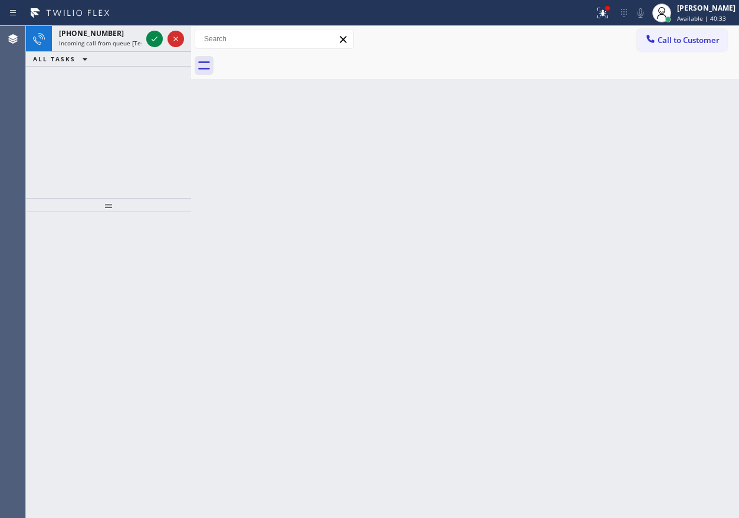
click at [605, 181] on div "Back to Dashboard Change Sender ID Customers Technicians Select a contact Outbo…" at bounding box center [465, 272] width 548 height 493
click at [147, 35] on icon at bounding box center [154, 39] width 14 height 14
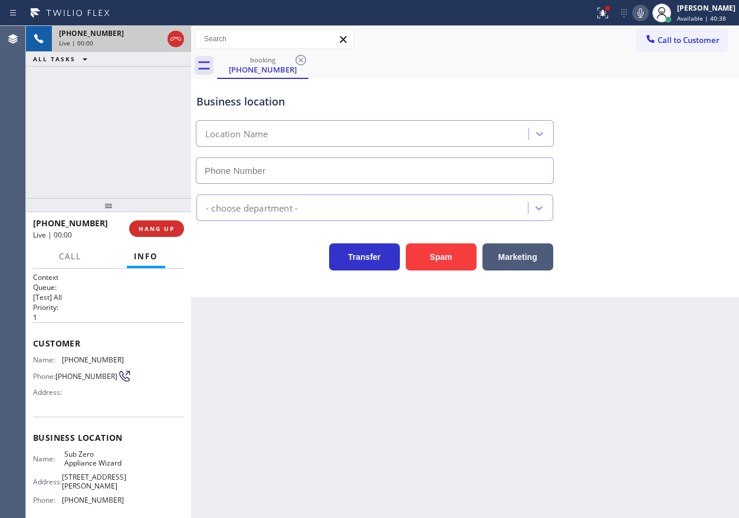
type input "[PHONE_NUMBER]"
click at [93, 468] on span "Sub Zero Appliance Wizard" at bounding box center [93, 459] width 59 height 18
copy span "Sub Zero Appliance Wizard"
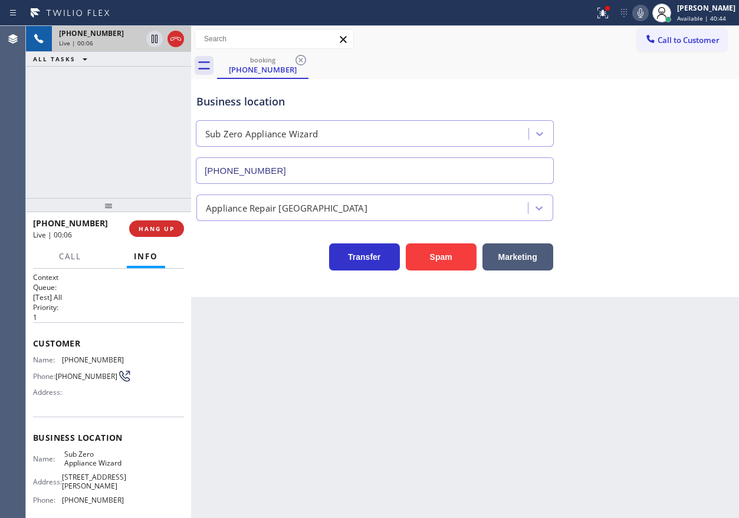
click at [333, 159] on input "[PHONE_NUMBER]" at bounding box center [375, 170] width 358 height 27
click at [81, 366] on div "Name: [PHONE_NUMBER] Phone: [PHONE_NUMBER] Address:" at bounding box center [78, 379] width 91 height 47
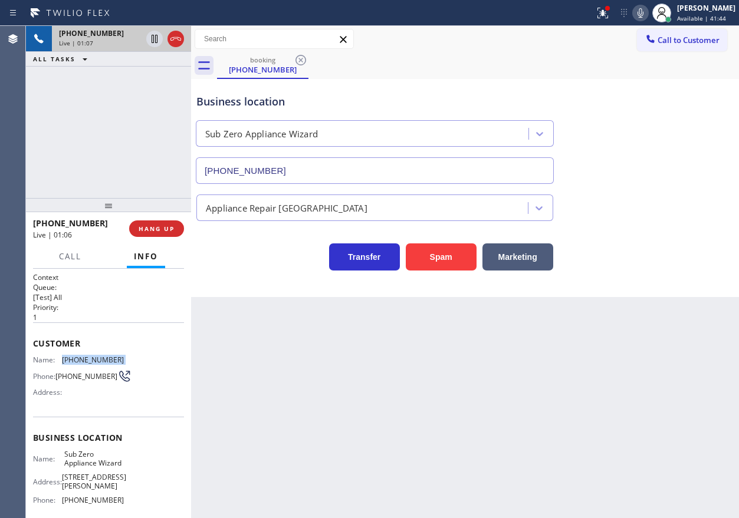
click at [81, 366] on div "Name: [PHONE_NUMBER] Phone: [PHONE_NUMBER] Address:" at bounding box center [78, 379] width 91 height 47
copy span "[PHONE_NUMBER]"
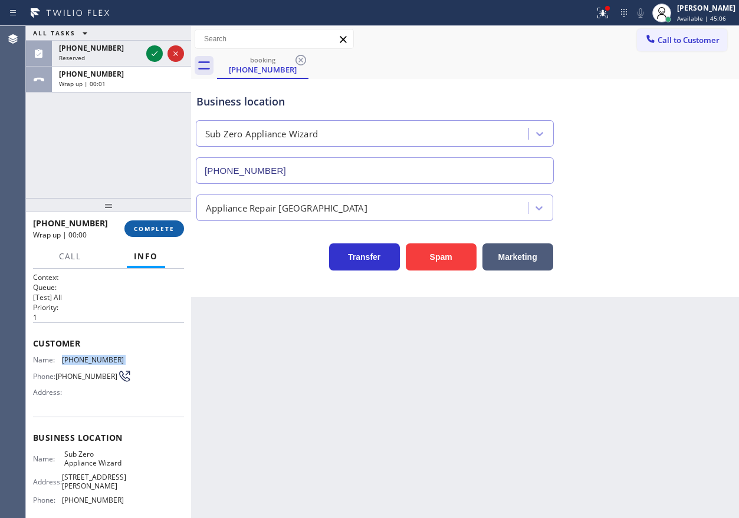
click at [175, 227] on button "COMPLETE" at bounding box center [154, 229] width 60 height 17
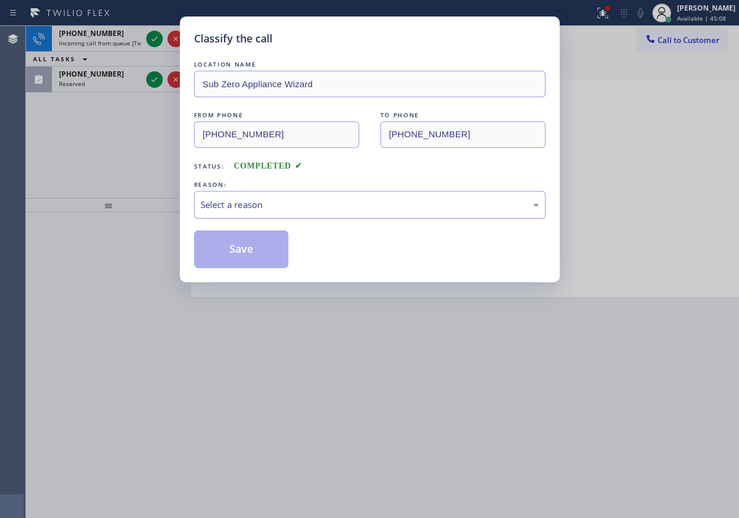
click at [261, 208] on div "Select a reason" at bounding box center [370, 205] width 339 height 14
click at [232, 248] on button "Save" at bounding box center [241, 250] width 95 height 38
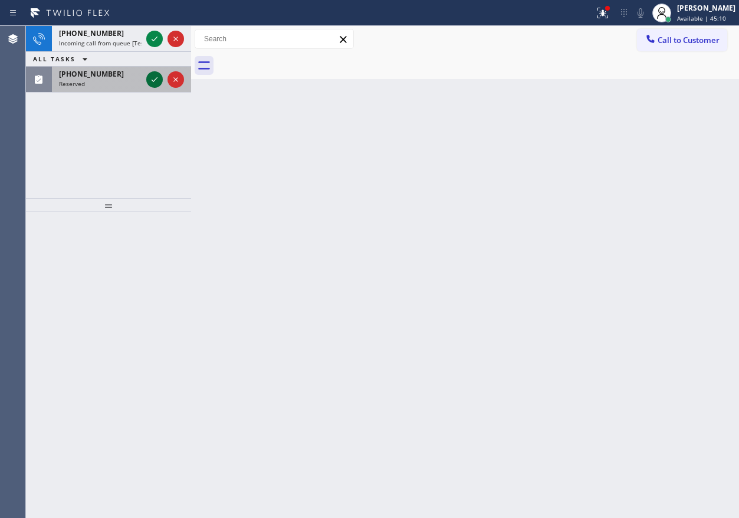
click at [155, 78] on icon at bounding box center [154, 80] width 14 height 14
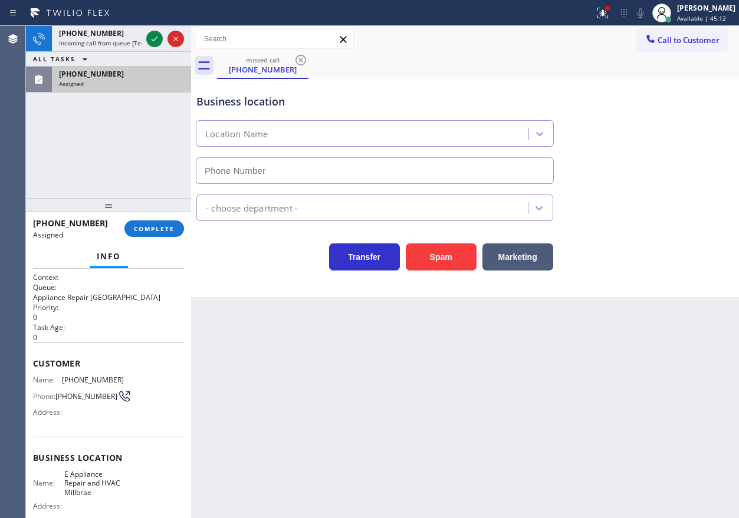
type input "[PHONE_NUMBER]"
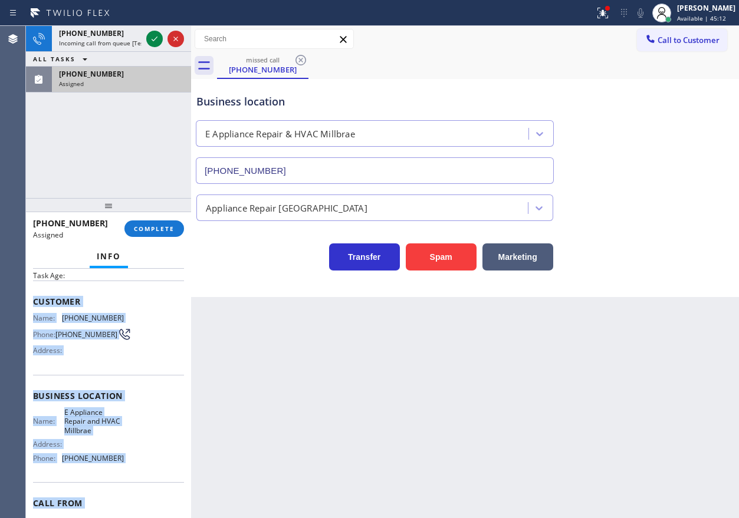
scroll to position [113, 0]
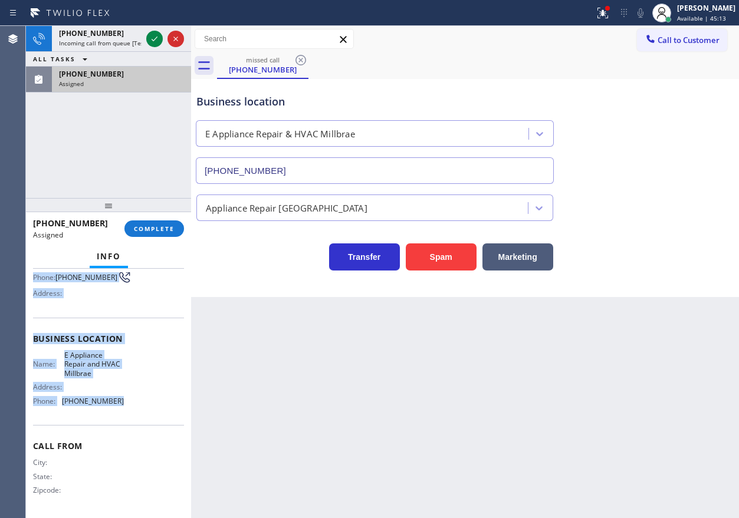
drag, startPoint x: 32, startPoint y: 354, endPoint x: 145, endPoint y: 415, distance: 128.0
click at [145, 415] on div "Context Queue: Appliance Repair High End Priority: 0 Task Age: Customer Name: […" at bounding box center [108, 394] width 165 height 250
copy div "Customer Name: [PHONE_NUMBER] Phone: [PHONE_NUMBER] Address: Business location …"
click at [147, 233] on span "COMPLETE" at bounding box center [154, 229] width 41 height 8
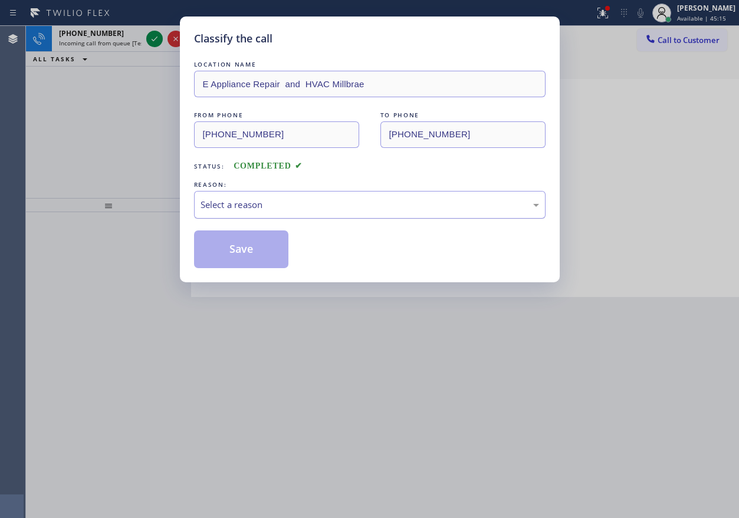
click at [291, 209] on div "Select a reason" at bounding box center [370, 205] width 339 height 14
click at [248, 239] on button "Save" at bounding box center [241, 250] width 95 height 38
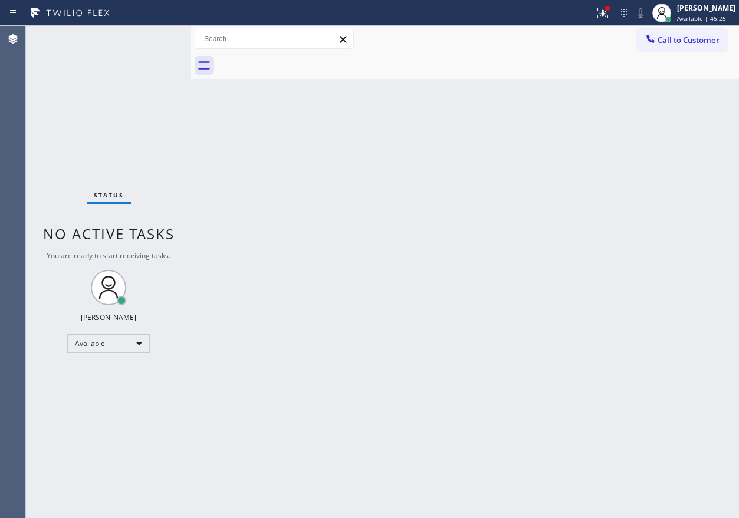
click at [616, 326] on div "Back to Dashboard Change Sender ID Customers Technicians Select a contact Outbo…" at bounding box center [465, 272] width 548 height 493
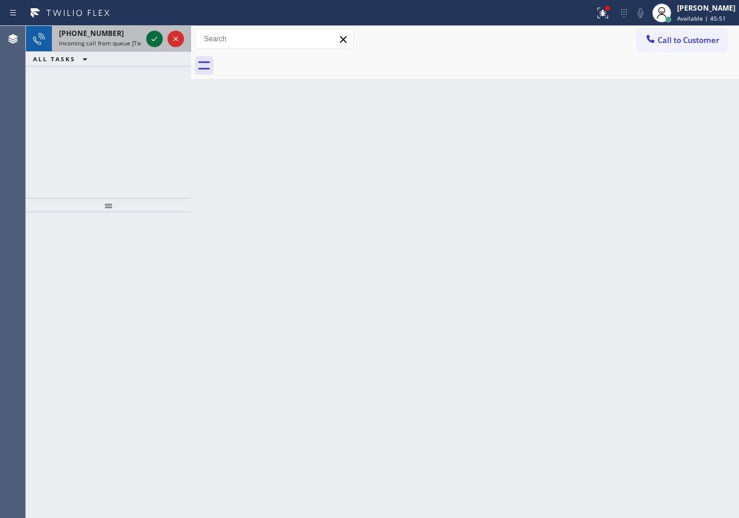
click at [156, 35] on icon at bounding box center [154, 39] width 14 height 14
click at [149, 38] on icon at bounding box center [154, 39] width 14 height 14
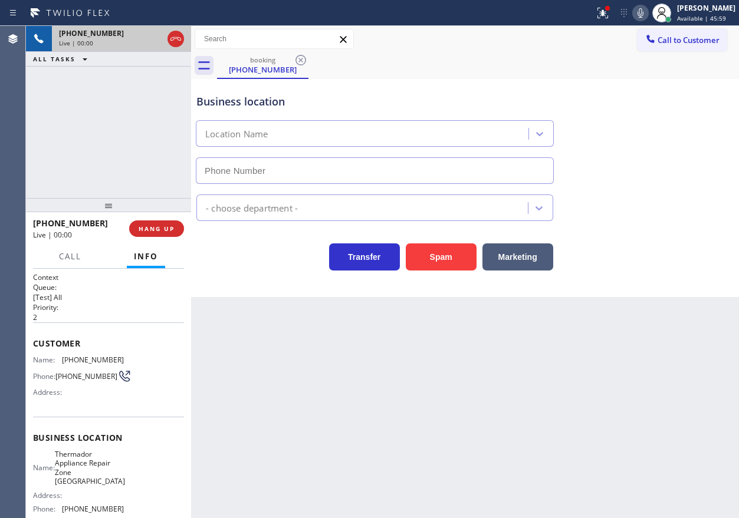
type input "[PHONE_NUMBER]"
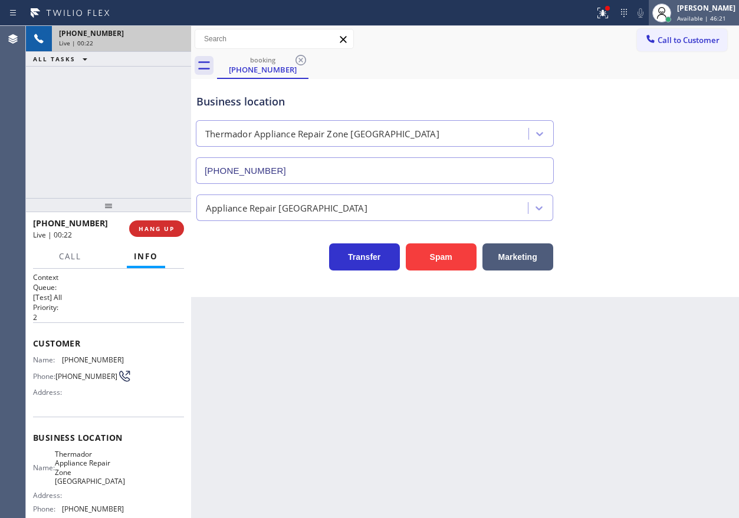
drag, startPoint x: 699, startPoint y: 12, endPoint x: 655, endPoint y: 77, distance: 78.2
click at [699, 13] on div "[PERSON_NAME] Available | 46:21" at bounding box center [707, 12] width 64 height 21
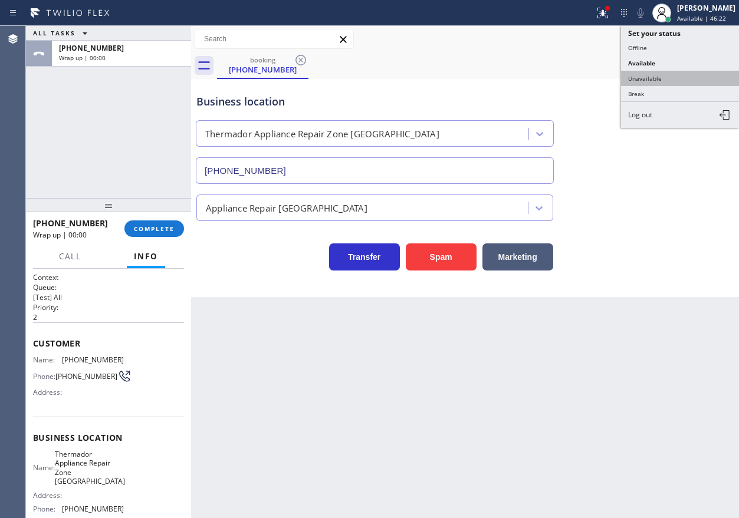
click at [654, 78] on button "Unavailable" at bounding box center [680, 78] width 118 height 15
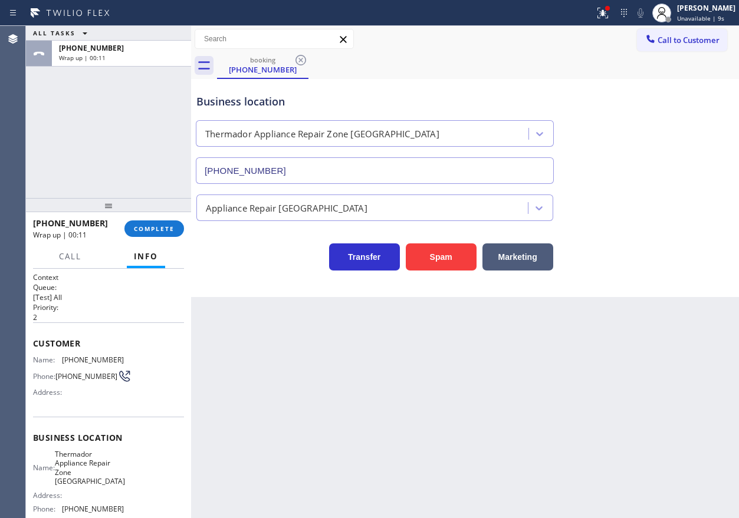
drag, startPoint x: 649, startPoint y: 211, endPoint x: 644, endPoint y: 217, distance: 8.8
click at [649, 211] on div "Appliance Repair [GEOGRAPHIC_DATA]" at bounding box center [465, 205] width 542 height 31
click at [170, 228] on span "COMPLETE" at bounding box center [154, 229] width 41 height 8
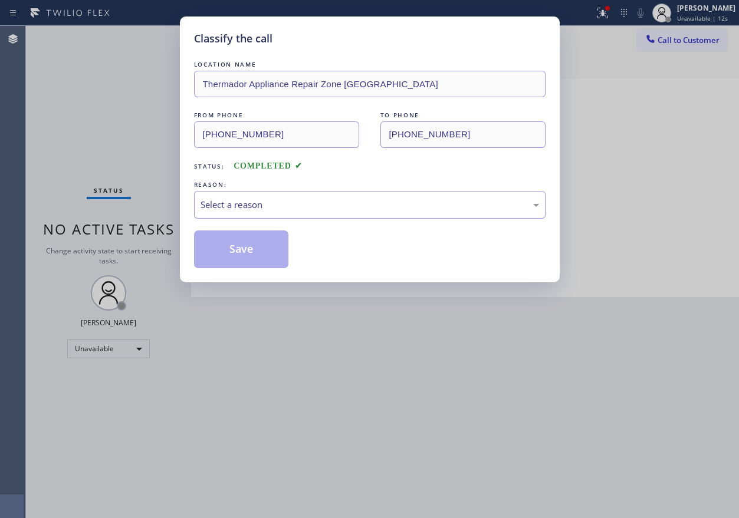
click at [349, 203] on div "Select a reason" at bounding box center [370, 205] width 339 height 14
click at [248, 267] on button "Save" at bounding box center [241, 250] width 95 height 38
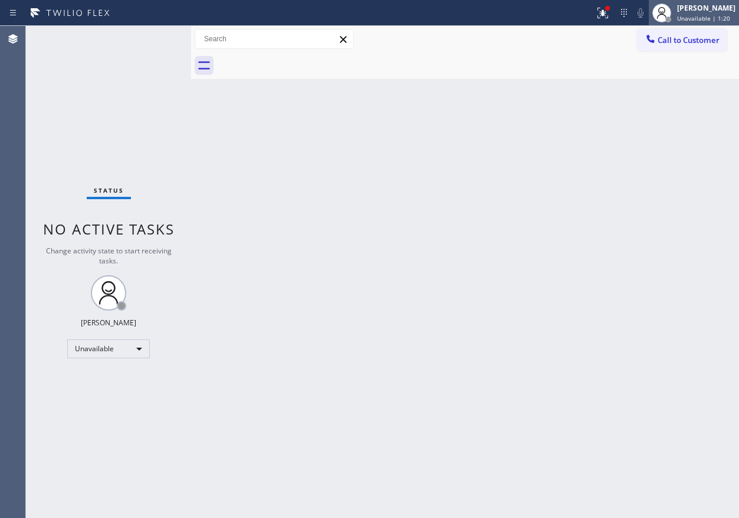
click at [708, 18] on span "Unavailable | 1:20" at bounding box center [703, 18] width 53 height 8
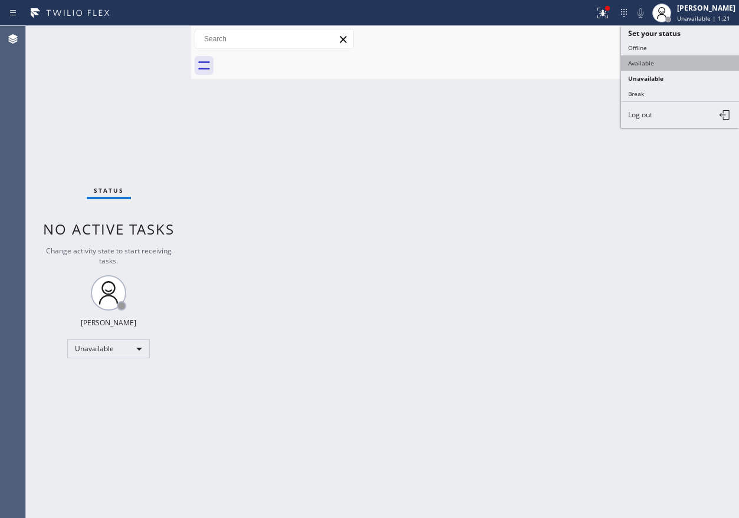
click at [665, 63] on button "Available" at bounding box center [680, 62] width 118 height 15
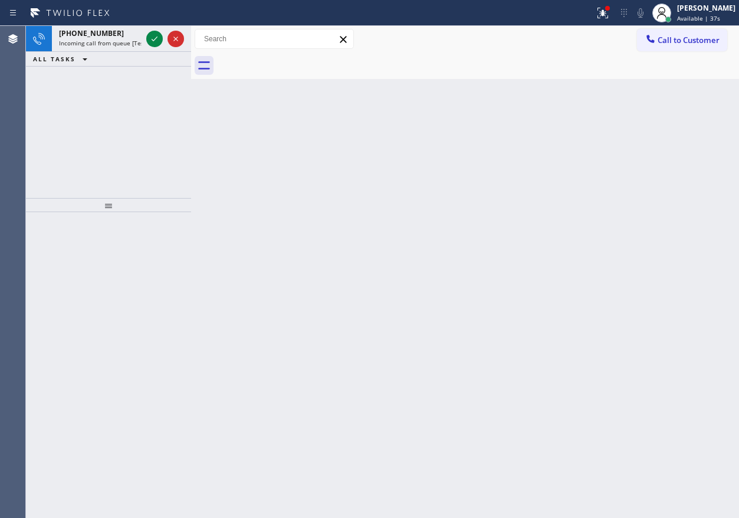
click at [155, 40] on icon at bounding box center [155, 39] width 6 height 5
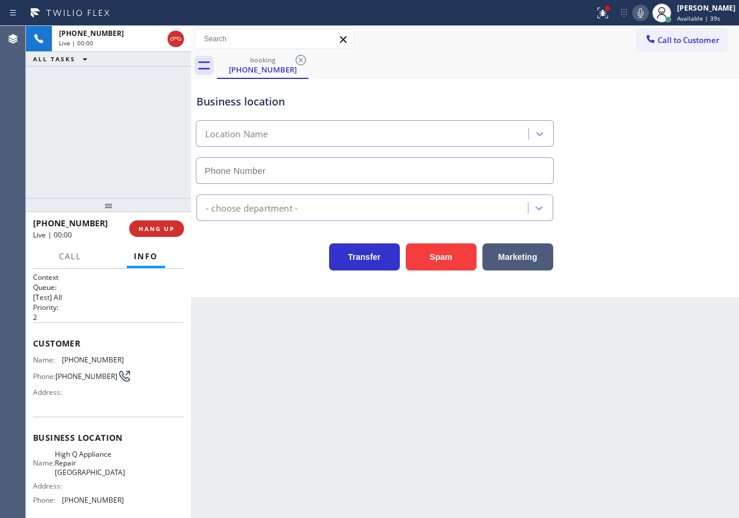
type input "[PHONE_NUMBER]"
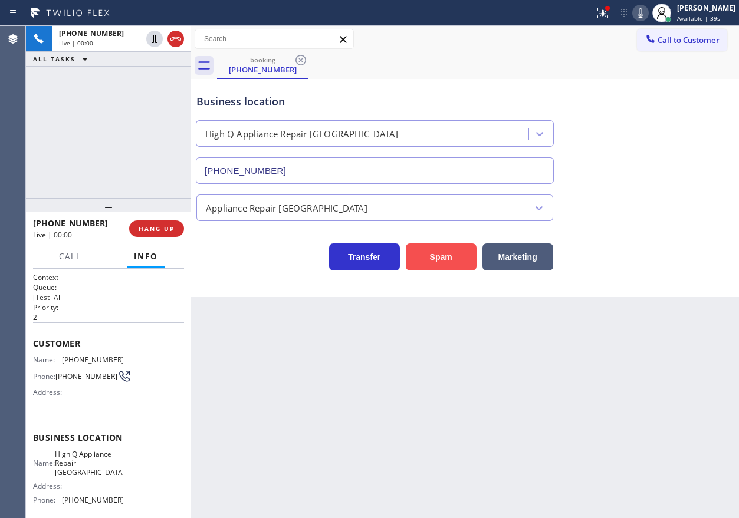
click at [443, 257] on button "Spam" at bounding box center [441, 257] width 71 height 27
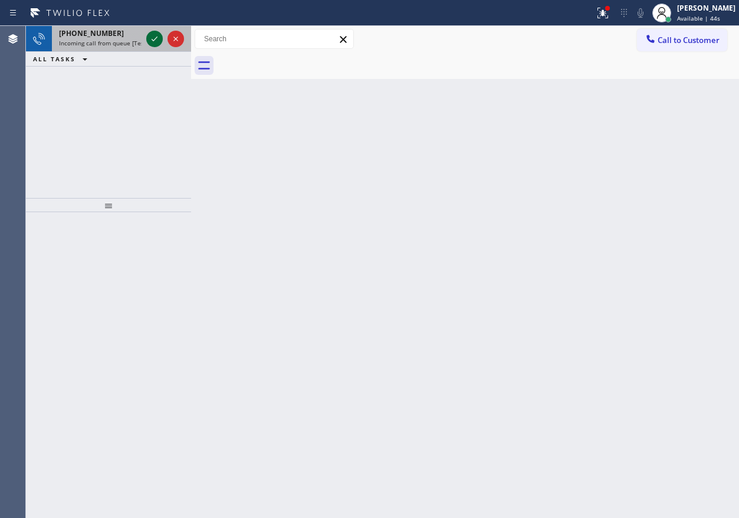
click at [150, 35] on icon at bounding box center [154, 39] width 14 height 14
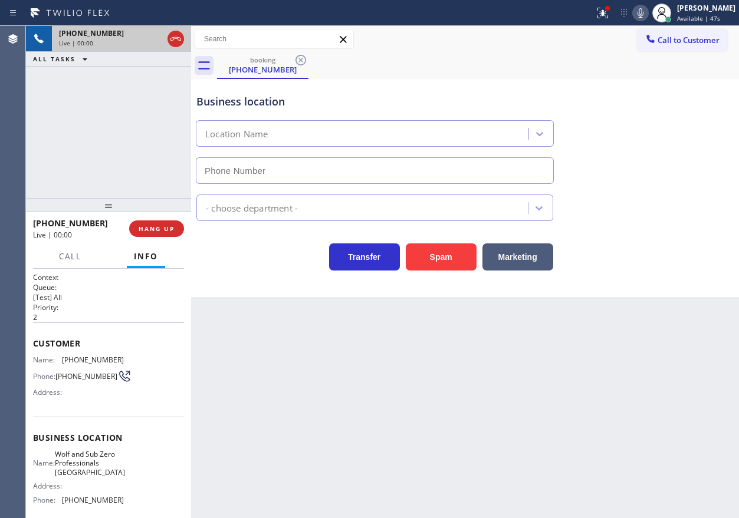
type input "[PHONE_NUMBER]"
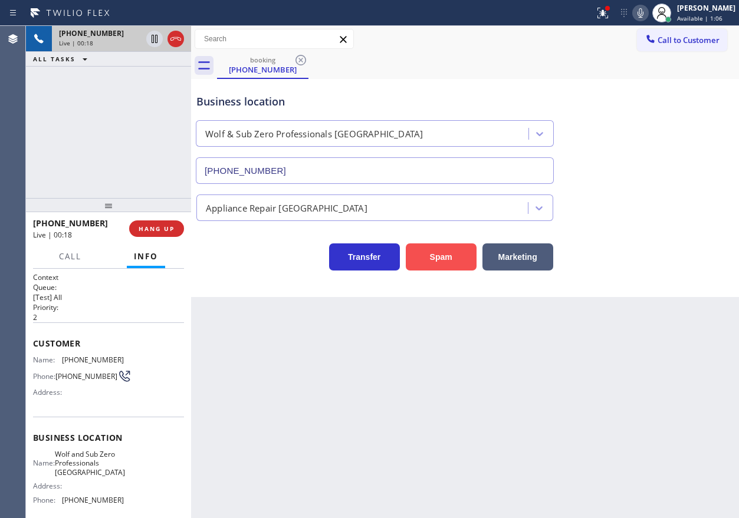
click at [444, 259] on button "Spam" at bounding box center [441, 257] width 71 height 27
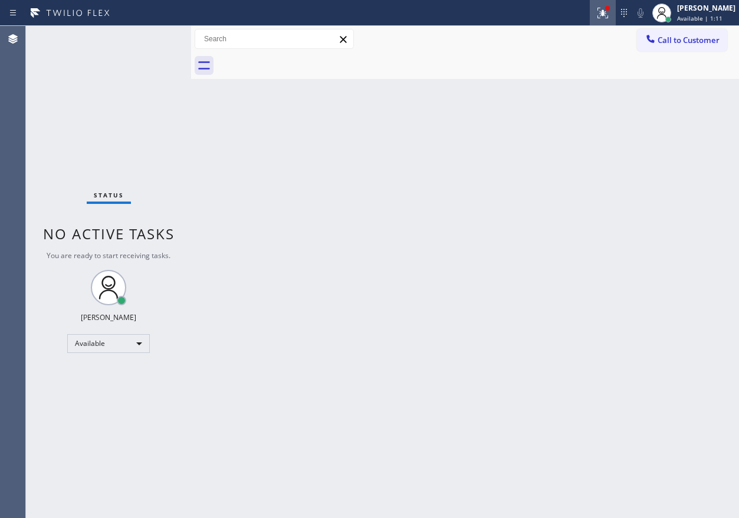
click at [610, 20] on button at bounding box center [603, 13] width 26 height 26
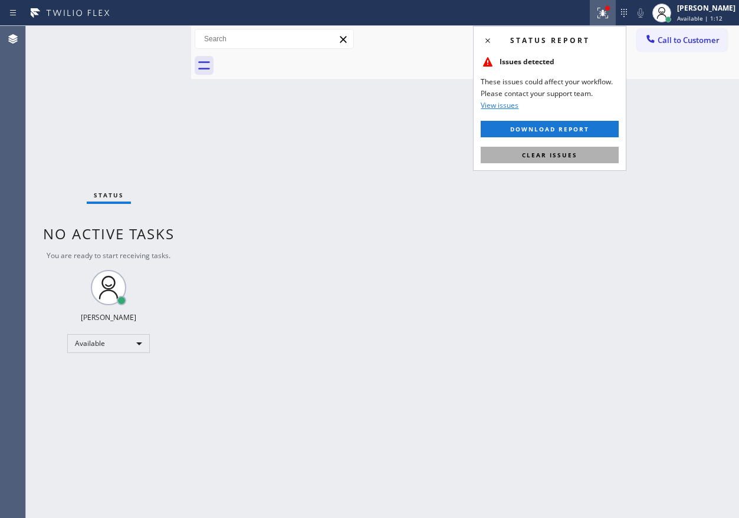
click at [595, 160] on button "Clear issues" at bounding box center [550, 155] width 138 height 17
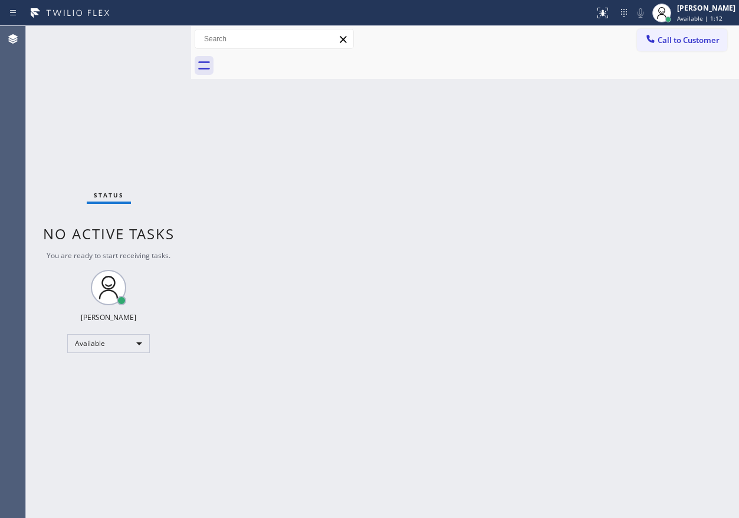
click at [615, 354] on div "Back to Dashboard Change Sender ID Customers Technicians Select a contact Outbo…" at bounding box center [465, 272] width 548 height 493
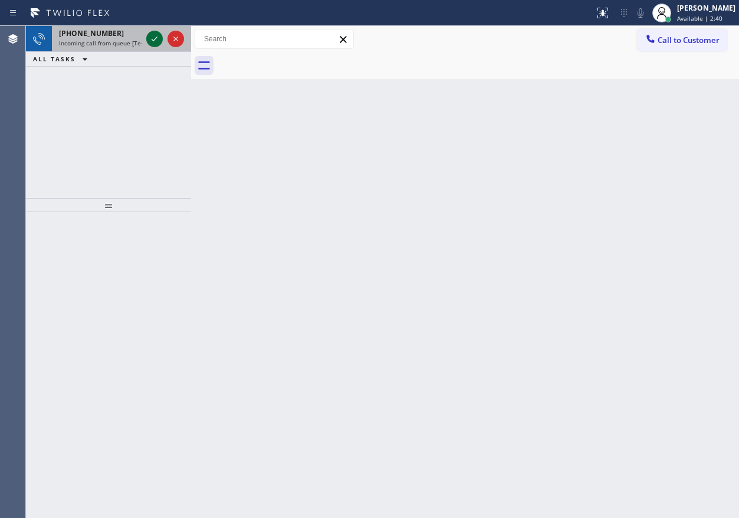
click at [153, 40] on icon at bounding box center [154, 39] width 14 height 14
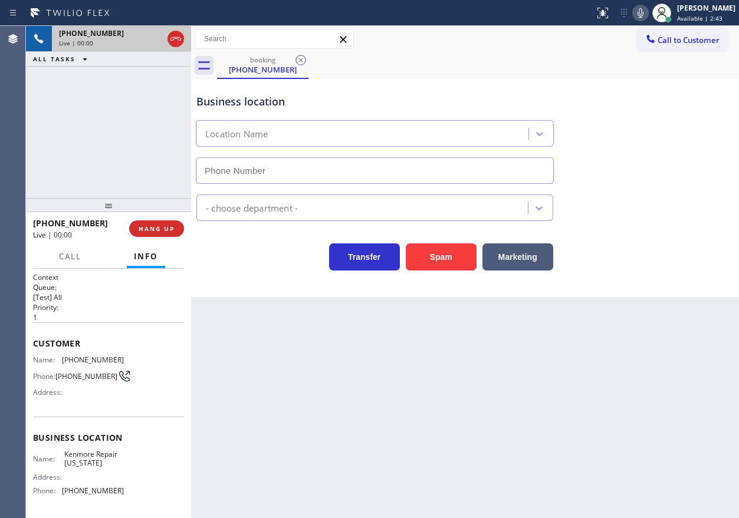
type input "[PHONE_NUMBER]"
click at [94, 444] on span "Business location" at bounding box center [108, 437] width 151 height 11
click at [94, 455] on span "Kenmore Repair [US_STATE]" at bounding box center [93, 459] width 59 height 18
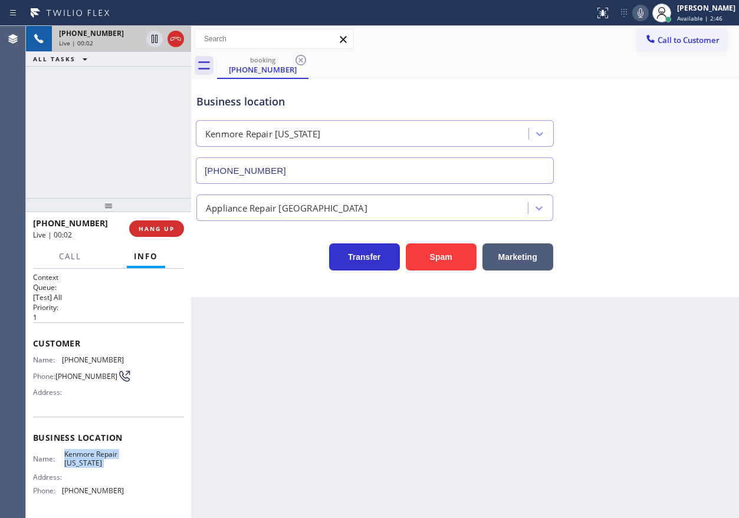
click at [94, 455] on span "Kenmore Repair [US_STATE]" at bounding box center [93, 459] width 59 height 18
copy span "Kenmore Repair [US_STATE]"
click at [283, 177] on input "[PHONE_NUMBER]" at bounding box center [375, 170] width 358 height 27
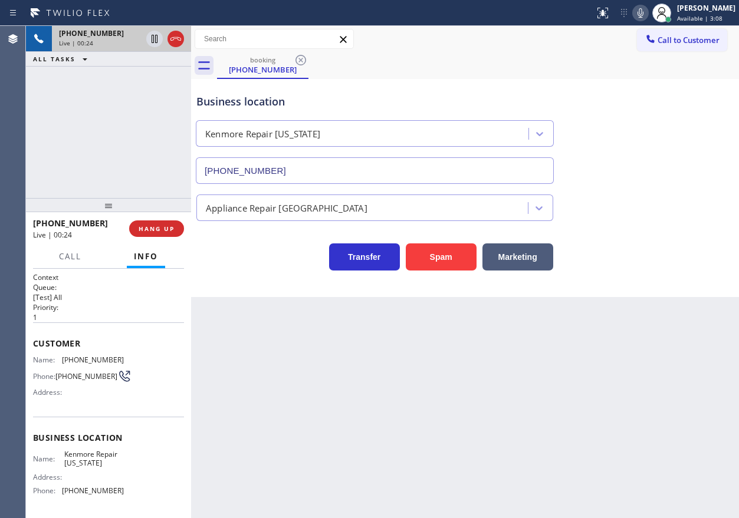
drag, startPoint x: 421, startPoint y: 252, endPoint x: 528, endPoint y: 21, distance: 254.7
click at [422, 252] on button "Spam" at bounding box center [441, 257] width 71 height 27
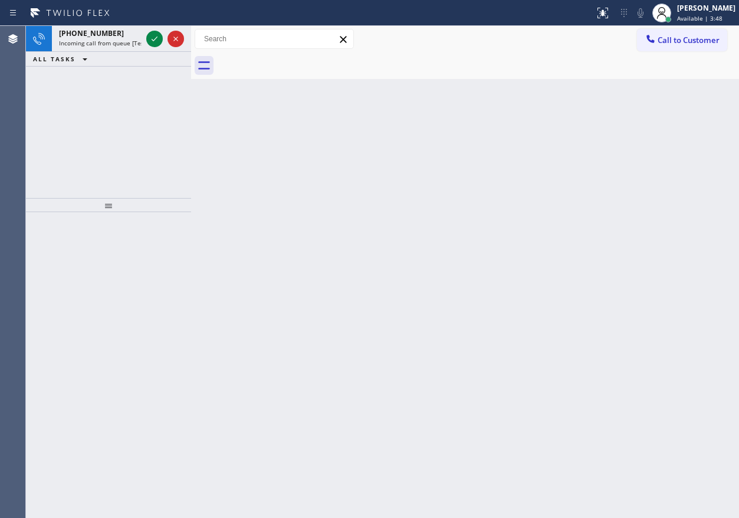
click at [635, 188] on div "Back to Dashboard Change Sender ID Customers Technicians Select a contact Outbo…" at bounding box center [465, 272] width 548 height 493
click at [152, 35] on icon at bounding box center [154, 39] width 14 height 14
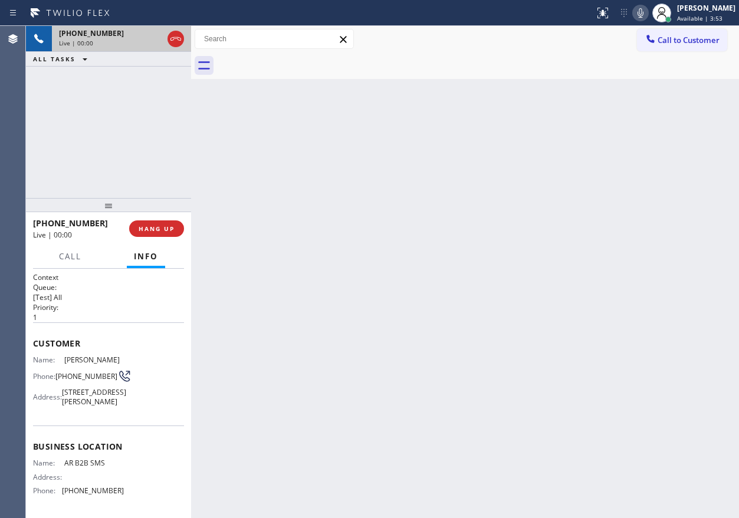
click at [166, 218] on div "[PHONE_NUMBER] Live | 00:00 HANG UP" at bounding box center [108, 229] width 151 height 31
click at [161, 232] on span "HANG UP" at bounding box center [157, 229] width 36 height 8
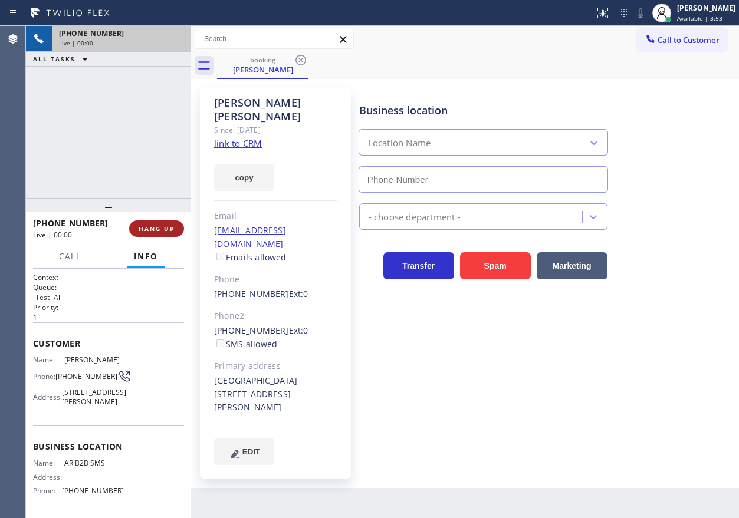
type input "[PHONE_NUMBER]"
click at [161, 230] on span "HANG UP" at bounding box center [157, 229] width 36 height 8
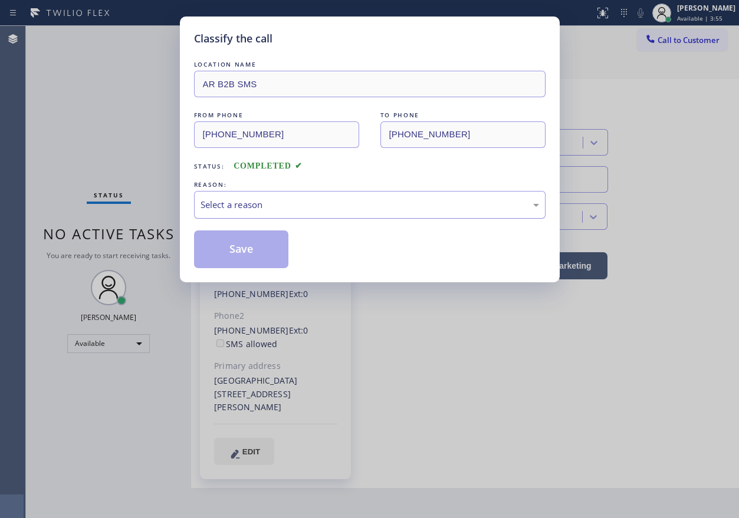
click at [273, 207] on div "Select a reason" at bounding box center [370, 205] width 339 height 14
drag, startPoint x: 246, startPoint y: 232, endPoint x: 245, endPoint y: 242, distance: 9.5
click at [245, 232] on button "Save" at bounding box center [241, 250] width 95 height 38
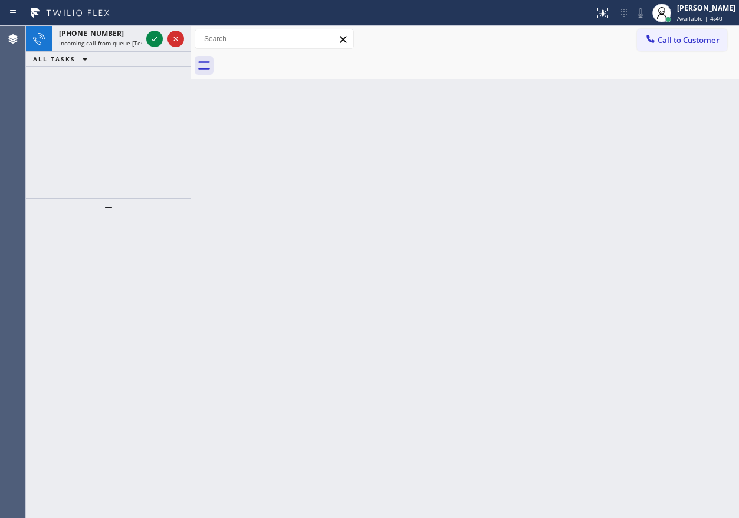
click at [700, 235] on div "Back to Dashboard Change Sender ID Customers Technicians Select a contact Outbo…" at bounding box center [465, 272] width 548 height 493
click at [153, 41] on icon at bounding box center [155, 39] width 6 height 5
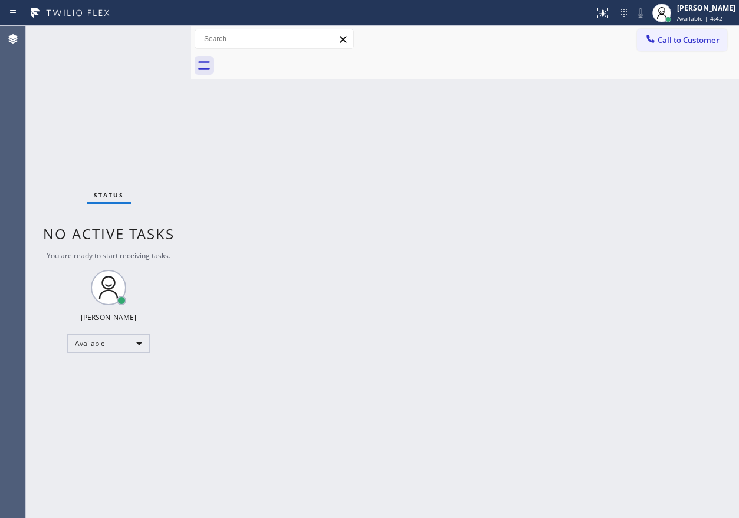
click at [153, 41] on div "Status No active tasks You are ready to start receiving tasks. [PERSON_NAME] Av…" at bounding box center [108, 272] width 165 height 493
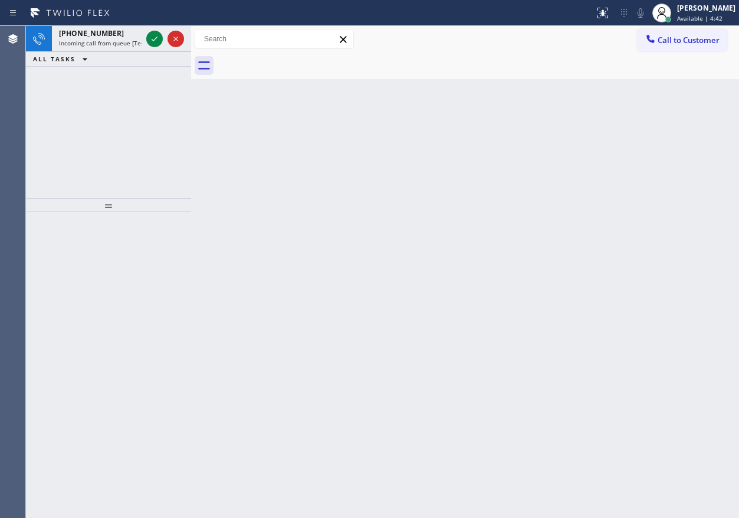
click at [153, 41] on icon at bounding box center [155, 39] width 6 height 5
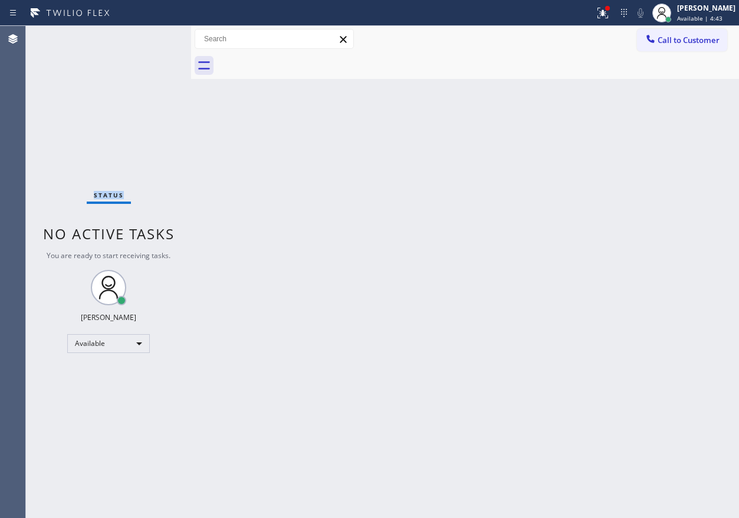
click at [153, 41] on div "Status No active tasks You are ready to start receiving tasks. [PERSON_NAME] Av…" at bounding box center [108, 272] width 165 height 493
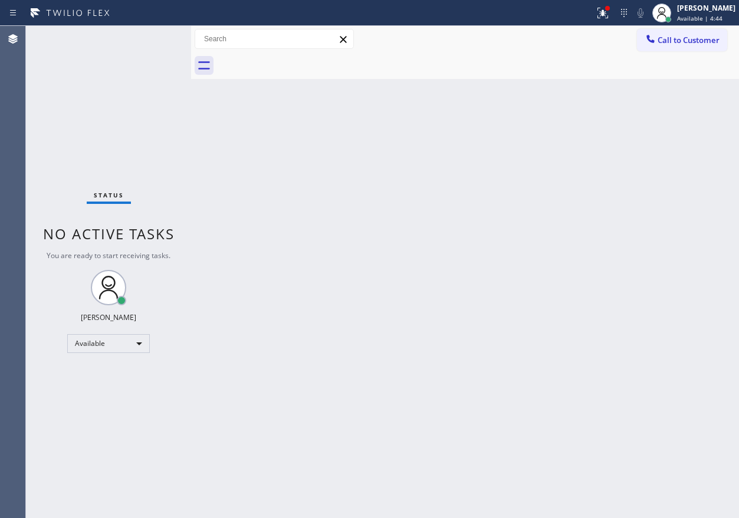
click at [564, 247] on div "Back to Dashboard Change Sender ID Customers Technicians Select a contact Outbo…" at bounding box center [465, 272] width 548 height 493
drag, startPoint x: 617, startPoint y: 133, endPoint x: 550, endPoint y: 14, distance: 137.0
click at [617, 133] on div "Back to Dashboard Change Sender ID Customers Technicians Select a contact Outbo…" at bounding box center [465, 272] width 548 height 493
drag, startPoint x: 605, startPoint y: 18, endPoint x: 594, endPoint y: 114, distance: 96.7
click at [605, 18] on div at bounding box center [603, 13] width 26 height 14
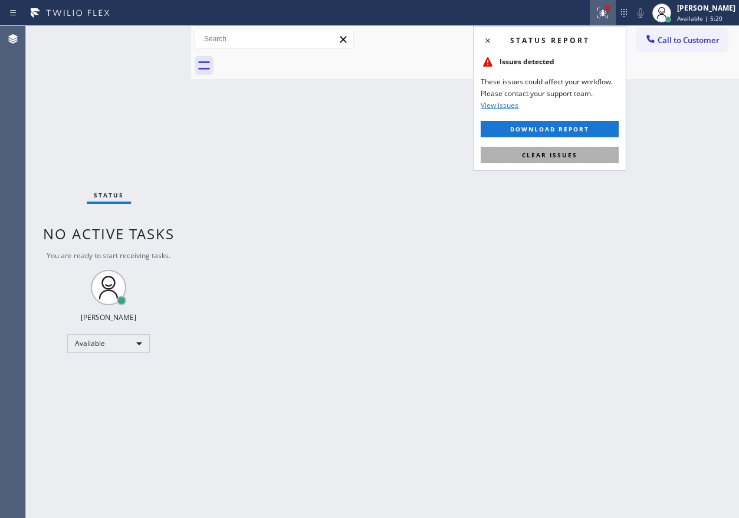
click at [586, 148] on button "Clear issues" at bounding box center [550, 155] width 138 height 17
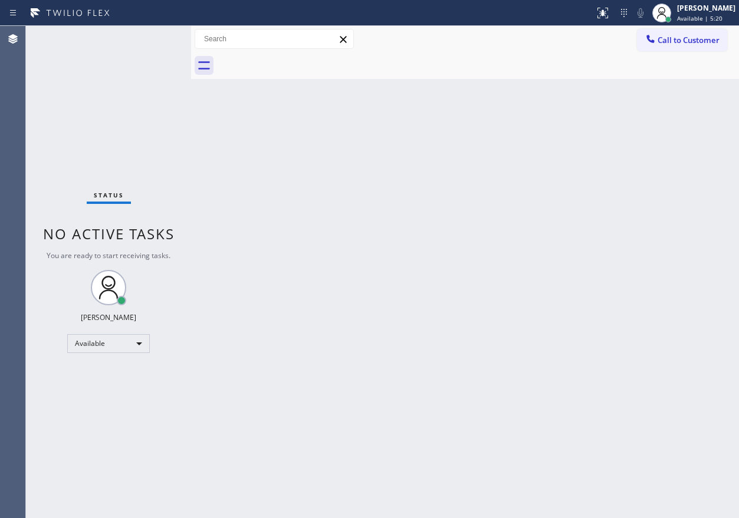
click at [612, 116] on div "Back to Dashboard Change Sender ID Customers Technicians Select a contact Outbo…" at bounding box center [465, 272] width 548 height 493
click at [654, 208] on div "Back to Dashboard Change Sender ID Customers Technicians Select a contact Outbo…" at bounding box center [465, 272] width 548 height 493
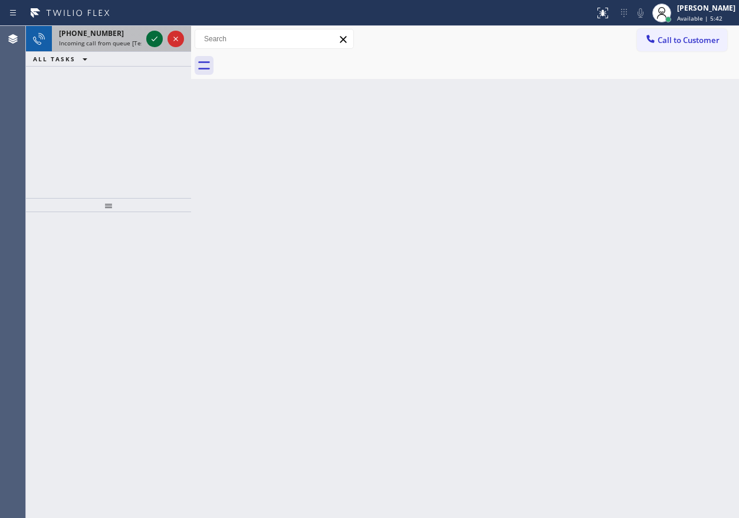
click at [150, 42] on icon at bounding box center [154, 39] width 14 height 14
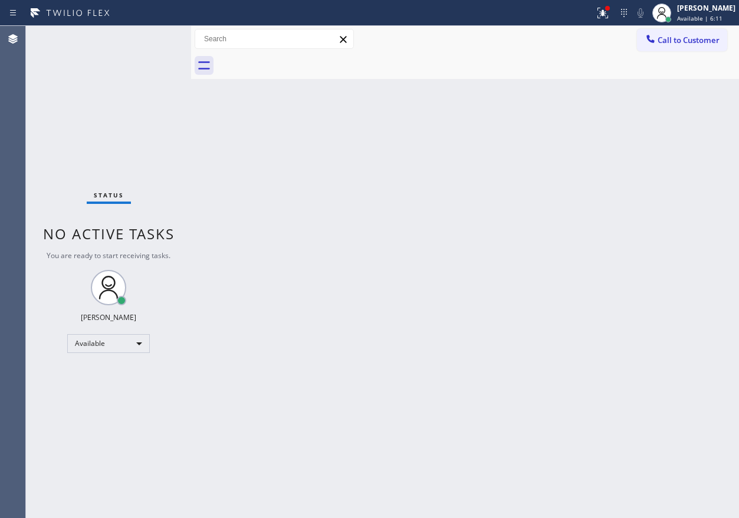
click at [153, 42] on div "Status No active tasks You are ready to start receiving tasks. [PERSON_NAME] Av…" at bounding box center [108, 272] width 165 height 493
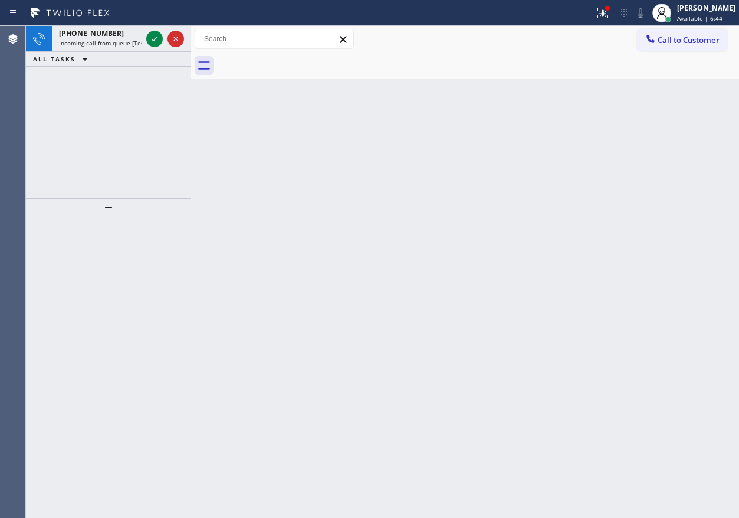
click at [598, 219] on div "Back to Dashboard Change Sender ID Customers Technicians Select a contact Outbo…" at bounding box center [465, 272] width 548 height 493
click at [156, 38] on icon at bounding box center [155, 39] width 6 height 5
click at [675, 243] on div "Back to Dashboard Change Sender ID Customers Technicians Select a contact Outbo…" at bounding box center [465, 272] width 548 height 493
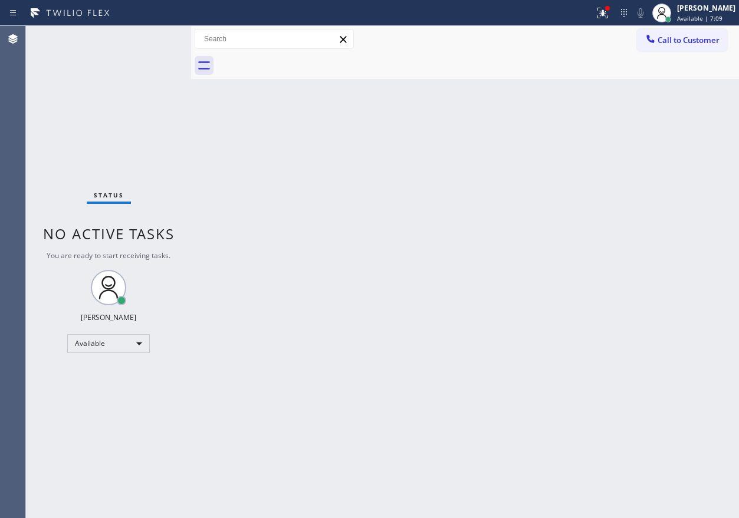
click at [570, 142] on div "Back to Dashboard Change Sender ID Customers Technicians Select a contact Outbo…" at bounding box center [465, 272] width 548 height 493
click at [610, 12] on icon at bounding box center [603, 13] width 14 height 14
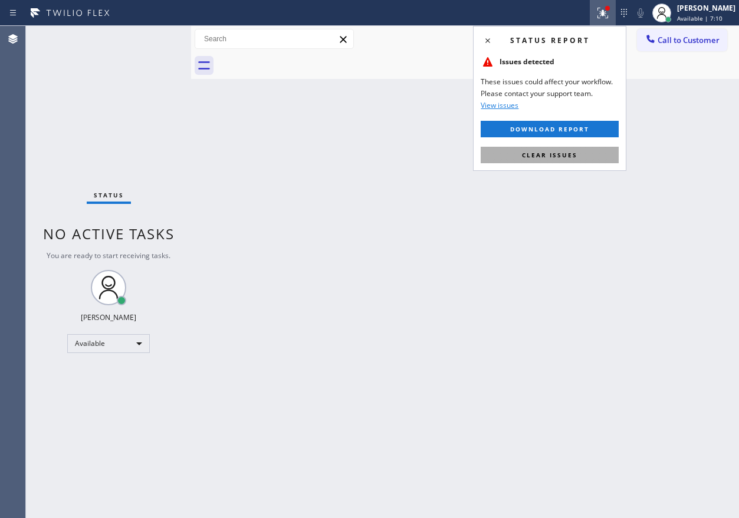
click at [577, 158] on button "Clear issues" at bounding box center [550, 155] width 138 height 17
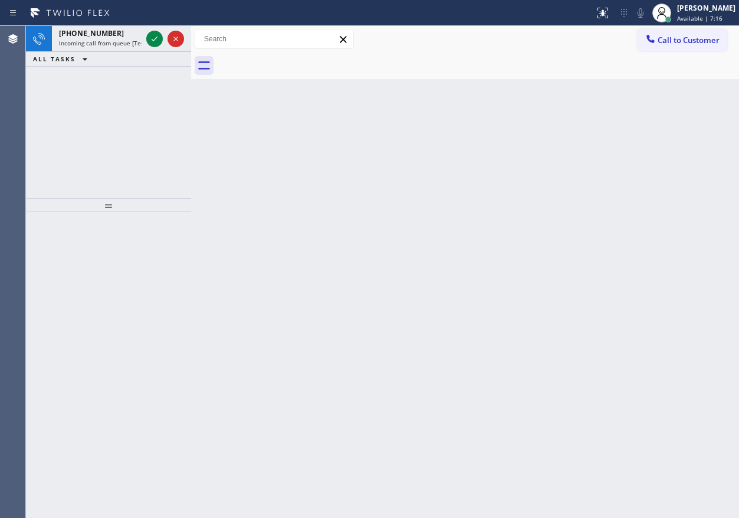
drag, startPoint x: 608, startPoint y: 195, endPoint x: 602, endPoint y: 195, distance: 5.9
click at [608, 195] on div "Back to Dashboard Change Sender ID Customers Technicians Select a contact Outbo…" at bounding box center [465, 272] width 548 height 493
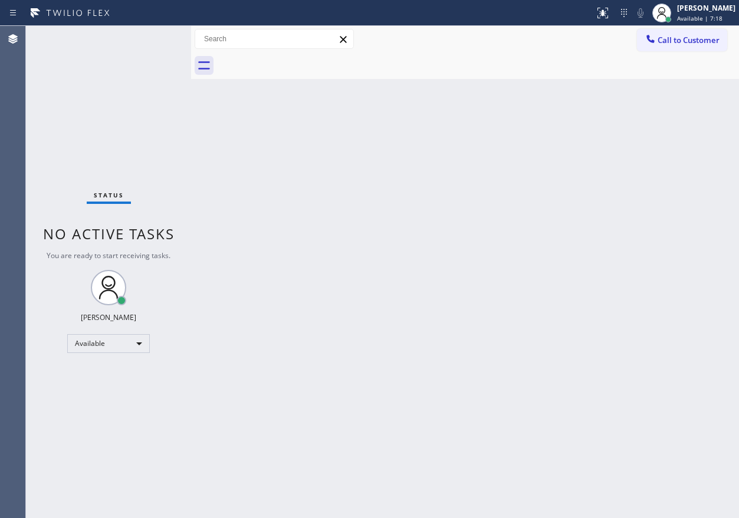
click at [155, 37] on div "Status No active tasks You are ready to start receiving tasks. [PERSON_NAME] Av…" at bounding box center [108, 272] width 165 height 493
click at [625, 284] on div "Back to Dashboard Change Sender ID Customers Technicians Select a contact Outbo…" at bounding box center [465, 272] width 548 height 493
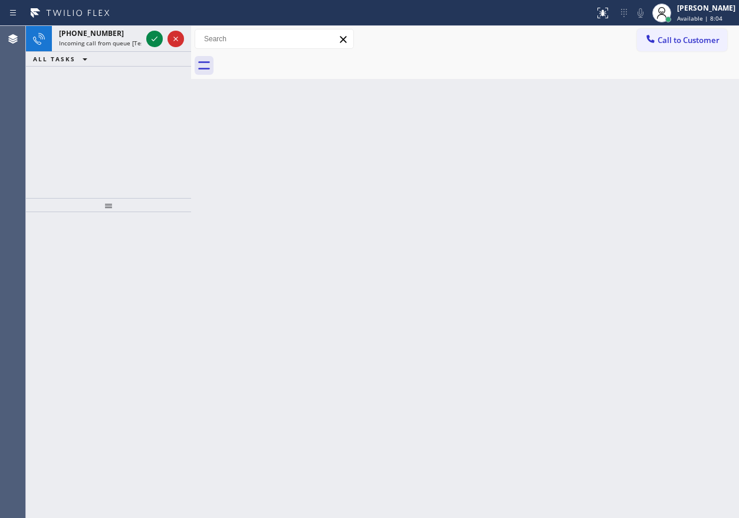
click at [642, 145] on div "Back to Dashboard Change Sender ID Customers Technicians Select a contact Outbo…" at bounding box center [465, 272] width 548 height 493
drag, startPoint x: 684, startPoint y: 333, endPoint x: 226, endPoint y: 50, distance: 538.5
click at [684, 333] on div "Back to Dashboard Change Sender ID Customers Technicians Select a contact Outbo…" at bounding box center [465, 272] width 548 height 493
click at [589, 237] on div "Back to Dashboard Change Sender ID Customers Technicians Select a contact Outbo…" at bounding box center [465, 272] width 548 height 493
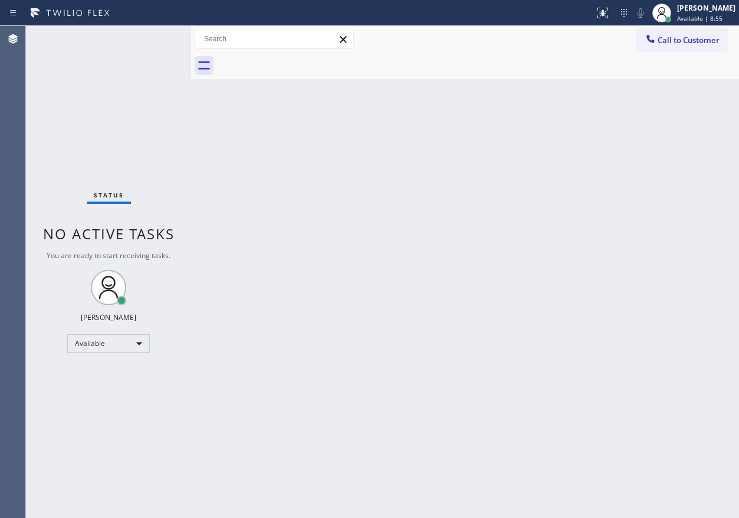
drag, startPoint x: 557, startPoint y: 175, endPoint x: 501, endPoint y: 137, distance: 67.6
click at [563, 176] on div "Back to Dashboard Change Sender ID Customers Technicians Select a contact Outbo…" at bounding box center [465, 272] width 548 height 493
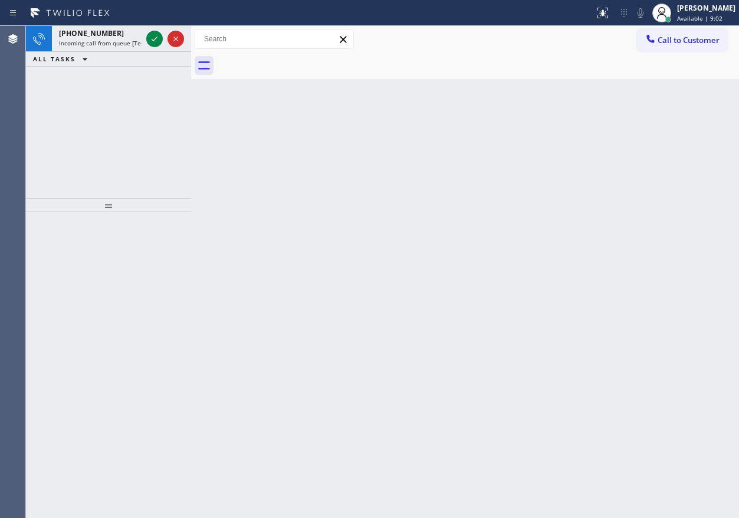
drag, startPoint x: 631, startPoint y: 204, endPoint x: 194, endPoint y: 29, distance: 470.1
click at [626, 202] on div "Back to Dashboard Change Sender ID Customers Technicians Select a contact Outbo…" at bounding box center [465, 272] width 548 height 493
click at [151, 40] on icon at bounding box center [154, 39] width 14 height 14
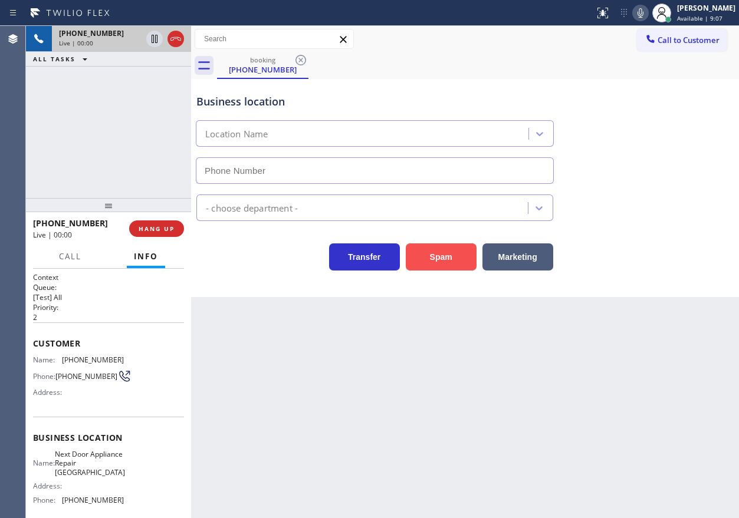
click at [451, 245] on button "Spam" at bounding box center [441, 257] width 71 height 27
click at [599, 231] on div "Transfer Spam Marketing" at bounding box center [465, 246] width 542 height 50
click at [431, 252] on button "Spam" at bounding box center [441, 257] width 71 height 27
click at [622, 317] on div "Back to Dashboard Change Sender ID Customers Technicians Select a contact Outbo…" at bounding box center [465, 272] width 548 height 493
click at [452, 249] on button "Spam" at bounding box center [441, 257] width 71 height 27
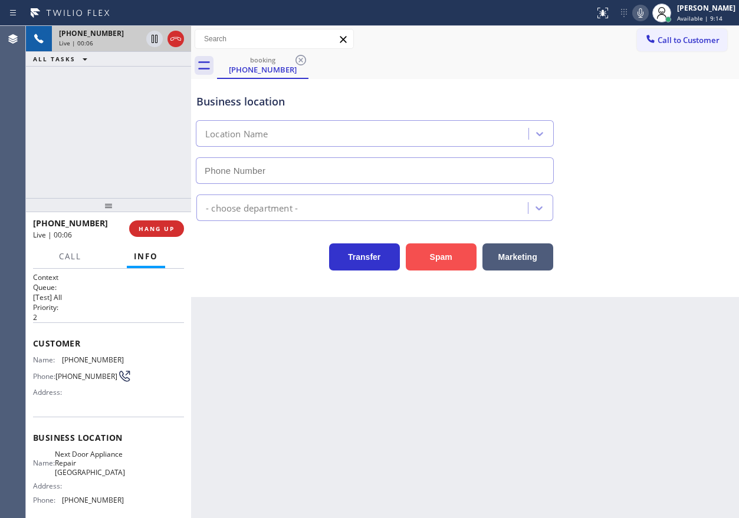
click at [452, 249] on button "Spam" at bounding box center [441, 257] width 71 height 27
click at [152, 226] on span "HANG UP" at bounding box center [157, 229] width 36 height 8
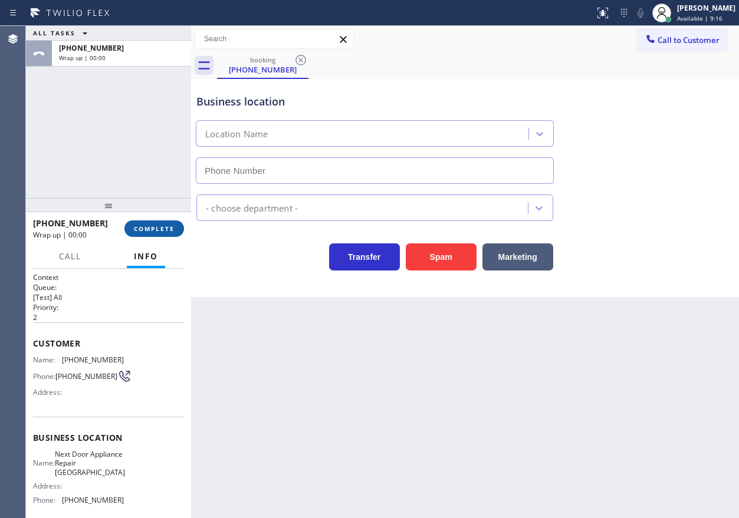
click at [163, 234] on button "COMPLETE" at bounding box center [154, 229] width 60 height 17
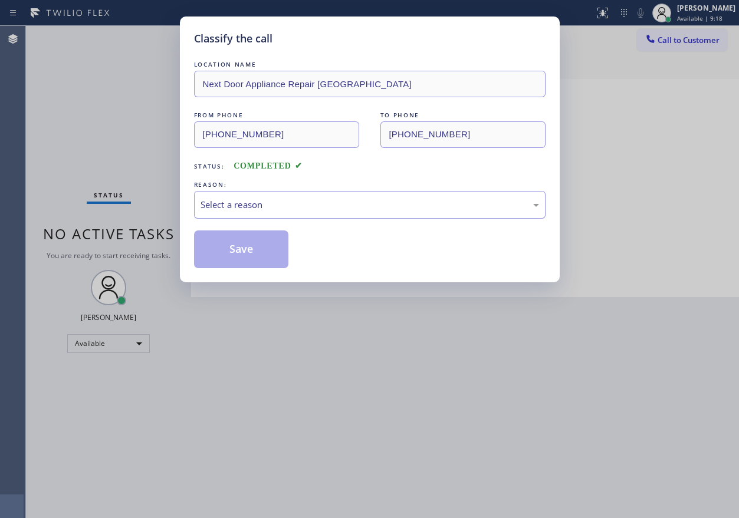
click at [307, 200] on div "Select a reason" at bounding box center [370, 205] width 339 height 14
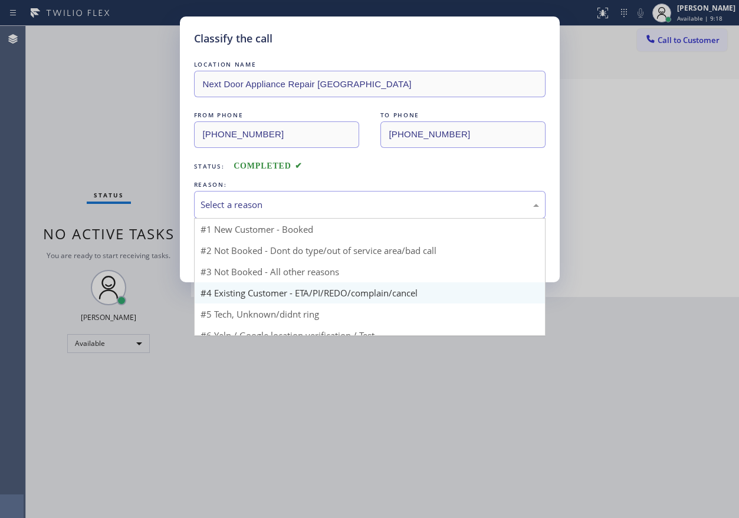
scroll to position [32, 0]
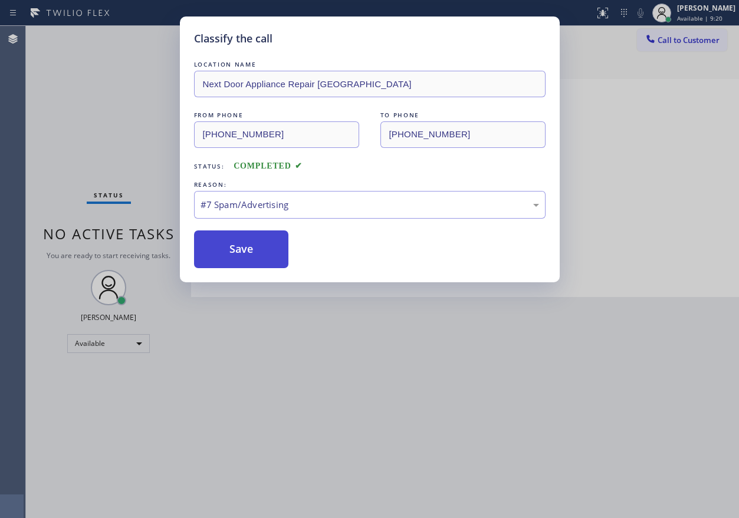
click at [265, 266] on button "Save" at bounding box center [241, 250] width 95 height 38
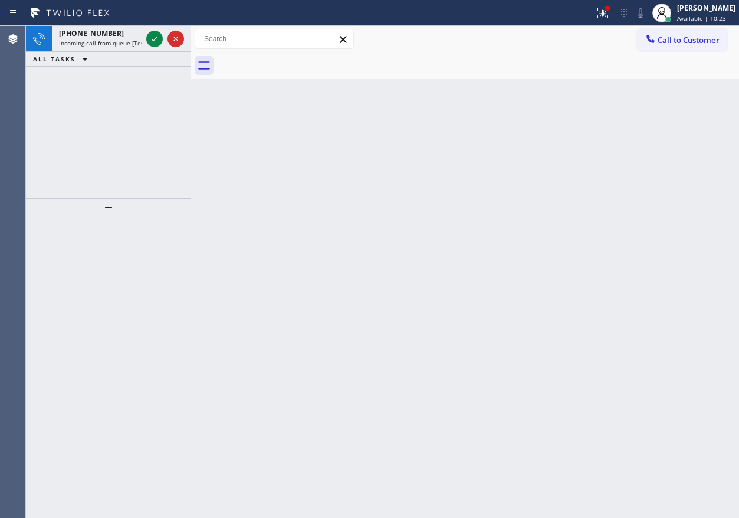
click at [621, 159] on div "Back to Dashboard Change Sender ID Customers Technicians Select a contact Outbo…" at bounding box center [465, 272] width 548 height 493
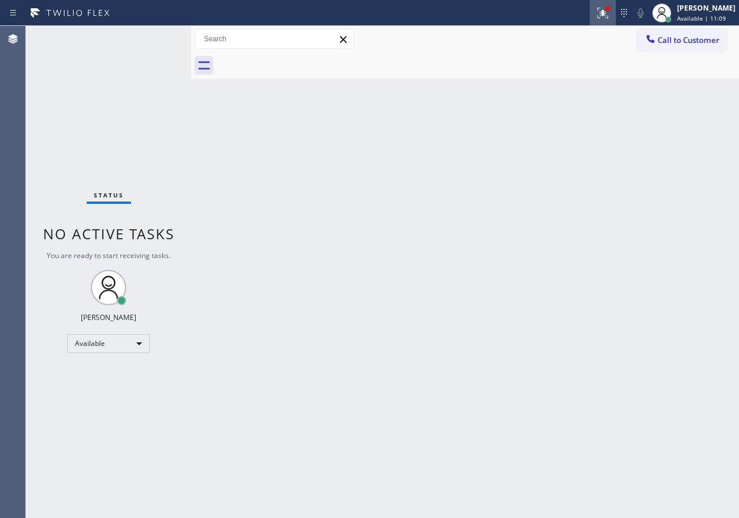
click at [610, 15] on icon at bounding box center [603, 13] width 14 height 14
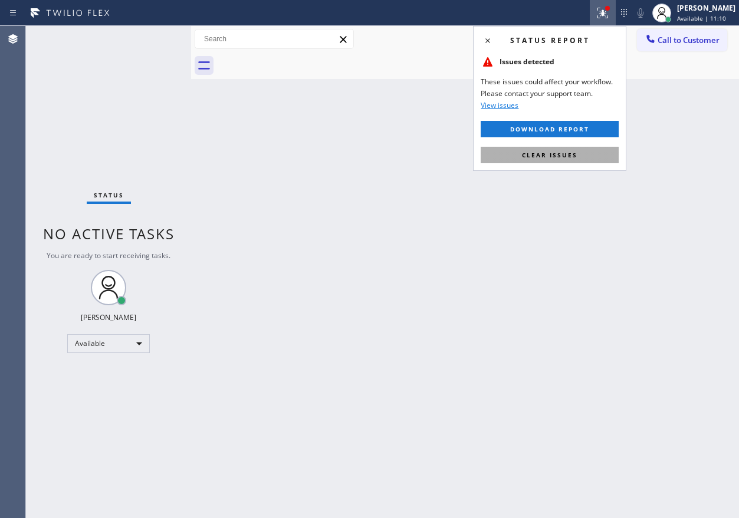
click at [576, 155] on span "Clear issues" at bounding box center [549, 155] width 55 height 8
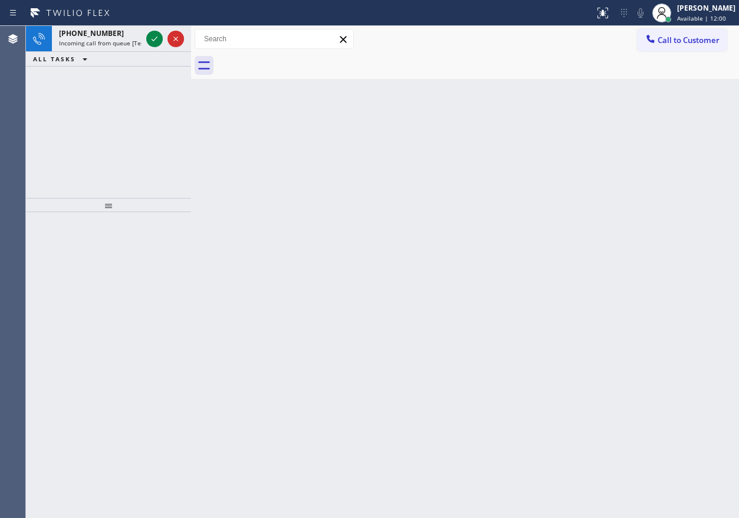
click at [606, 257] on div "Back to Dashboard Change Sender ID Customers Technicians Select a contact Outbo…" at bounding box center [465, 272] width 548 height 493
click at [153, 41] on icon at bounding box center [155, 39] width 6 height 5
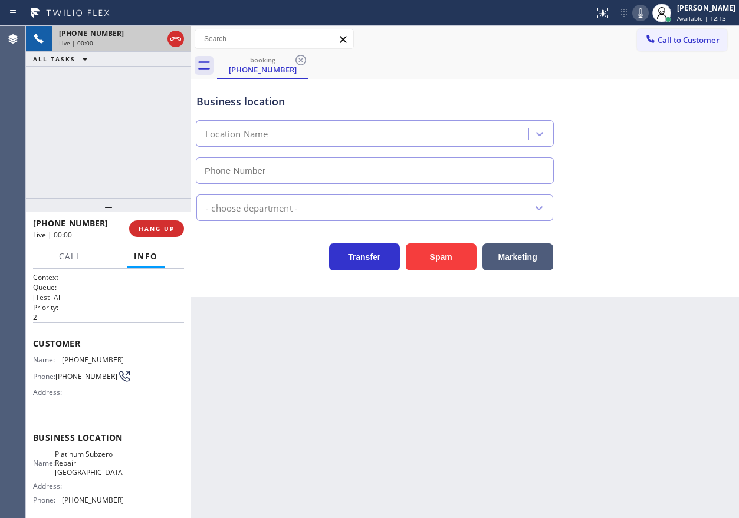
type input "[PHONE_NUMBER]"
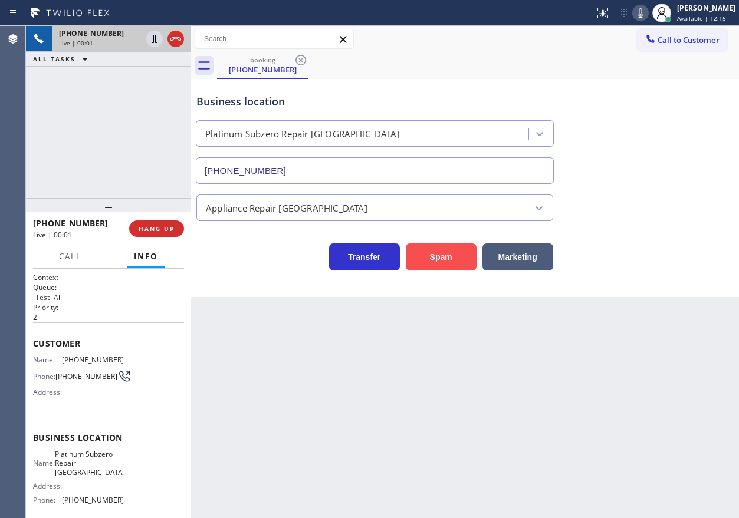
click at [430, 250] on button "Spam" at bounding box center [441, 257] width 71 height 27
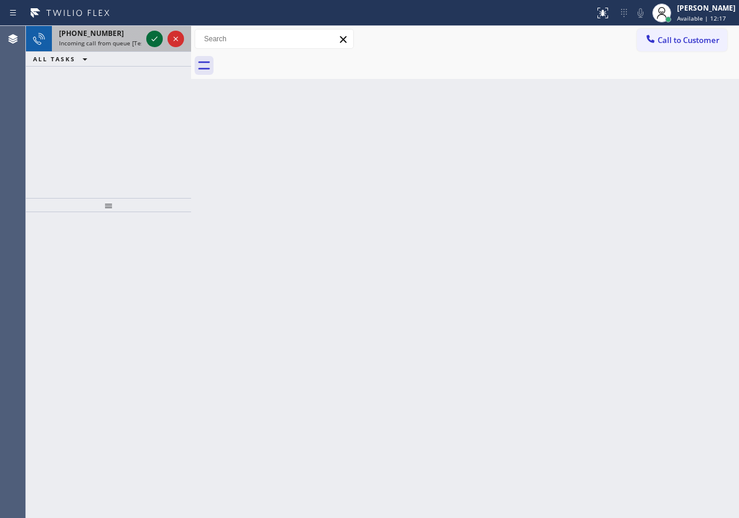
click at [151, 38] on icon at bounding box center [154, 39] width 14 height 14
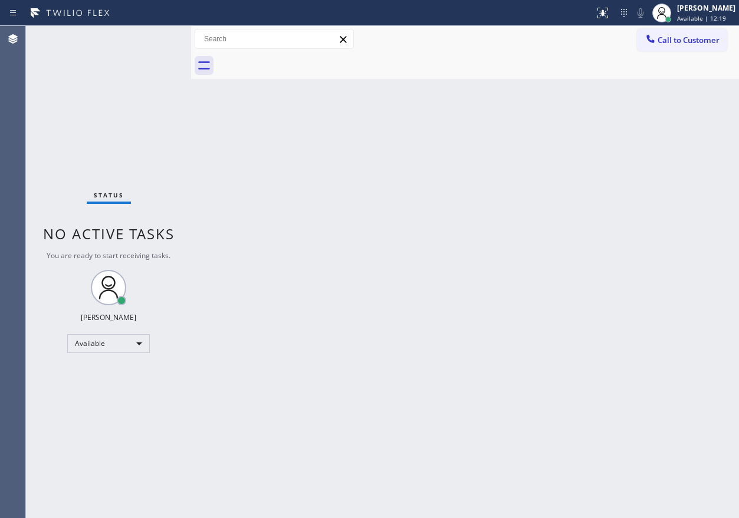
click at [151, 38] on div "Status No active tasks You are ready to start receiving tasks. [PERSON_NAME] Av…" at bounding box center [108, 272] width 165 height 493
click at [447, 323] on div "Back to Dashboard Change Sender ID Customers Technicians Select a contact Outbo…" at bounding box center [465, 272] width 548 height 493
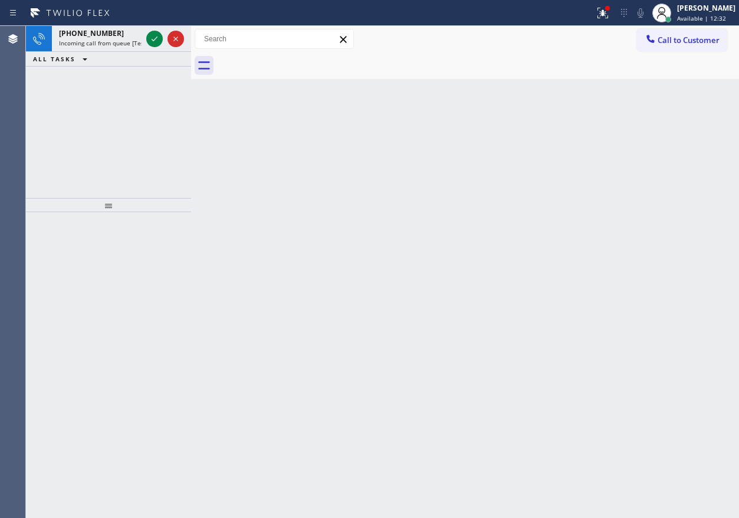
click at [687, 232] on div "Back to Dashboard Change Sender ID Customers Technicians Select a contact Outbo…" at bounding box center [465, 272] width 548 height 493
click at [154, 41] on icon at bounding box center [154, 39] width 14 height 14
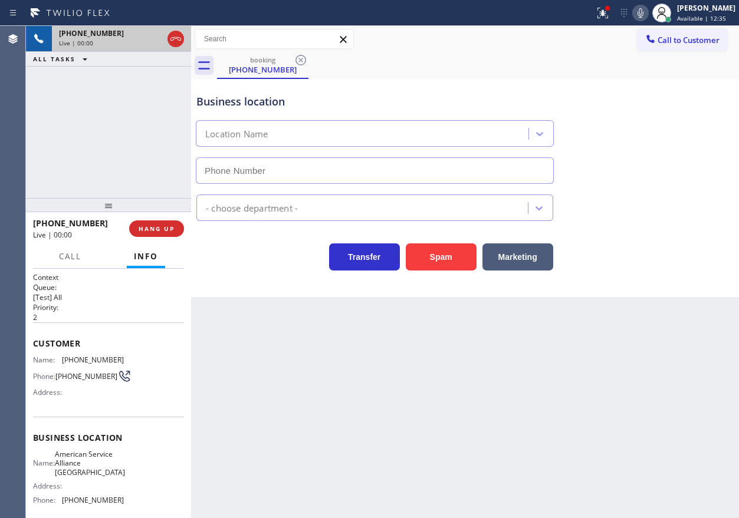
type input "[PHONE_NUMBER]"
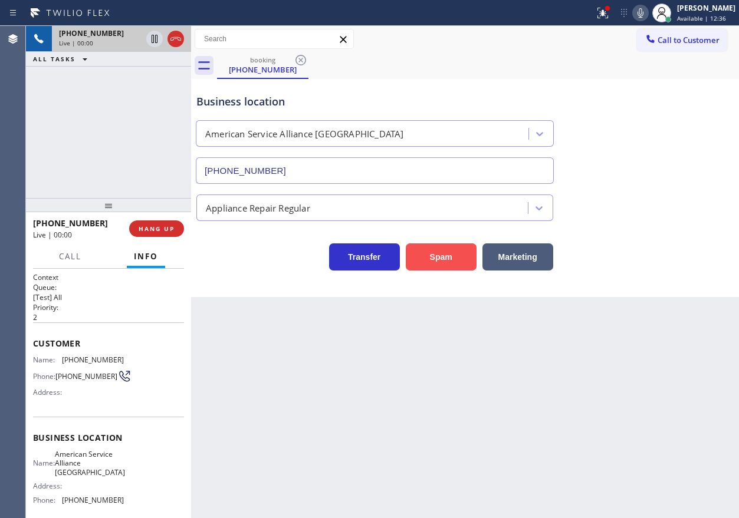
click at [448, 267] on button "Spam" at bounding box center [441, 257] width 71 height 27
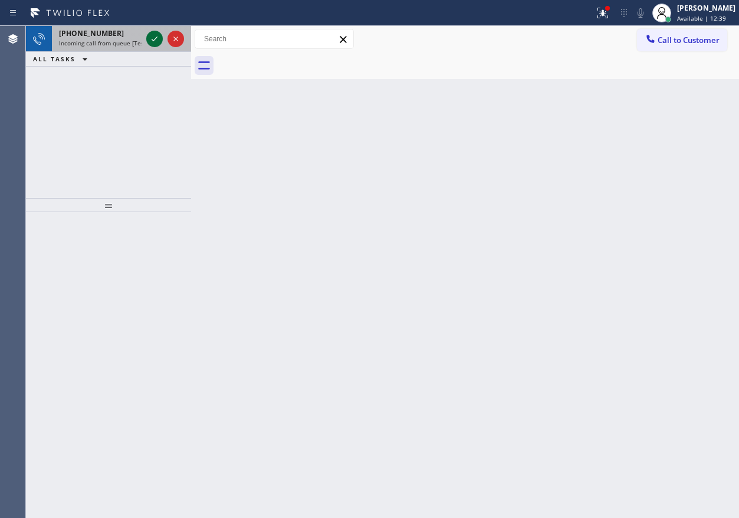
click at [153, 38] on icon at bounding box center [154, 39] width 14 height 14
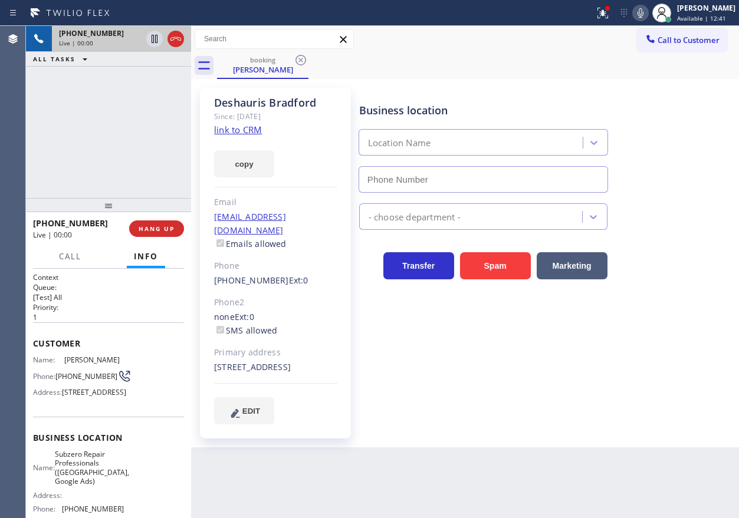
type input "[PHONE_NUMBER]"
click at [254, 136] on link "link to CRM" at bounding box center [238, 130] width 48 height 12
click at [70, 487] on span "Subzero Repair Professionals ([GEOGRAPHIC_DATA], Google Ads)" at bounding box center [92, 468] width 74 height 37
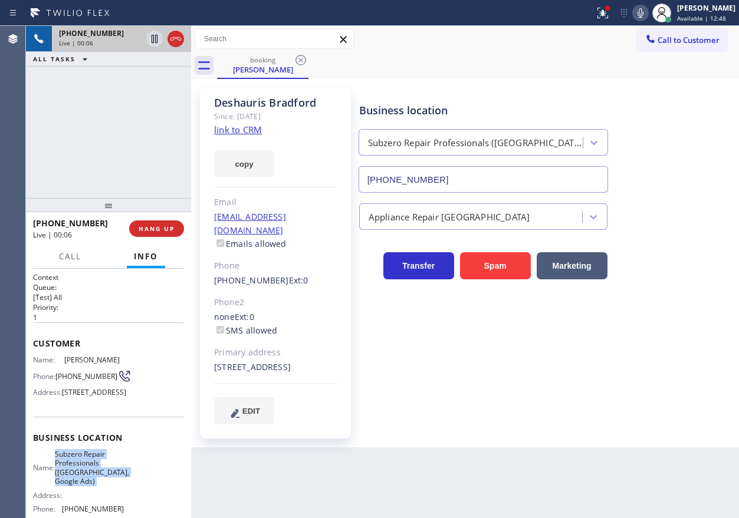
click at [70, 487] on span "Subzero Repair Professionals ([GEOGRAPHIC_DATA], Google Ads)" at bounding box center [92, 468] width 74 height 37
copy span "Subzero Repair Professionals ([GEOGRAPHIC_DATA], Google Ads)"
click at [508, 180] on input "[PHONE_NUMBER]" at bounding box center [484, 179] width 250 height 27
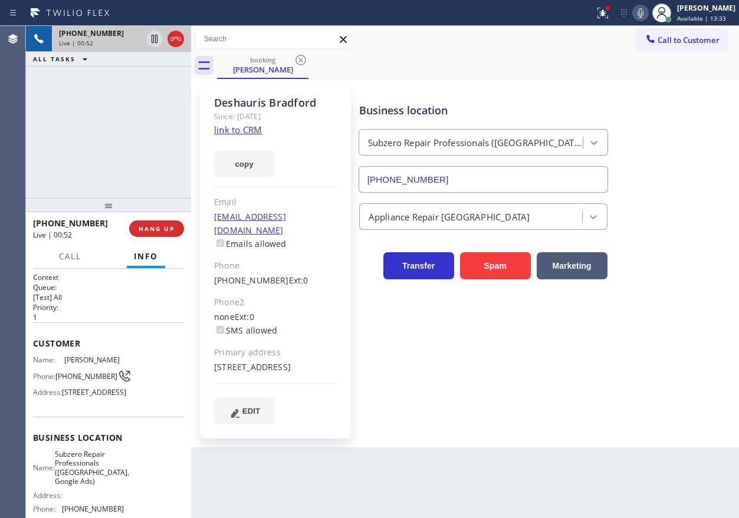
click at [648, 17] on icon at bounding box center [640, 13] width 14 height 14
click at [648, 19] on icon at bounding box center [640, 13] width 14 height 14
click at [648, 16] on icon at bounding box center [640, 13] width 14 height 14
click at [150, 40] on icon at bounding box center [154, 39] width 14 height 14
click at [647, 15] on icon at bounding box center [640, 13] width 14 height 14
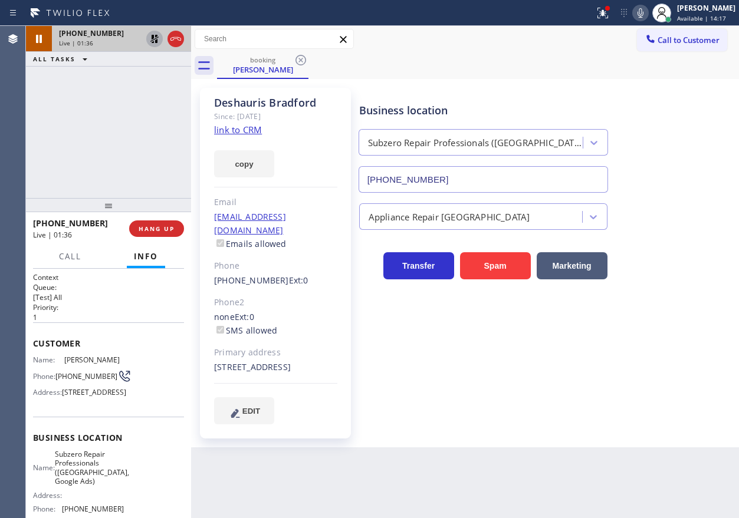
click at [149, 38] on icon at bounding box center [154, 39] width 14 height 14
click at [608, 15] on icon at bounding box center [603, 13] width 11 height 11
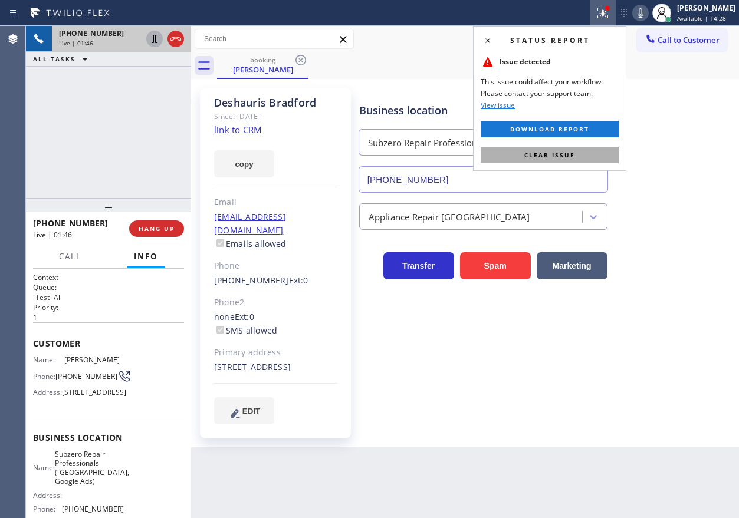
click at [583, 158] on button "Clear issue" at bounding box center [550, 155] width 138 height 17
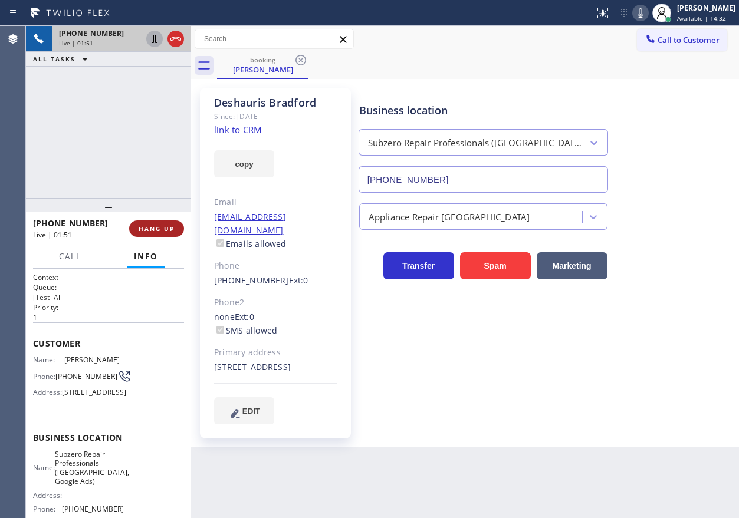
click at [159, 229] on span "HANG UP" at bounding box center [157, 229] width 36 height 8
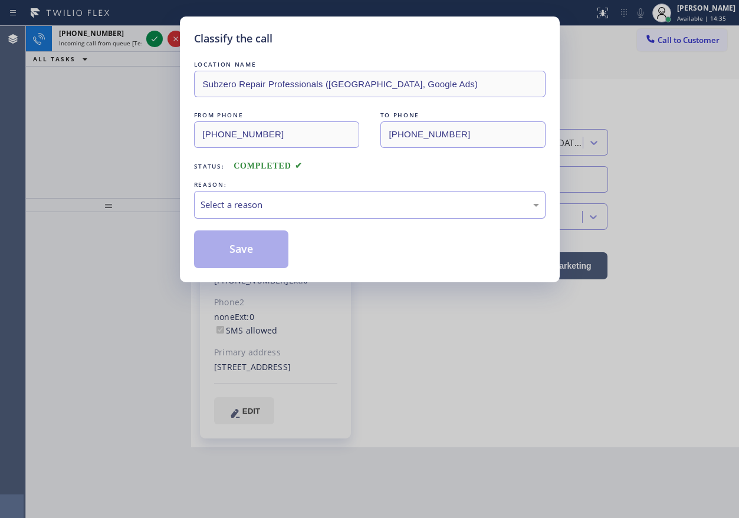
click at [285, 195] on div "Select a reason" at bounding box center [370, 205] width 352 height 28
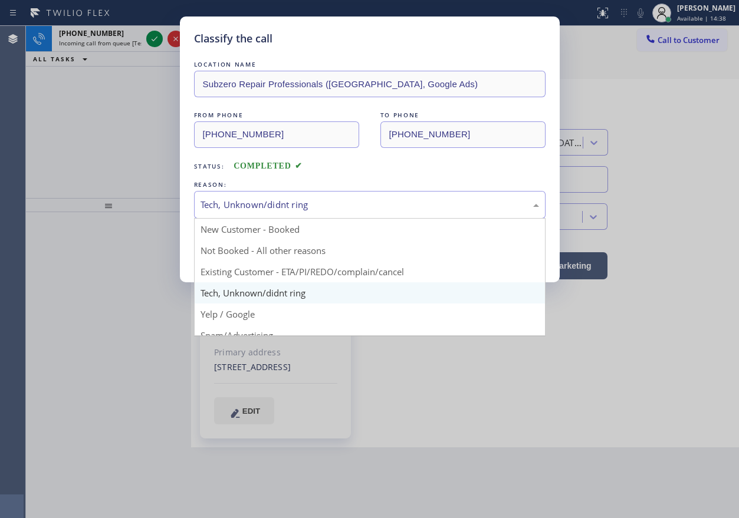
click at [282, 212] on div "Tech, Unknown/didnt ring" at bounding box center [370, 205] width 352 height 28
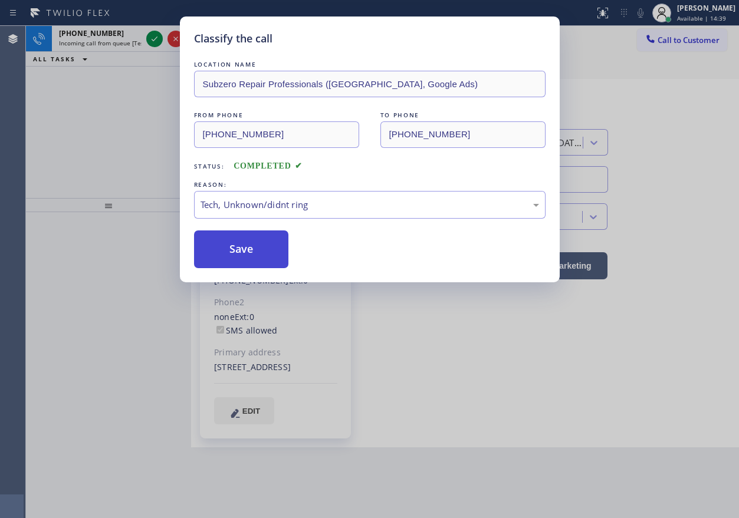
click at [260, 256] on button "Save" at bounding box center [241, 250] width 95 height 38
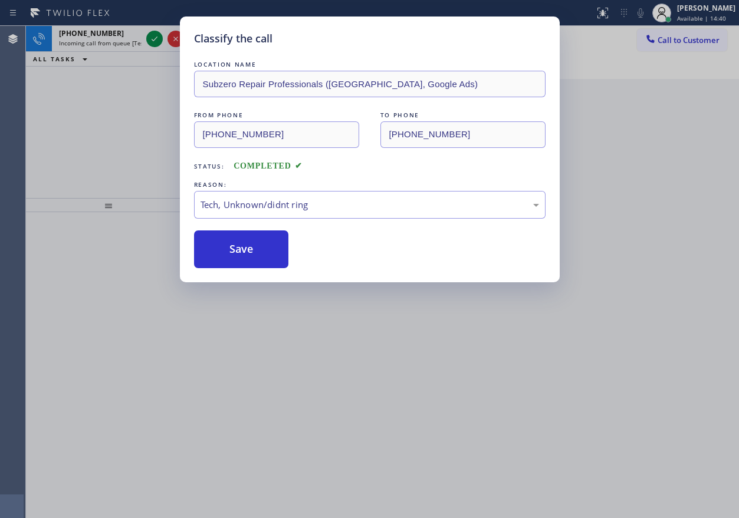
click at [155, 40] on div "Classify the call LOCATION NAME Subzero Repair Professionals ([GEOGRAPHIC_DATA]…" at bounding box center [369, 259] width 739 height 518
click at [155, 40] on div "Classify the call LOCATION NAME KitchenAid Repair [GEOGRAPHIC_DATA] FROM PHONE …" at bounding box center [382, 272] width 713 height 493
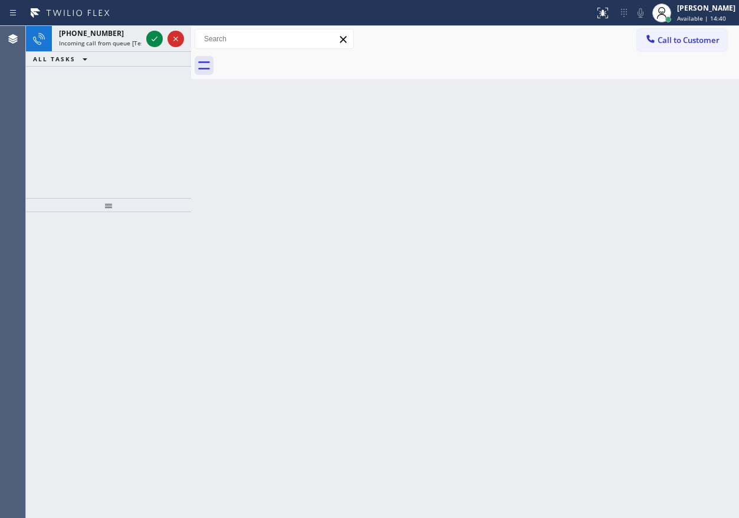
click at [155, 40] on icon at bounding box center [155, 39] width 6 height 5
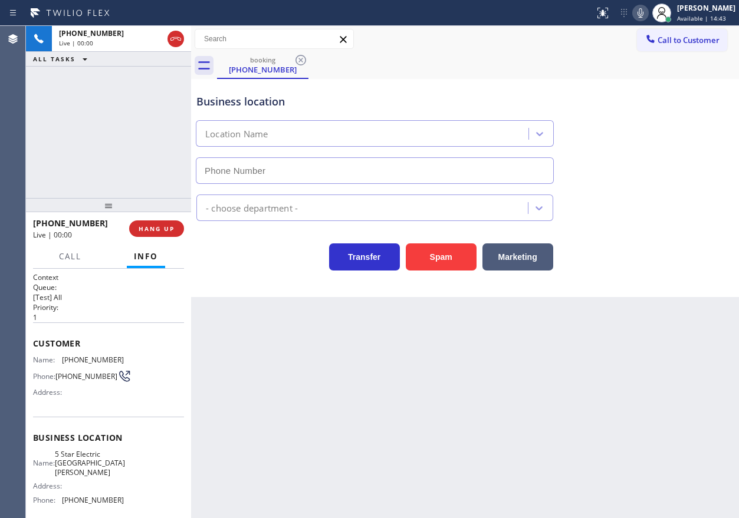
type input "[PHONE_NUMBER]"
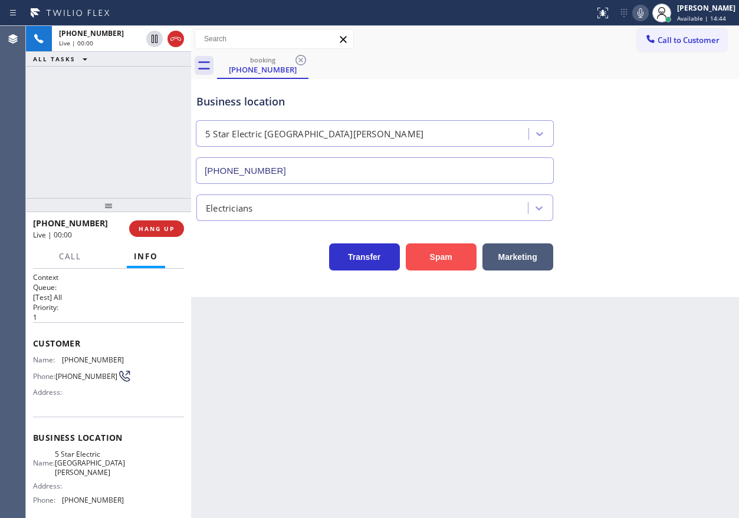
click at [444, 251] on button "Spam" at bounding box center [441, 257] width 71 height 27
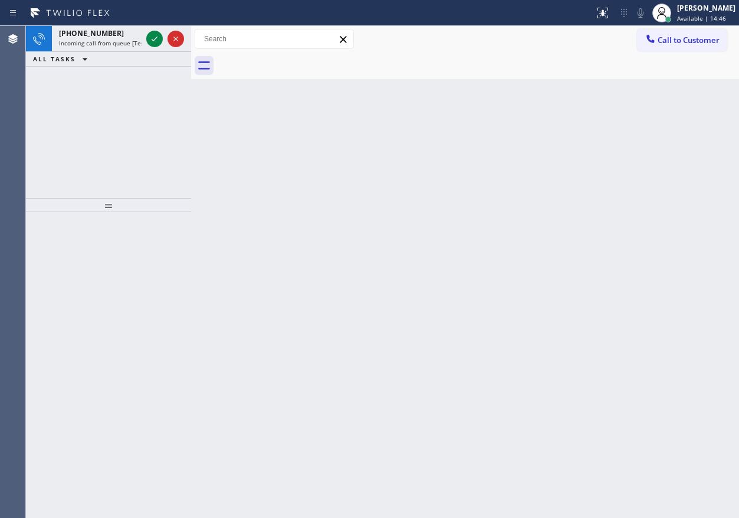
click at [651, 126] on div "Back to Dashboard Change Sender ID Customers Technicians Select a contact Outbo…" at bounding box center [465, 272] width 548 height 493
click at [149, 38] on icon at bounding box center [154, 39] width 14 height 14
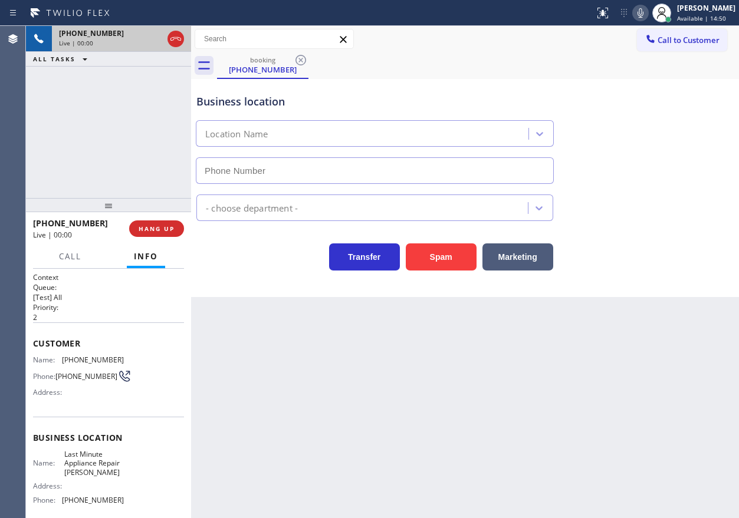
type input "[PHONE_NUMBER]"
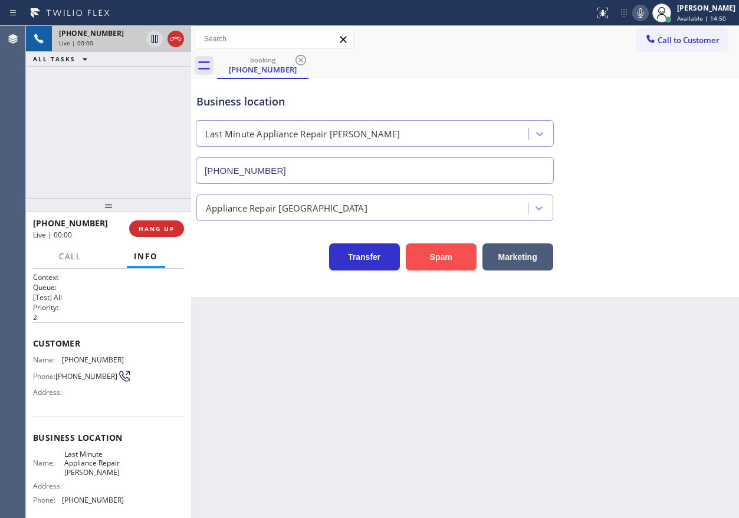
click at [457, 254] on button "Spam" at bounding box center [441, 257] width 71 height 27
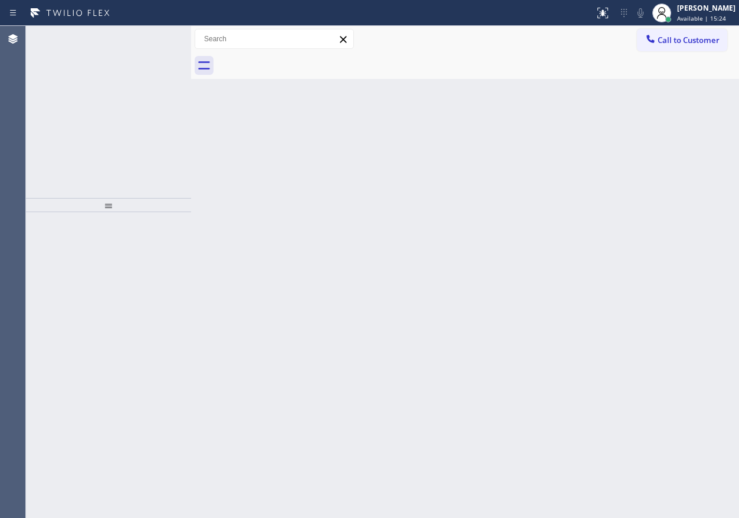
click at [637, 240] on div "Back to Dashboard Change Sender ID Customers Technicians Select a contact Outbo…" at bounding box center [465, 272] width 548 height 493
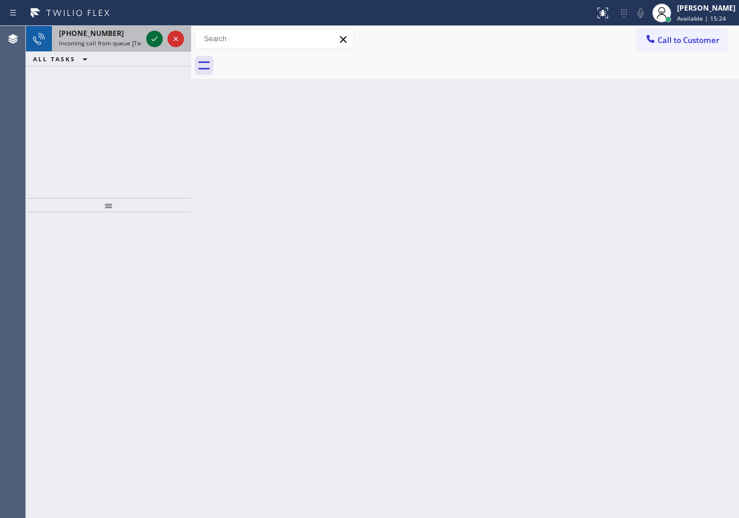
click at [155, 40] on icon at bounding box center [154, 39] width 14 height 14
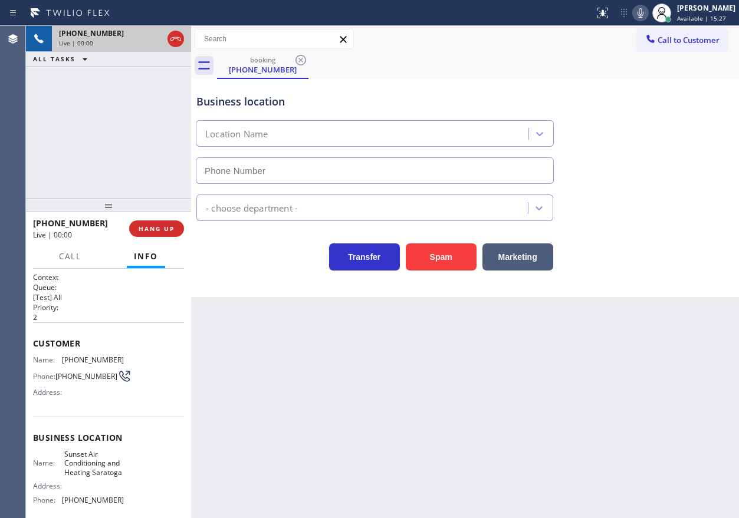
type input "[PHONE_NUMBER]"
click at [461, 254] on button "Spam" at bounding box center [441, 257] width 71 height 27
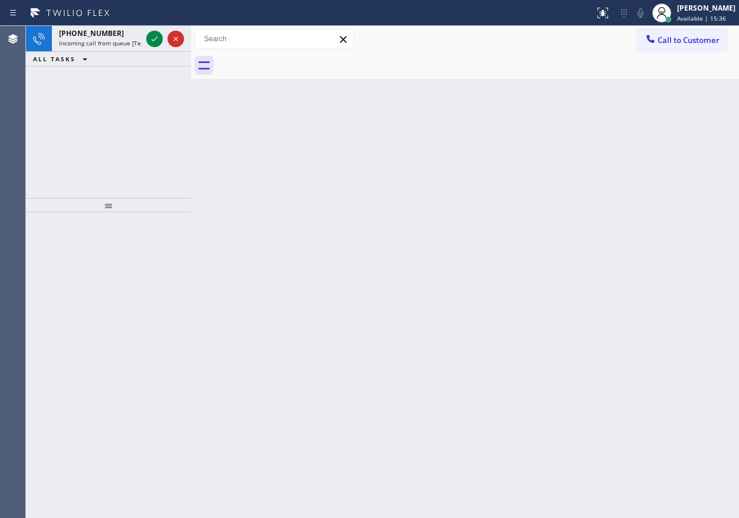
drag, startPoint x: 605, startPoint y: 238, endPoint x: 602, endPoint y: 225, distance: 13.3
click at [605, 238] on div "Back to Dashboard Change Sender ID Customers Technicians Select a contact Outbo…" at bounding box center [465, 272] width 548 height 493
click at [154, 34] on icon at bounding box center [154, 39] width 14 height 14
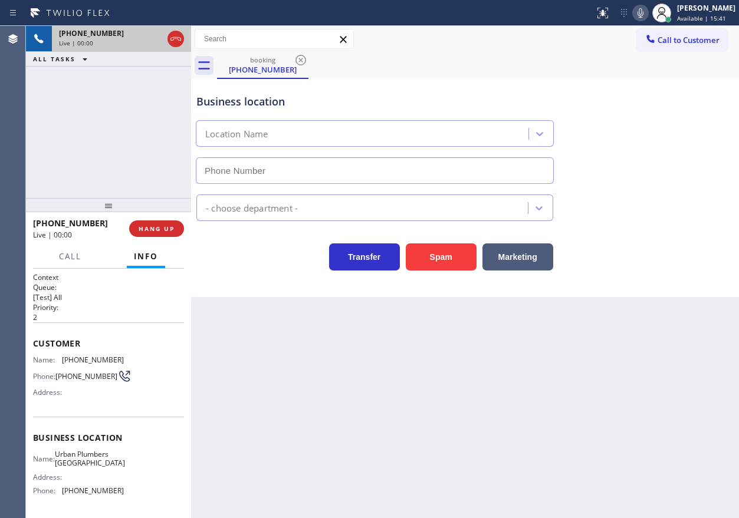
type input "[PHONE_NUMBER]"
click at [435, 259] on button "Spam" at bounding box center [441, 257] width 71 height 27
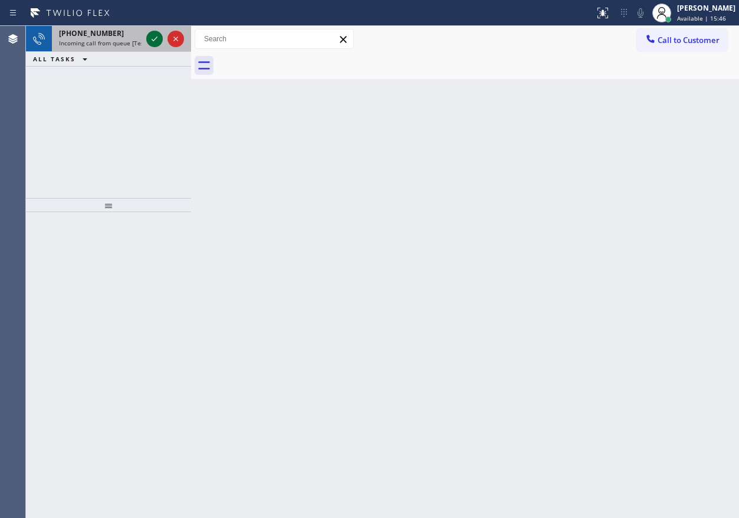
click at [147, 35] on div at bounding box center [154, 39] width 17 height 14
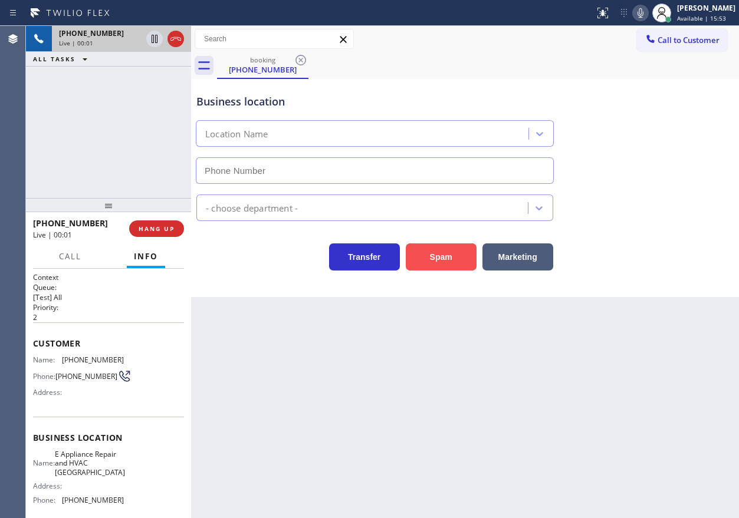
click at [455, 269] on button "Spam" at bounding box center [441, 257] width 71 height 27
drag, startPoint x: 443, startPoint y: 256, endPoint x: 444, endPoint y: 247, distance: 8.9
click at [442, 258] on button "Spam" at bounding box center [441, 257] width 71 height 27
click at [432, 254] on button "Spam" at bounding box center [441, 257] width 71 height 27
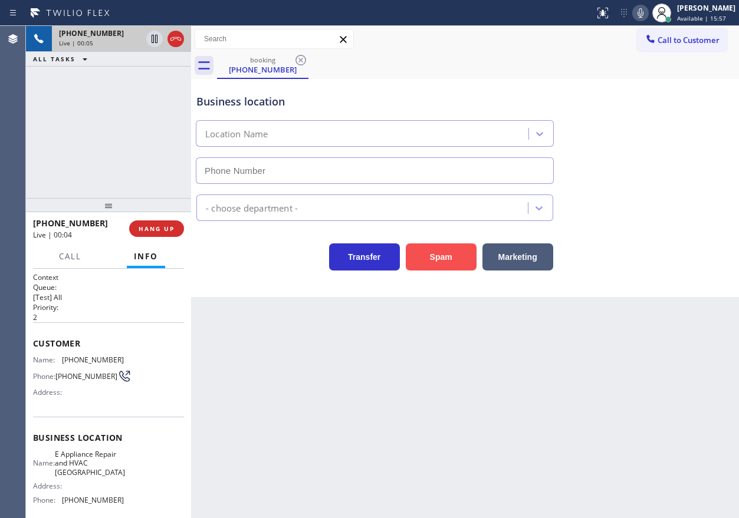
click at [432, 254] on button "Spam" at bounding box center [441, 257] width 71 height 27
click at [491, 376] on div "Back to Dashboard Change Sender ID Customers Technicians Select a contact Outbo…" at bounding box center [465, 272] width 548 height 493
click at [453, 257] on button "Spam" at bounding box center [441, 257] width 71 height 27
drag, startPoint x: 452, startPoint y: 255, endPoint x: 257, endPoint y: 196, distance: 204.5
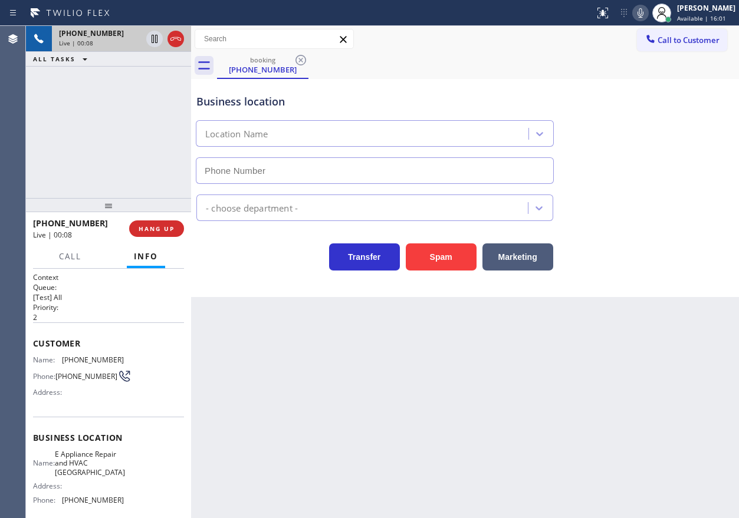
click at [452, 255] on button "Spam" at bounding box center [441, 257] width 71 height 27
click at [165, 242] on div "[PHONE_NUMBER] Live | 00:09 HANG UP" at bounding box center [108, 229] width 151 height 31
click at [166, 231] on span "HANG UP" at bounding box center [157, 229] width 36 height 8
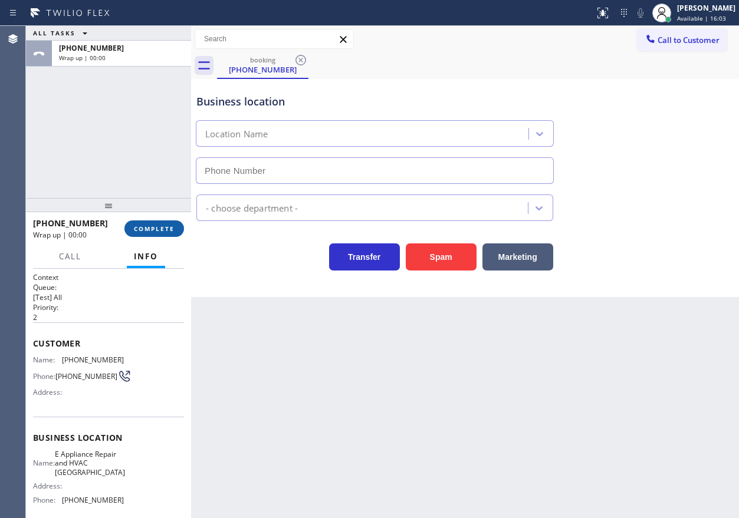
click at [133, 233] on button "COMPLETE" at bounding box center [154, 229] width 60 height 17
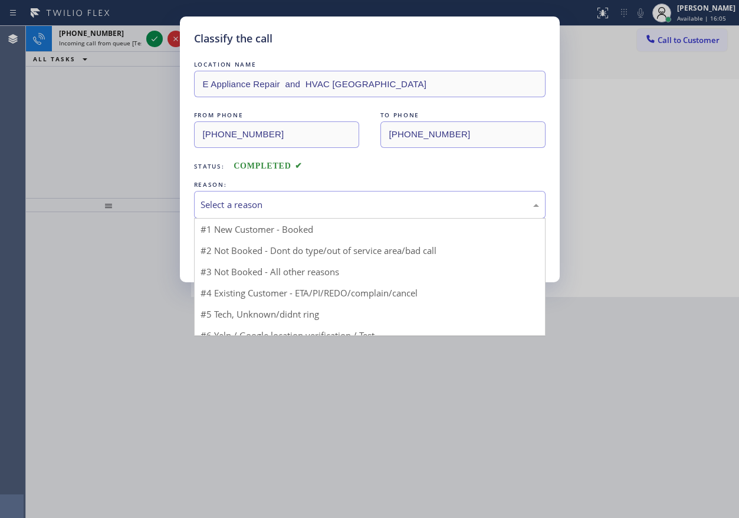
click at [326, 208] on div "Select a reason" at bounding box center [370, 205] width 339 height 14
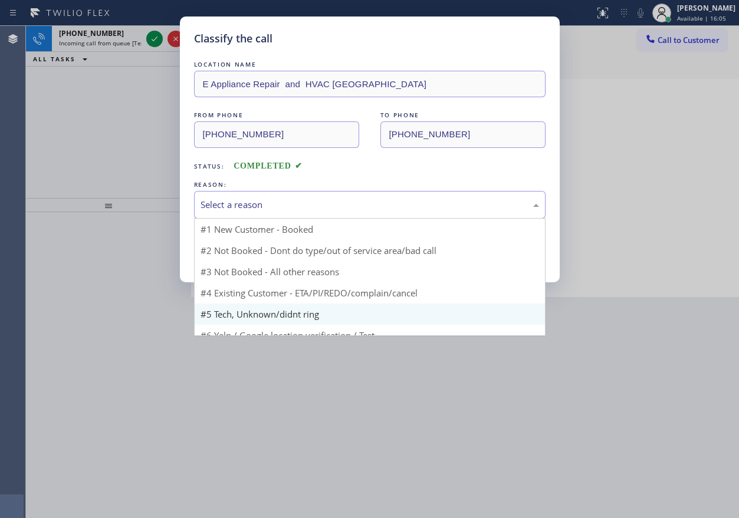
scroll to position [32, 0]
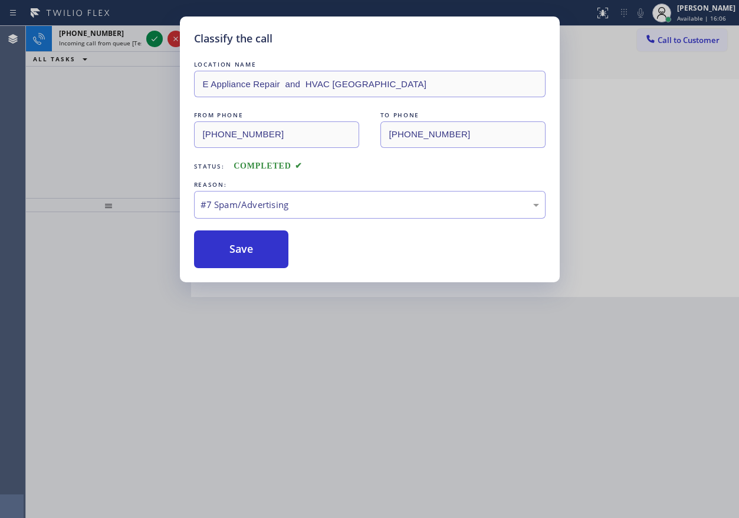
drag, startPoint x: 254, startPoint y: 259, endPoint x: 200, endPoint y: 153, distance: 118.7
click at [254, 258] on button "Save" at bounding box center [241, 250] width 95 height 38
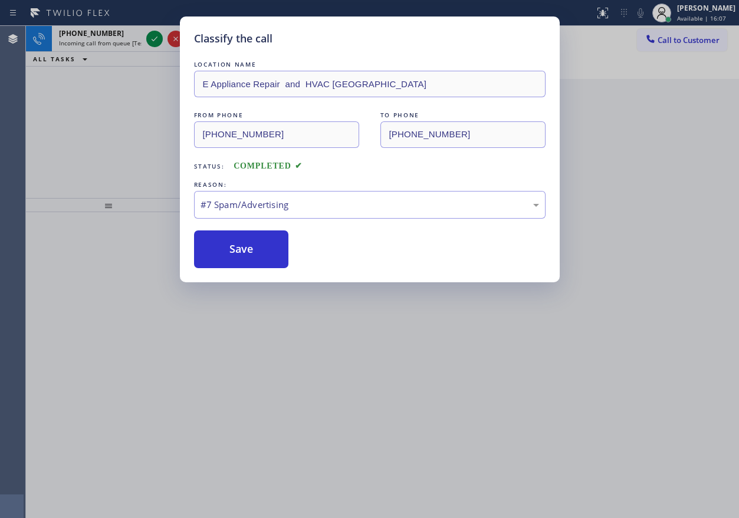
click at [152, 42] on div "Classify the call LOCATION NAME E Appliance Repair and HVAC Malibu FROM PHONE […" at bounding box center [369, 259] width 739 height 518
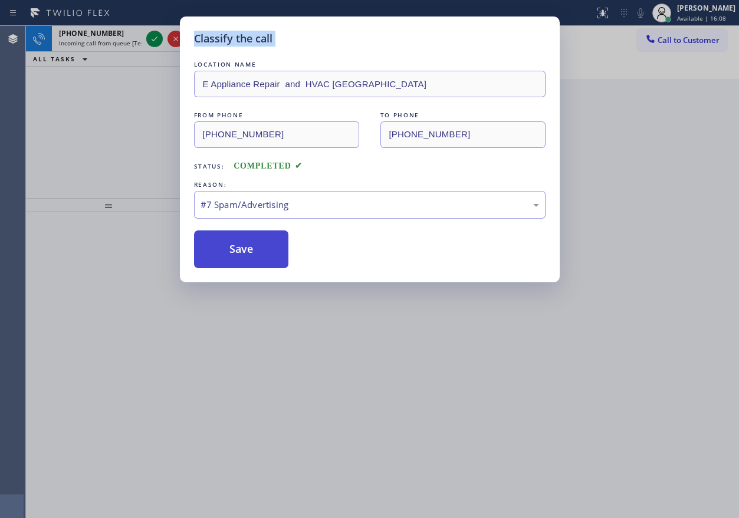
click at [244, 252] on button "Save" at bounding box center [241, 250] width 95 height 38
click at [252, 252] on button "Save" at bounding box center [241, 250] width 95 height 38
click at [251, 252] on button "Save" at bounding box center [241, 250] width 95 height 38
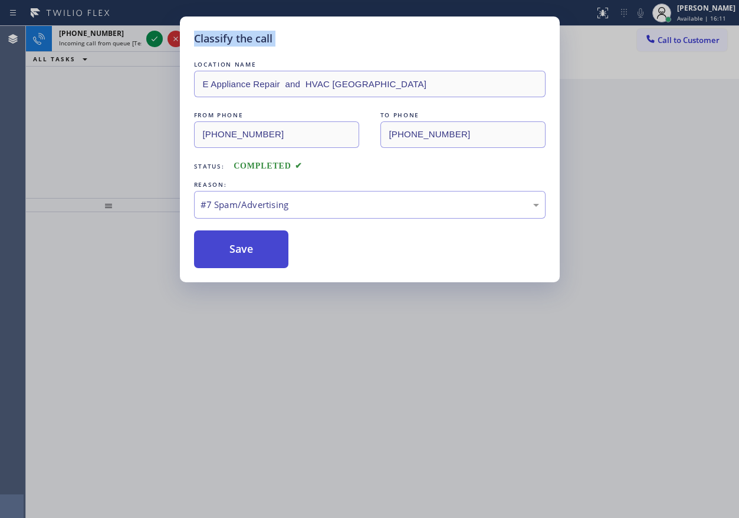
click at [251, 252] on button "Save" at bounding box center [241, 250] width 95 height 38
drag, startPoint x: 251, startPoint y: 252, endPoint x: 343, endPoint y: 238, distance: 93.1
click at [342, 238] on div "Save" at bounding box center [370, 250] width 352 height 38
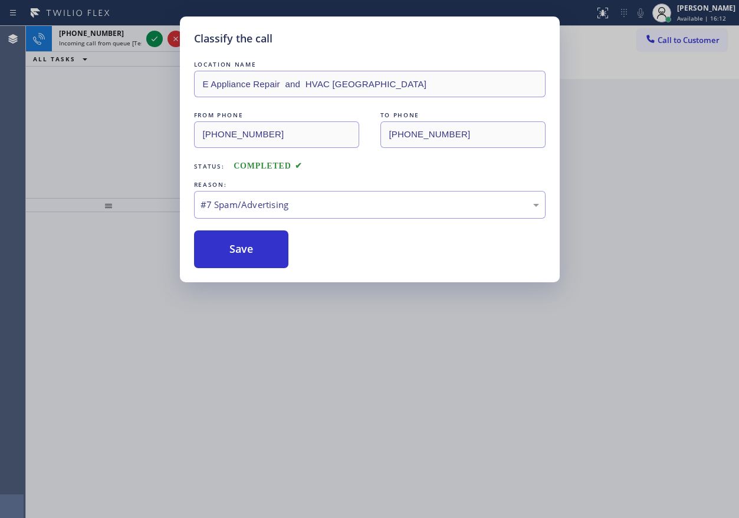
click at [388, 261] on div "Save" at bounding box center [370, 250] width 352 height 38
click at [255, 256] on button "Save" at bounding box center [241, 250] width 95 height 38
click at [255, 256] on div "Back to Dashboard Change Sender ID Customers Technicians Select a contact Outbo…" at bounding box center [465, 272] width 548 height 493
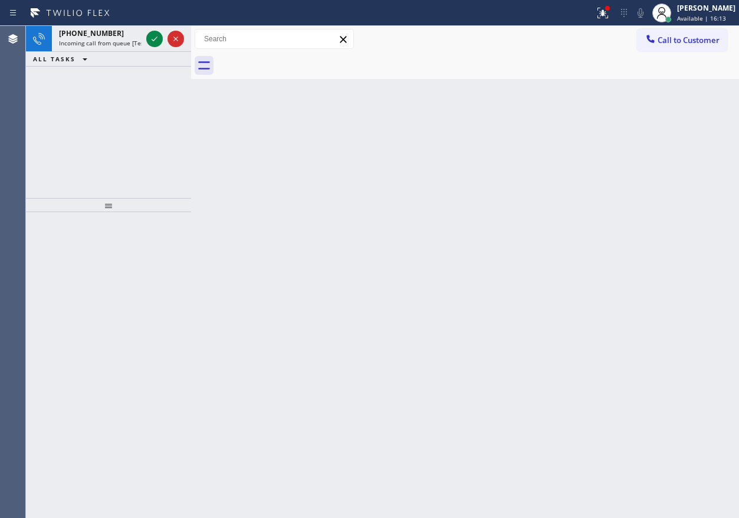
click at [255, 256] on div "Back to Dashboard Change Sender ID Customers Technicians Select a contact Outbo…" at bounding box center [465, 272] width 548 height 493
click at [155, 38] on icon at bounding box center [154, 39] width 14 height 14
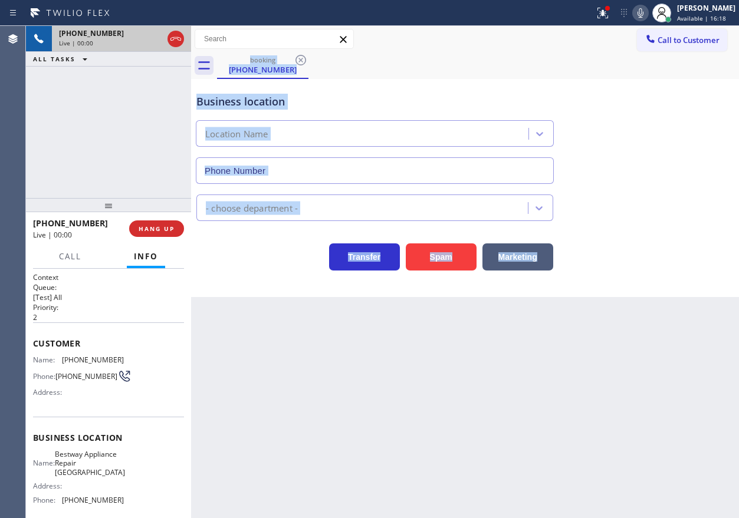
type input "[PHONE_NUMBER]"
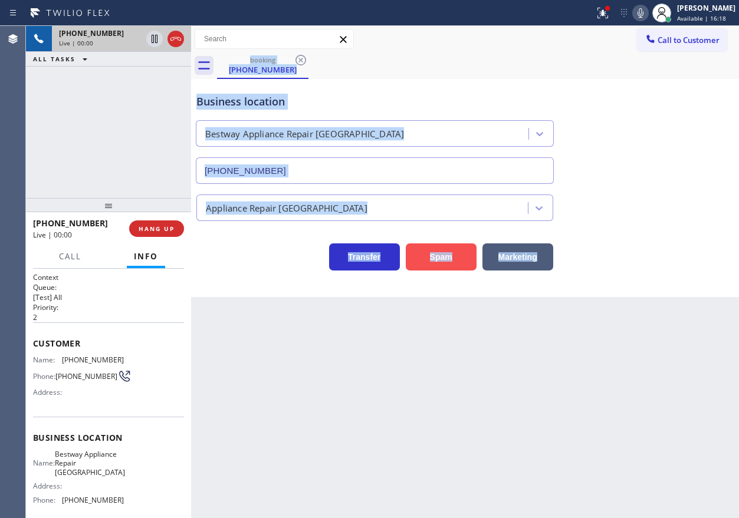
click at [431, 258] on button "Spam" at bounding box center [441, 257] width 71 height 27
click at [631, 363] on div "Back to Dashboard Change Sender ID Customers Technicians Select a contact Outbo…" at bounding box center [465, 272] width 548 height 493
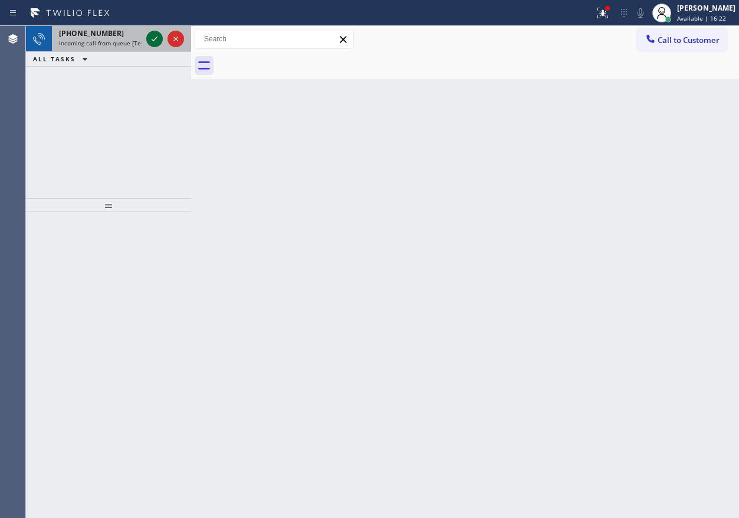
click at [151, 41] on icon at bounding box center [154, 39] width 14 height 14
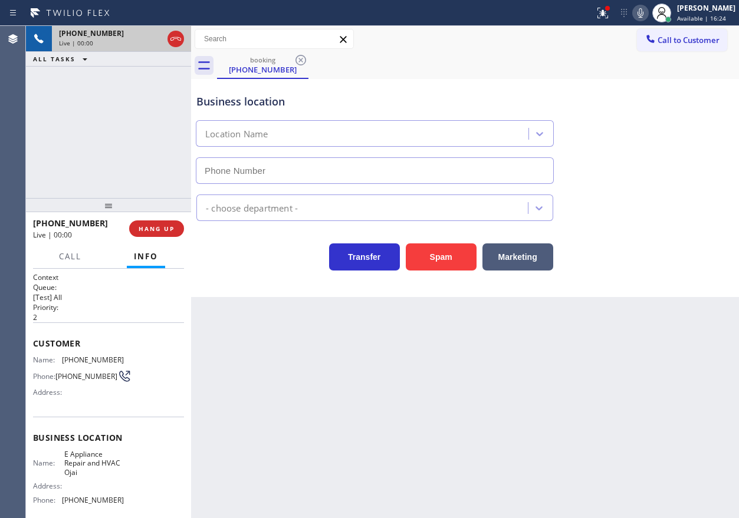
type input "[PHONE_NUMBER]"
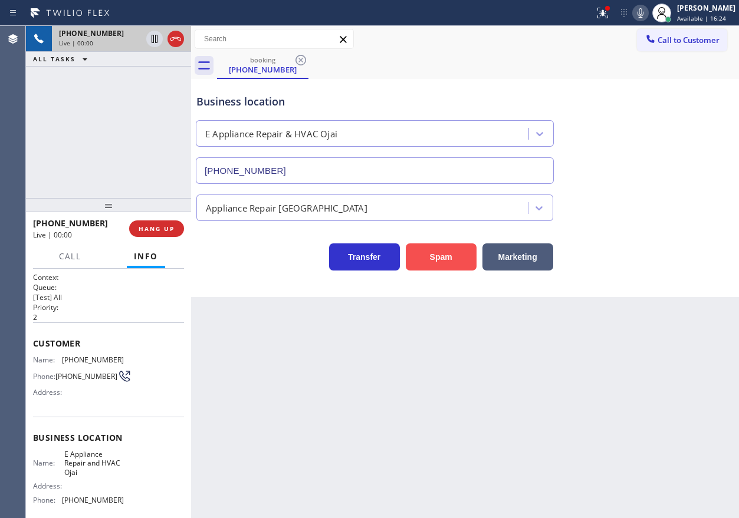
click at [457, 255] on button "Spam" at bounding box center [441, 257] width 71 height 27
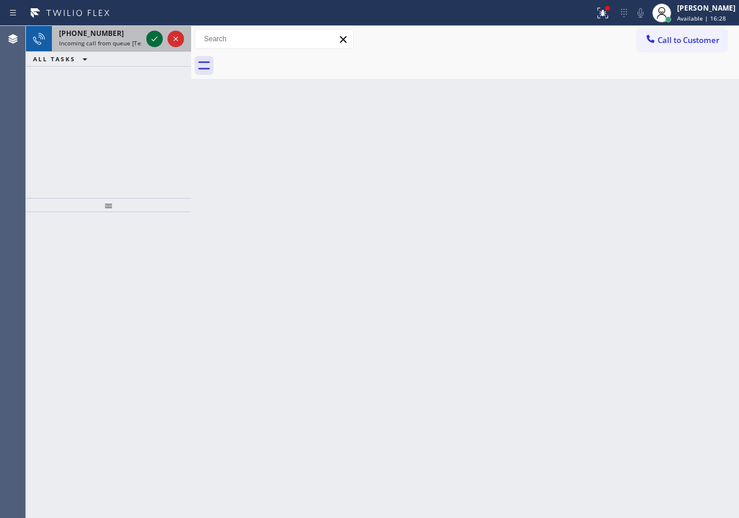
click at [153, 40] on icon at bounding box center [154, 39] width 14 height 14
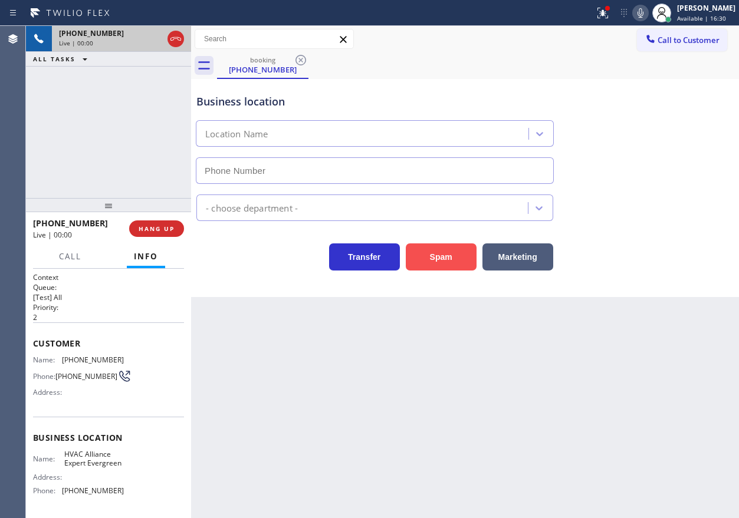
type input "[PHONE_NUMBER]"
click at [441, 252] on button "Spam" at bounding box center [441, 257] width 71 height 27
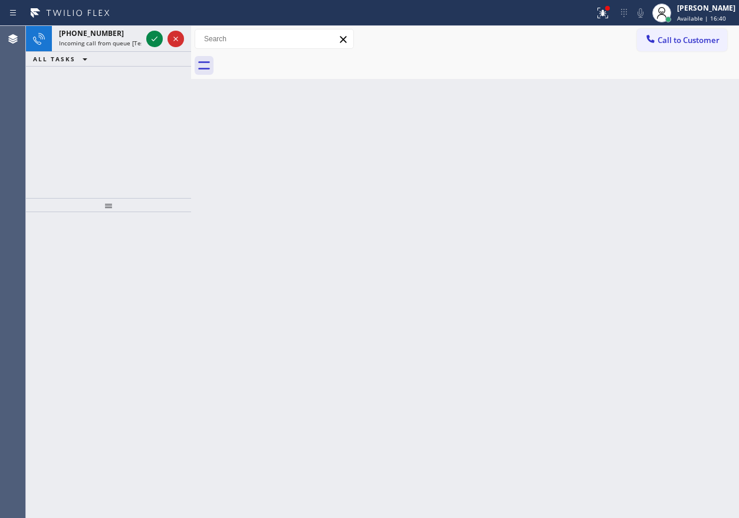
drag, startPoint x: 566, startPoint y: 258, endPoint x: 390, endPoint y: 139, distance: 212.2
click at [566, 258] on div "Back to Dashboard Change Sender ID Customers Technicians Select a contact Outbo…" at bounding box center [465, 272] width 548 height 493
click at [158, 41] on icon at bounding box center [154, 39] width 14 height 14
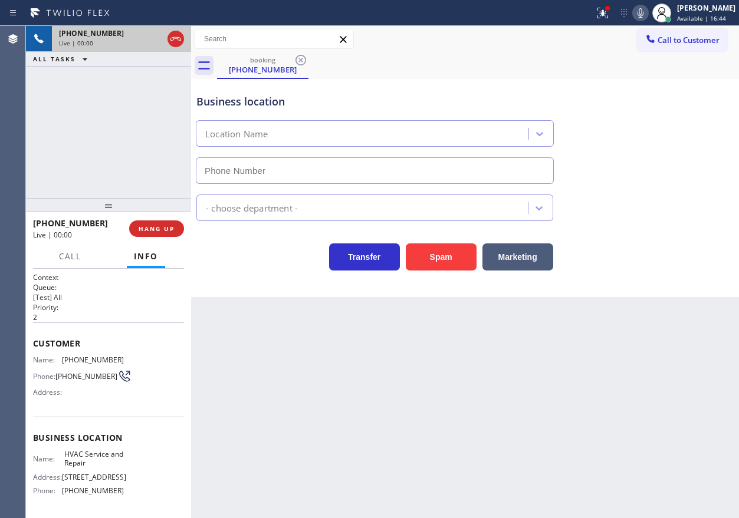
type input "[PHONE_NUMBER]"
click at [461, 252] on button "Spam" at bounding box center [441, 257] width 71 height 27
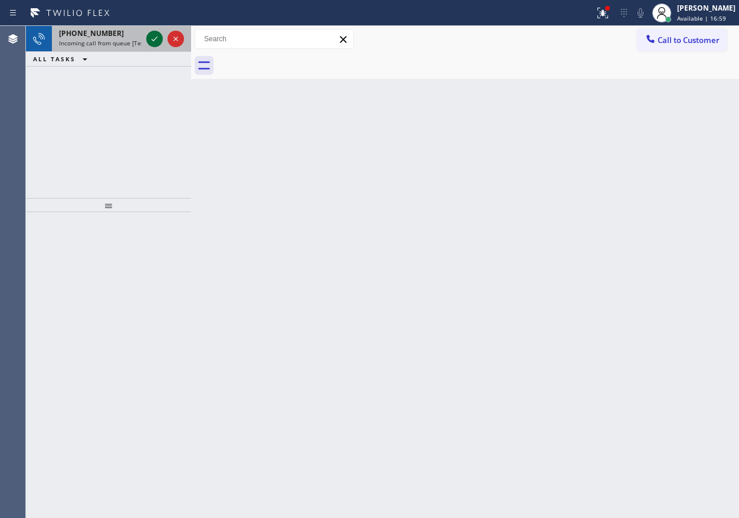
click at [160, 38] on icon at bounding box center [154, 39] width 14 height 14
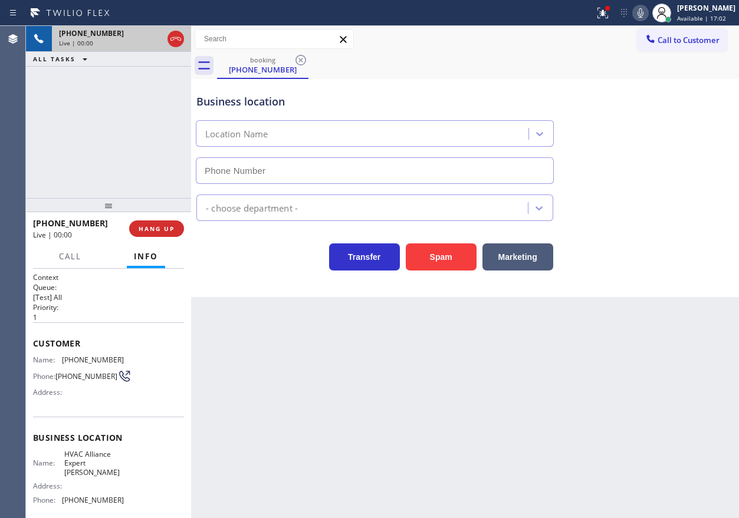
type input "[PHONE_NUMBER]"
click at [435, 258] on button "Spam" at bounding box center [441, 257] width 71 height 27
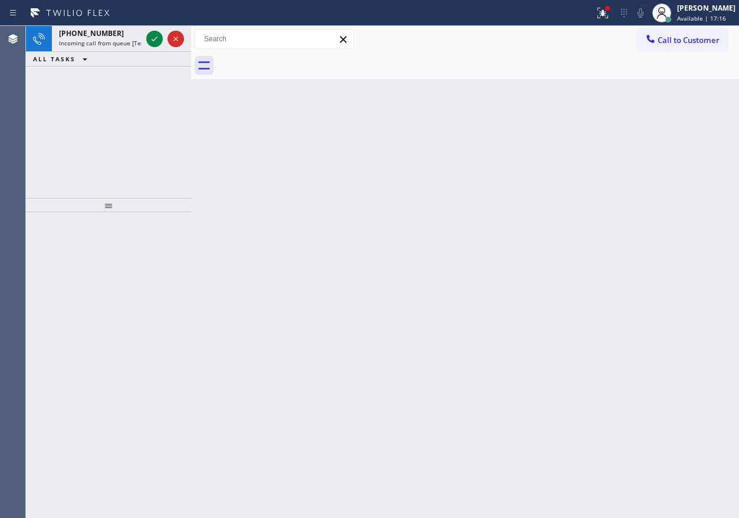
drag, startPoint x: 657, startPoint y: 242, endPoint x: 347, endPoint y: 130, distance: 329.7
click at [657, 241] on div "Back to Dashboard Change Sender ID Customers Technicians Select a contact Outbo…" at bounding box center [465, 272] width 548 height 493
click at [149, 37] on icon at bounding box center [154, 39] width 14 height 14
click at [148, 38] on icon at bounding box center [154, 39] width 14 height 14
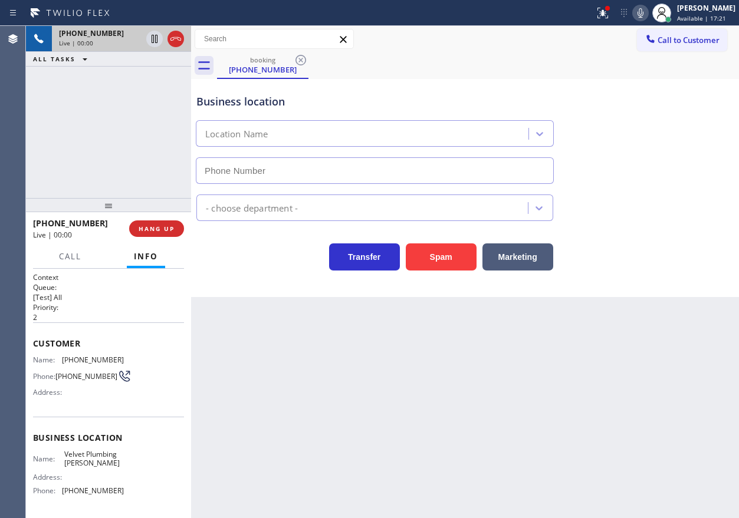
type input "[PHONE_NUMBER]"
click at [415, 260] on button "Spam" at bounding box center [441, 257] width 71 height 27
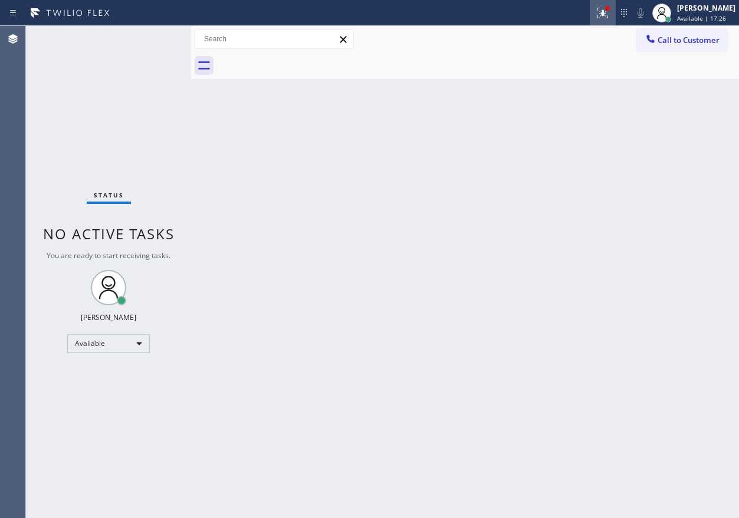
click at [608, 17] on icon at bounding box center [603, 13] width 11 height 11
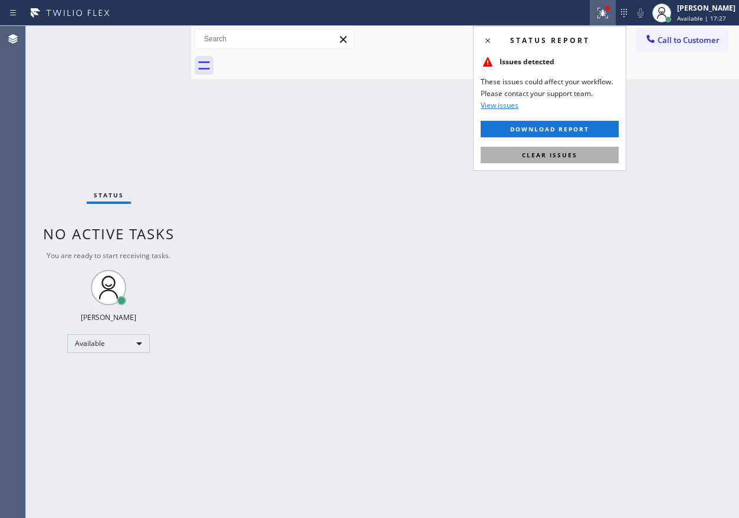
click at [558, 153] on span "Clear issues" at bounding box center [549, 155] width 55 height 8
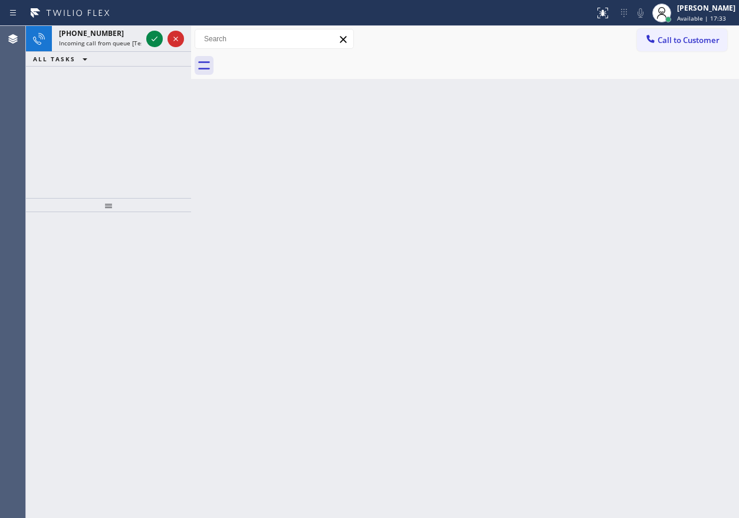
drag, startPoint x: 648, startPoint y: 209, endPoint x: 540, endPoint y: 205, distance: 108.0
click at [645, 209] on div "Back to Dashboard Change Sender ID Customers Technicians Select a contact Outbo…" at bounding box center [465, 272] width 548 height 493
click at [606, 150] on div "Back to Dashboard Change Sender ID Customers Technicians Select a contact Outbo…" at bounding box center [465, 272] width 548 height 493
click at [156, 40] on icon at bounding box center [154, 39] width 14 height 14
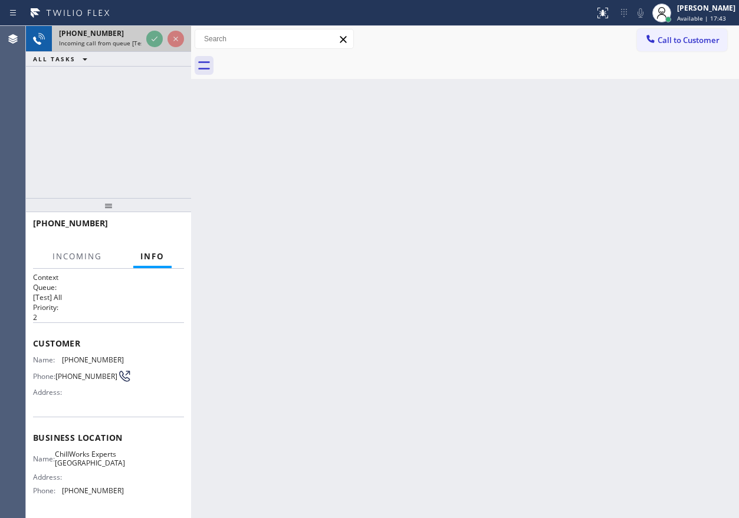
click at [163, 41] on div at bounding box center [165, 39] width 42 height 26
click at [298, 152] on div "Back to Dashboard Change Sender ID Customers Technicians Select a contact Outbo…" at bounding box center [465, 272] width 548 height 493
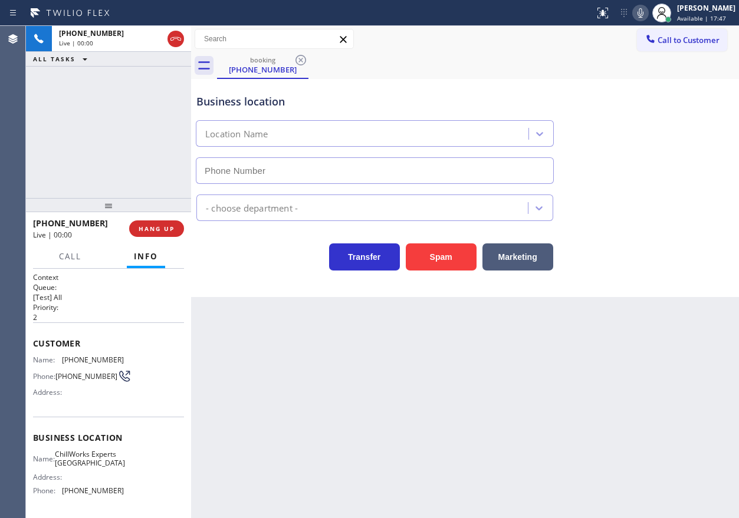
type input "[PHONE_NUMBER]"
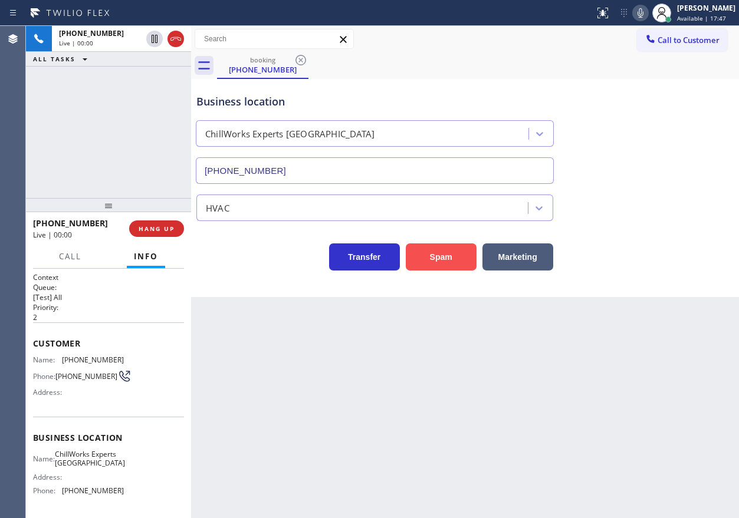
click at [445, 255] on button "Spam" at bounding box center [441, 257] width 71 height 27
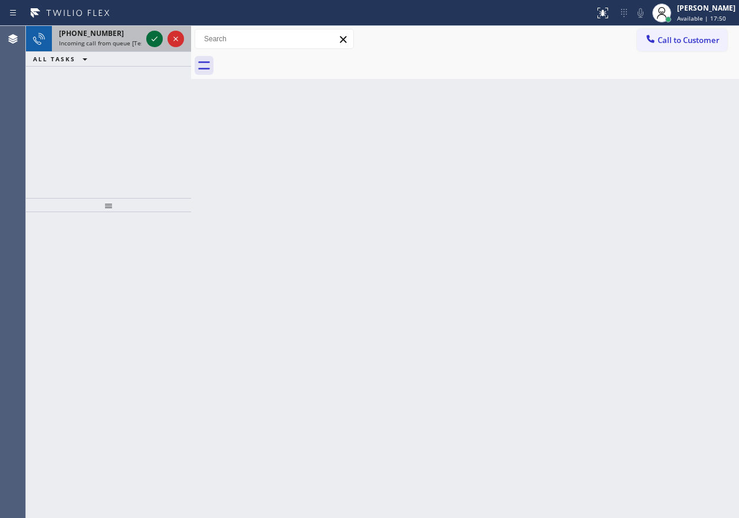
click at [156, 40] on icon at bounding box center [154, 39] width 14 height 14
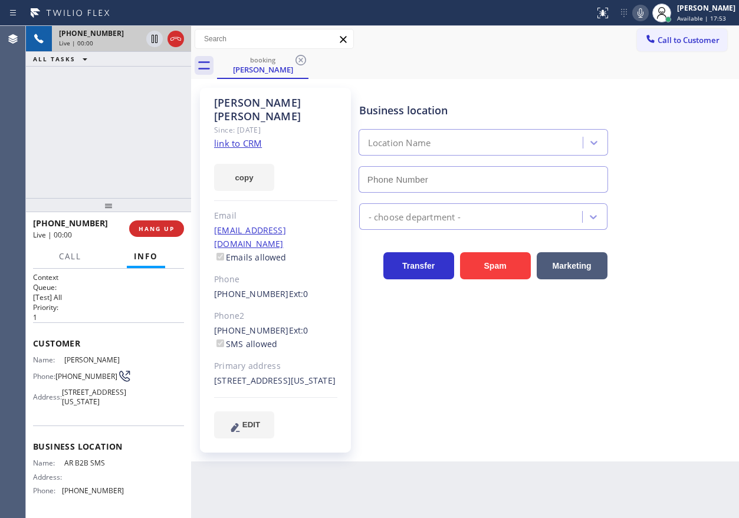
type input "[PHONE_NUMBER]"
click at [246, 137] on link "link to CRM" at bounding box center [238, 143] width 48 height 12
click at [90, 468] on span "AR B2B SMS" at bounding box center [93, 463] width 59 height 9
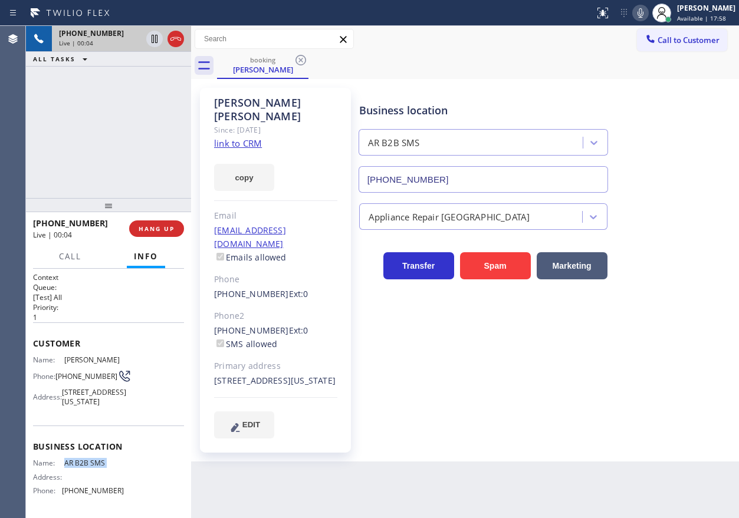
copy span "AR B2B SMS"
click at [481, 173] on input "[PHONE_NUMBER]" at bounding box center [484, 179] width 250 height 27
click at [648, 9] on icon at bounding box center [640, 13] width 14 height 14
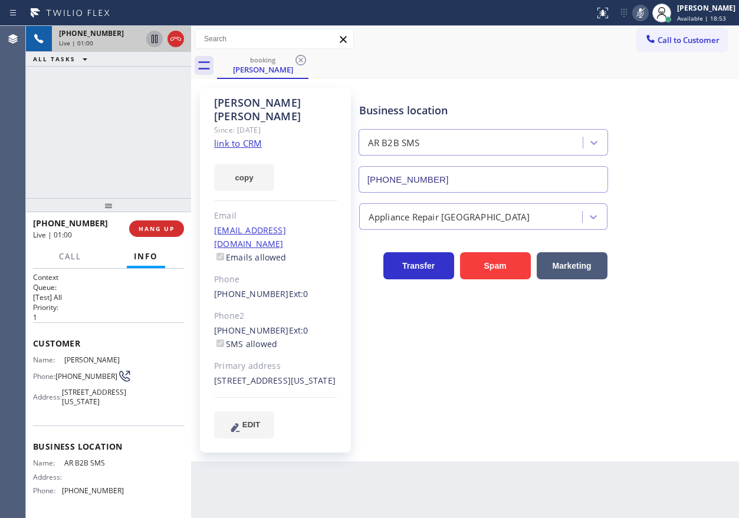
click at [154, 42] on icon at bounding box center [155, 39] width 6 height 8
click at [148, 37] on icon at bounding box center [154, 39] width 14 height 14
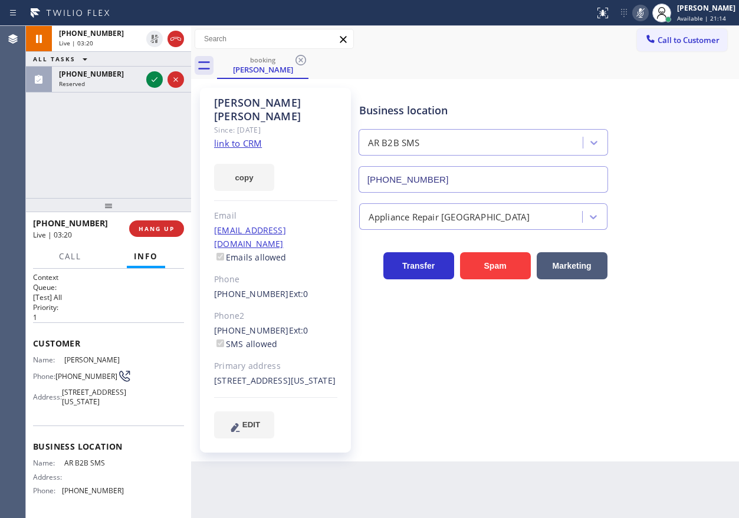
click at [648, 6] on icon at bounding box center [640, 13] width 14 height 14
click at [563, 341] on div "Business location AR B2B SMS [PHONE_NUMBER] Appliance Repair High End Transfer …" at bounding box center [546, 263] width 379 height 344
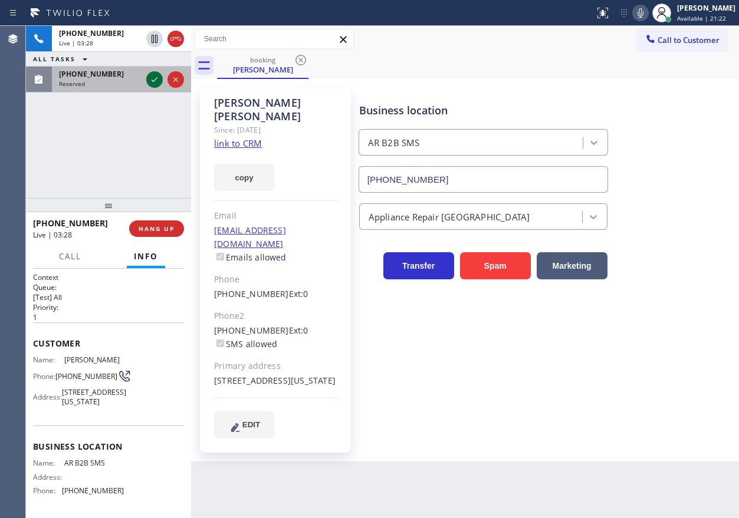
click at [155, 74] on icon at bounding box center [154, 80] width 14 height 14
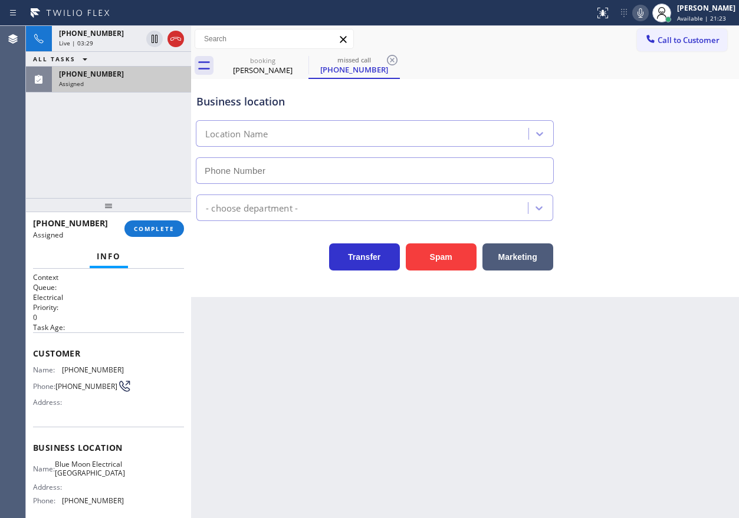
type input "[PHONE_NUMBER]"
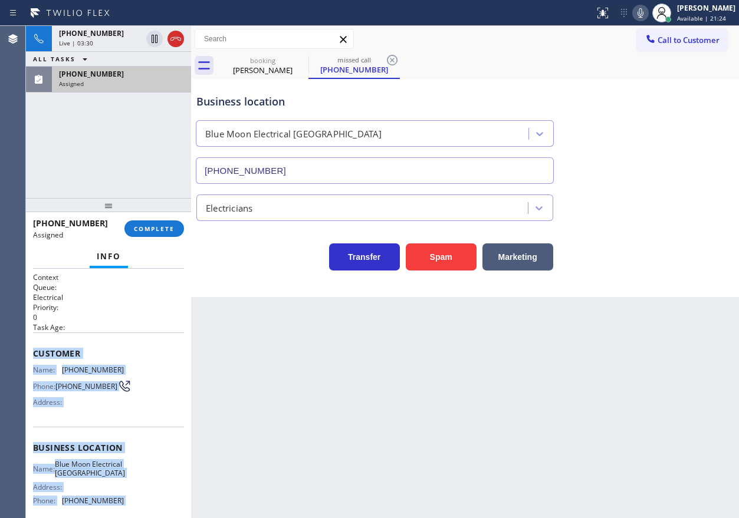
scroll to position [113, 0]
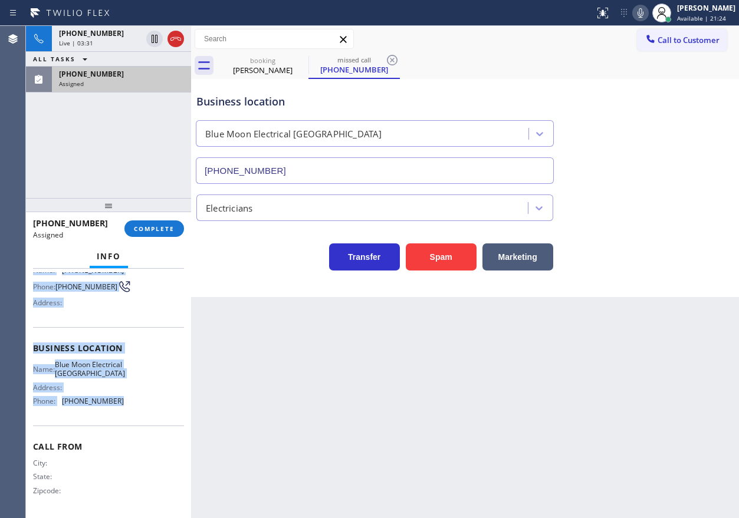
drag, startPoint x: 51, startPoint y: 372, endPoint x: 162, endPoint y: 409, distance: 117.0
click at [162, 409] on div "Context Queue: Electrical Priority: 0 Task Age: Customer Name: [PHONE_NUMBER] P…" at bounding box center [108, 394] width 165 height 250
click at [169, 224] on button "COMPLETE" at bounding box center [154, 229] width 60 height 17
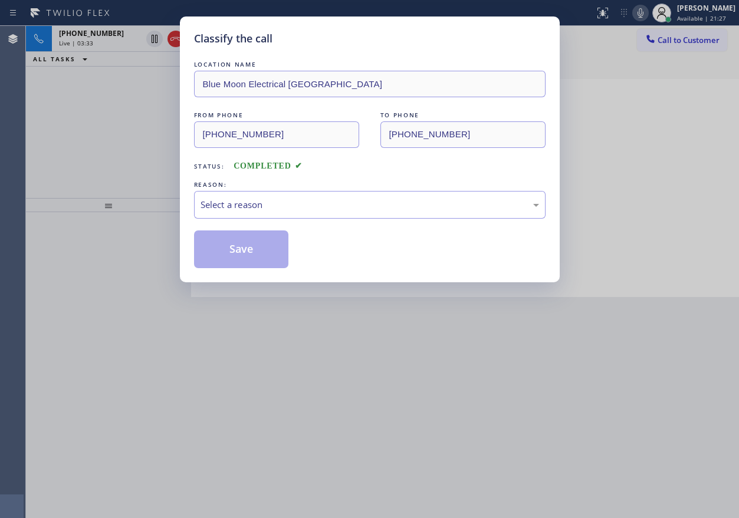
click at [283, 205] on div "Select a reason" at bounding box center [370, 205] width 339 height 14
click at [239, 251] on button "Save" at bounding box center [241, 250] width 95 height 38
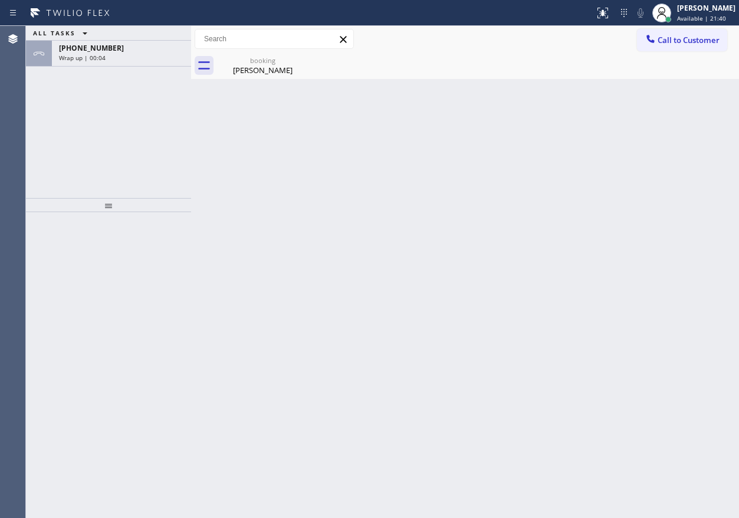
click at [688, 242] on div "Back to Dashboard Change Sender ID Customers Technicians Select a contact Outbo…" at bounding box center [465, 272] width 548 height 493
click at [170, 67] on div "ALL TASKS ALL TASKS ACTIVE TASKS TASKS IN WRAP UP [PHONE_NUMBER] Wrap up | 00:05" at bounding box center [108, 112] width 165 height 172
click at [102, 64] on div "[PHONE_NUMBER] Wrap up | 00:06" at bounding box center [119, 54] width 134 height 26
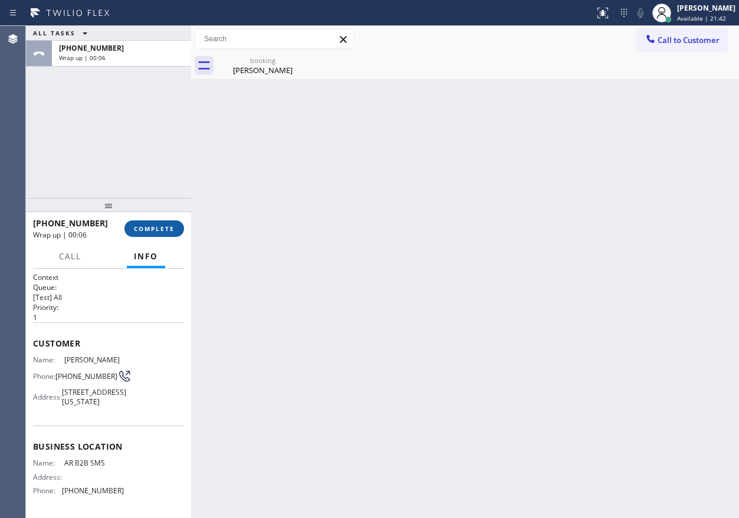
click at [168, 224] on button "COMPLETE" at bounding box center [154, 229] width 60 height 17
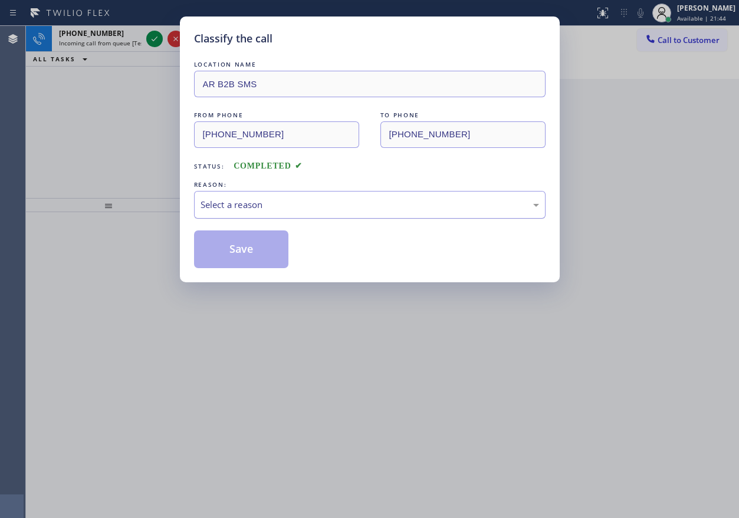
click at [317, 208] on div "Select a reason" at bounding box center [370, 205] width 339 height 14
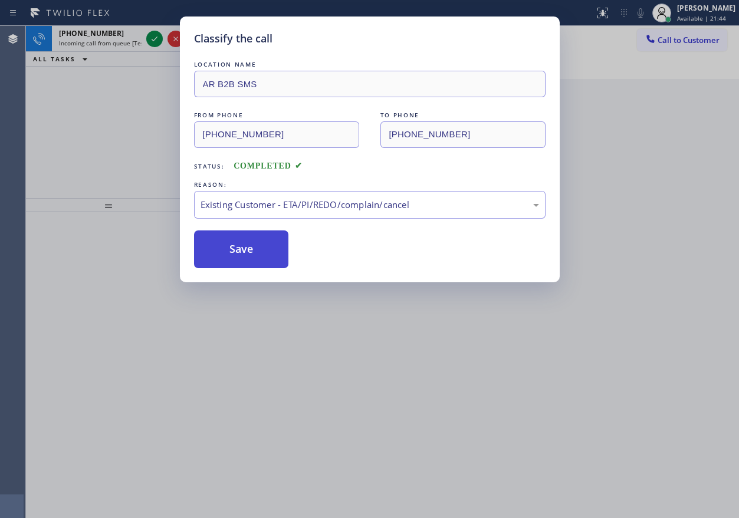
click at [247, 264] on button "Save" at bounding box center [241, 250] width 95 height 38
click at [152, 41] on div "Classify the call LOCATION NAME AR B2B SMS FROM PHONE [PHONE_NUMBER] TO PHONE […" at bounding box center [369, 259] width 739 height 518
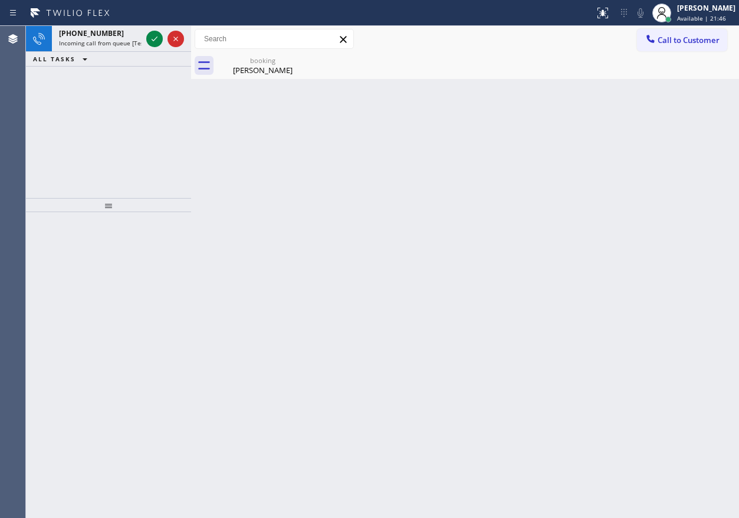
click at [152, 41] on icon at bounding box center [154, 39] width 14 height 14
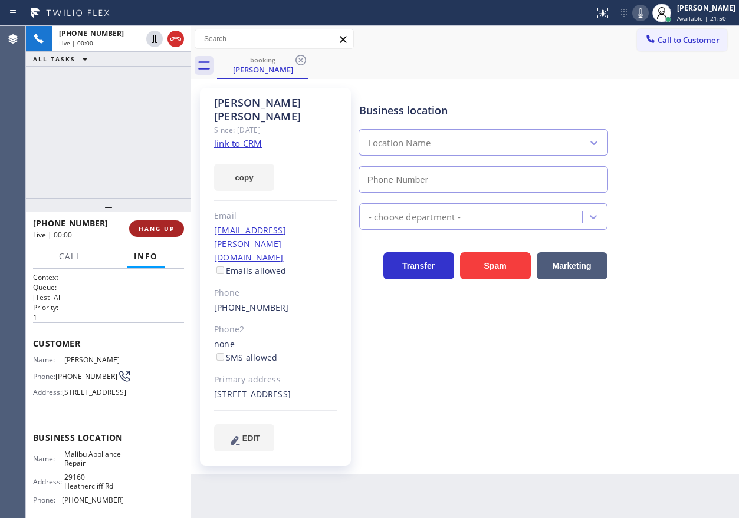
click at [159, 230] on span "HANG UP" at bounding box center [157, 229] width 36 height 8
type input "[PHONE_NUMBER]"
click at [159, 230] on span "HANG UP" at bounding box center [157, 229] width 36 height 8
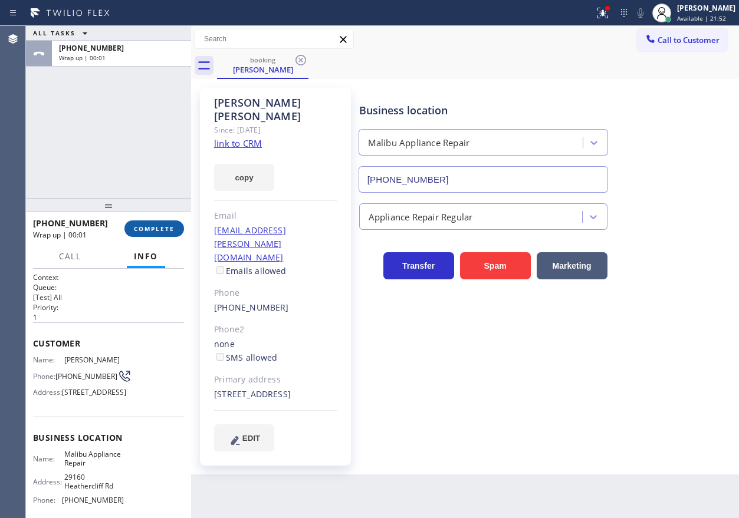
click at [155, 233] on span "COMPLETE" at bounding box center [154, 229] width 41 height 8
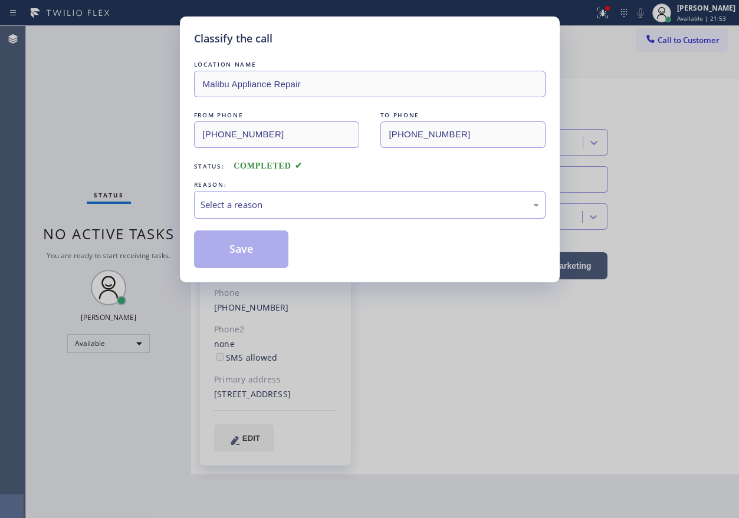
click at [292, 205] on div "Select a reason" at bounding box center [370, 205] width 339 height 14
click at [258, 257] on button "Save" at bounding box center [241, 250] width 95 height 38
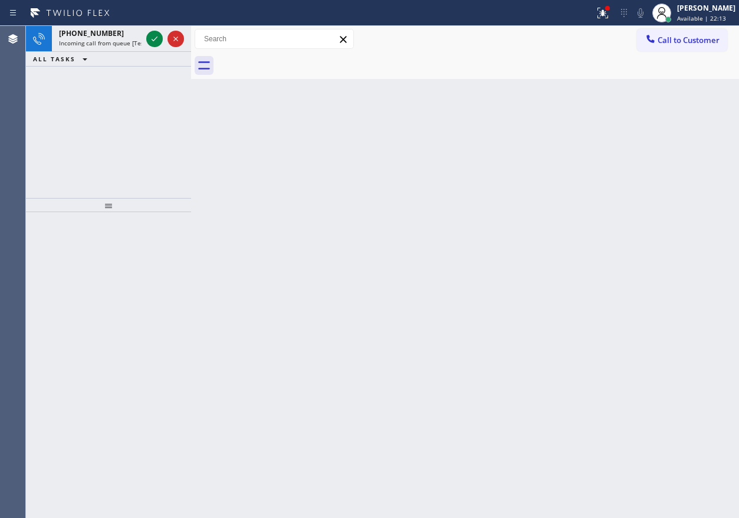
drag, startPoint x: 585, startPoint y: 215, endPoint x: 569, endPoint y: 204, distance: 19.6
click at [585, 215] on div "Back to Dashboard Change Sender ID Customers Technicians Select a contact Outbo…" at bounding box center [465, 272] width 548 height 493
click at [145, 38] on div at bounding box center [165, 39] width 42 height 26
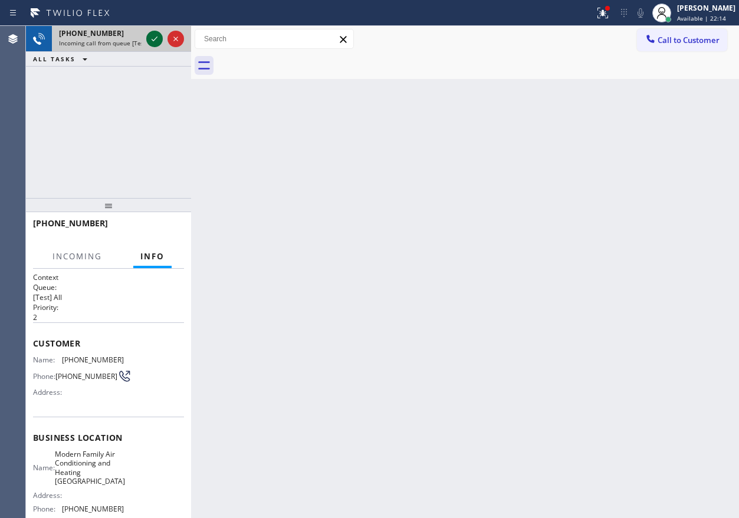
click at [151, 37] on icon at bounding box center [154, 39] width 14 height 14
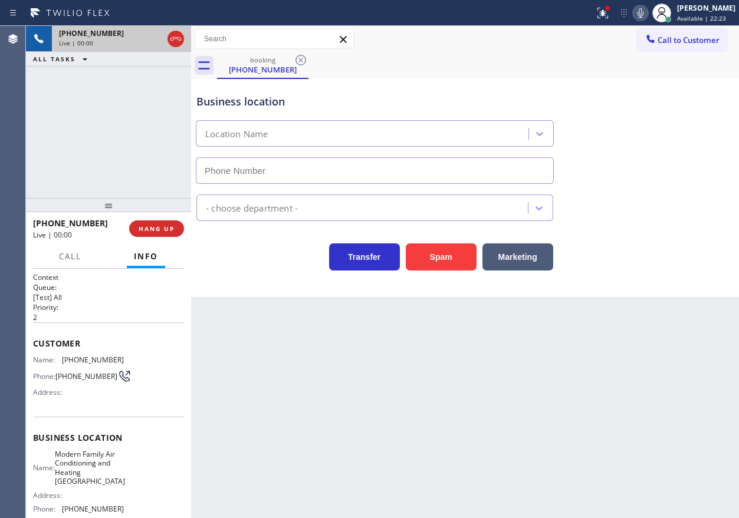
type input "[PHONE_NUMBER]"
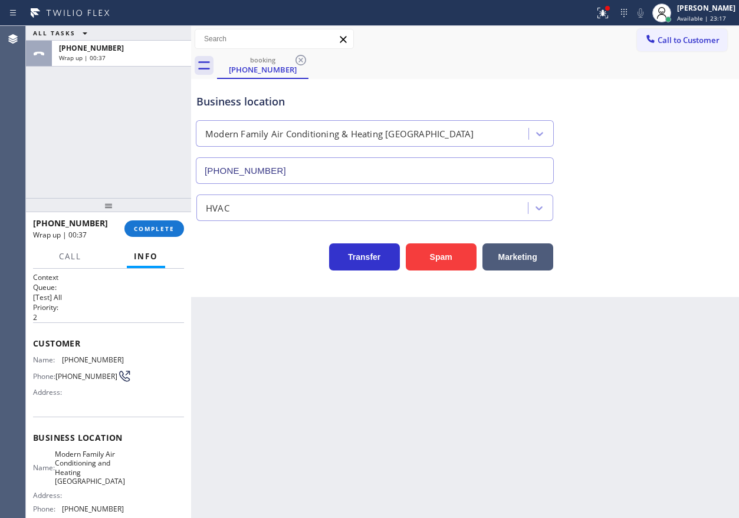
click at [610, 224] on div "Transfer Spam Marketing" at bounding box center [465, 246] width 542 height 50
click at [134, 235] on button "COMPLETE" at bounding box center [154, 229] width 60 height 17
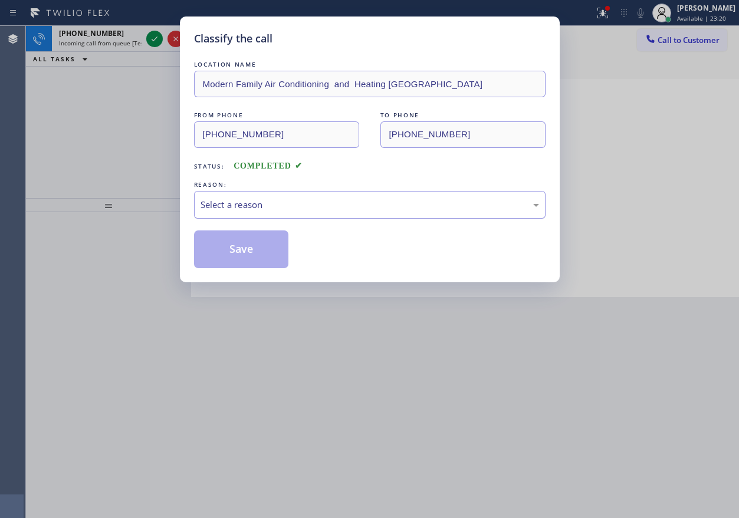
click at [303, 195] on div "Select a reason" at bounding box center [370, 205] width 352 height 28
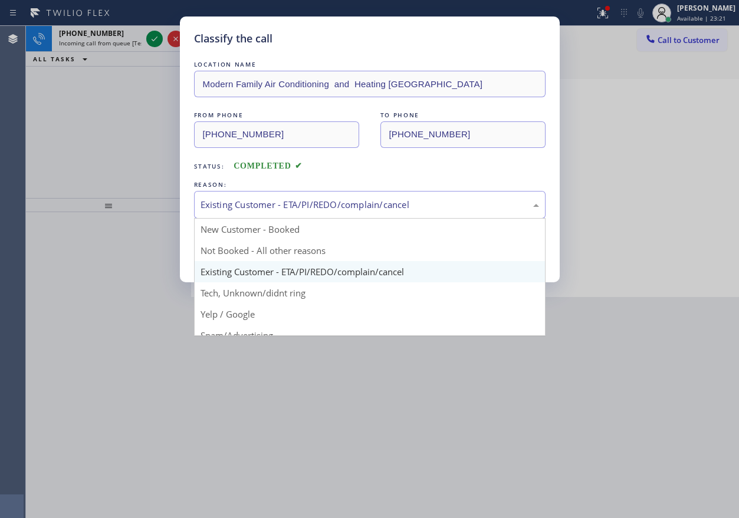
click at [254, 203] on div "Existing Customer - ETA/PI/REDO/complain/cancel" at bounding box center [370, 205] width 339 height 14
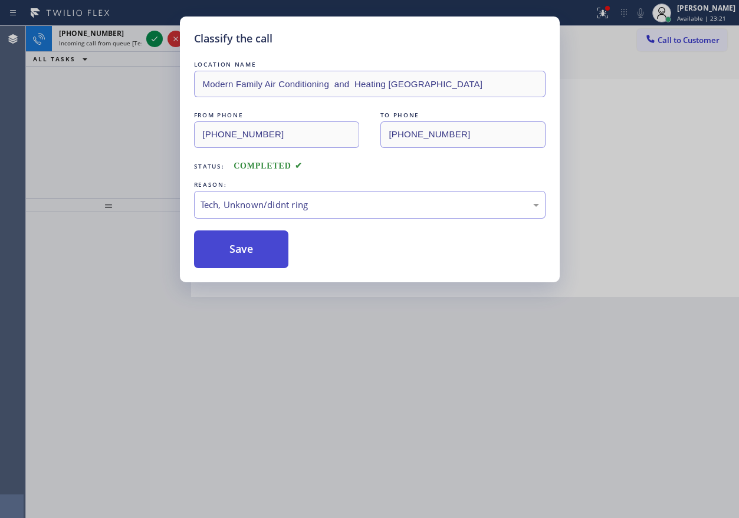
click at [229, 247] on button "Save" at bounding box center [241, 250] width 95 height 38
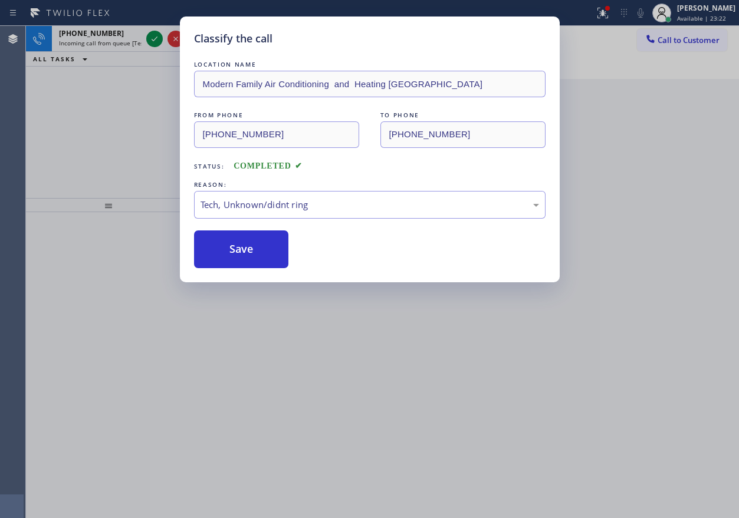
click at [148, 40] on div "Classify the call LOCATION NAME Modern Family Air Conditioning and Heating Rich…" at bounding box center [369, 259] width 739 height 518
click at [149, 40] on icon at bounding box center [154, 39] width 14 height 14
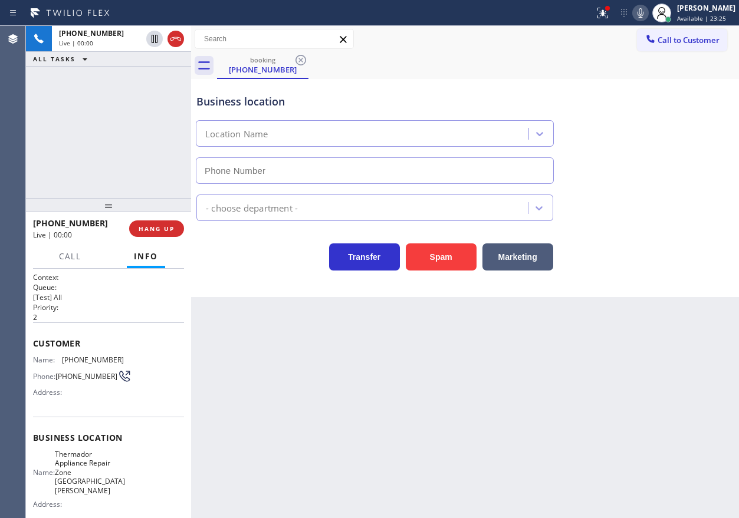
type input "[PHONE_NUMBER]"
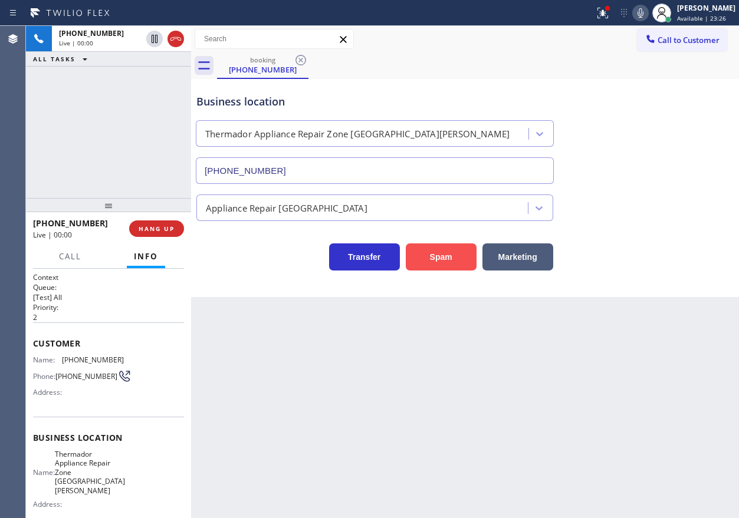
click at [449, 260] on button "Spam" at bounding box center [441, 257] width 71 height 27
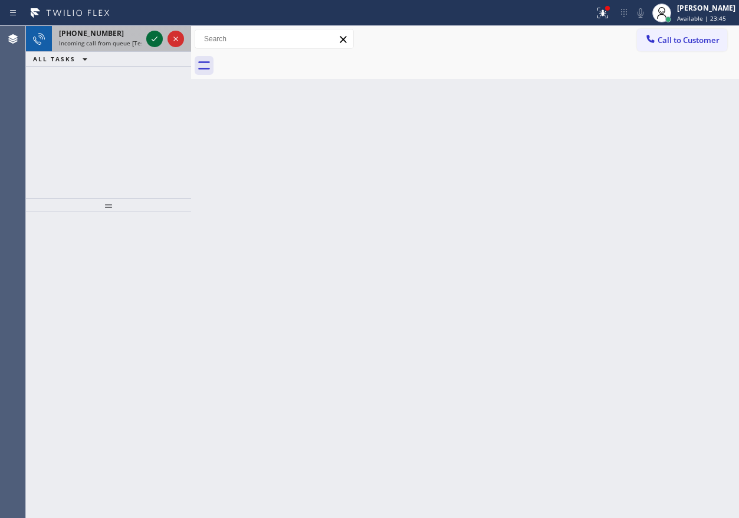
click at [150, 40] on icon at bounding box center [154, 39] width 14 height 14
click at [156, 38] on icon at bounding box center [155, 39] width 6 height 5
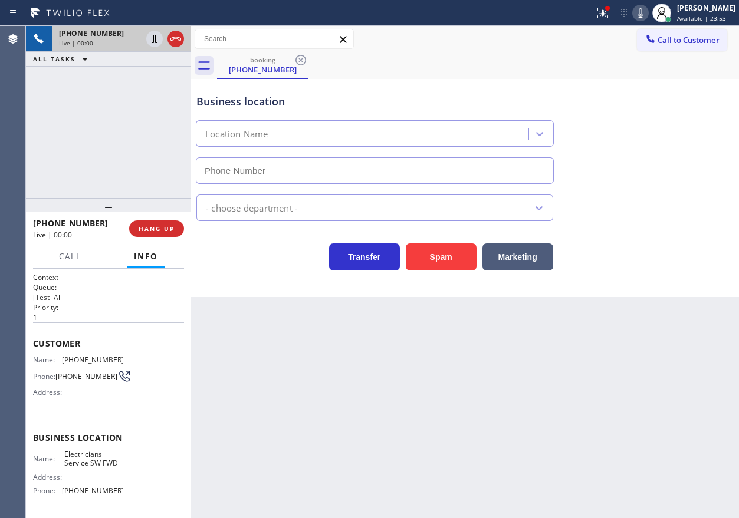
type input "[PHONE_NUMBER]"
click at [156, 223] on button "HANG UP" at bounding box center [156, 229] width 55 height 17
click at [155, 223] on button "HANG UP" at bounding box center [156, 229] width 55 height 17
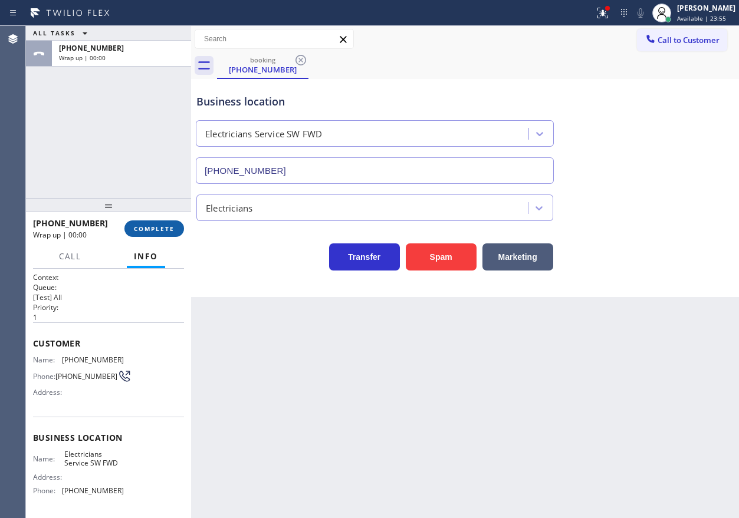
click at [155, 227] on span "COMPLETE" at bounding box center [154, 229] width 41 height 8
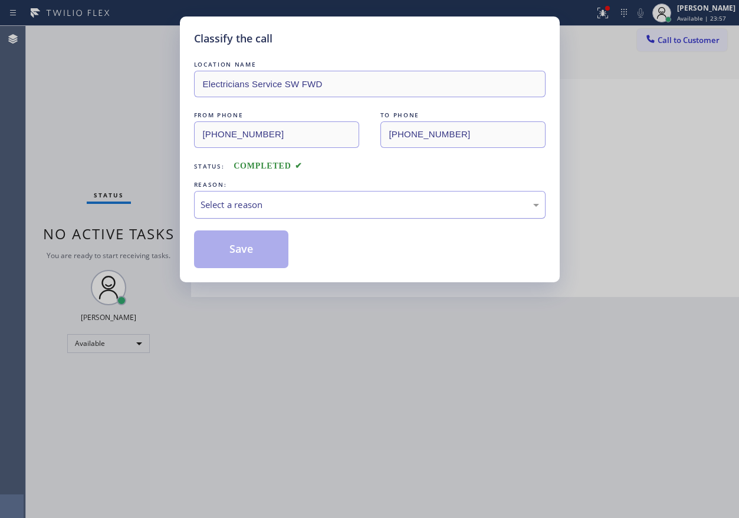
click at [300, 204] on div "Select a reason" at bounding box center [370, 205] width 339 height 14
click at [255, 257] on button "Save" at bounding box center [241, 250] width 95 height 38
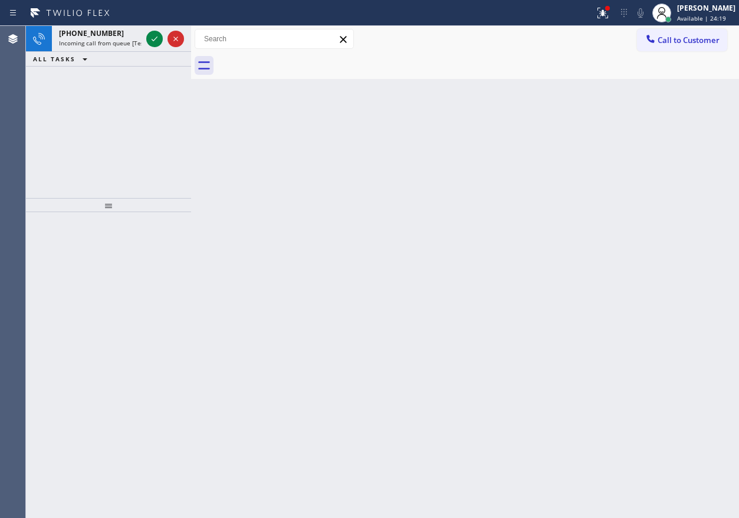
click at [662, 296] on div "Back to Dashboard Change Sender ID Customers Technicians Select a contact Outbo…" at bounding box center [465, 272] width 548 height 493
click at [150, 39] on icon at bounding box center [154, 39] width 14 height 14
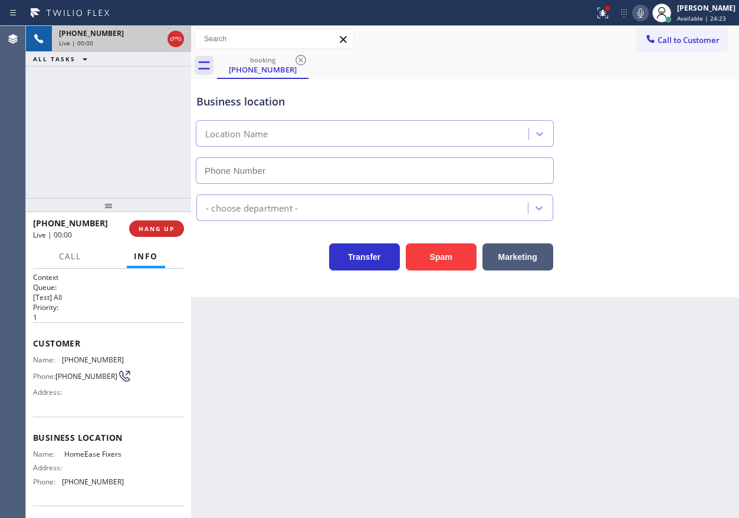
type input "[PHONE_NUMBER]"
click at [161, 227] on span "HANG UP" at bounding box center [157, 229] width 36 height 8
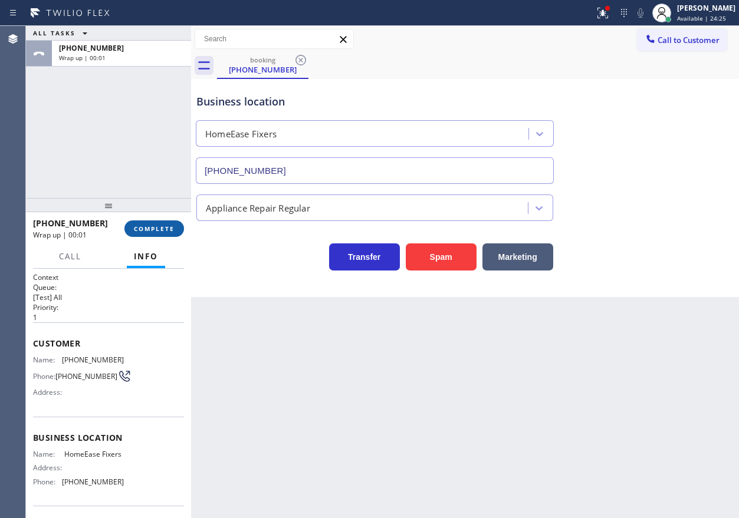
click at [138, 227] on span "COMPLETE" at bounding box center [154, 229] width 41 height 8
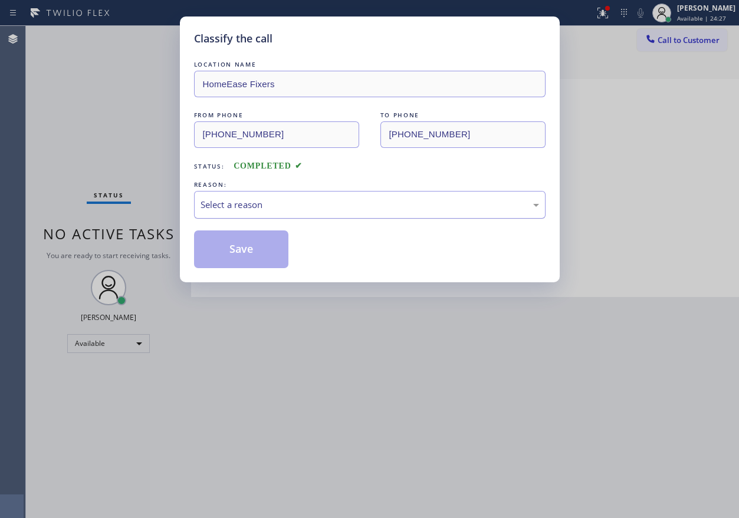
click at [304, 201] on div "Select a reason" at bounding box center [370, 205] width 339 height 14
click at [224, 248] on button "Save" at bounding box center [241, 250] width 95 height 38
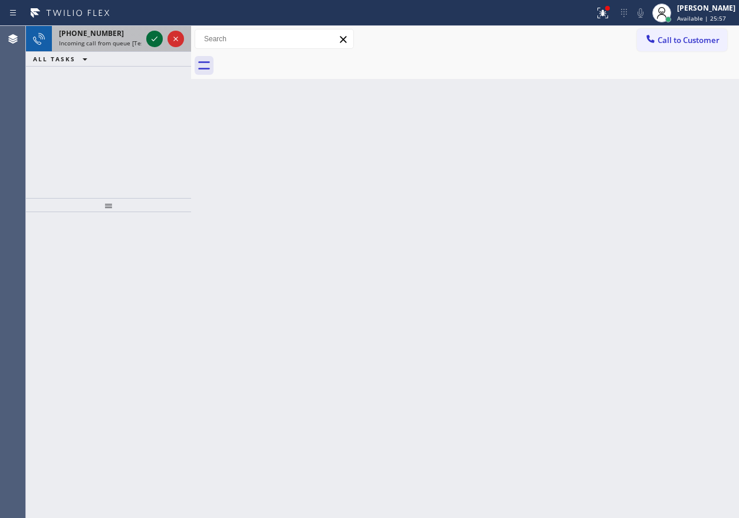
click at [156, 37] on icon at bounding box center [154, 39] width 14 height 14
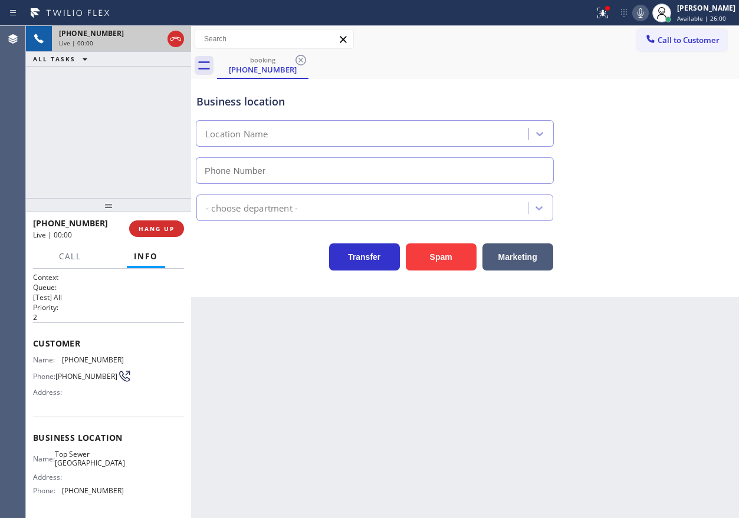
type input "[PHONE_NUMBER]"
click at [444, 259] on button "Spam" at bounding box center [441, 257] width 71 height 27
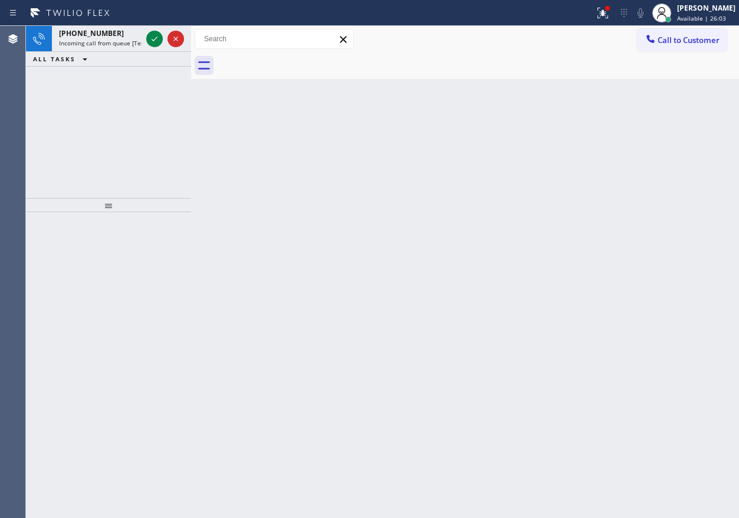
drag, startPoint x: 593, startPoint y: 219, endPoint x: 299, endPoint y: 111, distance: 313.5
click at [593, 219] on div "Back to Dashboard Change Sender ID Customers Technicians Select a contact Outbo…" at bounding box center [465, 272] width 548 height 493
click at [152, 41] on icon at bounding box center [154, 39] width 14 height 14
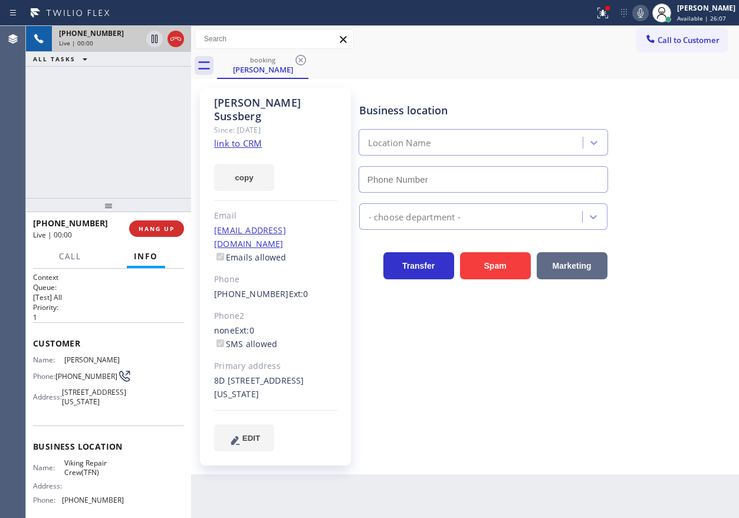
type input "[PHONE_NUMBER]"
click at [251, 150] on div "copy" at bounding box center [275, 170] width 123 height 41
click at [251, 137] on link "link to CRM" at bounding box center [238, 143] width 48 height 12
click at [76, 477] on span "Viking Repair Crew(TFN)" at bounding box center [93, 468] width 59 height 18
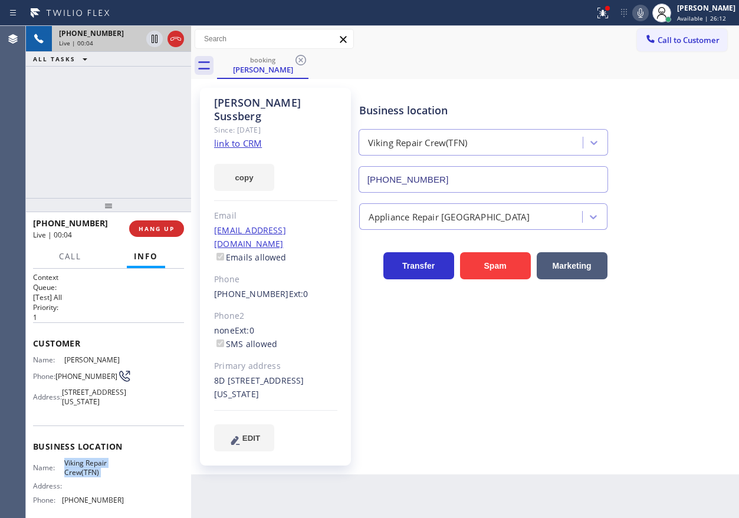
click at [76, 477] on span "Viking Repair Crew(TFN)" at bounding box center [93, 468] width 59 height 18
click at [425, 171] on input "[PHONE_NUMBER]" at bounding box center [484, 179] width 250 height 27
click at [73, 381] on span "[PHONE_NUMBER]" at bounding box center [86, 376] width 62 height 9
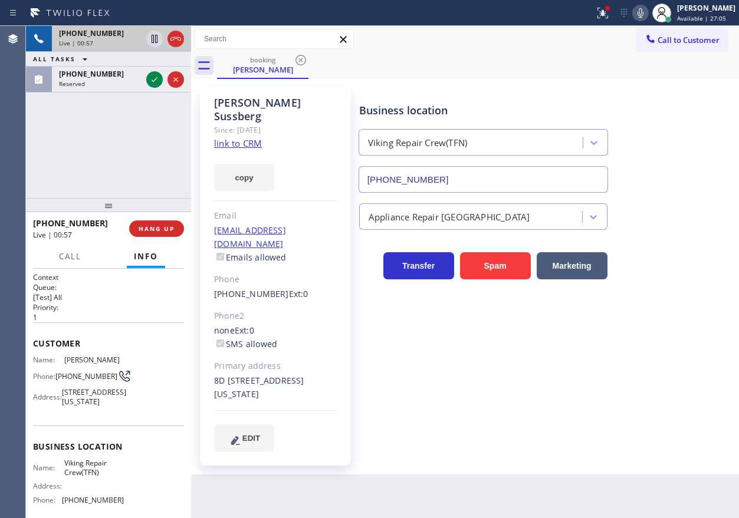
click at [73, 381] on span "[PHONE_NUMBER]" at bounding box center [86, 376] width 62 height 9
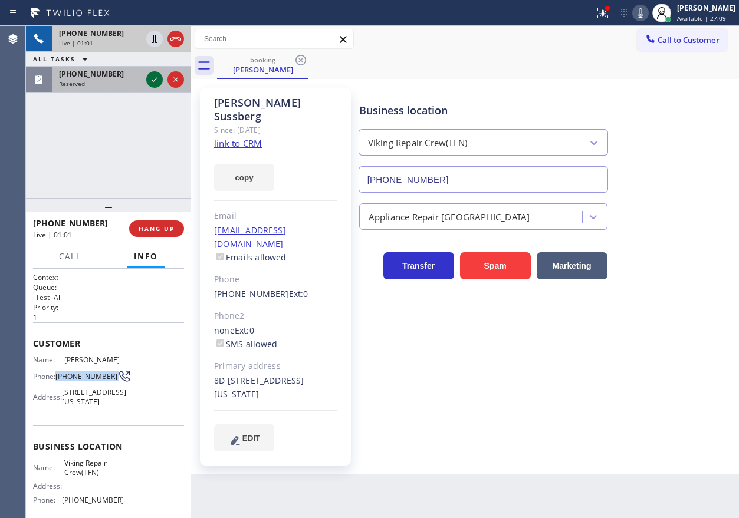
click at [152, 78] on icon at bounding box center [154, 80] width 14 height 14
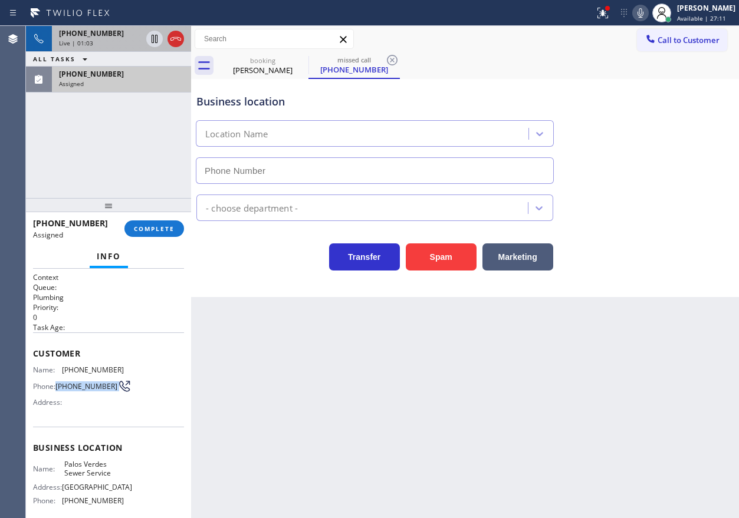
type input "[PHONE_NUMBER]"
click at [147, 235] on button "COMPLETE" at bounding box center [154, 229] width 60 height 17
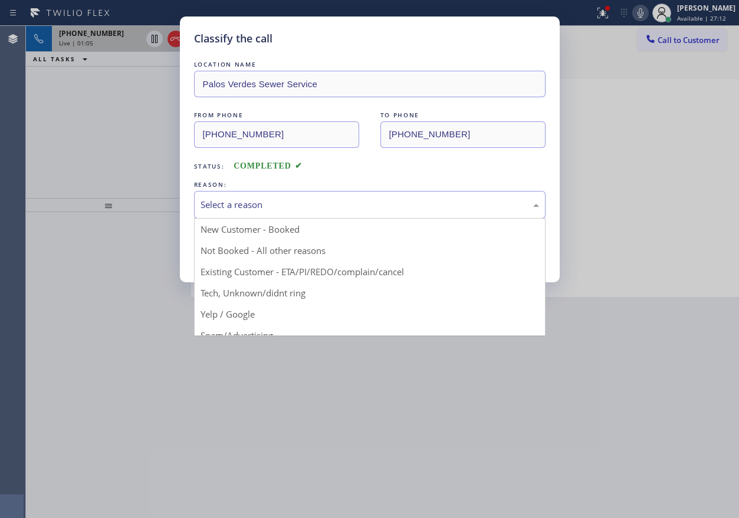
click at [316, 201] on div "Select a reason" at bounding box center [370, 205] width 339 height 14
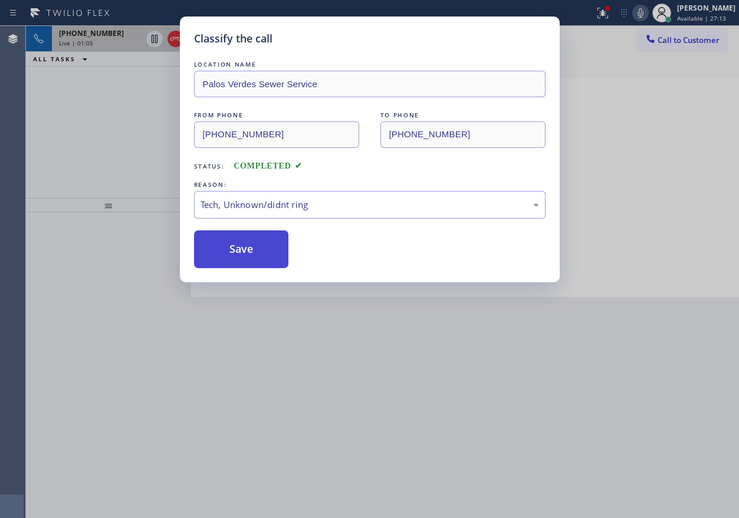
click at [256, 260] on button "Save" at bounding box center [241, 250] width 95 height 38
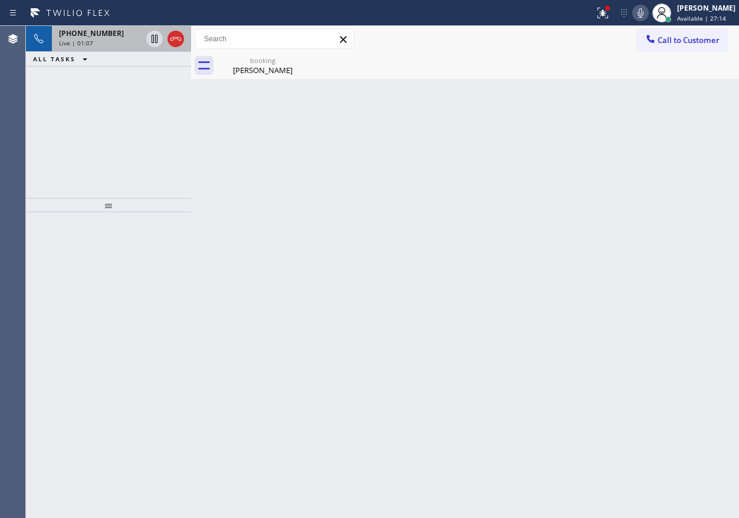
click at [81, 47] on span "Live | 01:07" at bounding box center [76, 43] width 34 height 8
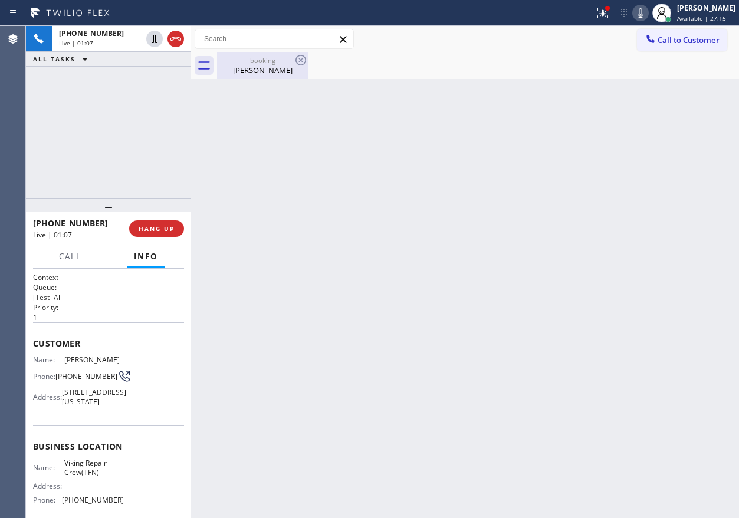
click at [247, 64] on div "booking" at bounding box center [262, 60] width 89 height 9
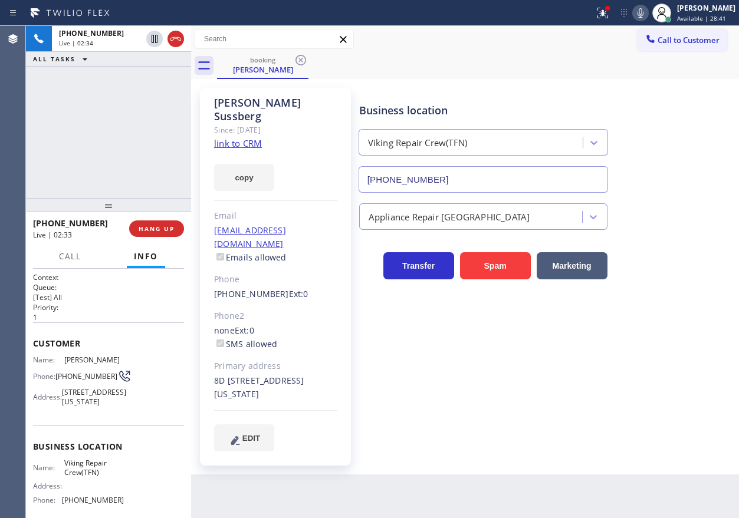
click at [648, 17] on icon at bounding box center [640, 13] width 14 height 14
click at [648, 16] on icon at bounding box center [640, 13] width 14 height 14
drag, startPoint x: 154, startPoint y: 38, endPoint x: 232, endPoint y: 0, distance: 86.5
click at [153, 38] on icon at bounding box center [155, 39] width 6 height 8
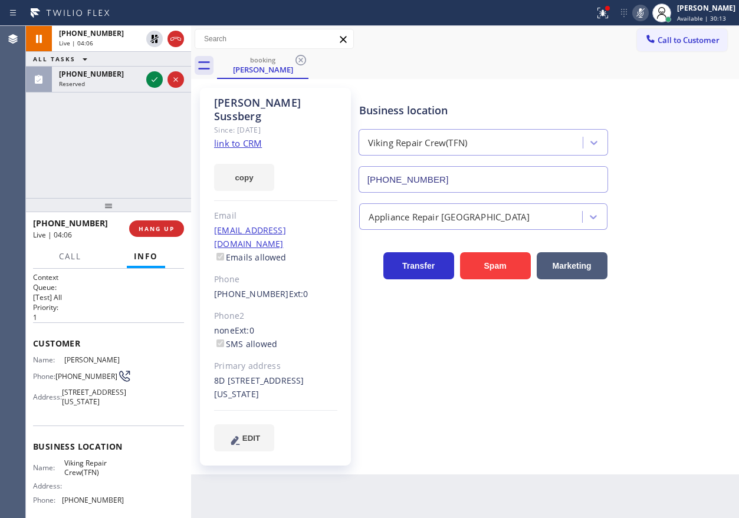
click at [253, 137] on link "link to CRM" at bounding box center [238, 143] width 48 height 12
click at [157, 81] on icon at bounding box center [154, 80] width 14 height 14
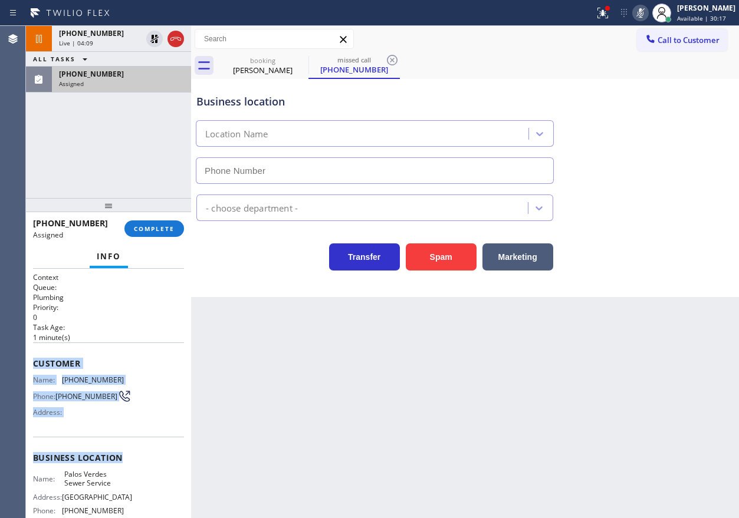
type input "[PHONE_NUMBER]"
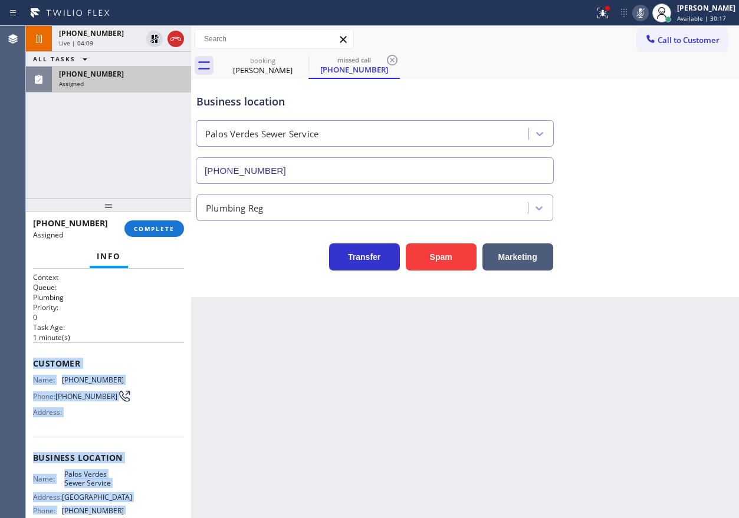
scroll to position [123, 0]
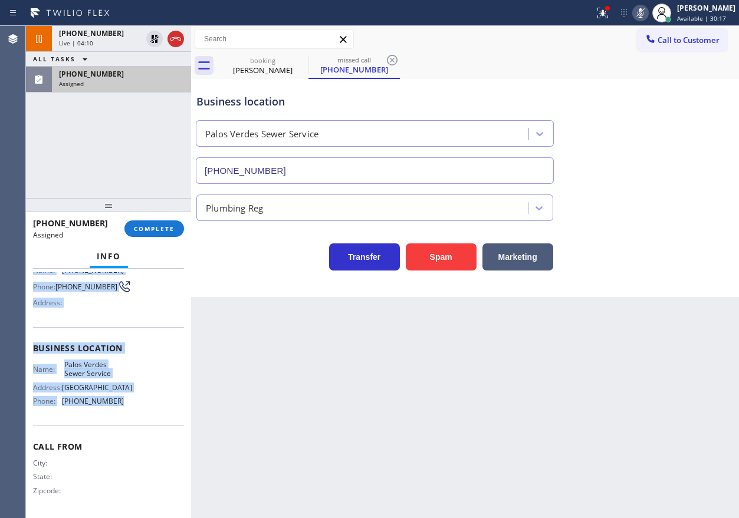
drag, startPoint x: 33, startPoint y: 360, endPoint x: 146, endPoint y: 274, distance: 142.3
click at [147, 405] on div "Context Queue: Plumbing Priority: 0 Task Age: [DEMOGRAPHIC_DATA] minute(s) Cust…" at bounding box center [108, 339] width 151 height 352
click at [152, 226] on span "COMPLETE" at bounding box center [154, 229] width 41 height 8
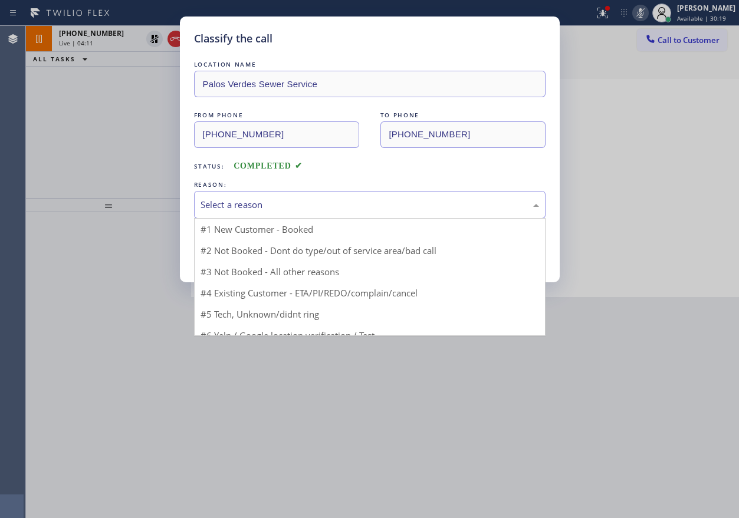
click at [282, 205] on div "Select a reason" at bounding box center [370, 205] width 339 height 14
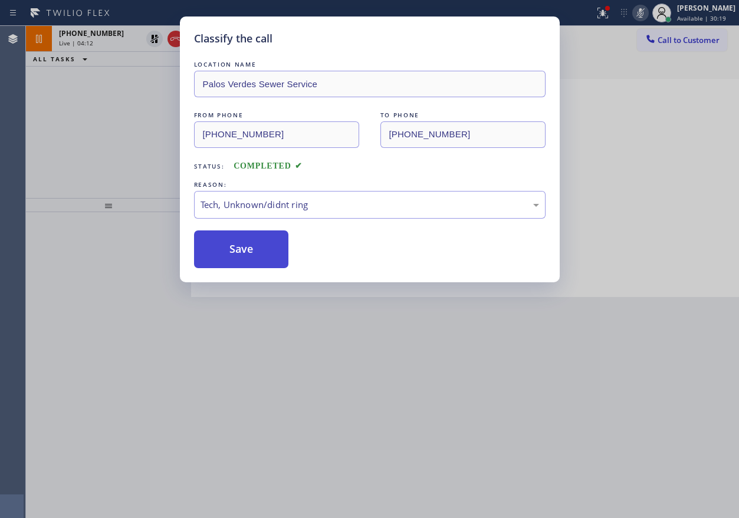
click at [235, 237] on button "Save" at bounding box center [241, 250] width 95 height 38
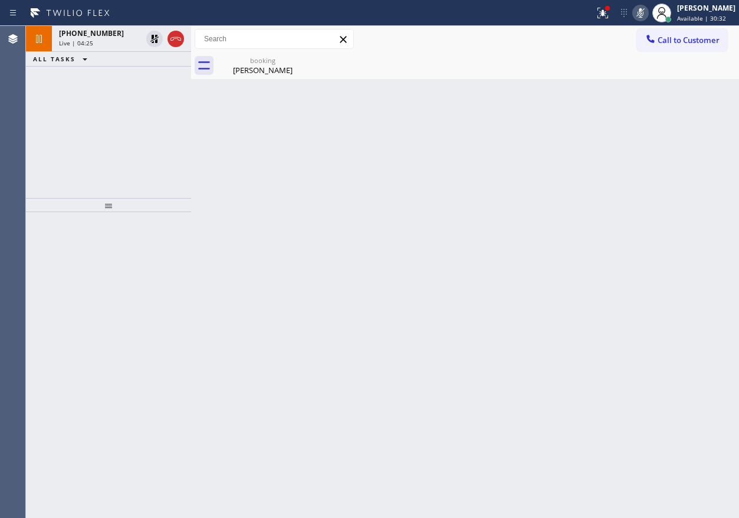
drag, startPoint x: 664, startPoint y: 354, endPoint x: 556, endPoint y: 240, distance: 156.9
click at [664, 354] on div "Back to Dashboard Change Sender ID Customers Technicians Select a contact Outbo…" at bounding box center [465, 272] width 548 height 493
drag, startPoint x: 270, startPoint y: 65, endPoint x: 82, endPoint y: 63, distance: 188.2
click at [270, 65] on div "[PERSON_NAME]" at bounding box center [262, 70] width 89 height 11
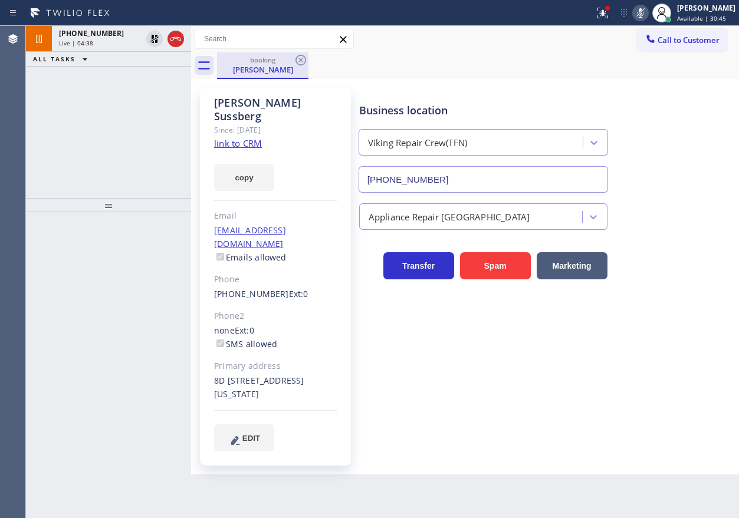
click at [75, 42] on span "Live | 04:38" at bounding box center [76, 43] width 34 height 8
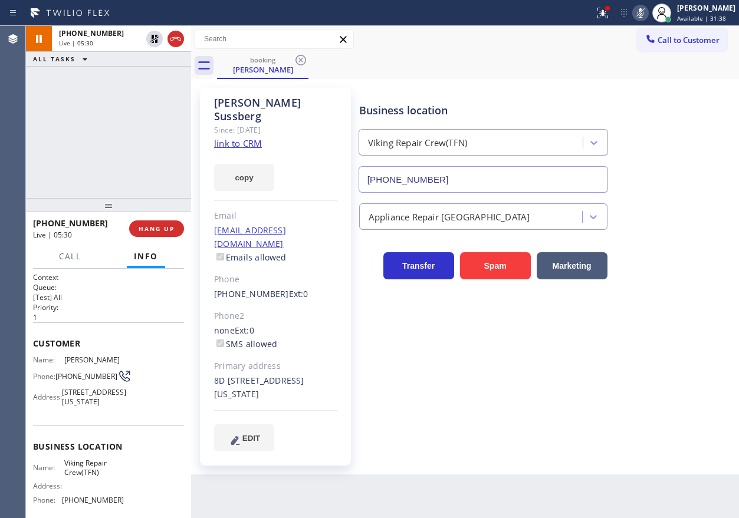
click at [694, 226] on div "Appliance Repair [GEOGRAPHIC_DATA]" at bounding box center [546, 214] width 379 height 31
click at [153, 40] on icon at bounding box center [154, 39] width 14 height 14
click at [644, 15] on icon at bounding box center [641, 12] width 6 height 9
click at [71, 254] on span "Call" at bounding box center [70, 256] width 22 height 11
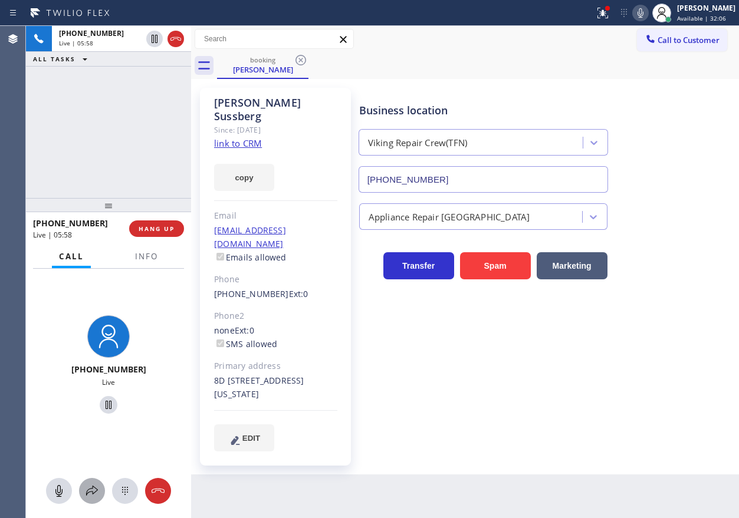
click at [96, 491] on icon at bounding box center [92, 491] width 14 height 14
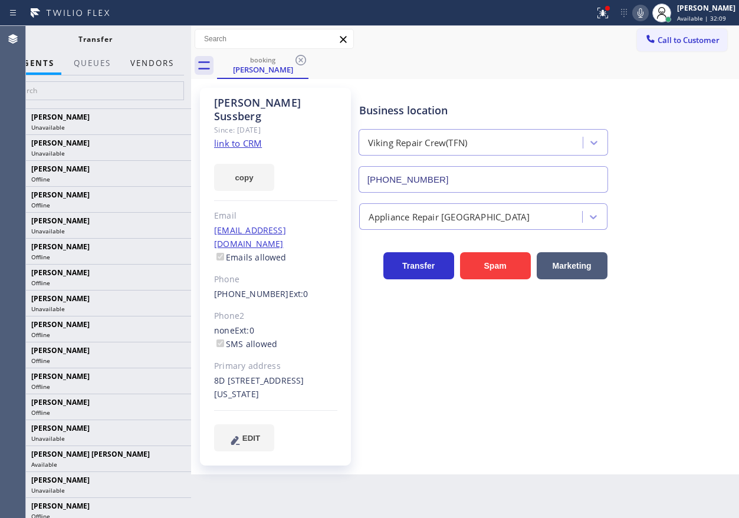
click at [140, 67] on button "Vendors" at bounding box center [152, 63] width 58 height 23
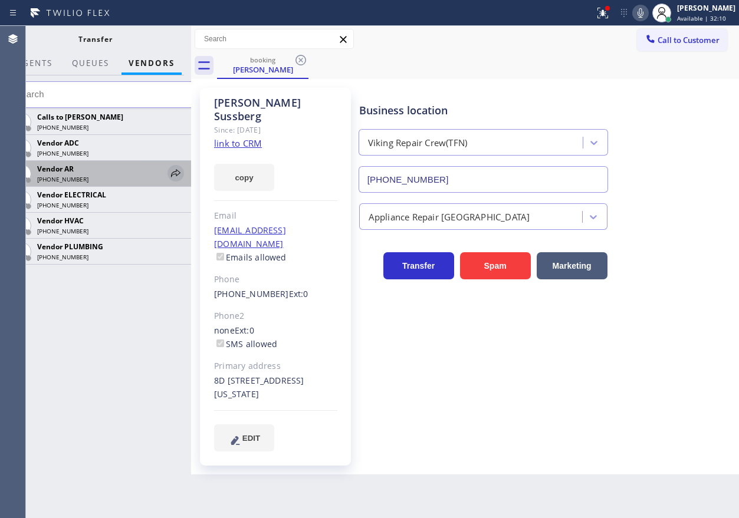
click at [176, 172] on icon at bounding box center [175, 173] width 9 height 8
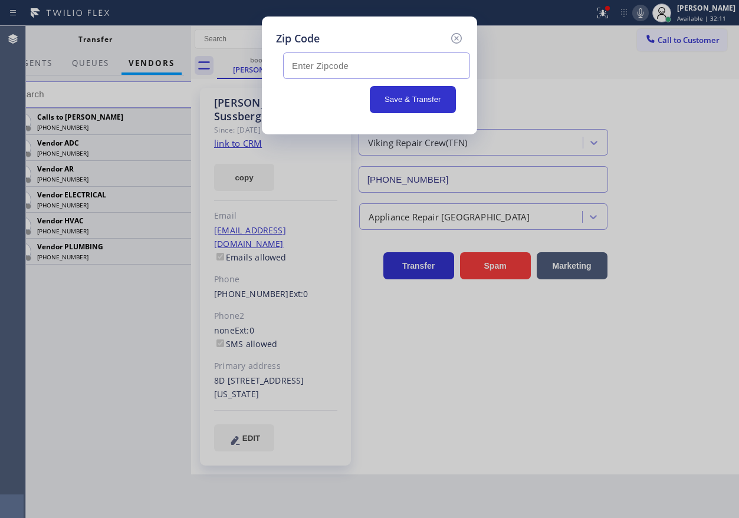
click at [385, 67] on input "text" at bounding box center [376, 65] width 187 height 27
paste input "11976"
type input "11976"
click at [391, 101] on button "Save & Transfer" at bounding box center [413, 99] width 87 height 27
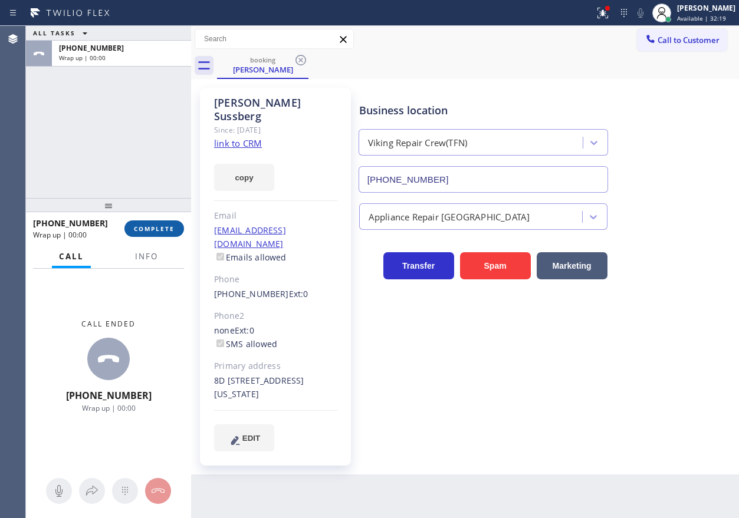
click at [145, 226] on span "COMPLETE" at bounding box center [154, 229] width 41 height 8
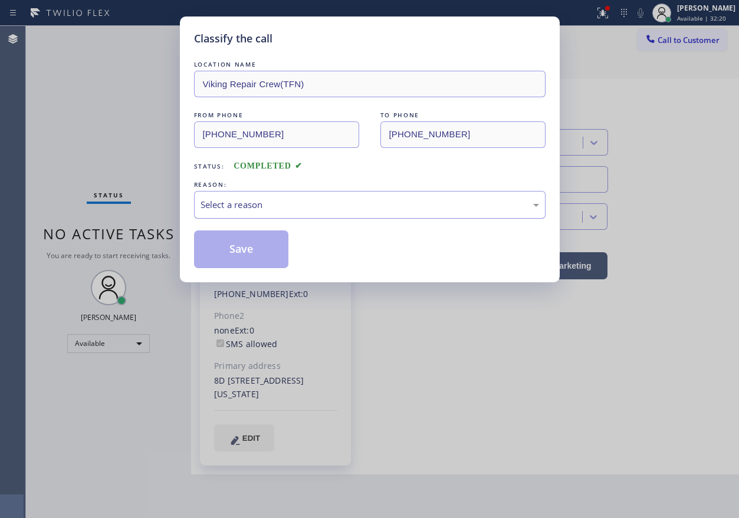
click at [296, 207] on div "Select a reason" at bounding box center [370, 205] width 339 height 14
click at [254, 247] on button "Save" at bounding box center [241, 250] width 95 height 38
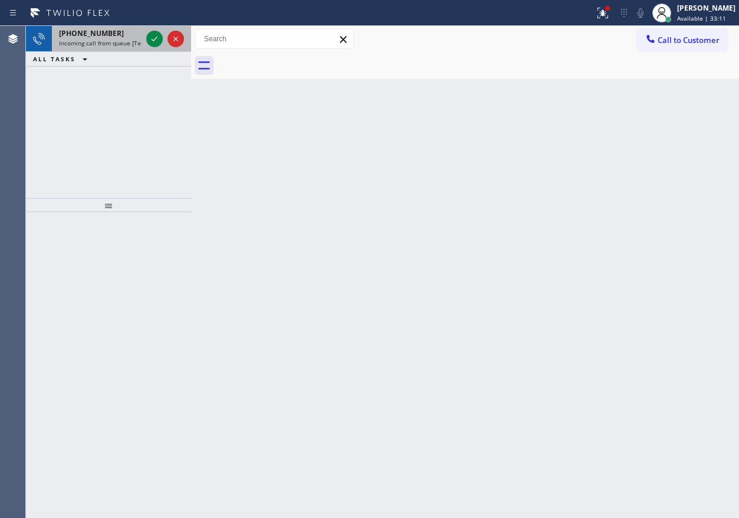
click at [145, 40] on div at bounding box center [165, 39] width 42 height 26
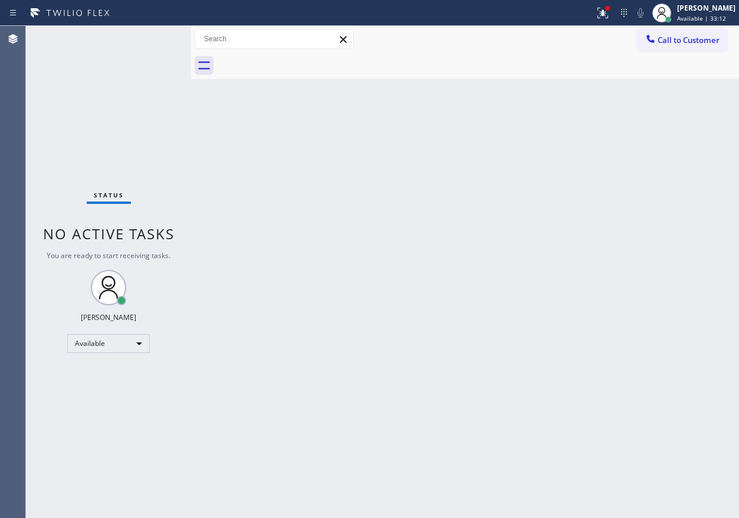
click at [150, 39] on div "Status No active tasks You are ready to start receiving tasks. [PERSON_NAME] Av…" at bounding box center [108, 272] width 165 height 493
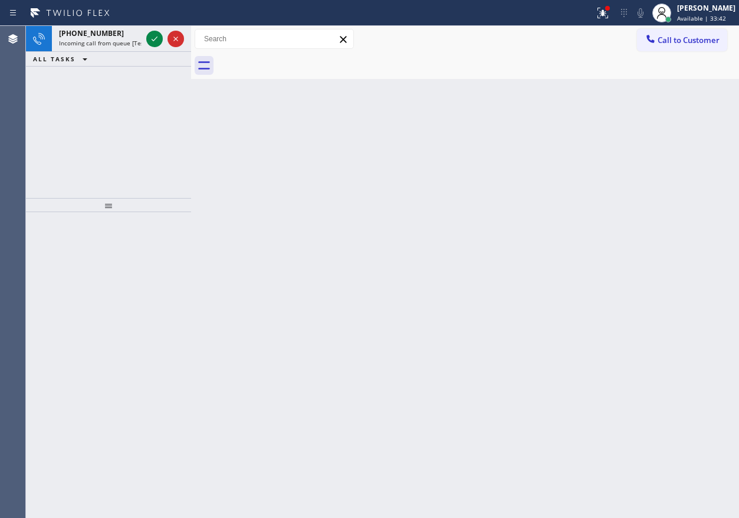
click at [624, 198] on div "Back to Dashboard Change Sender ID Customers Technicians Select a contact Outbo…" at bounding box center [465, 272] width 548 height 493
click at [155, 32] on icon at bounding box center [154, 39] width 14 height 14
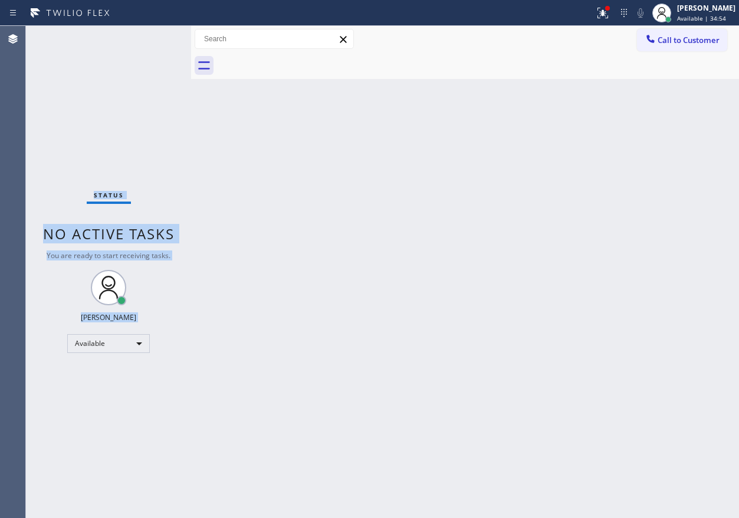
click at [648, 203] on div "Back to Dashboard Change Sender ID Customers Technicians Select a contact Outbo…" at bounding box center [465, 272] width 548 height 493
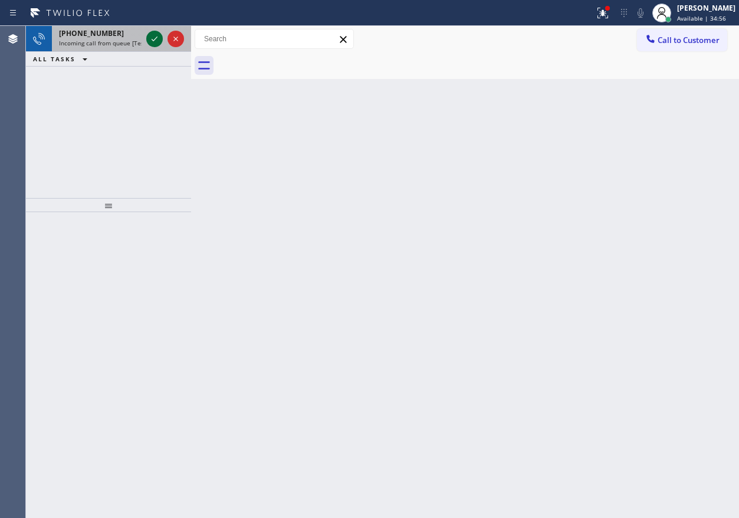
click at [152, 37] on icon at bounding box center [154, 39] width 14 height 14
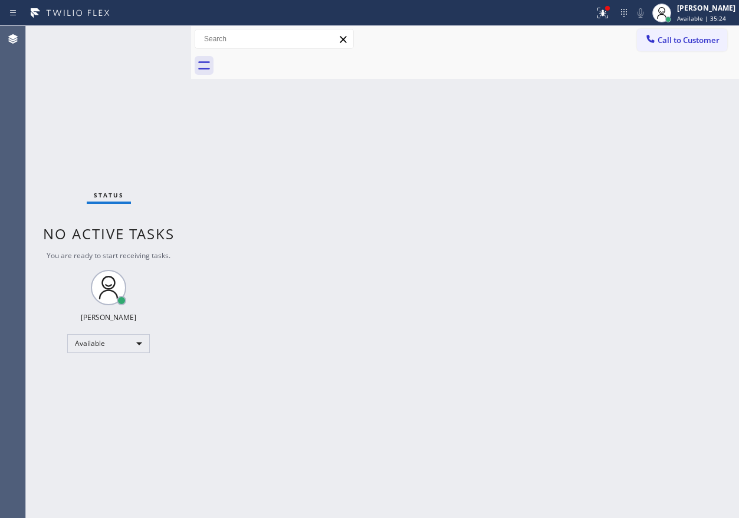
click at [561, 283] on div "Back to Dashboard Change Sender ID Customers Technicians Select a contact Outbo…" at bounding box center [465, 272] width 548 height 493
click at [727, 192] on div "Back to Dashboard Change Sender ID Customers Technicians Select a contact Outbo…" at bounding box center [465, 272] width 548 height 493
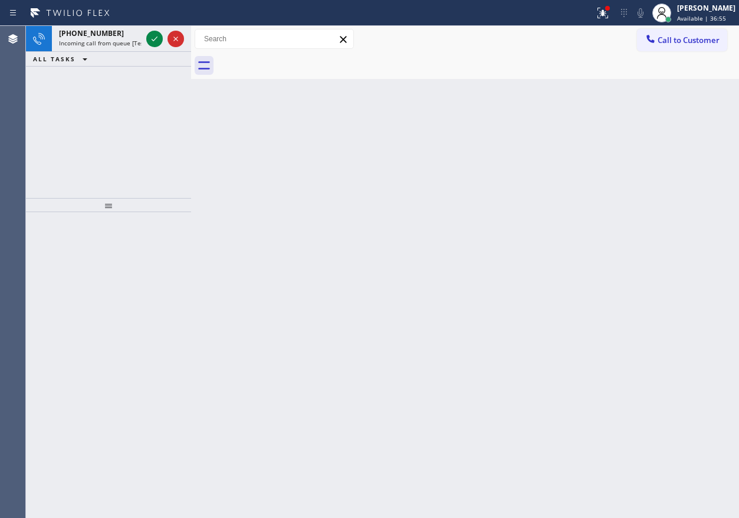
click at [621, 353] on div "Back to Dashboard Change Sender ID Customers Technicians Select a contact Outbo…" at bounding box center [465, 272] width 548 height 493
click at [154, 40] on icon at bounding box center [154, 39] width 14 height 14
click at [152, 36] on icon at bounding box center [154, 39] width 14 height 14
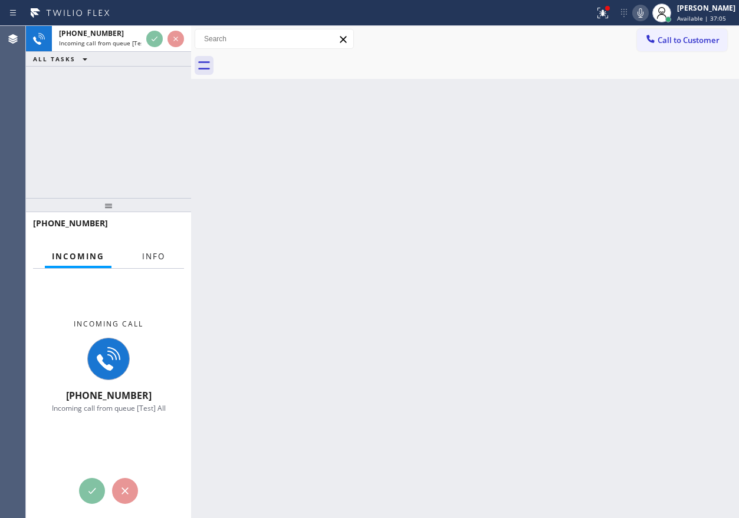
drag, startPoint x: 152, startPoint y: 250, endPoint x: 223, endPoint y: 250, distance: 70.8
click at [152, 250] on button "Info" at bounding box center [153, 256] width 37 height 23
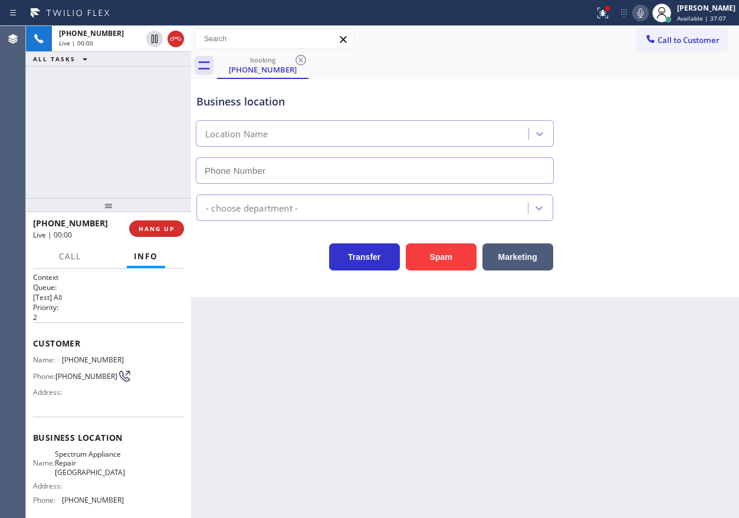
type input "[PHONE_NUMBER]"
click at [103, 459] on span "Spectrum Appliance Repair [GEOGRAPHIC_DATA]" at bounding box center [90, 463] width 70 height 27
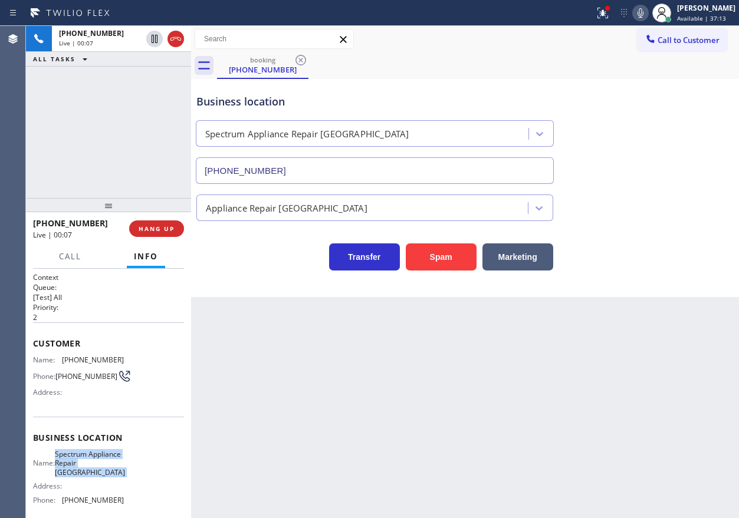
click at [103, 459] on span "Spectrum Appliance Repair [GEOGRAPHIC_DATA]" at bounding box center [90, 463] width 70 height 27
click at [438, 168] on input "[PHONE_NUMBER]" at bounding box center [375, 170] width 358 height 27
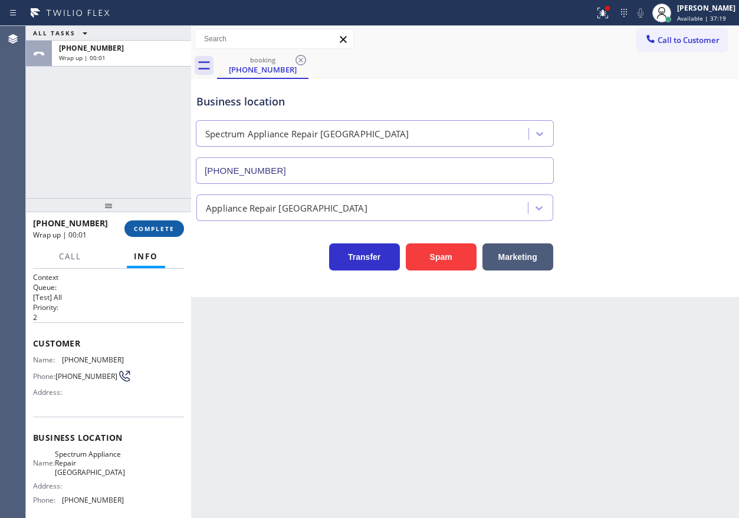
click at [171, 229] on span "COMPLETE" at bounding box center [154, 229] width 41 height 8
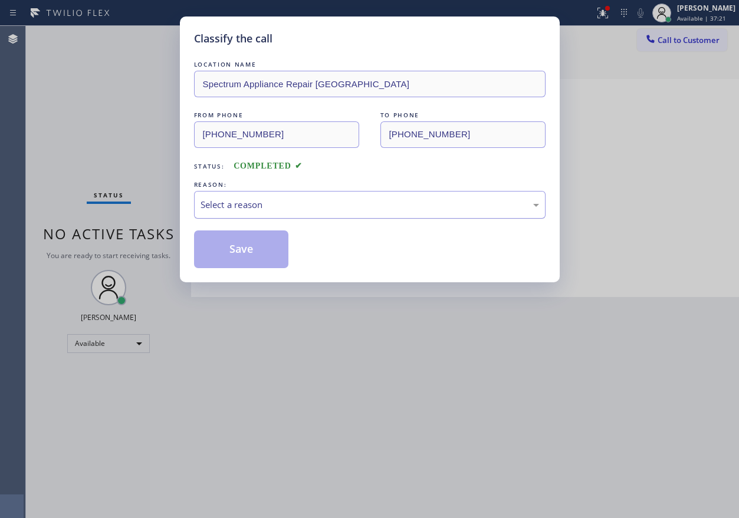
click at [266, 203] on div "Select a reason" at bounding box center [370, 205] width 339 height 14
drag, startPoint x: 251, startPoint y: 256, endPoint x: 287, endPoint y: 255, distance: 36.6
click at [251, 255] on button "Save" at bounding box center [241, 250] width 95 height 38
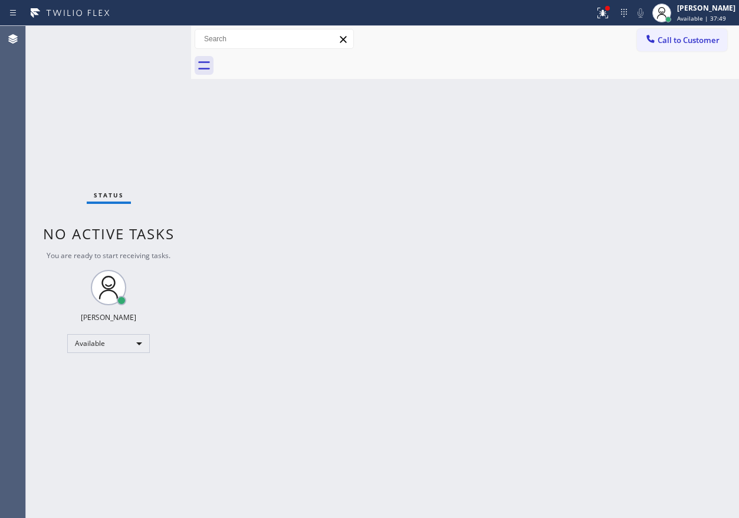
click at [632, 244] on div "Back to Dashboard Change Sender ID Customers Technicians Select a contact Outbo…" at bounding box center [465, 272] width 548 height 493
click at [616, 21] on button at bounding box center [603, 13] width 26 height 26
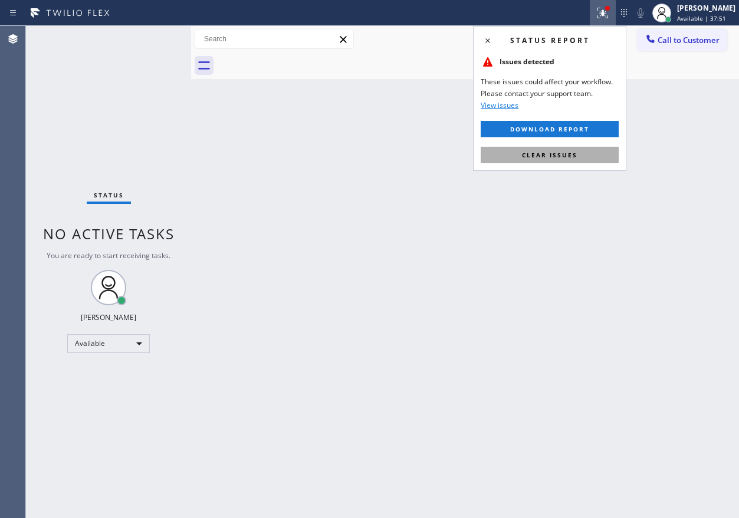
click at [565, 160] on button "Clear issues" at bounding box center [550, 155] width 138 height 17
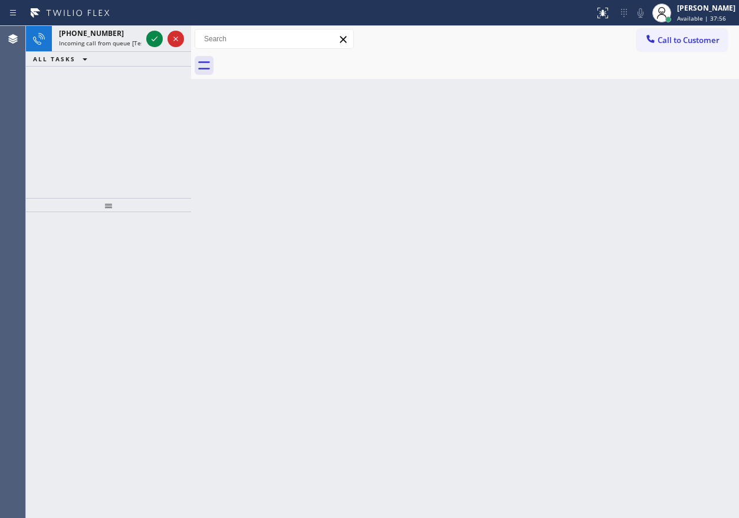
click at [590, 234] on div "Back to Dashboard Change Sender ID Customers Technicians Select a contact Outbo…" at bounding box center [465, 272] width 548 height 493
click at [149, 35] on icon at bounding box center [154, 39] width 14 height 14
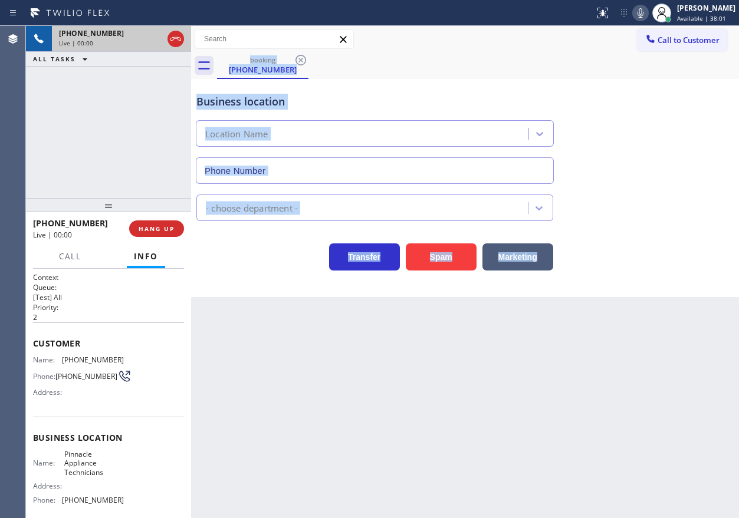
type input "[PHONE_NUMBER]"
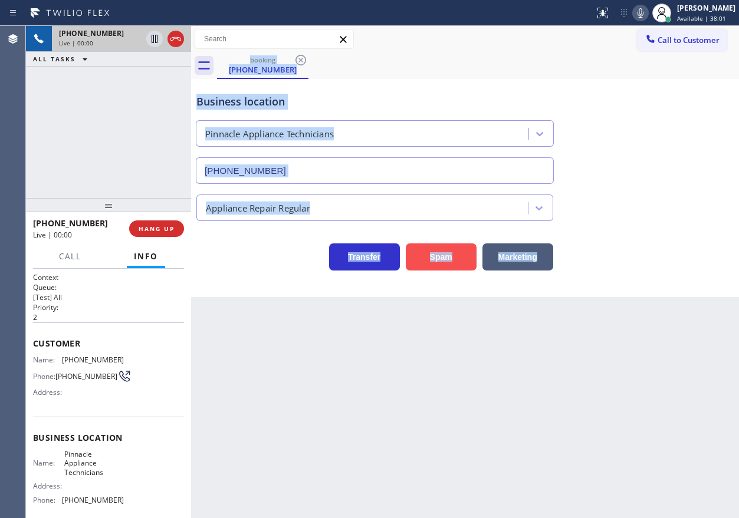
click at [448, 247] on button "Spam" at bounding box center [441, 257] width 71 height 27
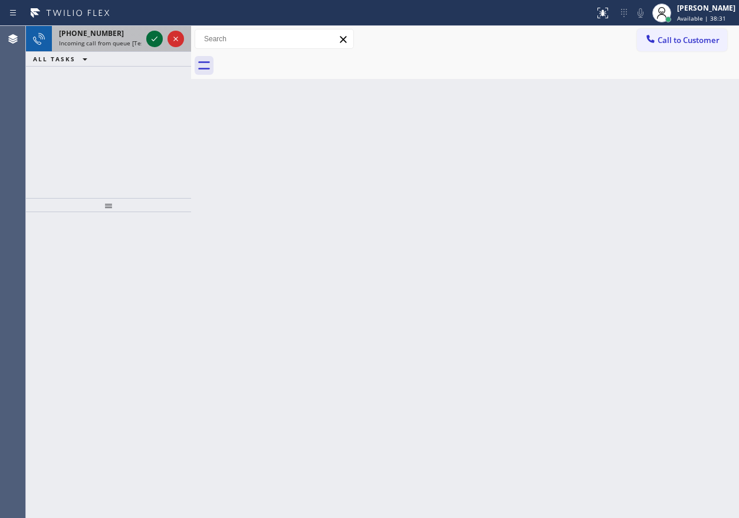
click at [156, 37] on icon at bounding box center [154, 39] width 14 height 14
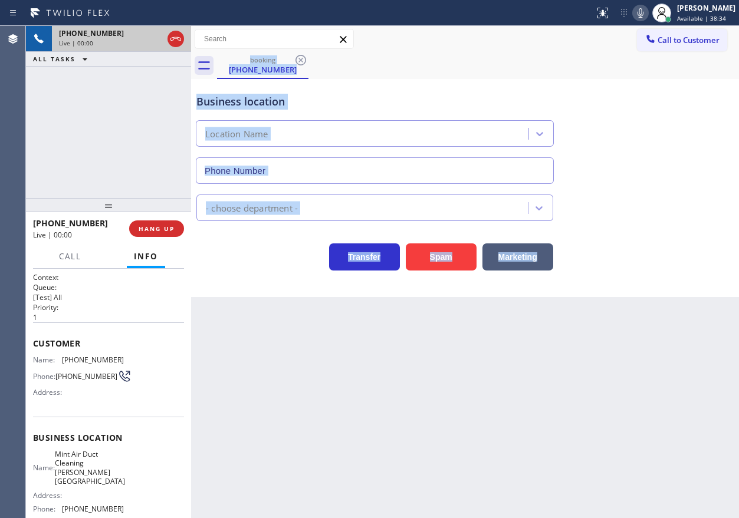
type input "[PHONE_NUMBER]"
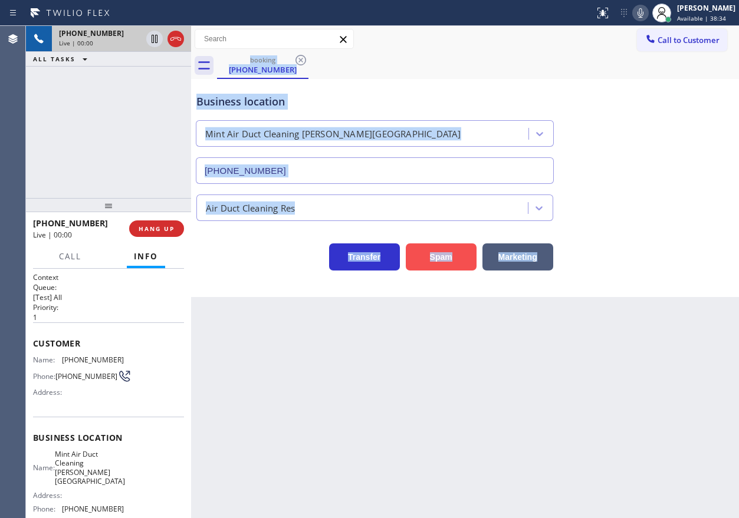
click at [445, 248] on button "Spam" at bounding box center [441, 257] width 71 height 27
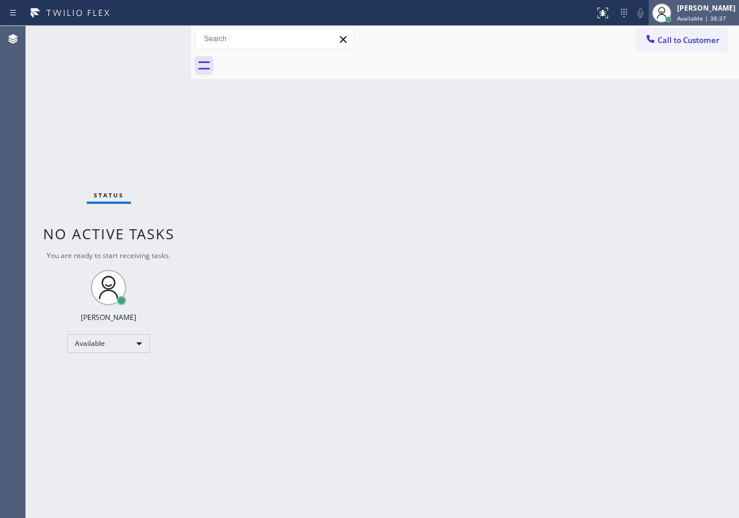
click at [675, 21] on div at bounding box center [662, 13] width 26 height 26
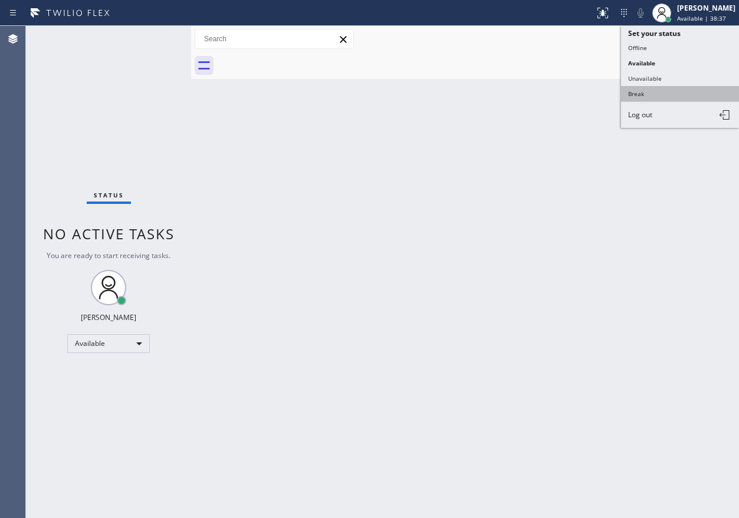
click at [635, 98] on button "Break" at bounding box center [680, 93] width 118 height 15
